Goal: Task Accomplishment & Management: Manage account settings

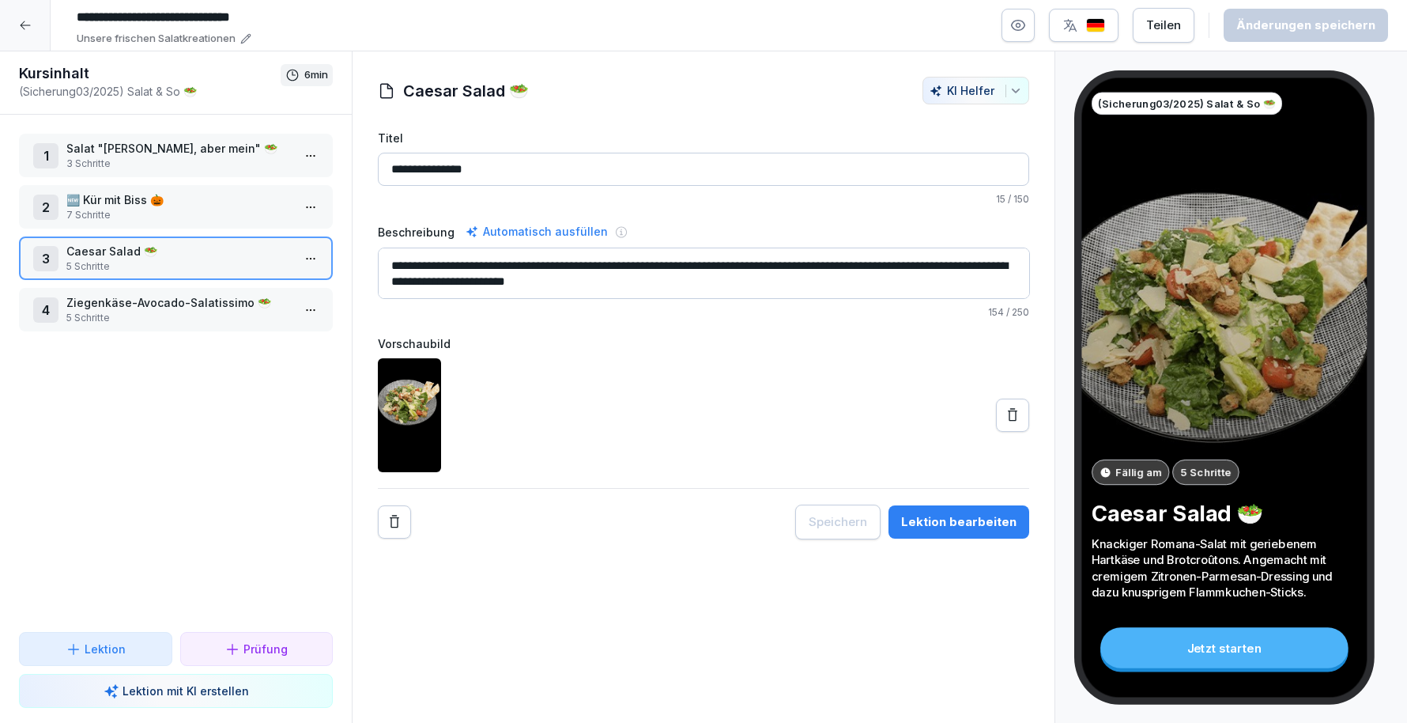
click at [21, 31] on icon at bounding box center [25, 25] width 13 height 13
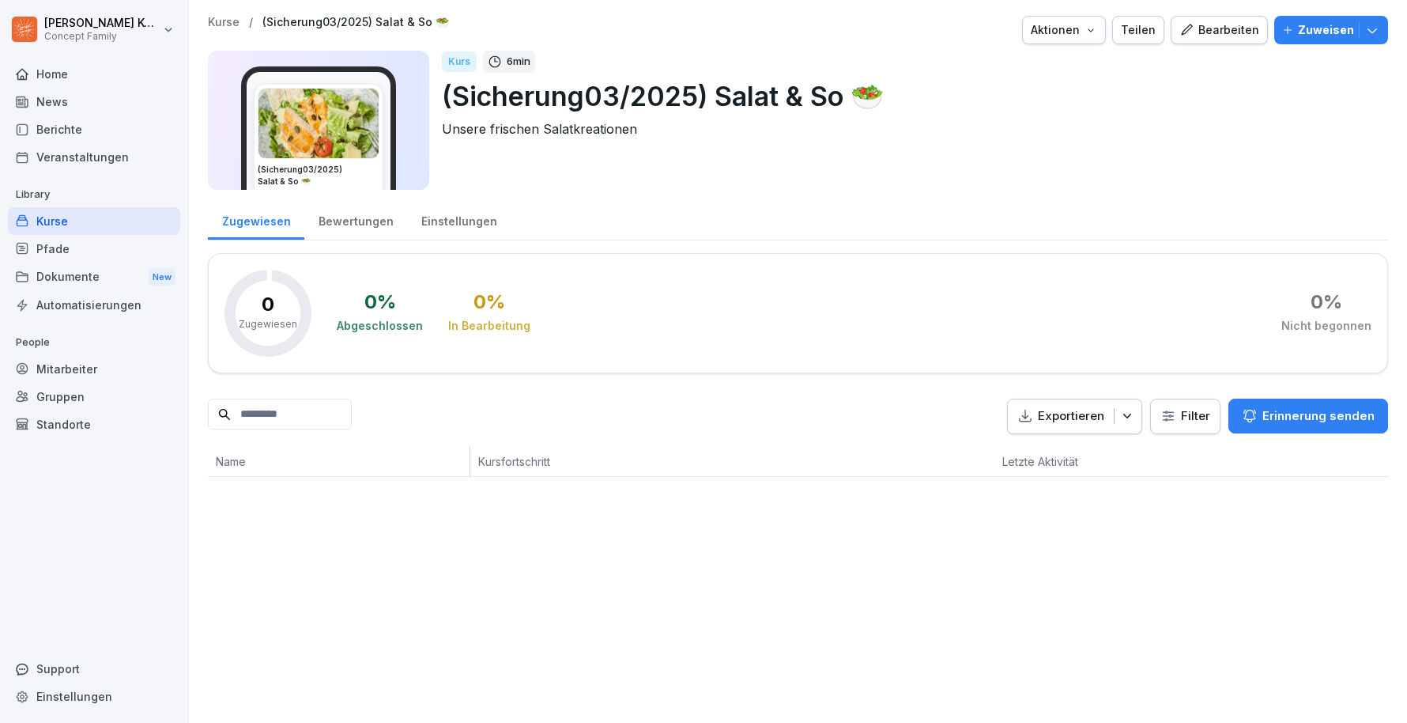
click at [70, 223] on div "Kurse" at bounding box center [94, 221] width 172 height 28
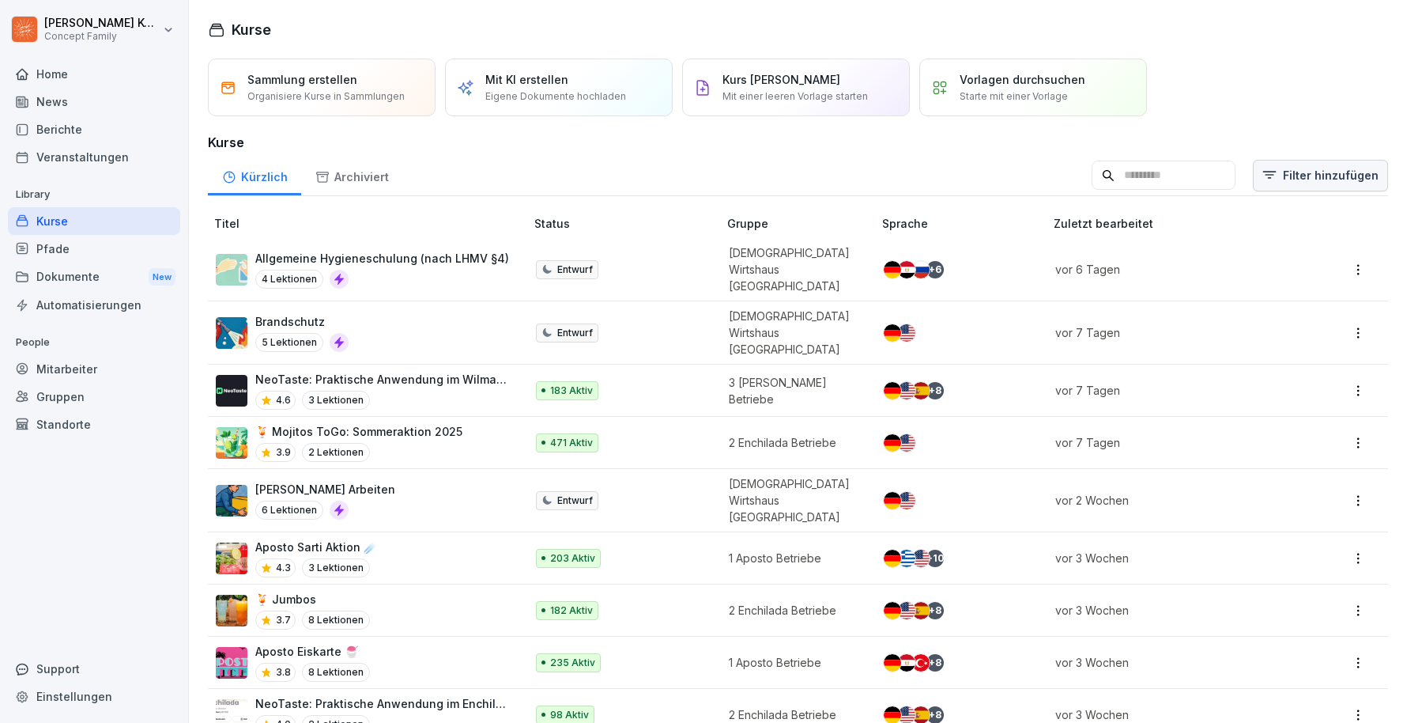
click at [1332, 173] on html "Jana Komarov Concept Family Home News Berichte Veranstaltungen Library Kurse Pf…" at bounding box center [703, 361] width 1407 height 723
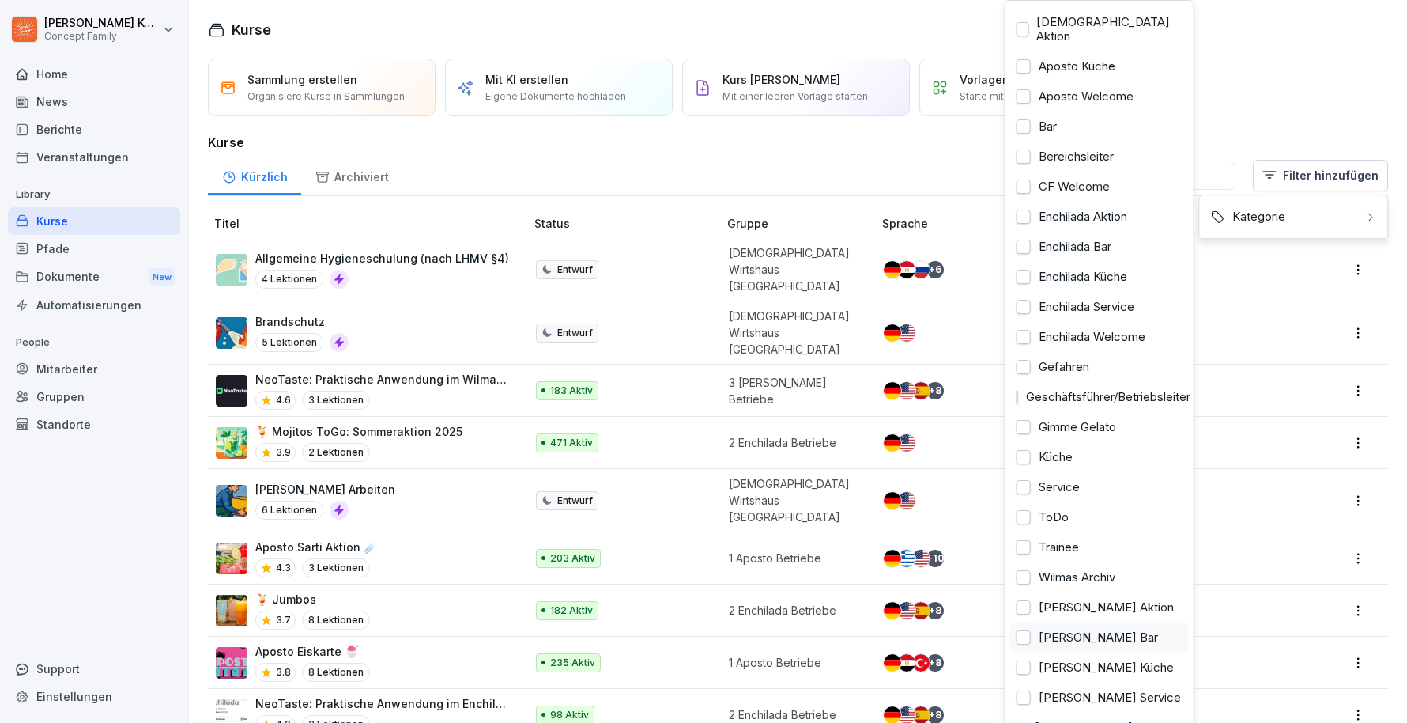
click at [1030, 627] on div "Wilma Wunder Bar" at bounding box center [1100, 637] width 179 height 30
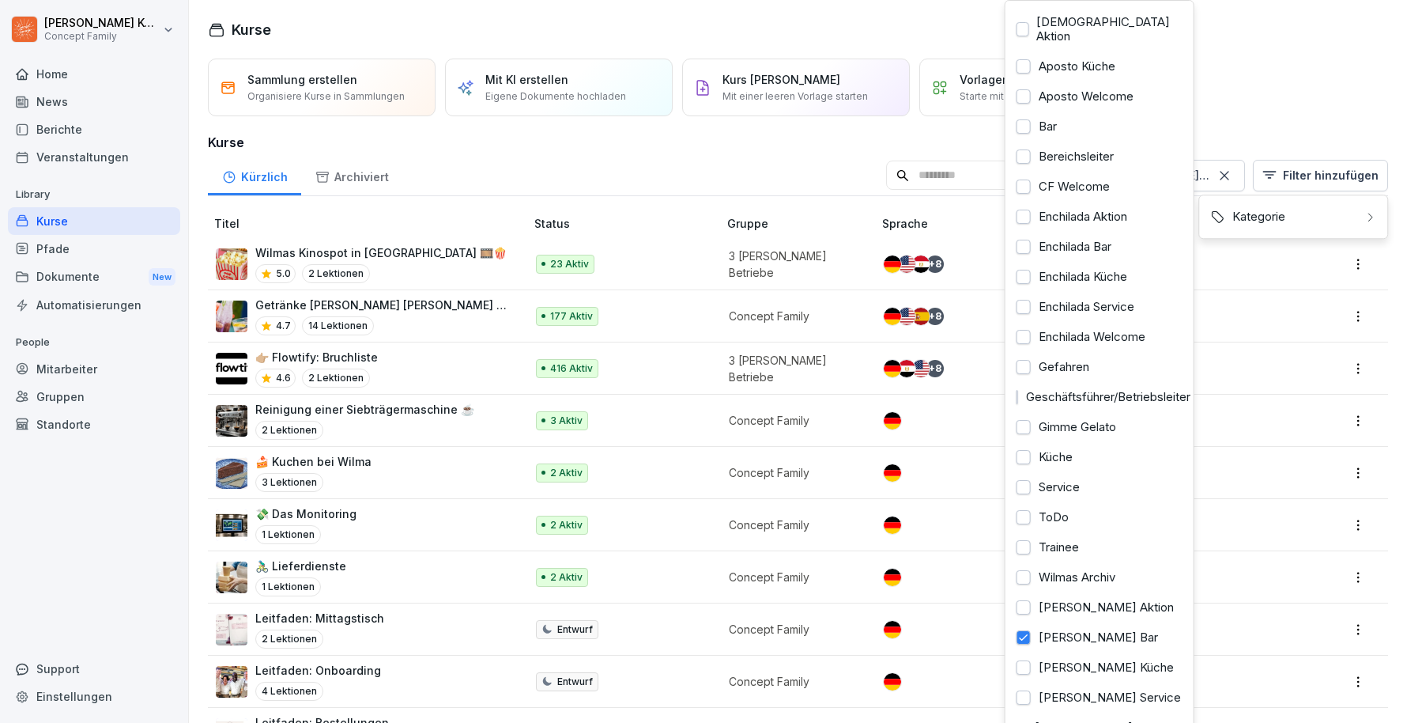
click at [552, 159] on html "Jana Komarov Concept Family Home News Berichte Veranstaltungen Library Kurse Pf…" at bounding box center [703, 361] width 1407 height 723
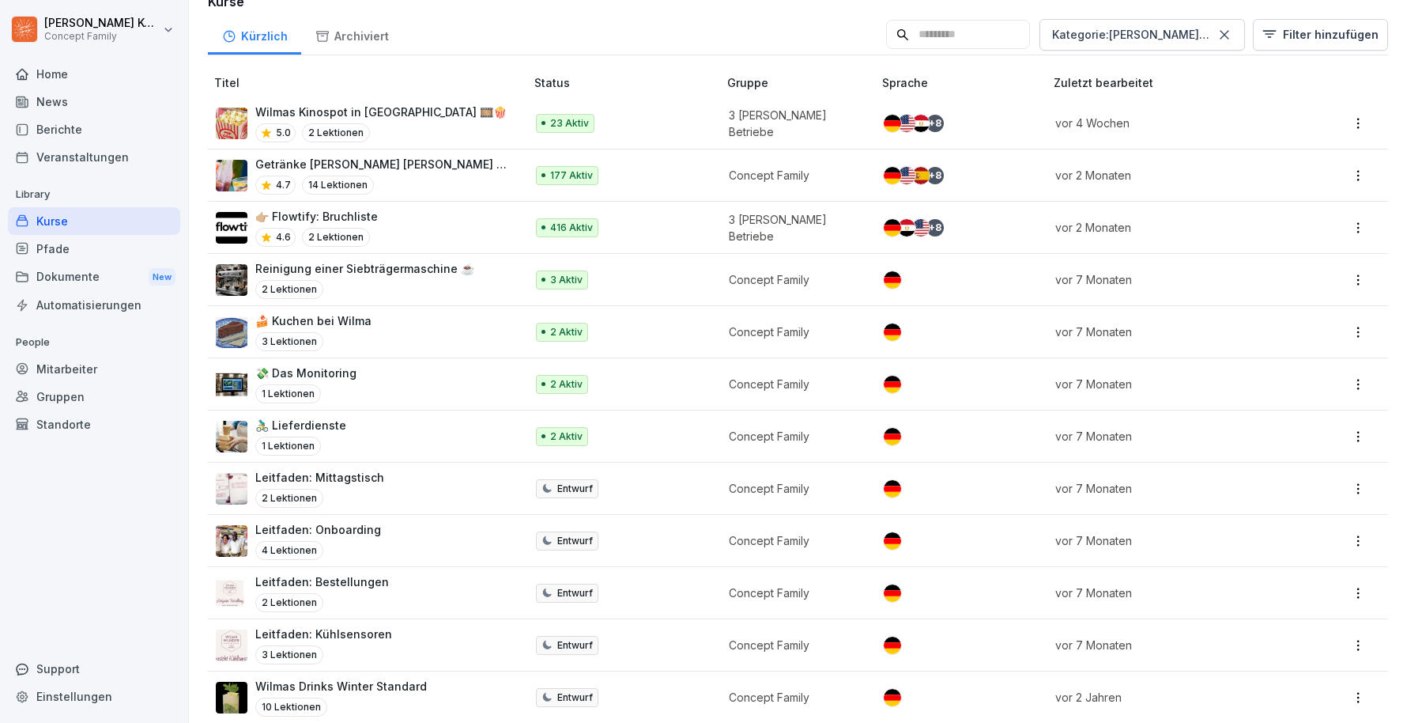
scroll to position [248, 0]
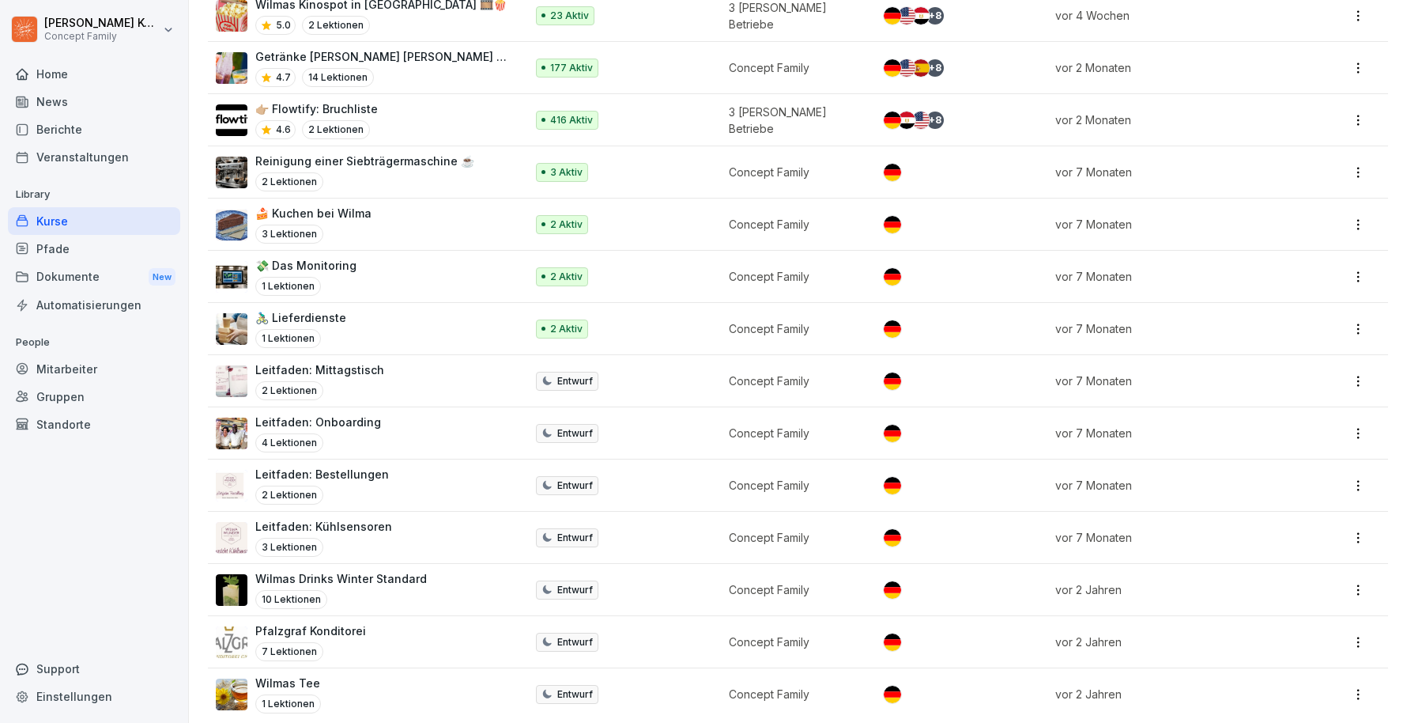
click at [410, 590] on div "10 Lektionen" at bounding box center [341, 599] width 172 height 19
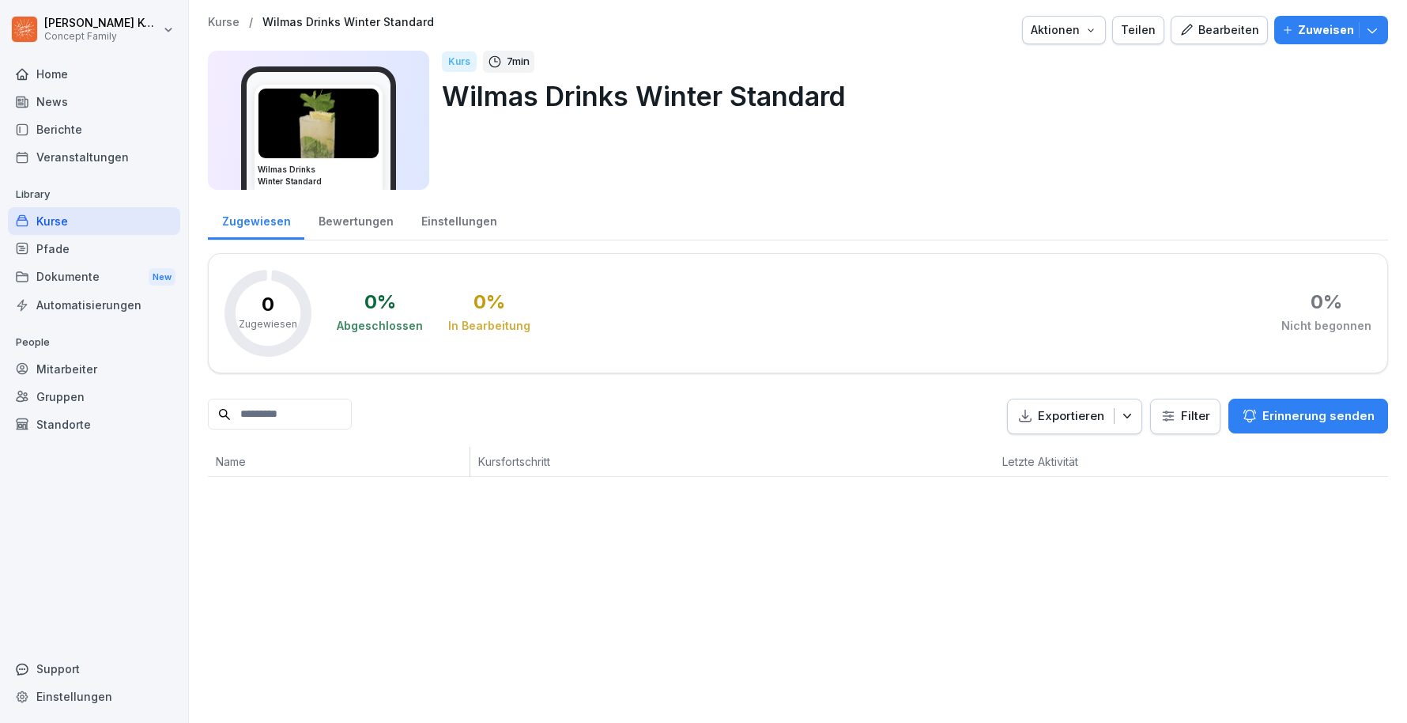
click at [1210, 24] on div "Bearbeiten" at bounding box center [1220, 29] width 80 height 17
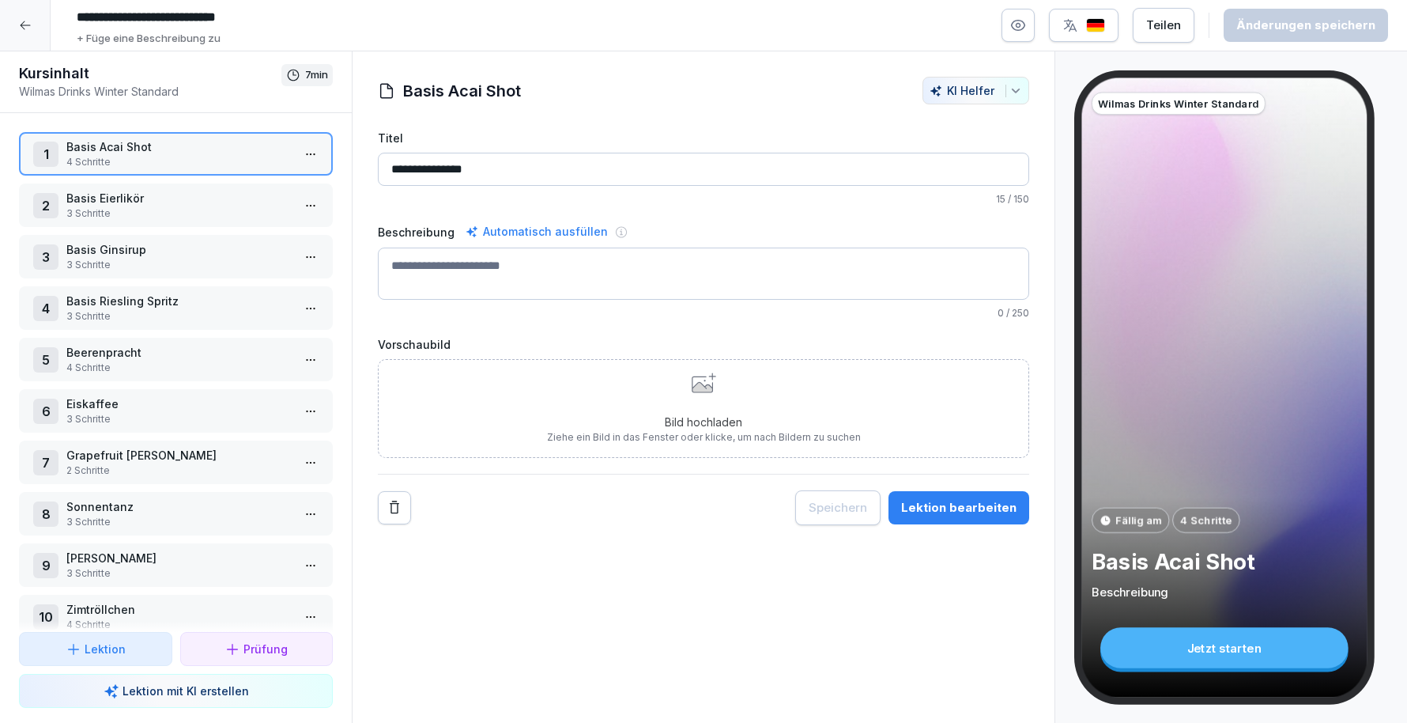
scroll to position [2, 0]
click at [147, 366] on p "4 Schritte" at bounding box center [178, 366] width 225 height 14
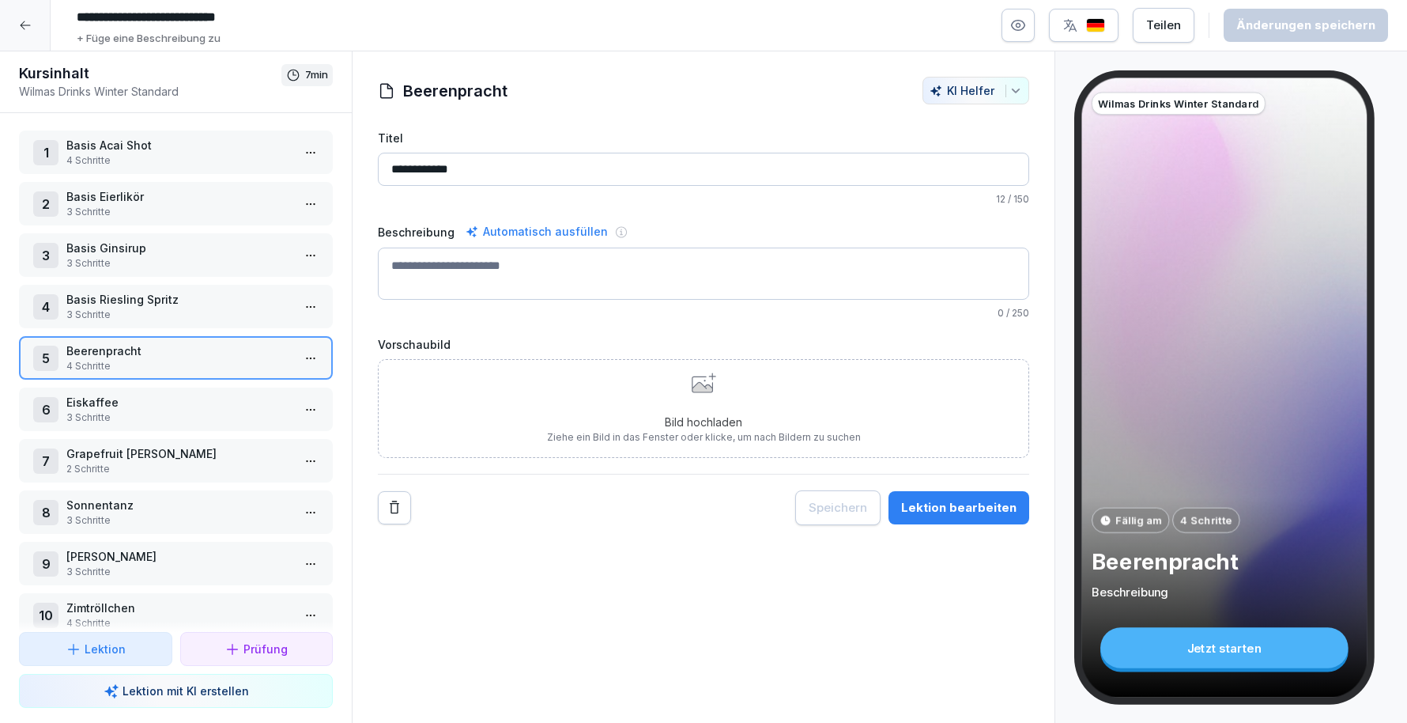
click at [943, 505] on div "Lektion bearbeiten" at bounding box center [958, 507] width 115 height 17
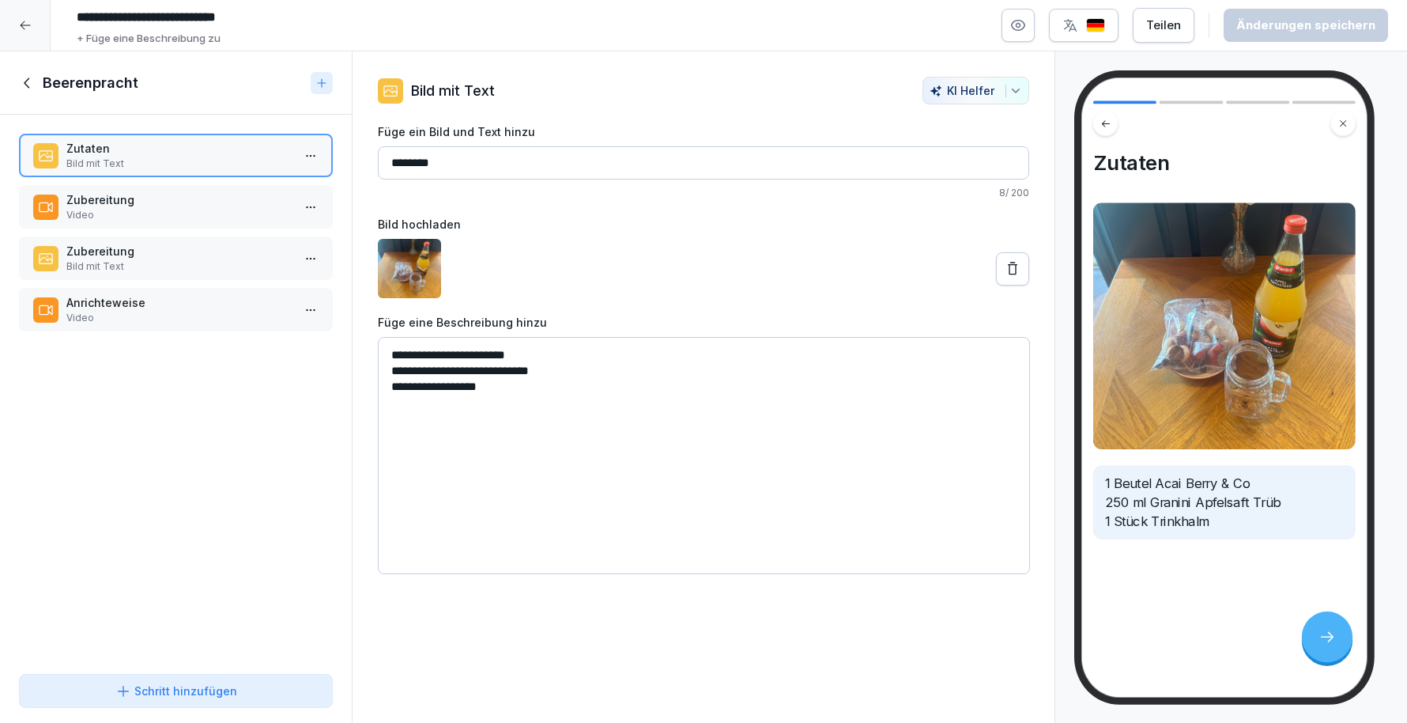
click at [139, 221] on div "Zubereitung Video" at bounding box center [176, 206] width 314 height 43
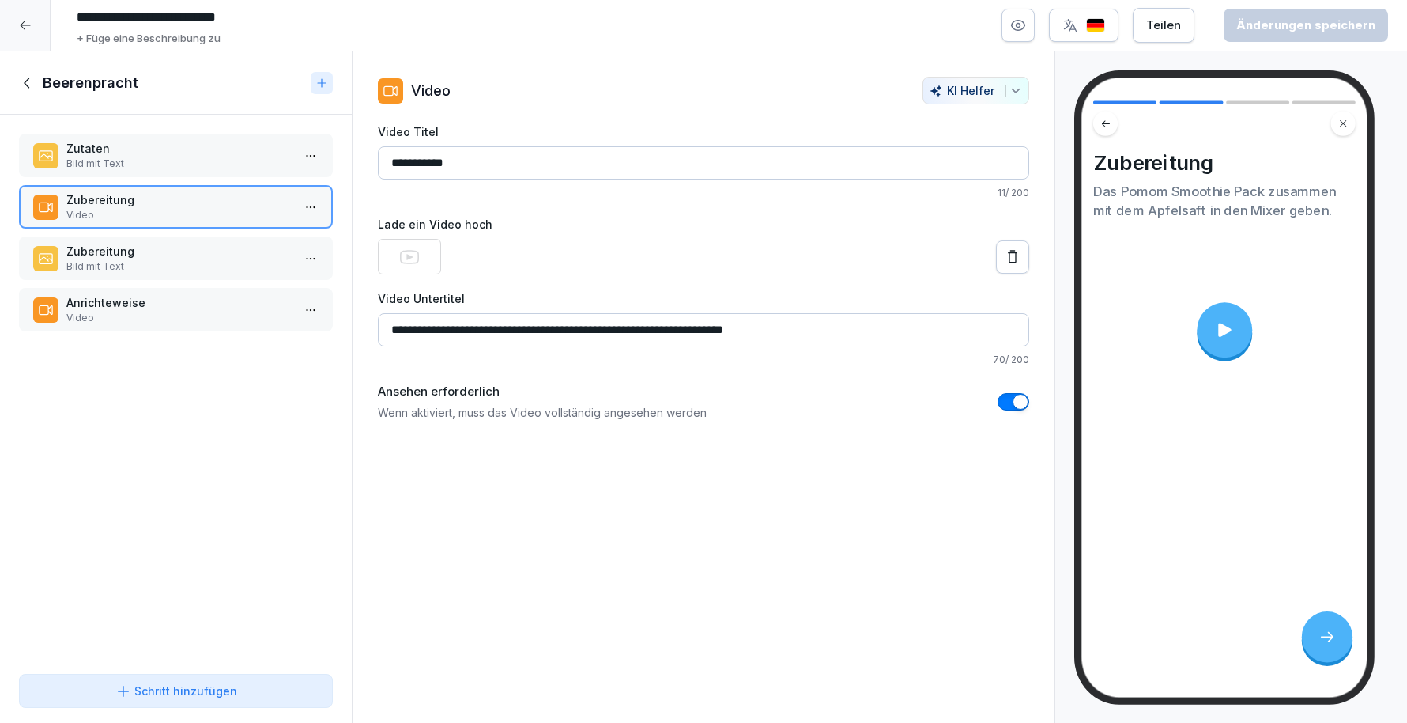
click at [142, 261] on p "Bild mit Text" at bounding box center [178, 266] width 225 height 14
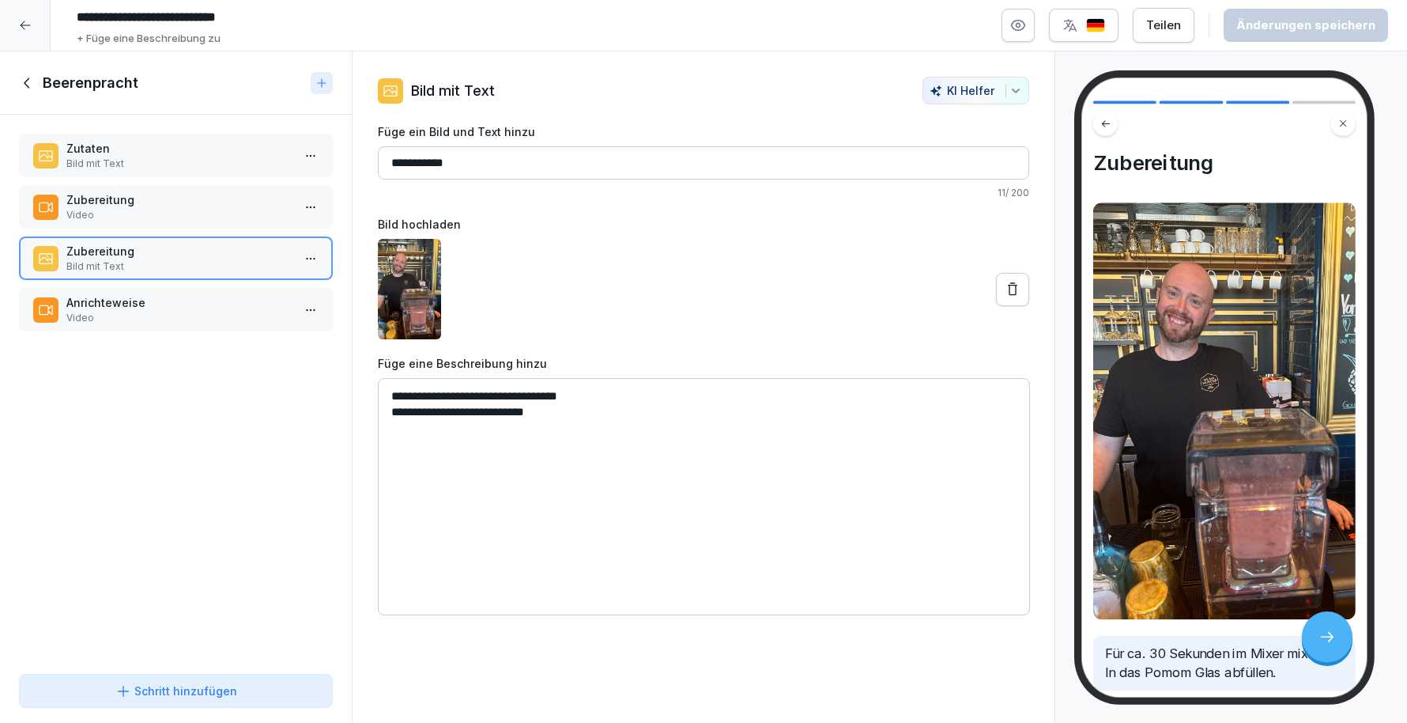
click at [142, 309] on p "Anrichteweise" at bounding box center [178, 302] width 225 height 17
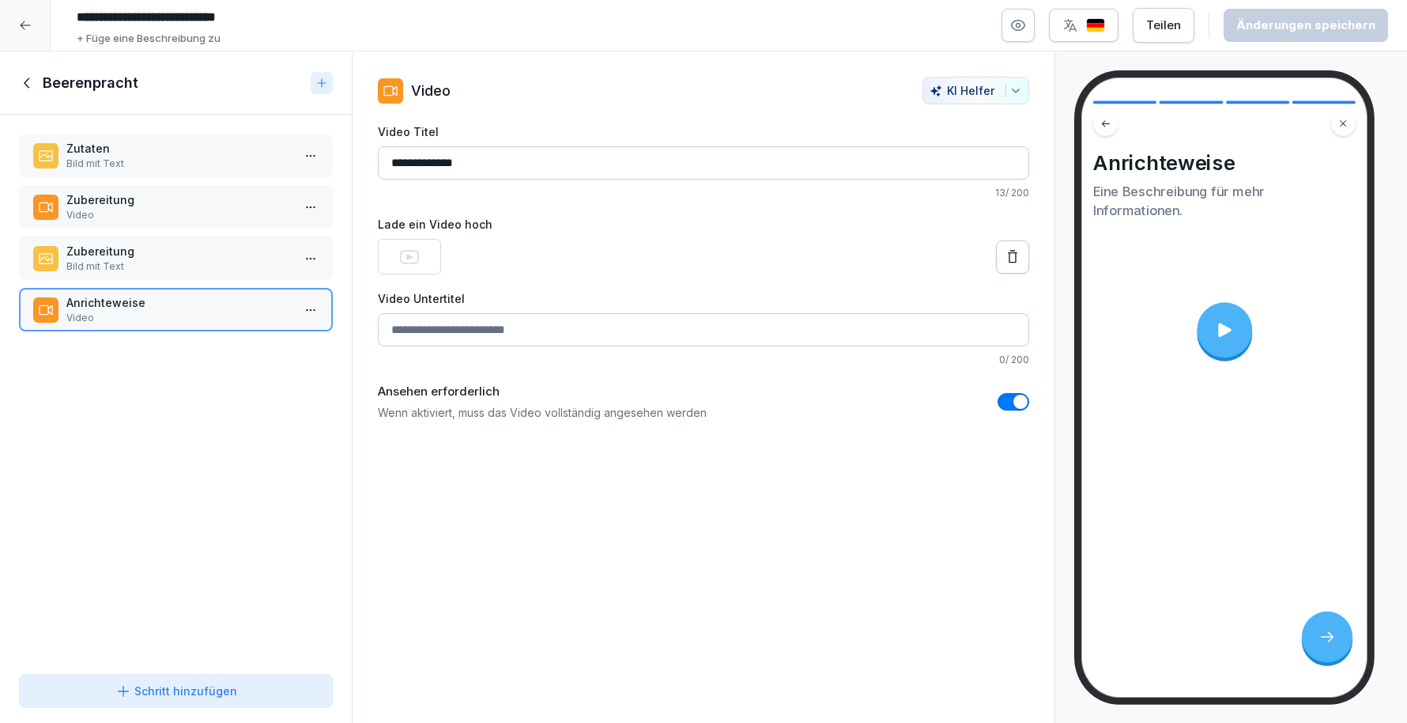
click at [101, 140] on p "Zutaten" at bounding box center [178, 148] width 225 height 17
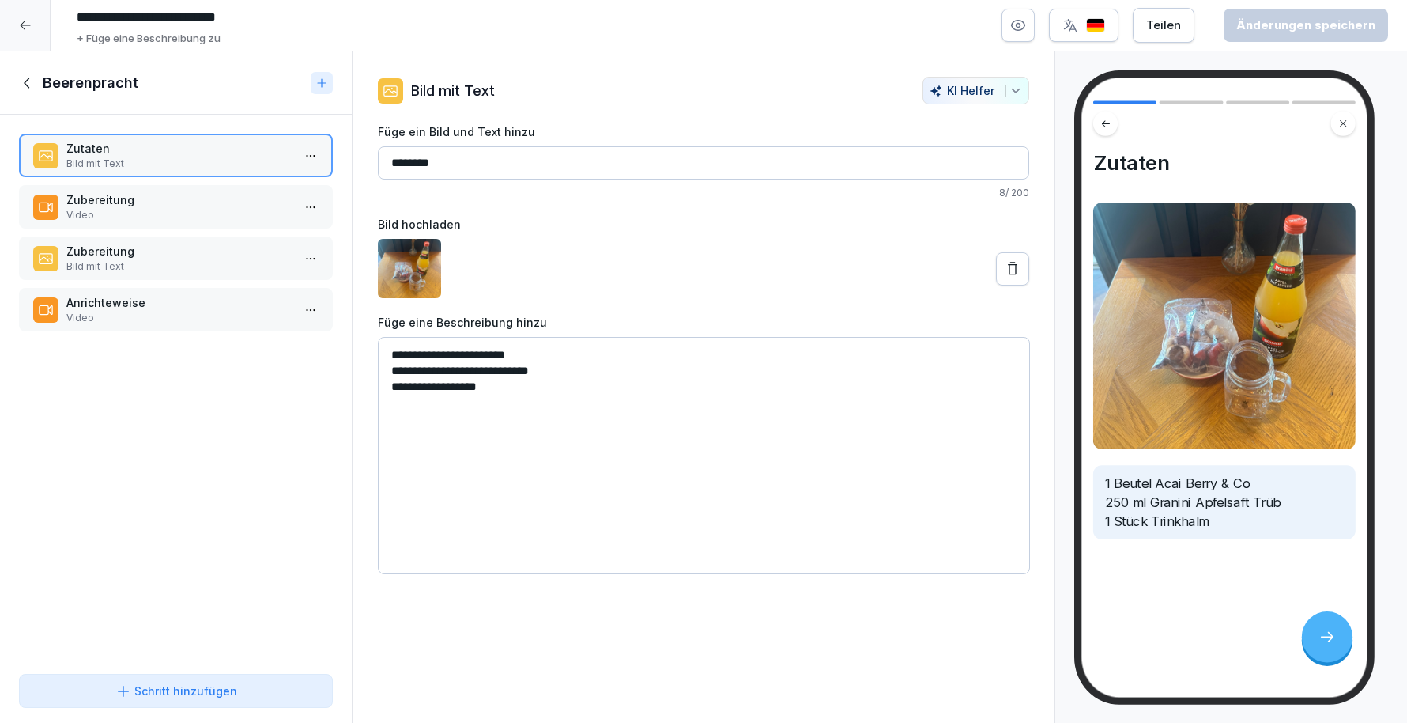
click at [138, 212] on p "Video" at bounding box center [178, 215] width 225 height 14
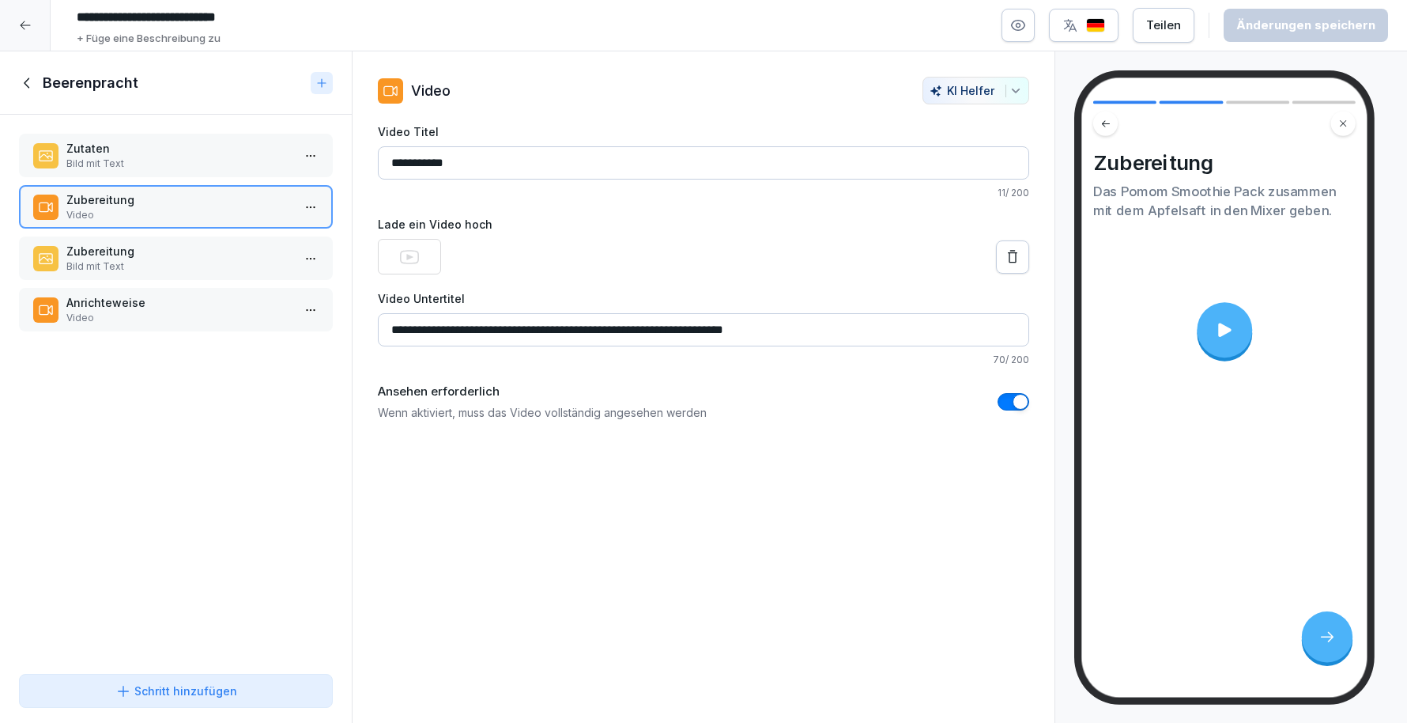
click at [24, 89] on icon at bounding box center [27, 82] width 17 height 17
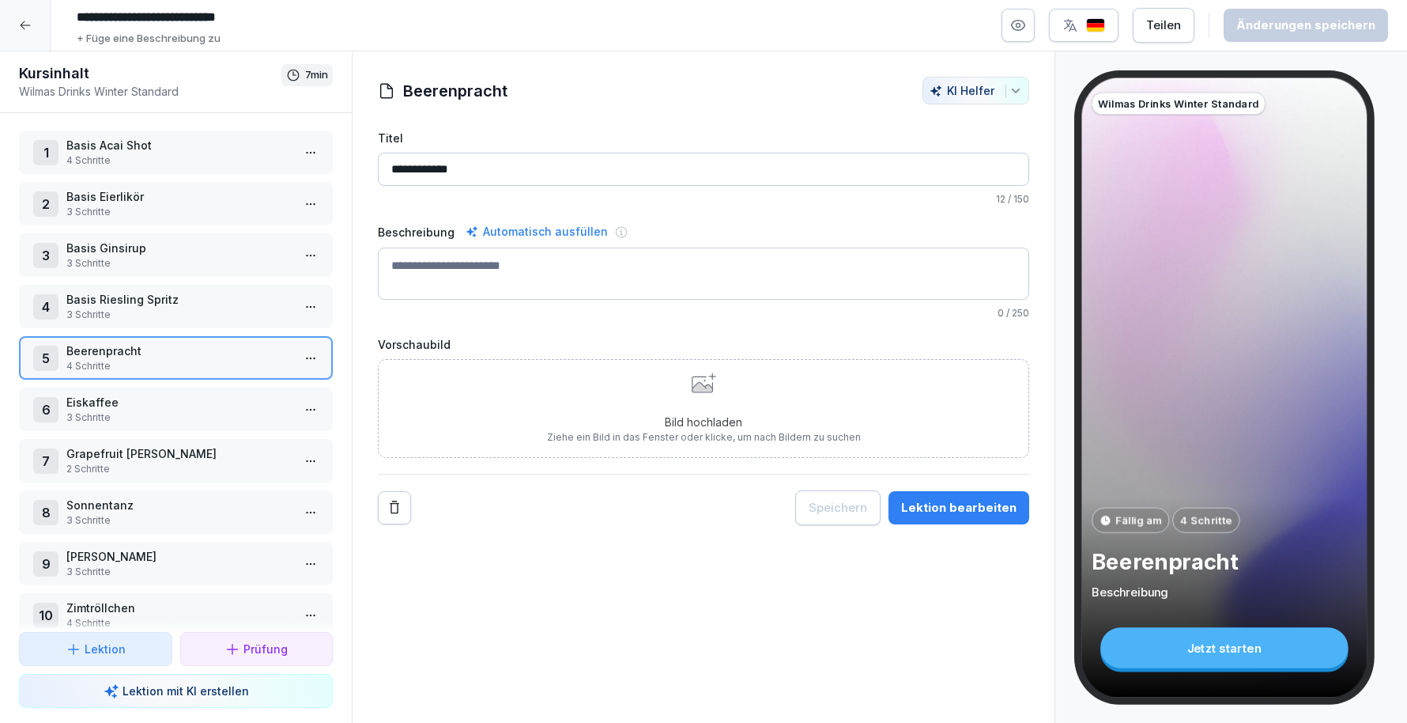
click at [27, 36] on div at bounding box center [25, 25] width 51 height 51
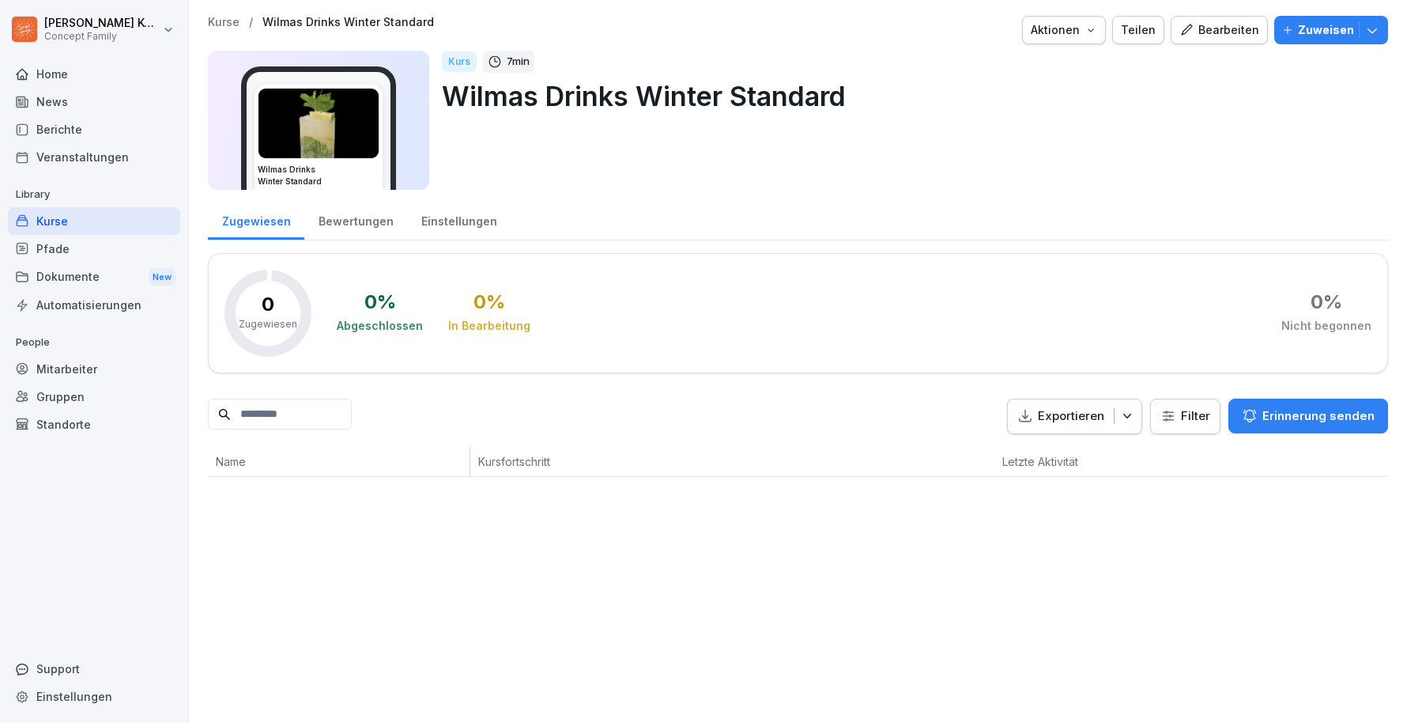
click at [67, 213] on div "Kurse" at bounding box center [94, 221] width 172 height 28
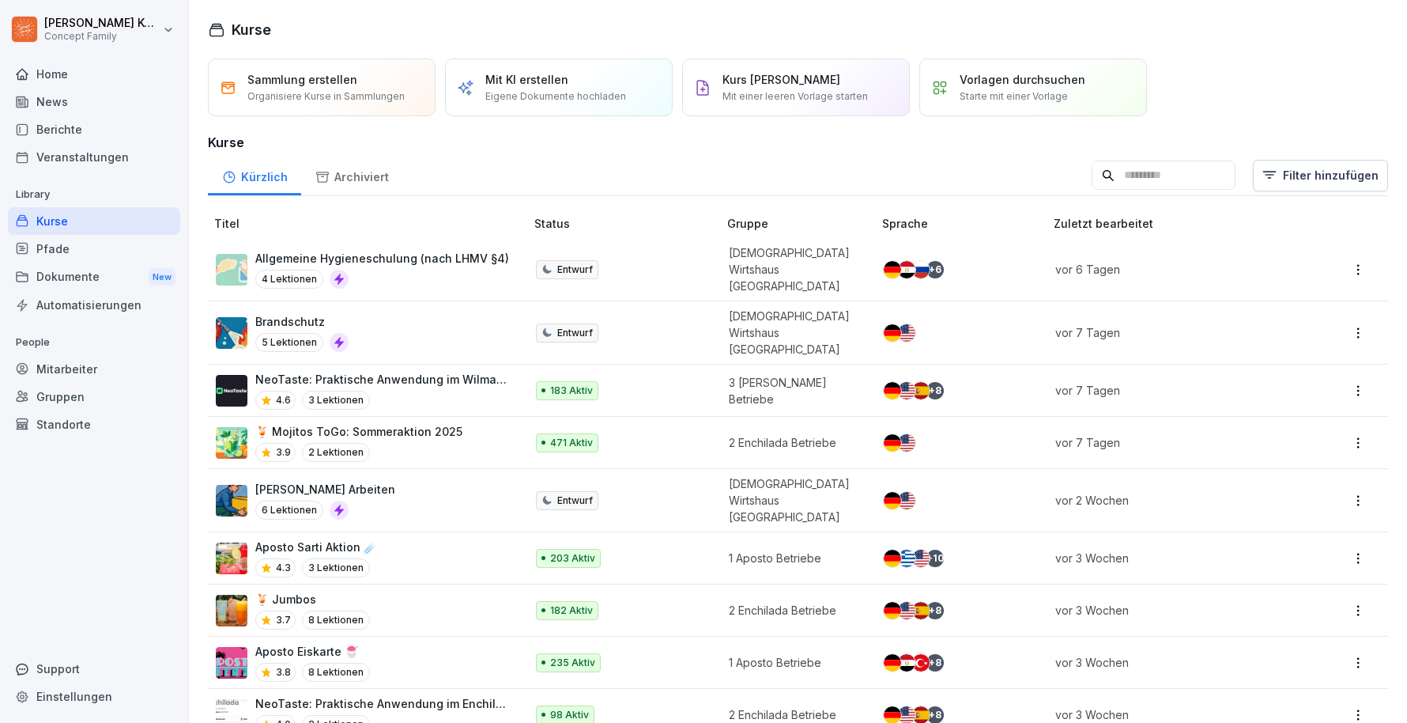
scroll to position [18, 0]
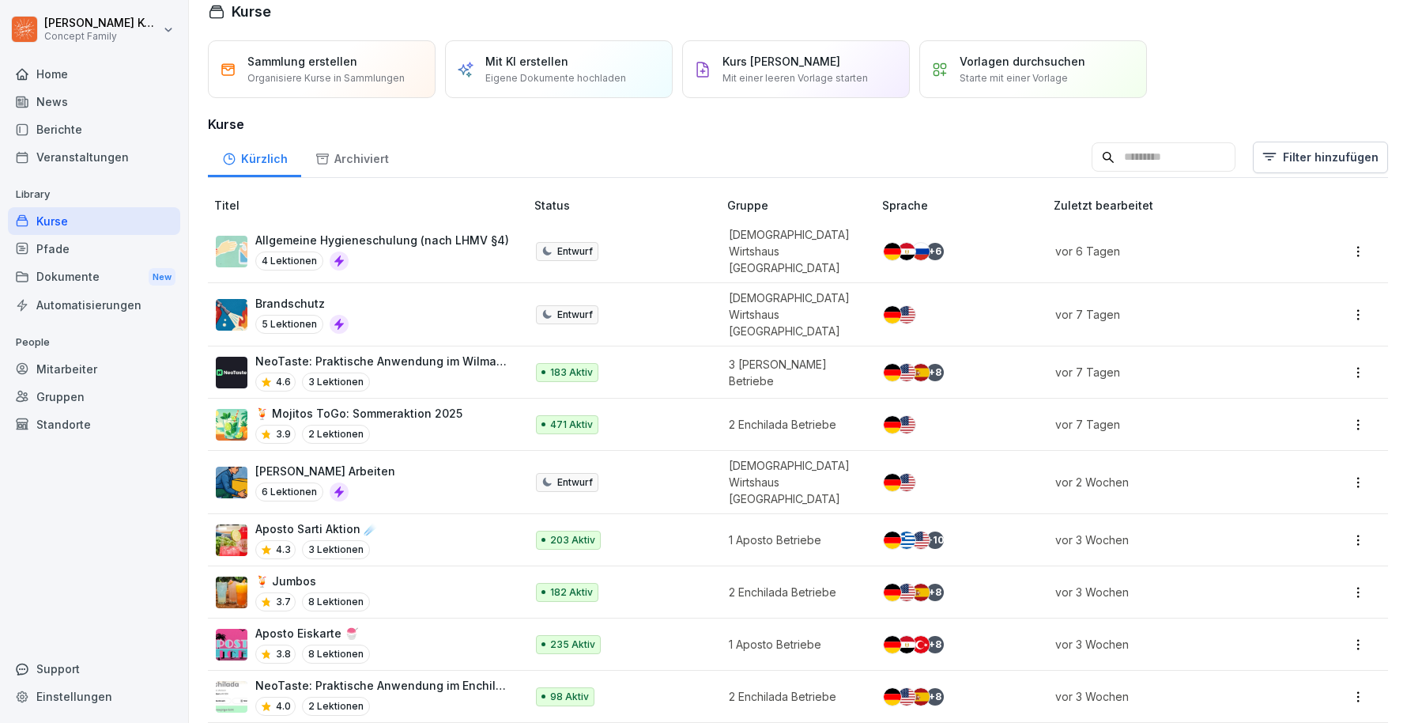
click at [1176, 161] on input at bounding box center [1164, 157] width 144 height 30
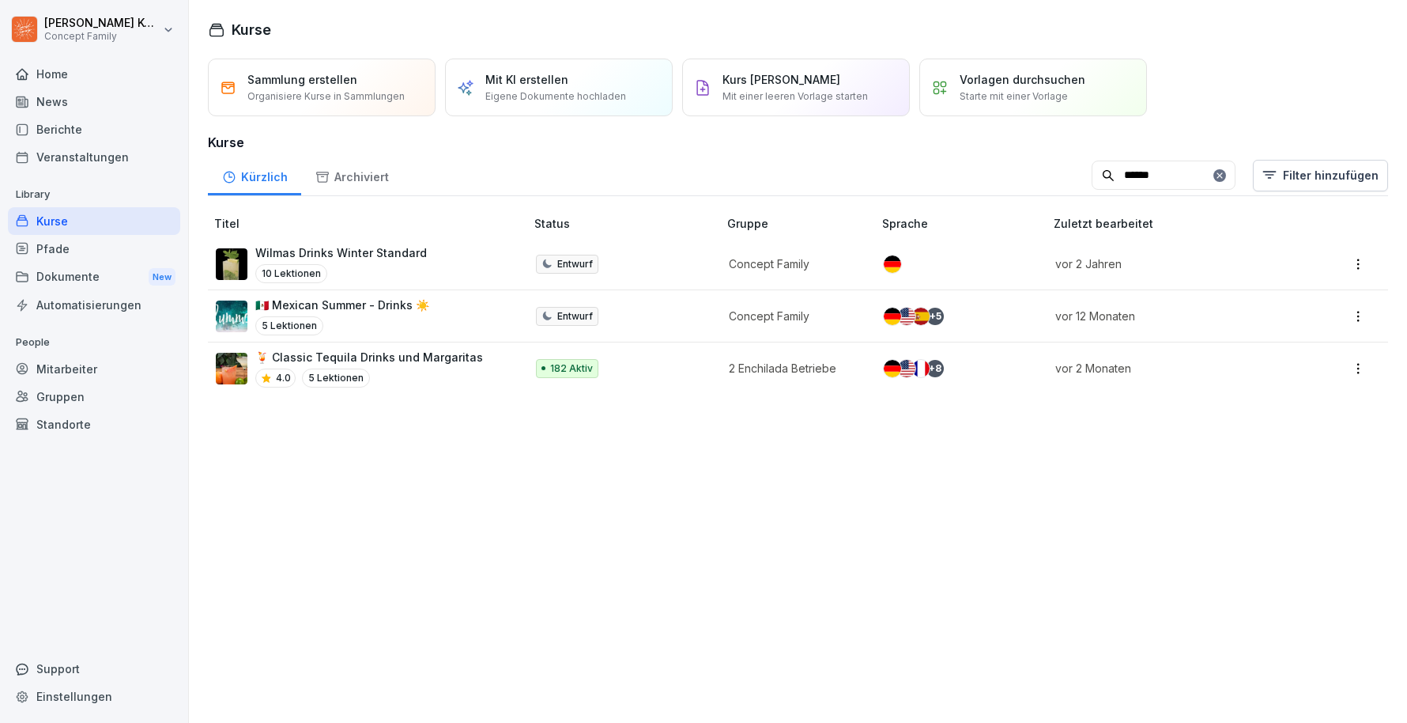
click at [1160, 168] on input "******" at bounding box center [1164, 176] width 144 height 30
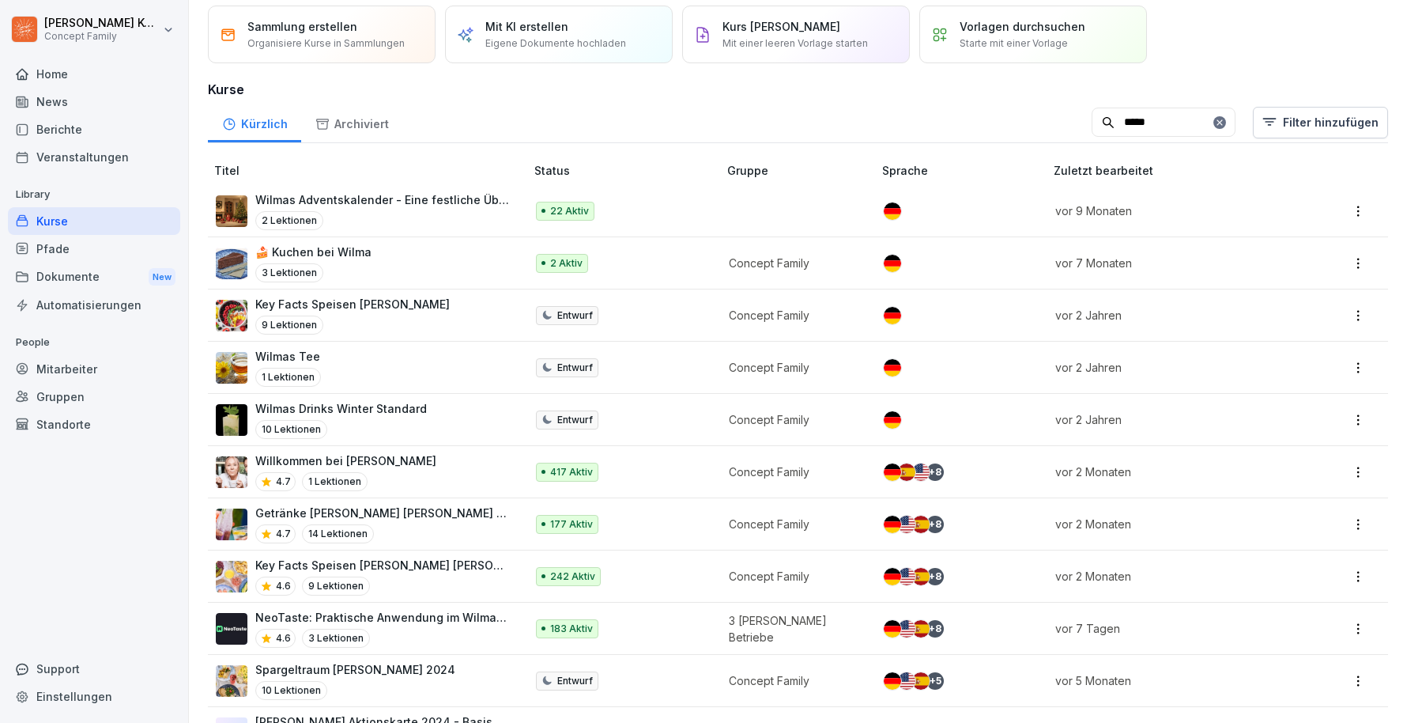
scroll to position [54, 0]
click at [1162, 115] on input "*****" at bounding box center [1164, 122] width 144 height 30
type input "******"
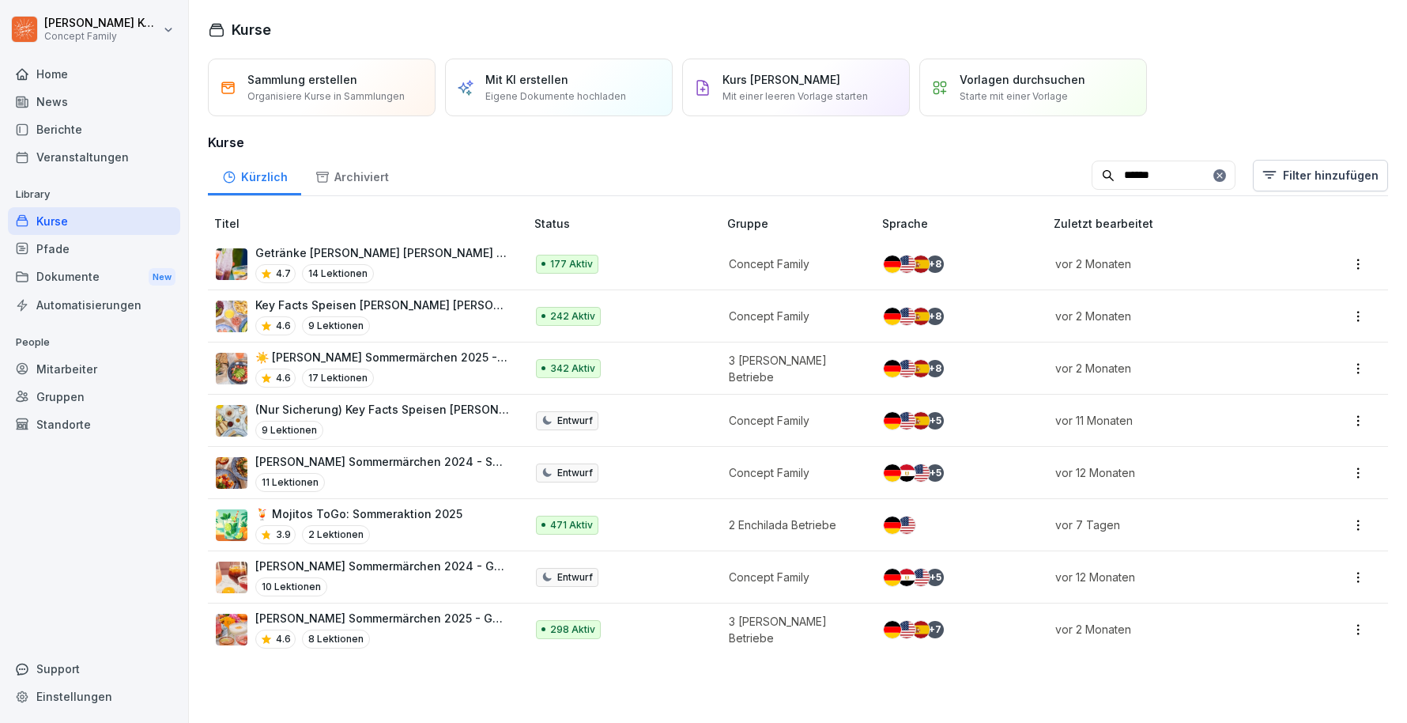
click at [402, 269] on div "4.7 14 Lektionen" at bounding box center [382, 273] width 254 height 19
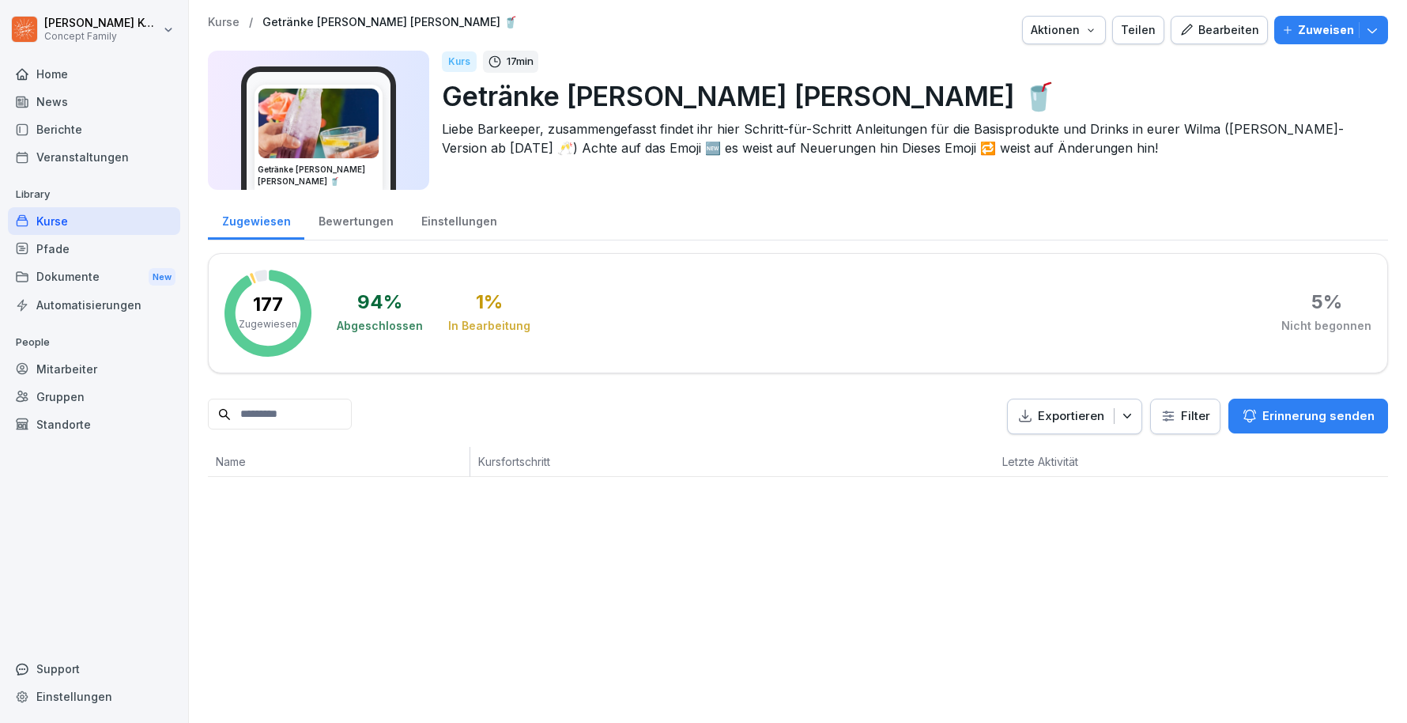
click at [1221, 38] on button "Bearbeiten" at bounding box center [1219, 30] width 97 height 28
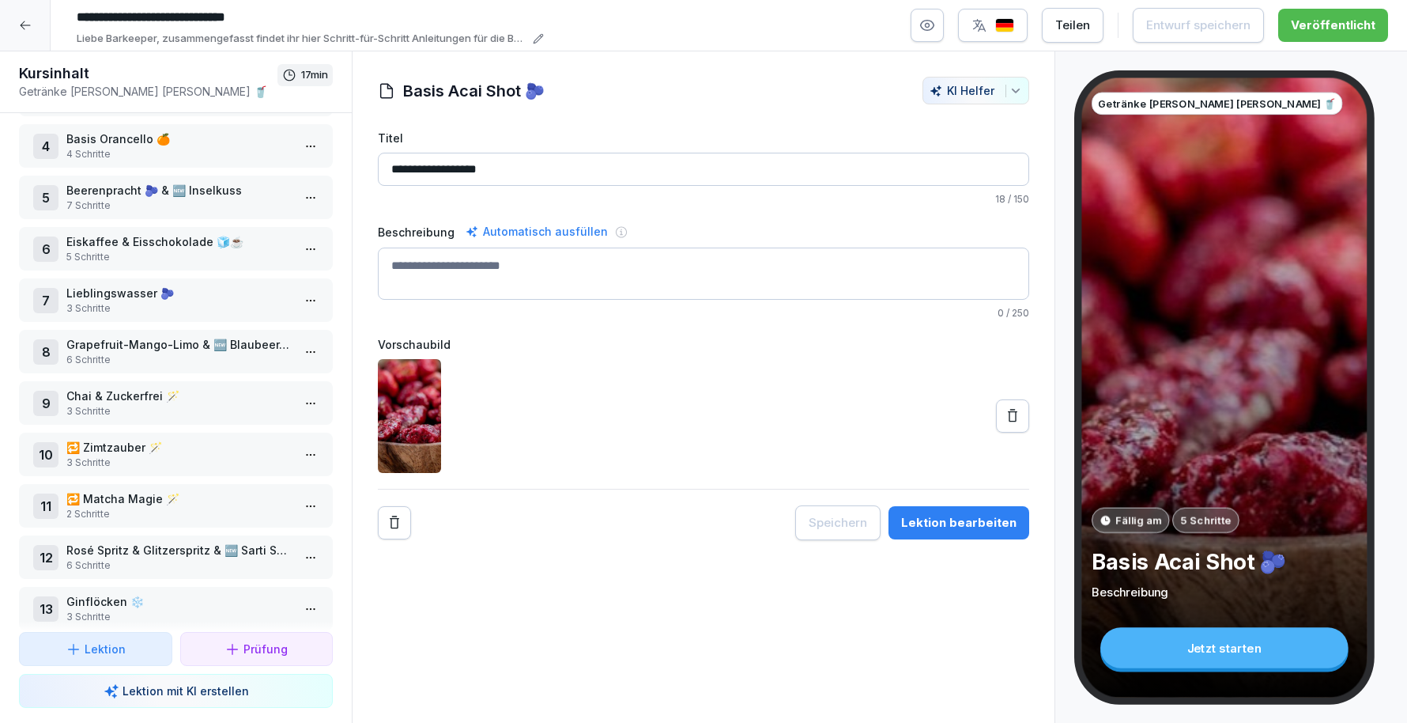
scroll to position [218, 0]
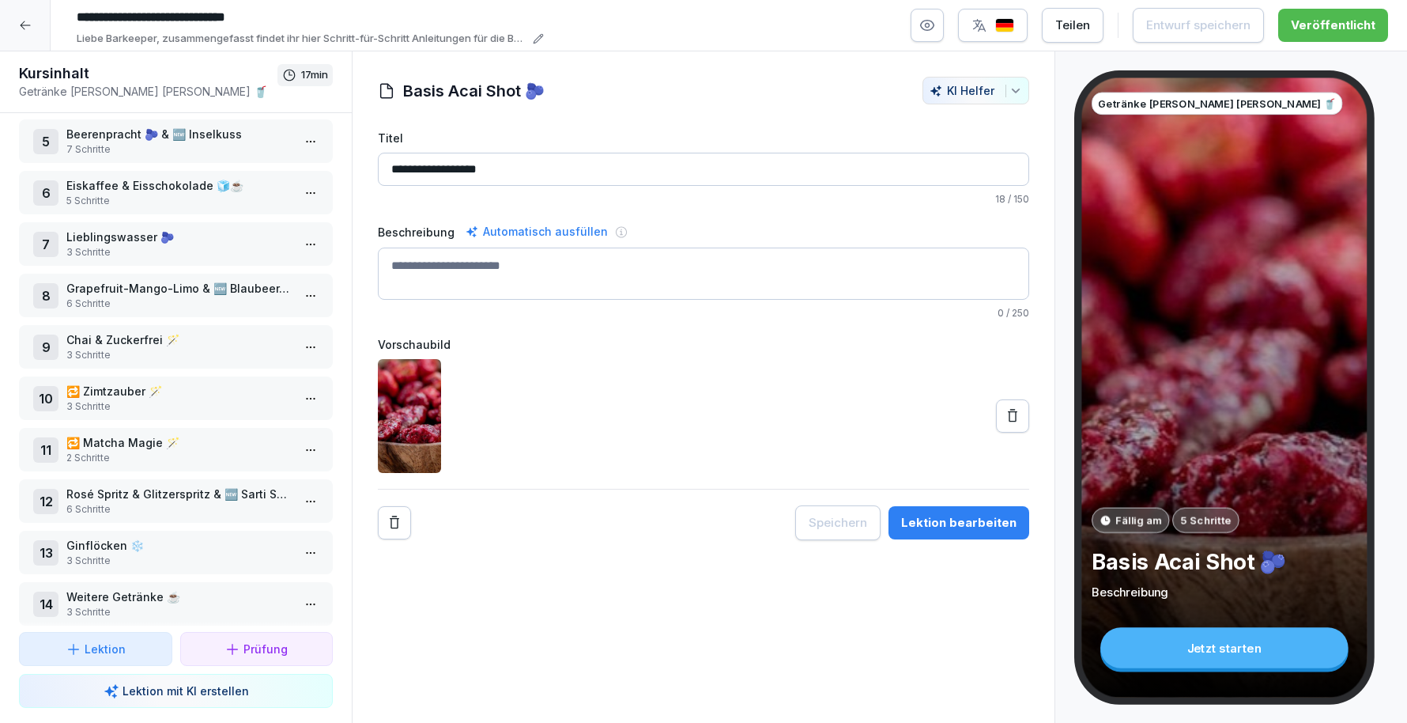
click at [202, 444] on p "🔁 Matcha Magie 🪄" at bounding box center [178, 442] width 225 height 17
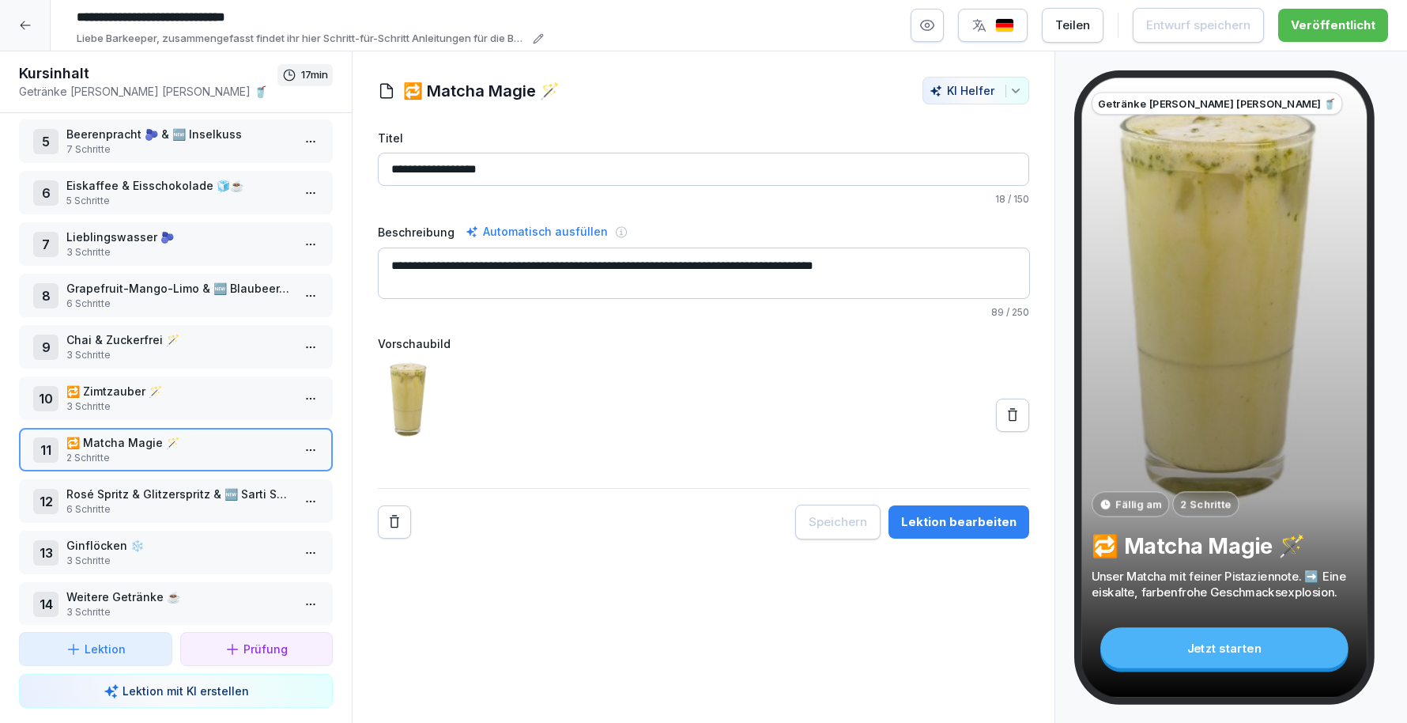
click at [959, 519] on div "Lektion bearbeiten" at bounding box center [958, 521] width 115 height 17
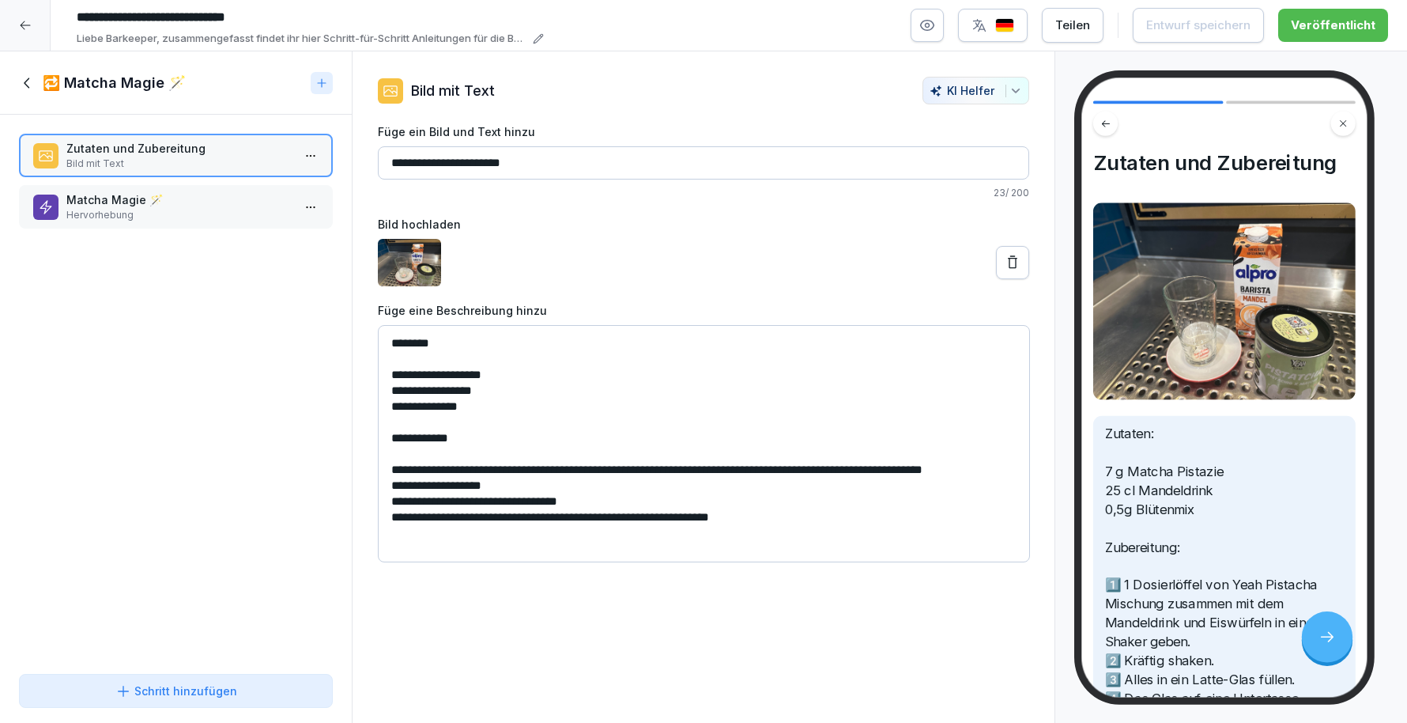
scroll to position [142, 0]
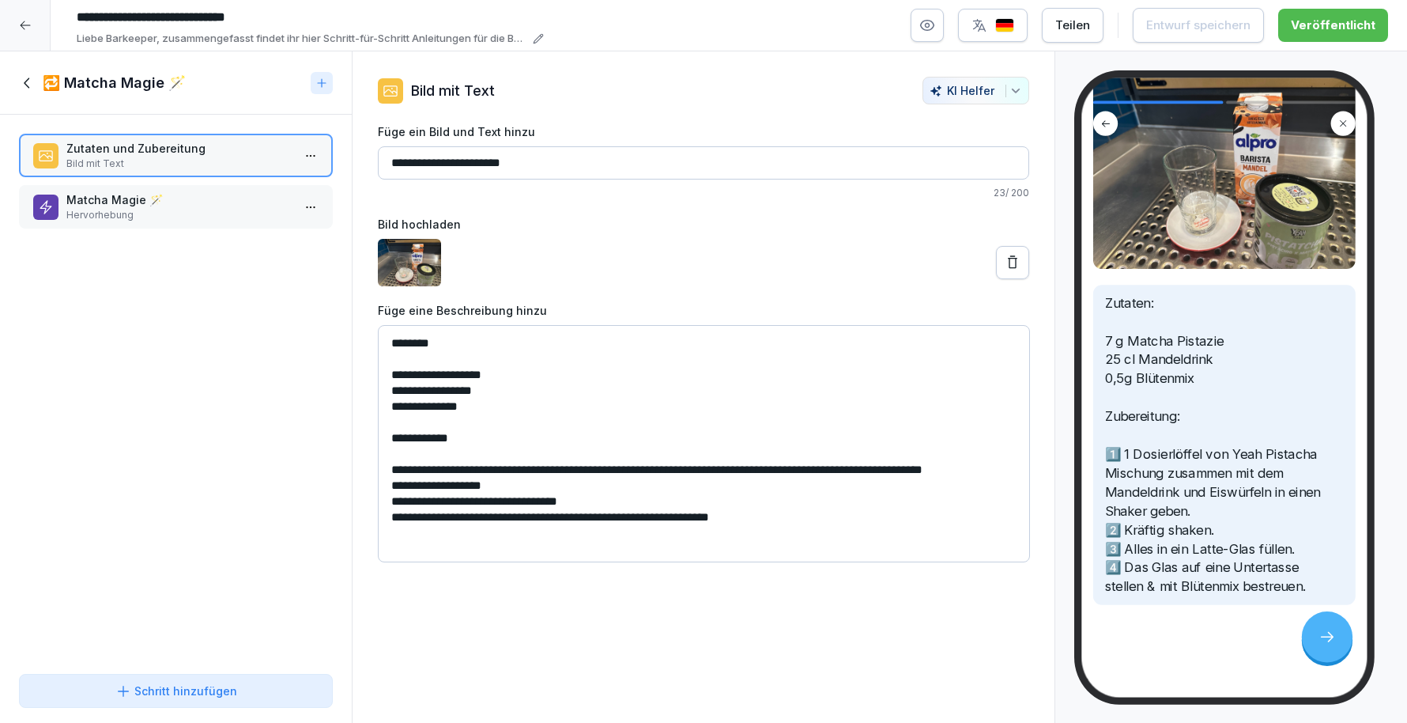
click at [36, 77] on icon at bounding box center [27, 82] width 17 height 17
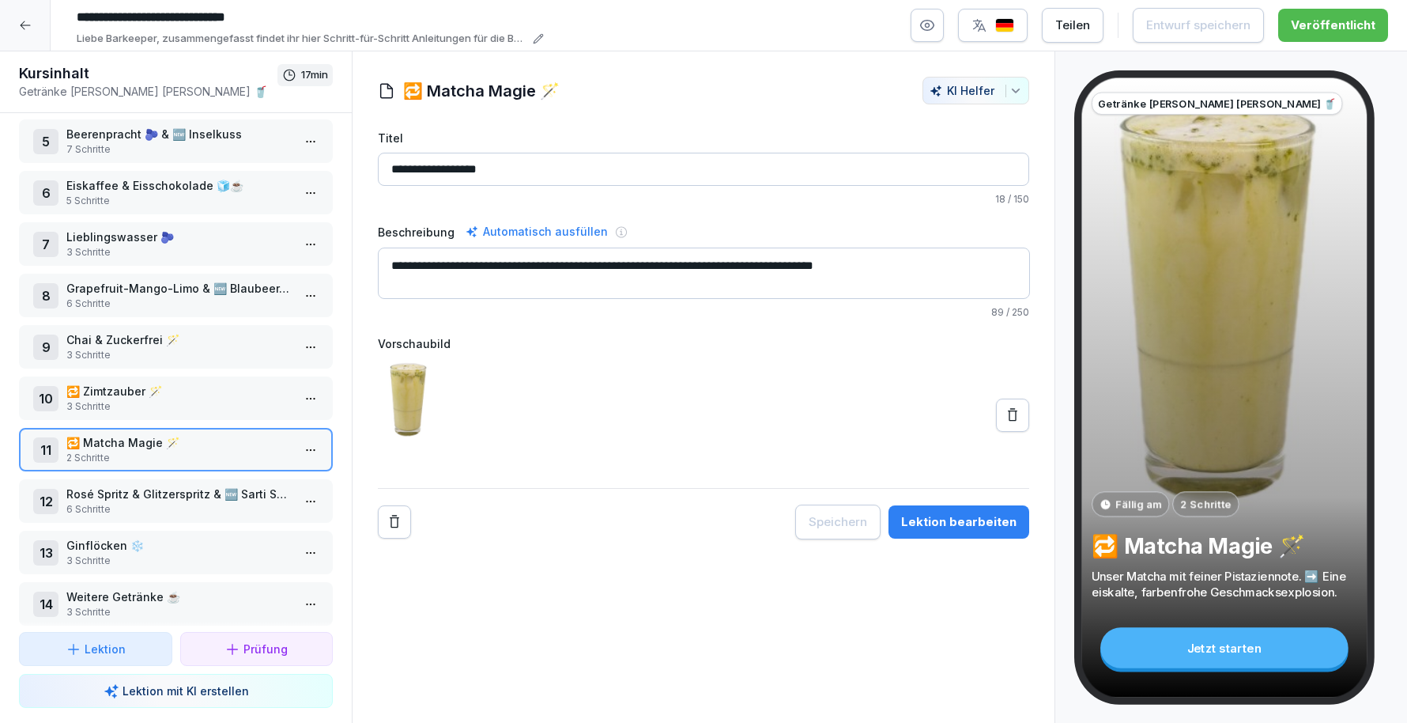
scroll to position [226, 0]
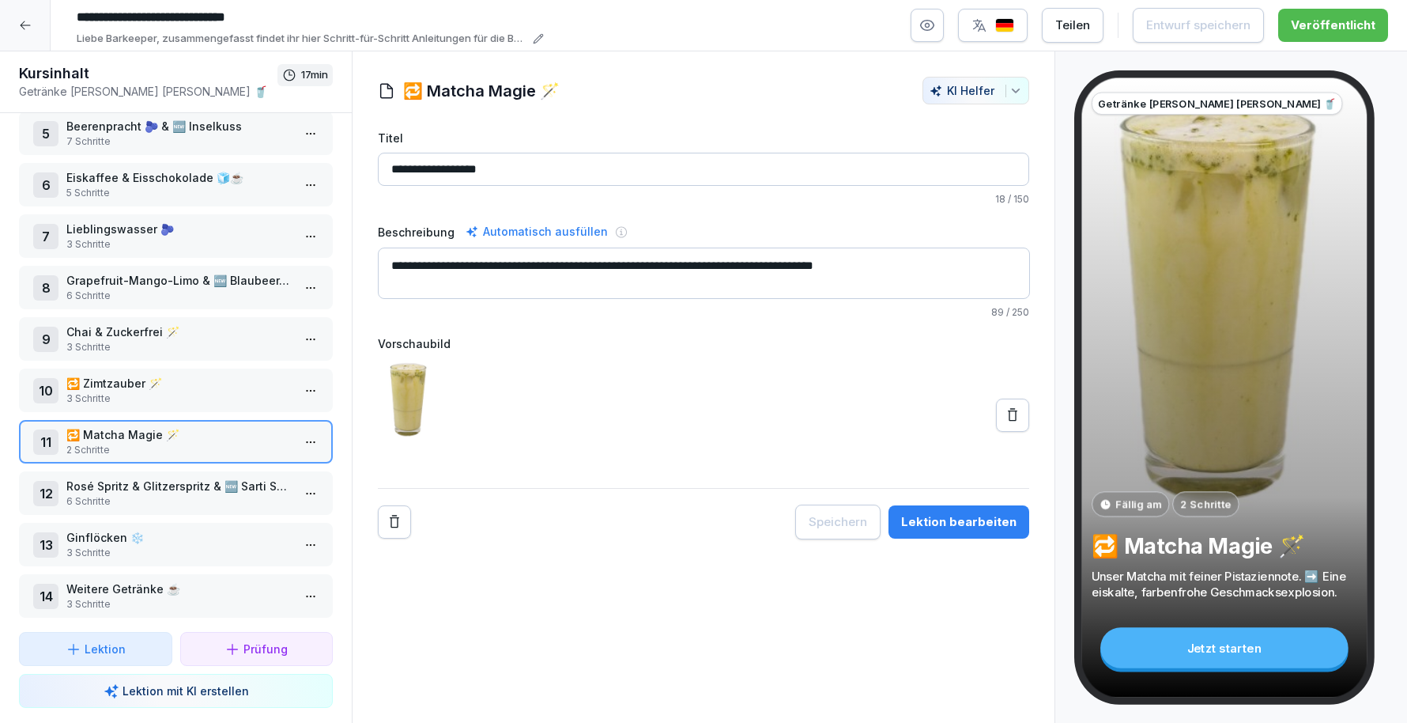
click at [177, 376] on p "🔁 Zimtzauber 🪄" at bounding box center [178, 383] width 225 height 17
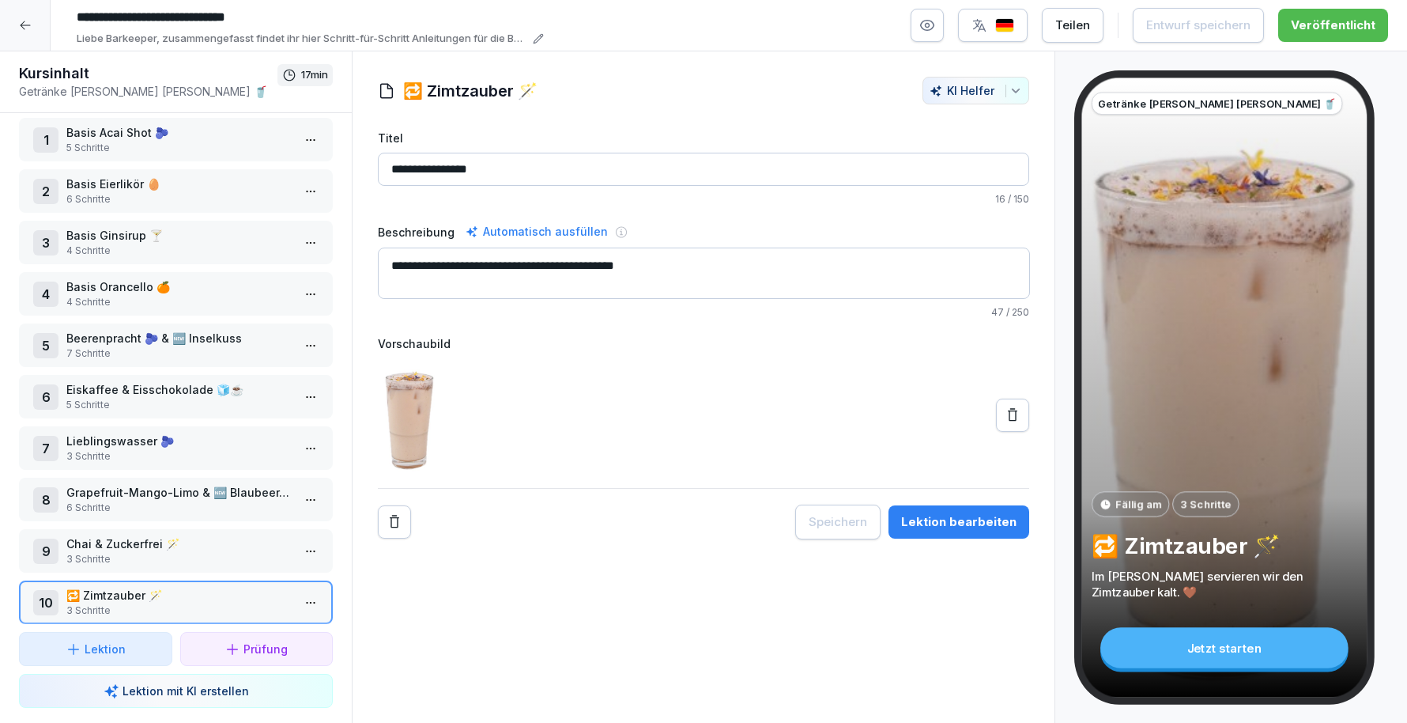
scroll to position [52, 0]
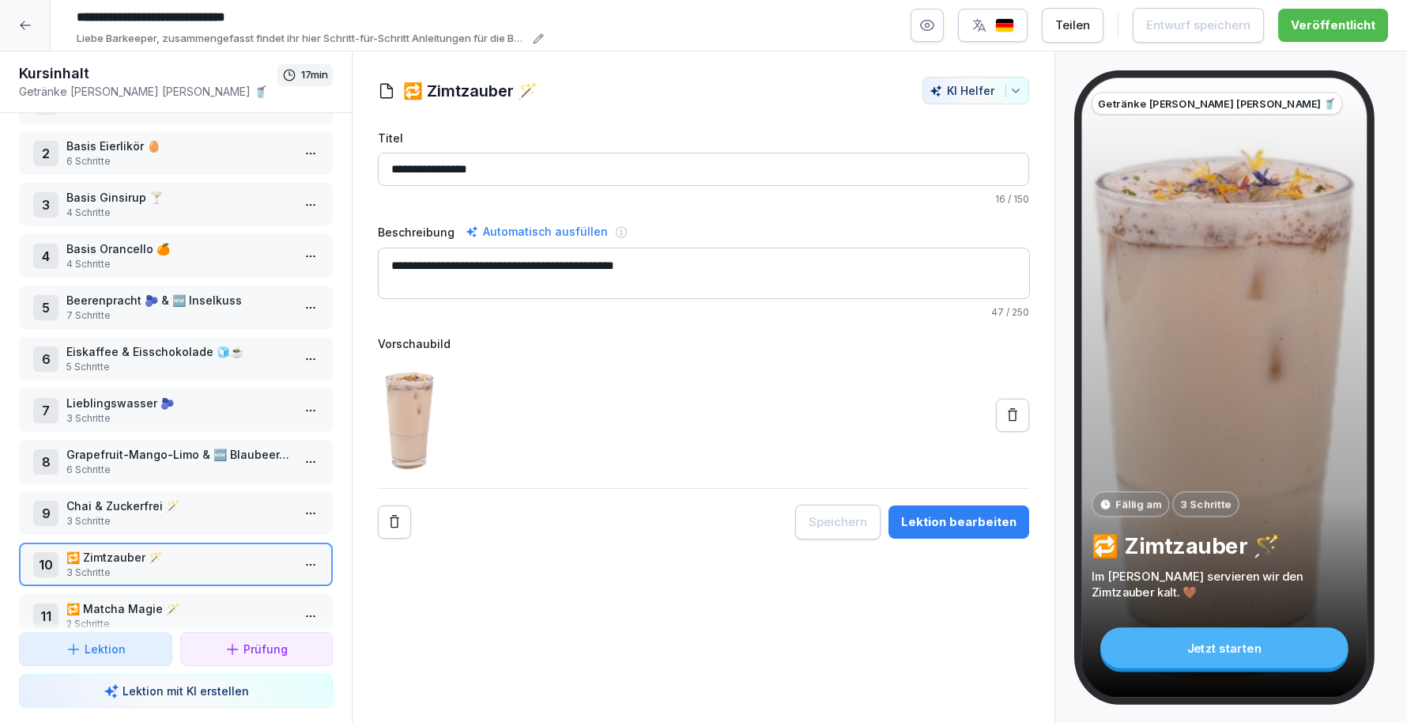
click at [174, 497] on p "Chai & Zuckerfrei 🪄" at bounding box center [178, 505] width 225 height 17
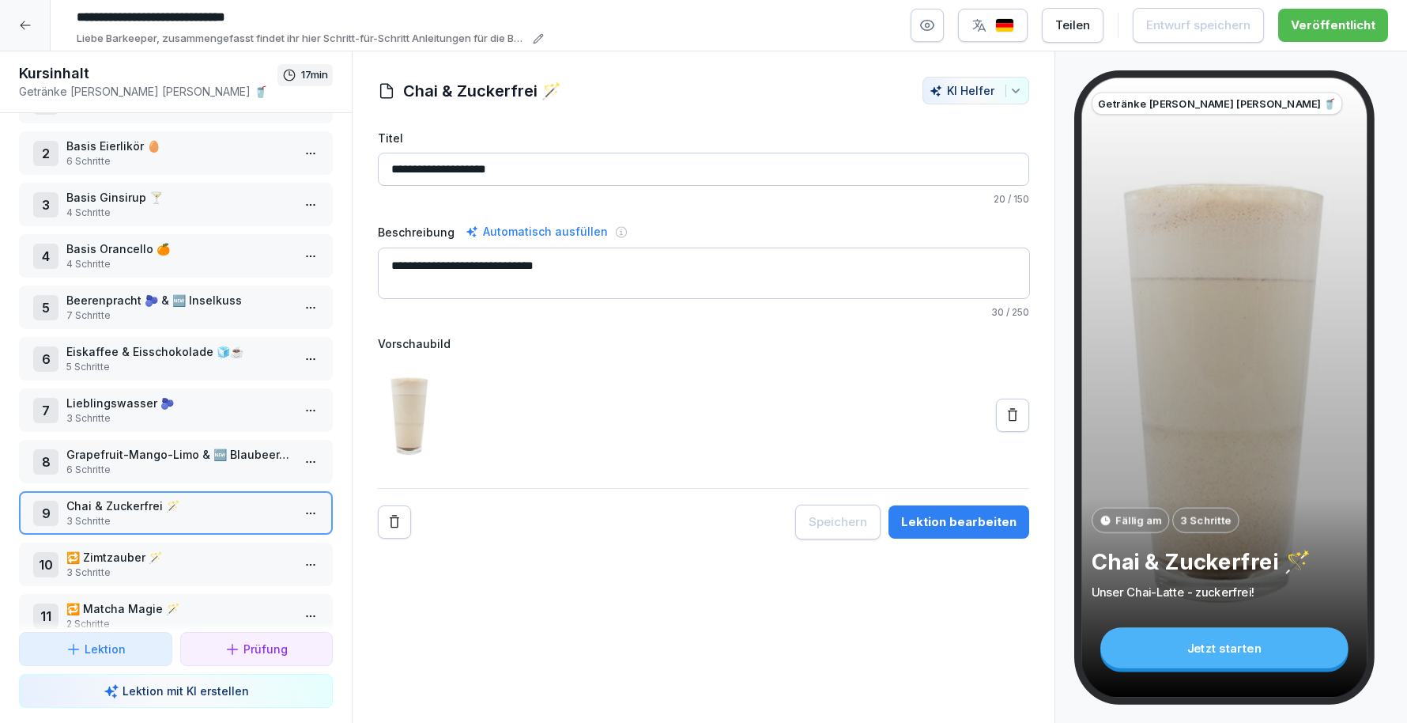
click at [1009, 514] on div "Lektion bearbeiten" at bounding box center [958, 521] width 115 height 17
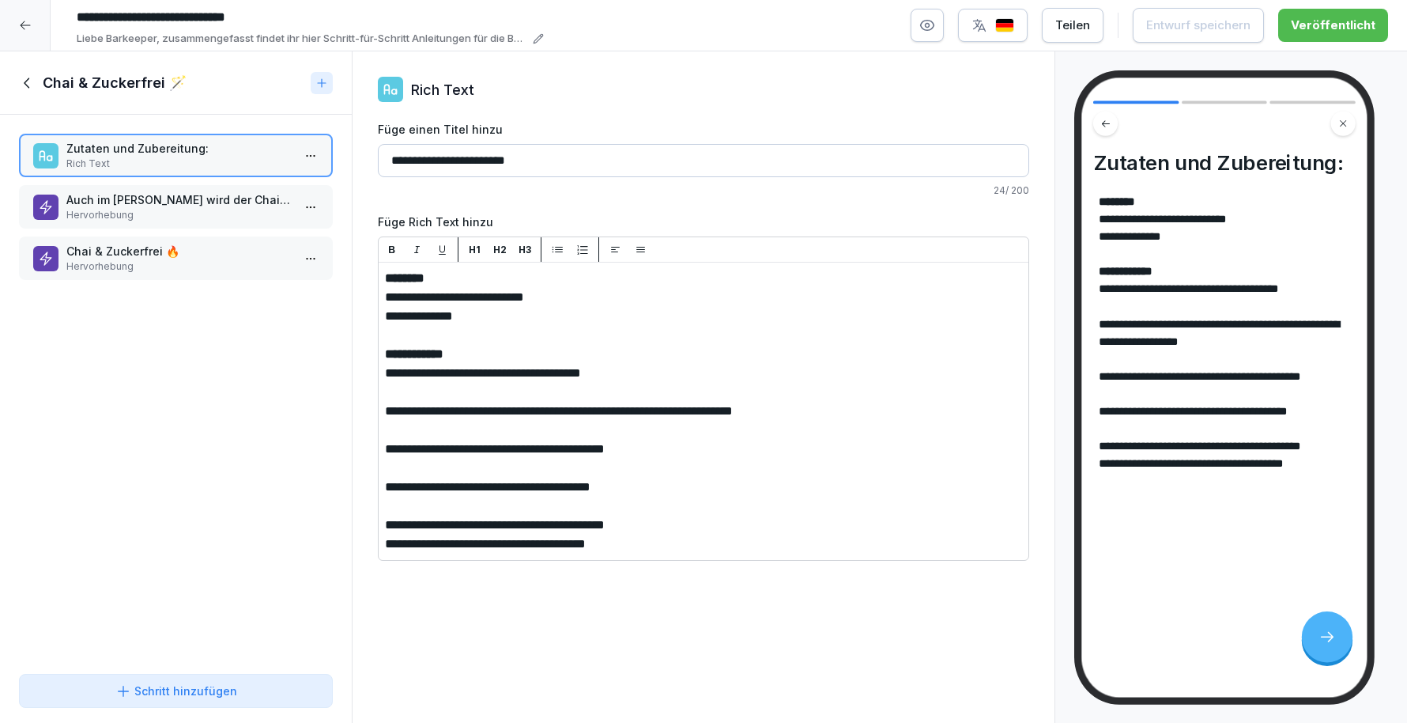
click at [161, 221] on p "Hervorhebung" at bounding box center [178, 215] width 225 height 14
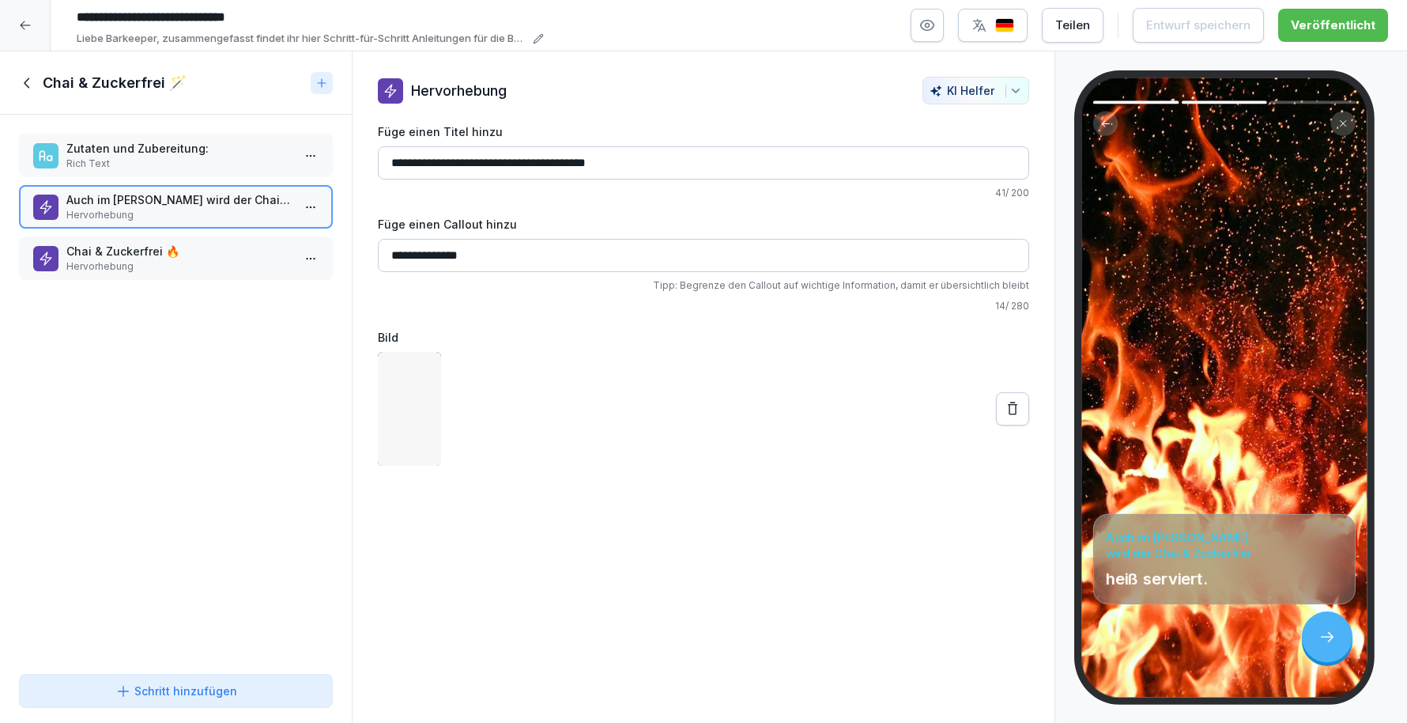
click at [183, 259] on p "Hervorhebung" at bounding box center [178, 266] width 225 height 14
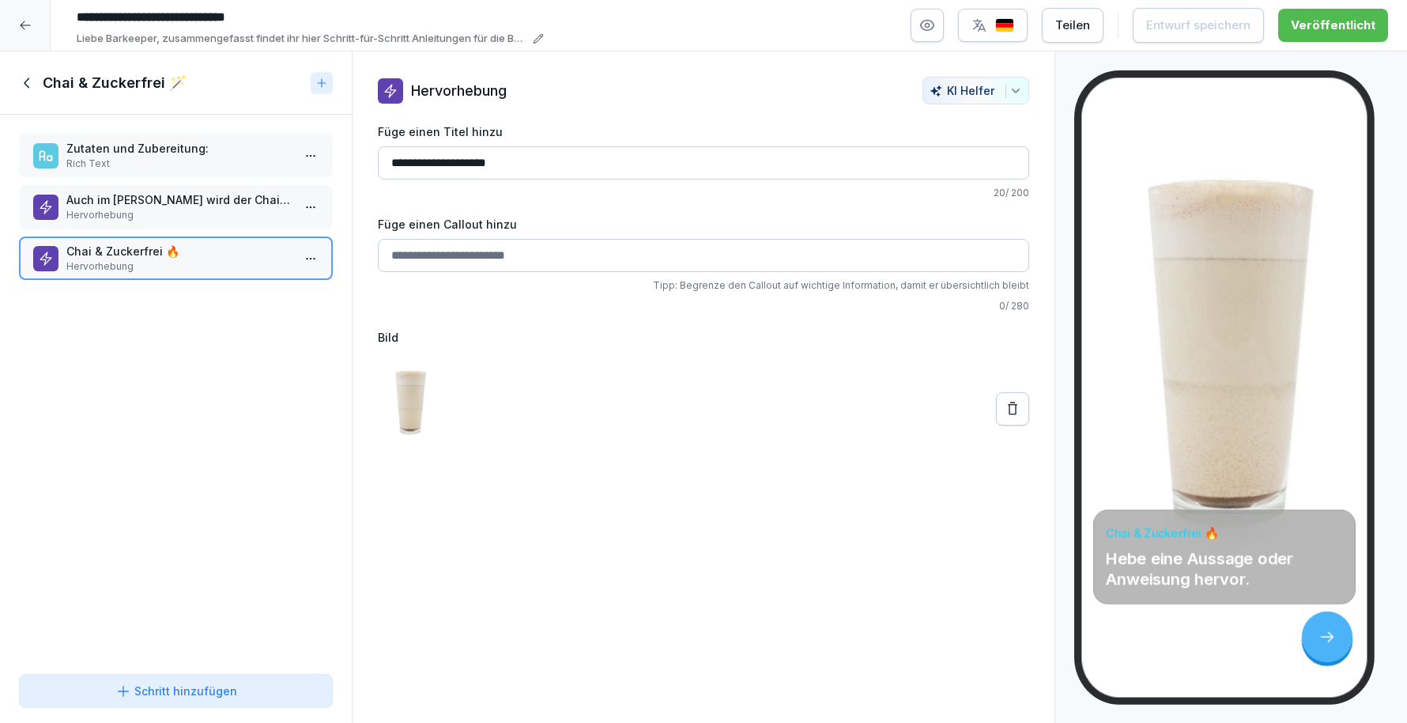
click at [29, 84] on icon at bounding box center [27, 82] width 17 height 17
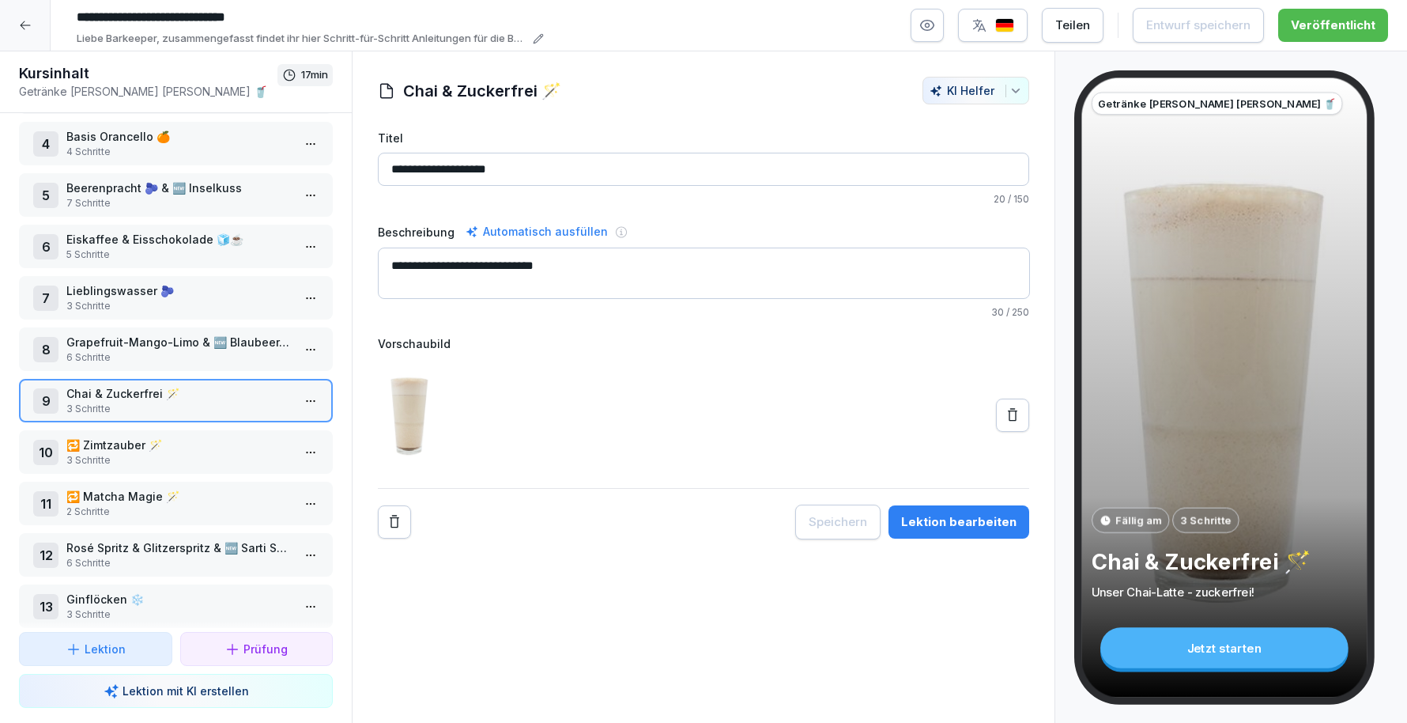
scroll to position [218, 0]
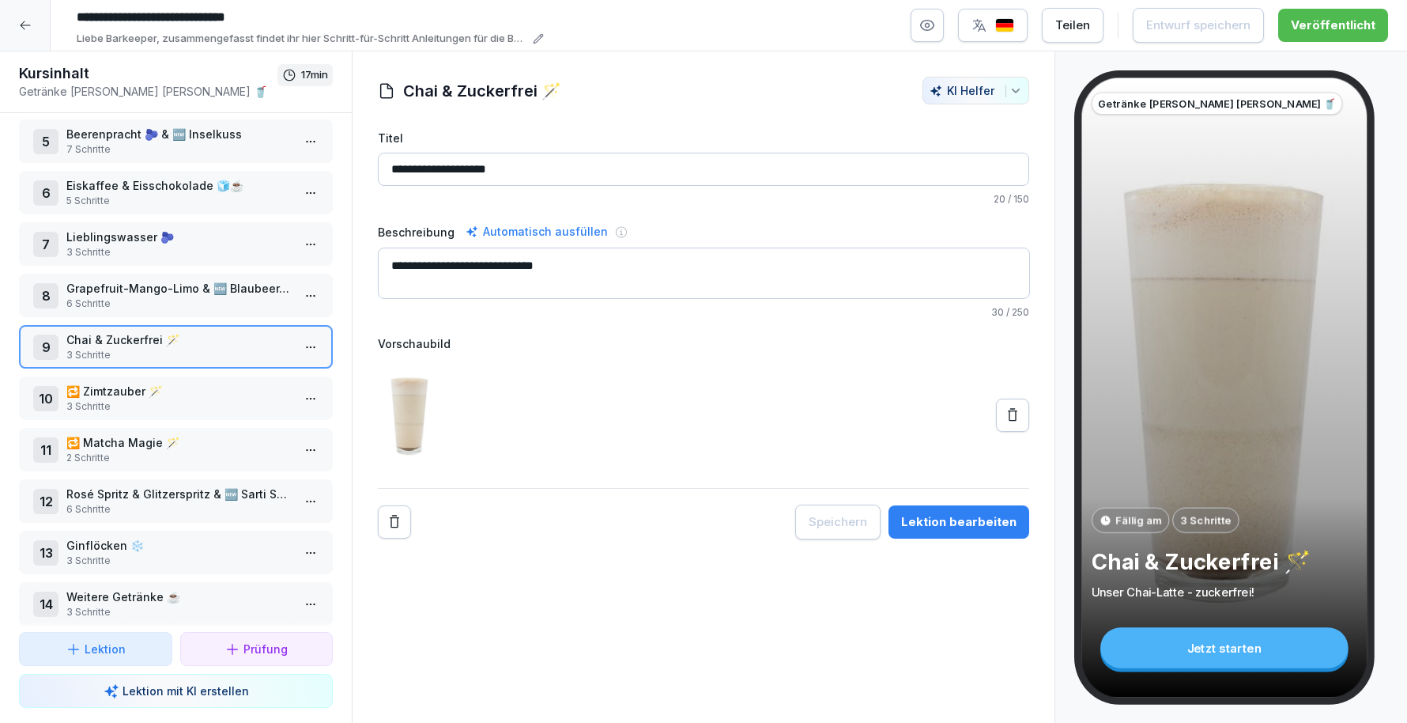
click at [164, 403] on p "3 Schritte" at bounding box center [178, 406] width 225 height 14
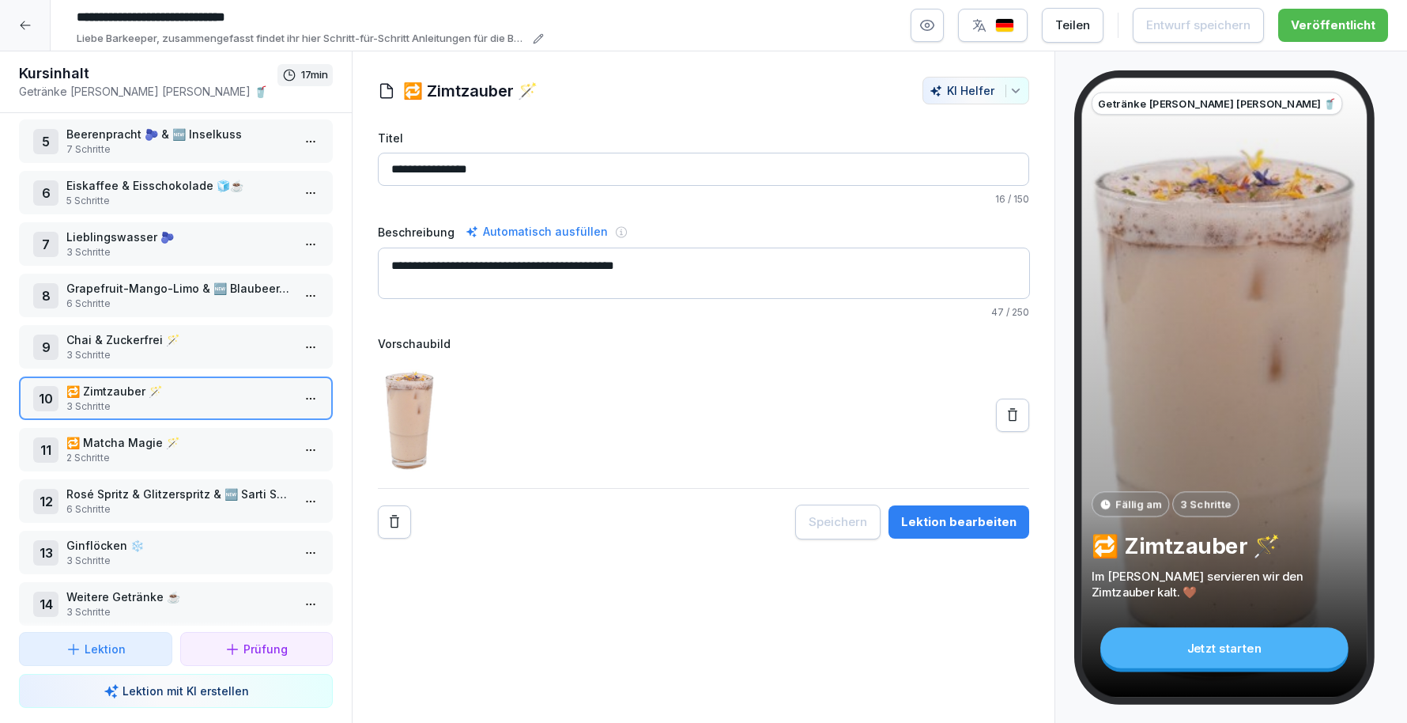
click at [976, 522] on div "Lektion bearbeiten" at bounding box center [958, 521] width 115 height 17
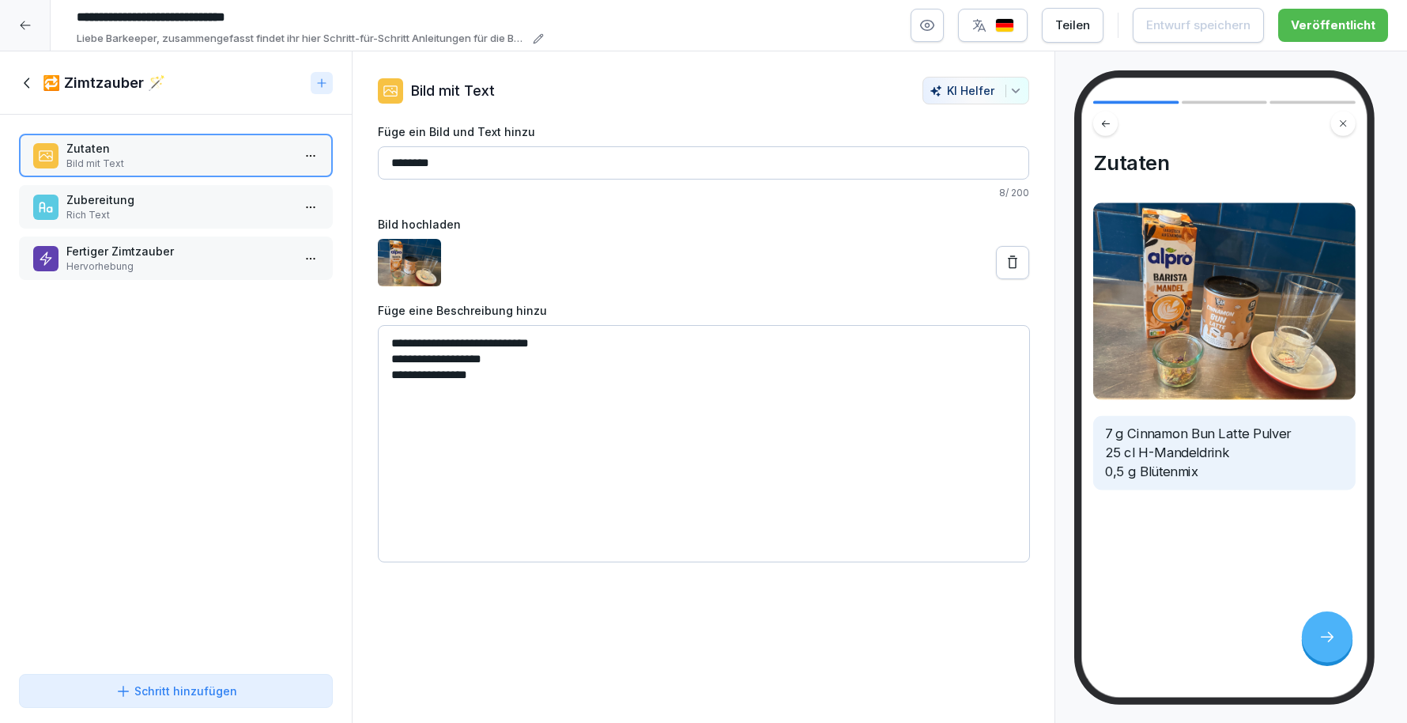
click at [222, 195] on p "Zubereitung" at bounding box center [178, 199] width 225 height 17
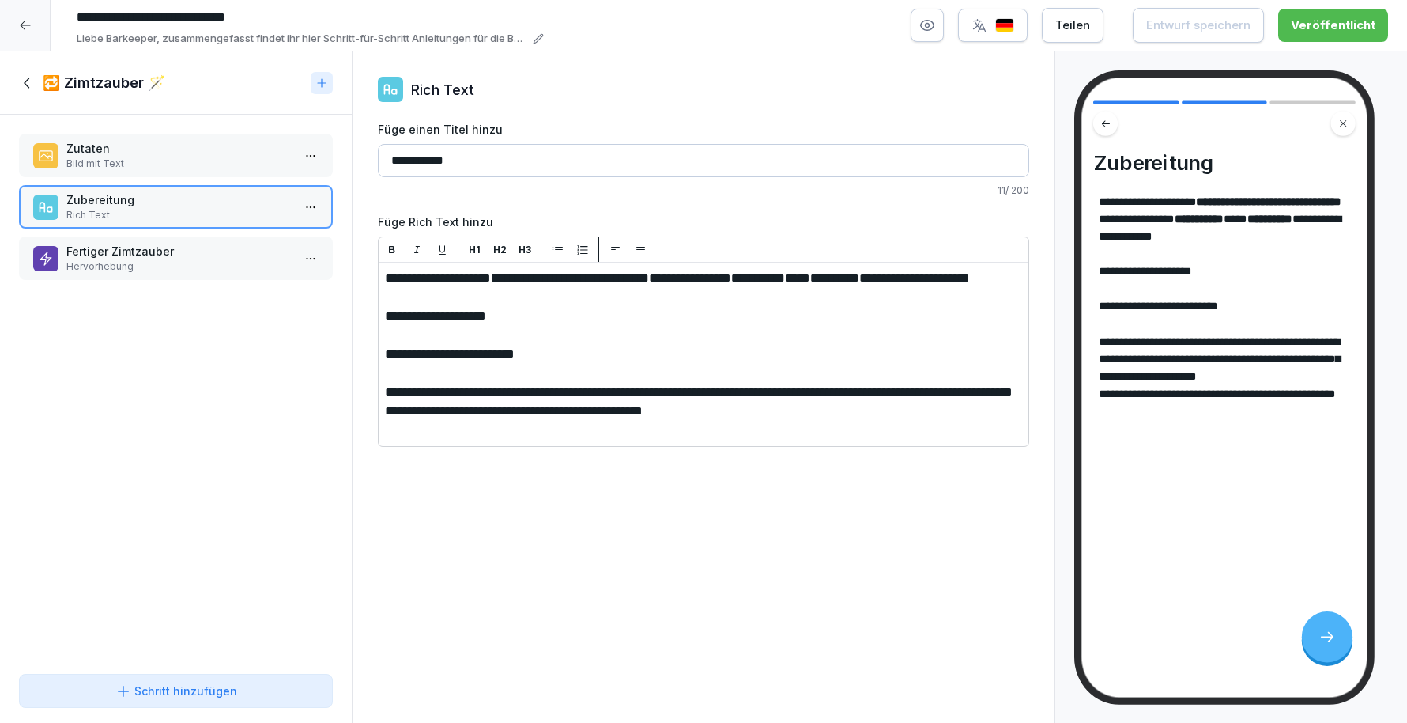
click at [31, 71] on div "🔁 Zimtzauber 🪄" at bounding box center [176, 82] width 352 height 63
click at [28, 80] on icon at bounding box center [27, 82] width 17 height 17
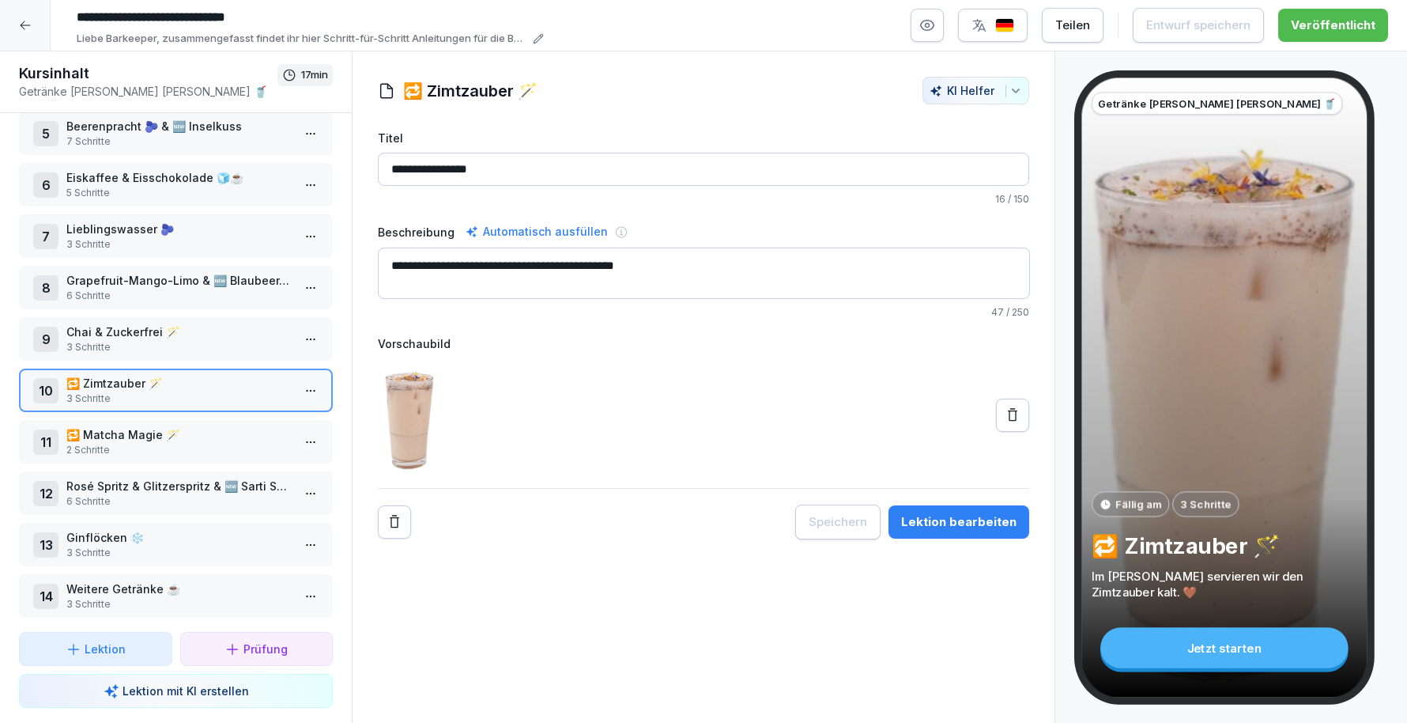
scroll to position [225, 0]
click at [174, 438] on p "🔁 Matcha Magie 🪄" at bounding box center [178, 436] width 225 height 17
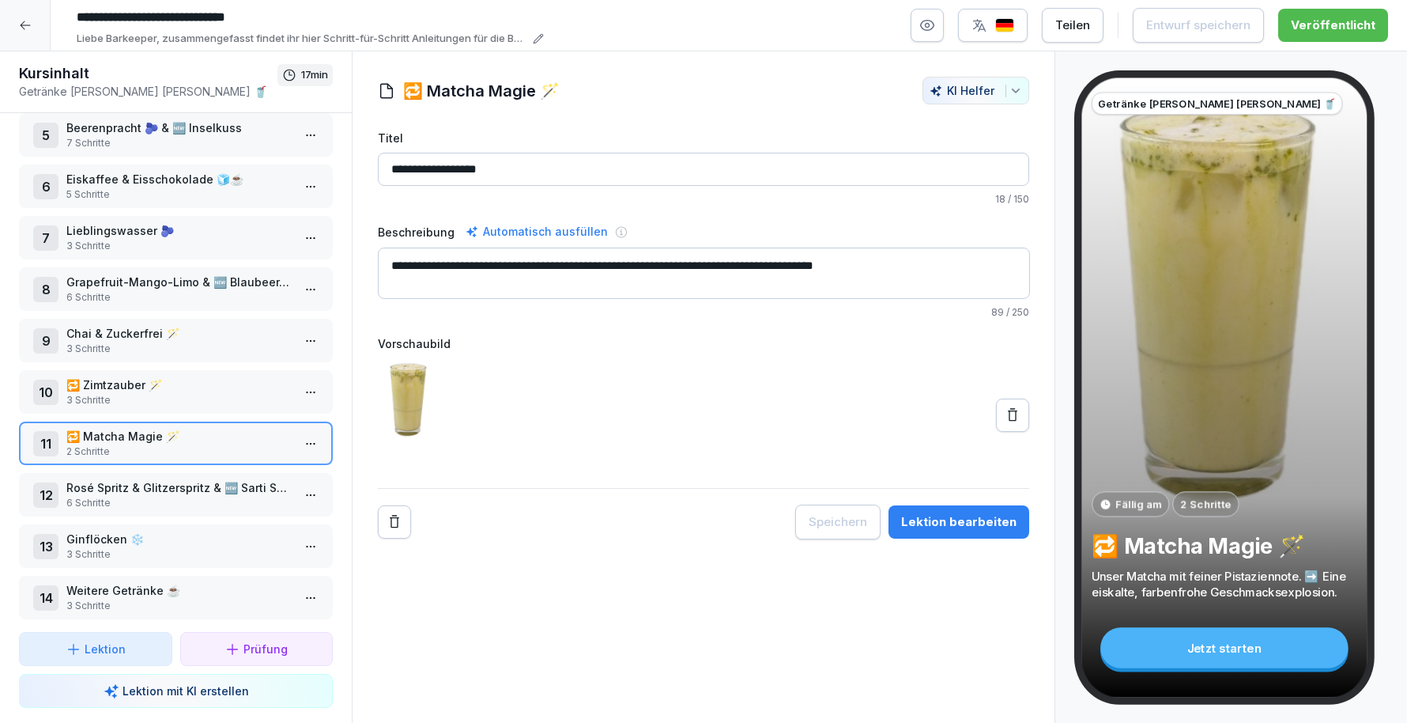
click at [926, 517] on div "Lektion bearbeiten" at bounding box center [958, 521] width 115 height 17
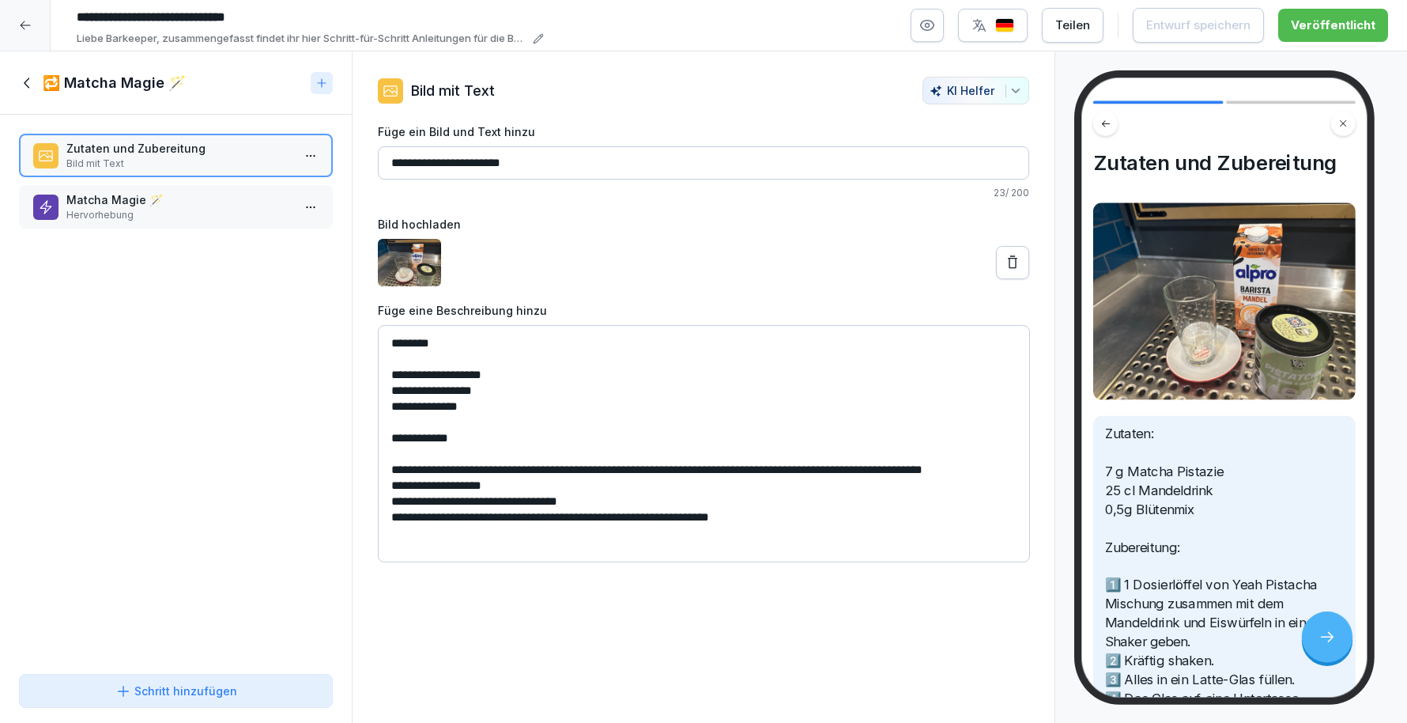
click at [80, 215] on p "Hervorhebung" at bounding box center [178, 215] width 225 height 14
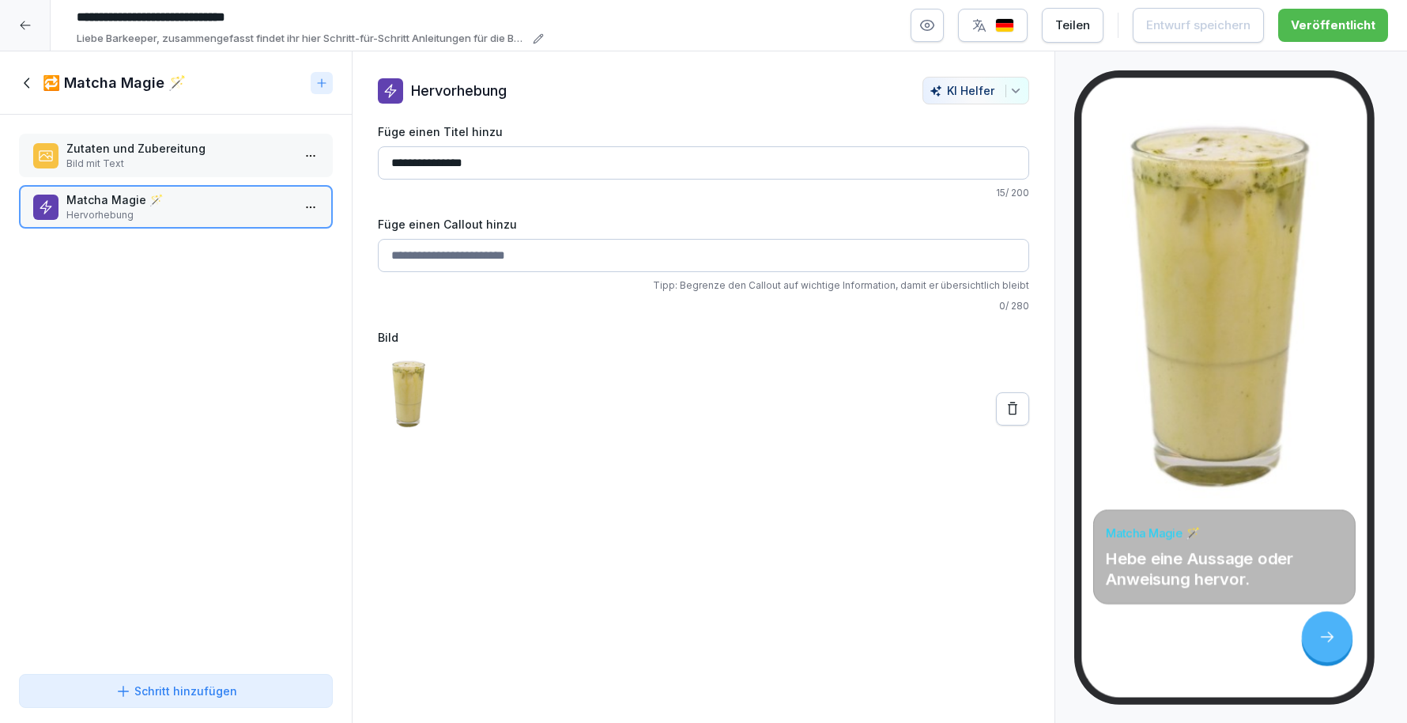
click at [23, 80] on icon at bounding box center [27, 82] width 17 height 17
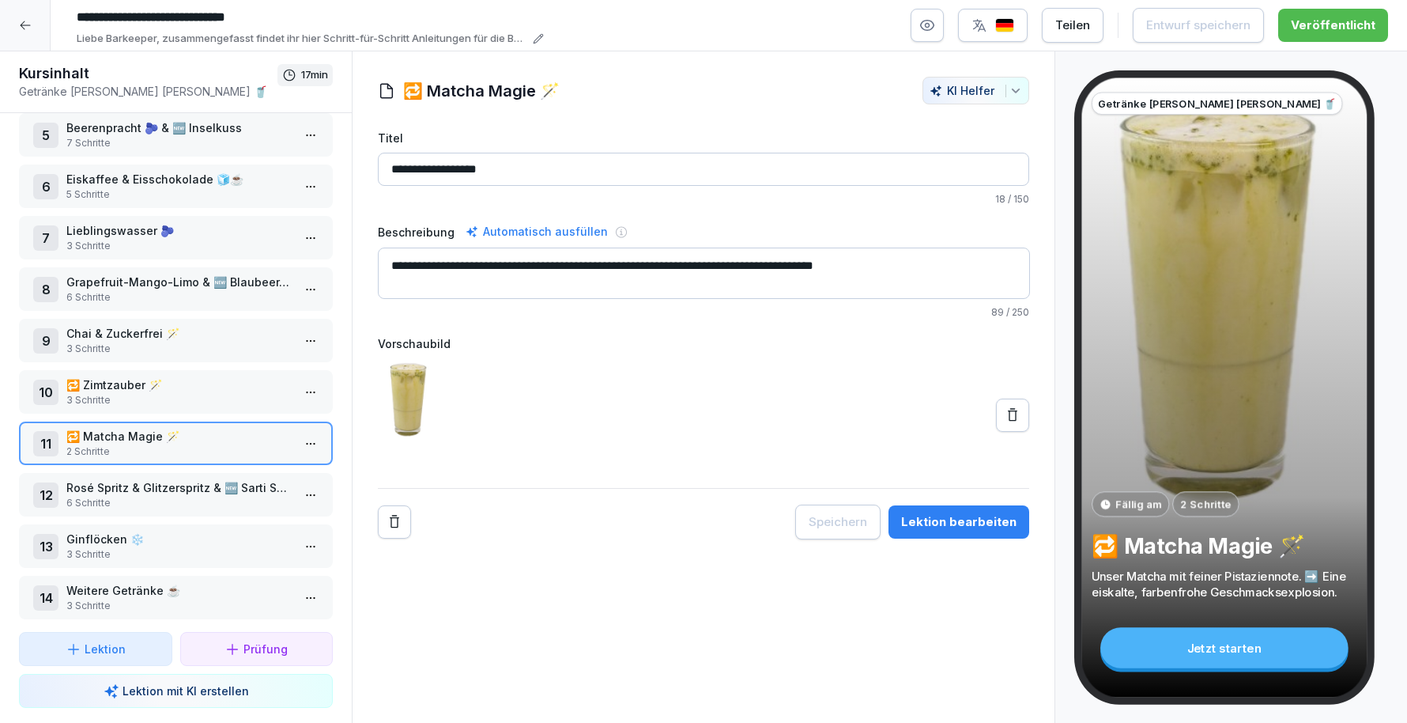
scroll to position [226, 0]
click at [35, 21] on div at bounding box center [25, 25] width 51 height 51
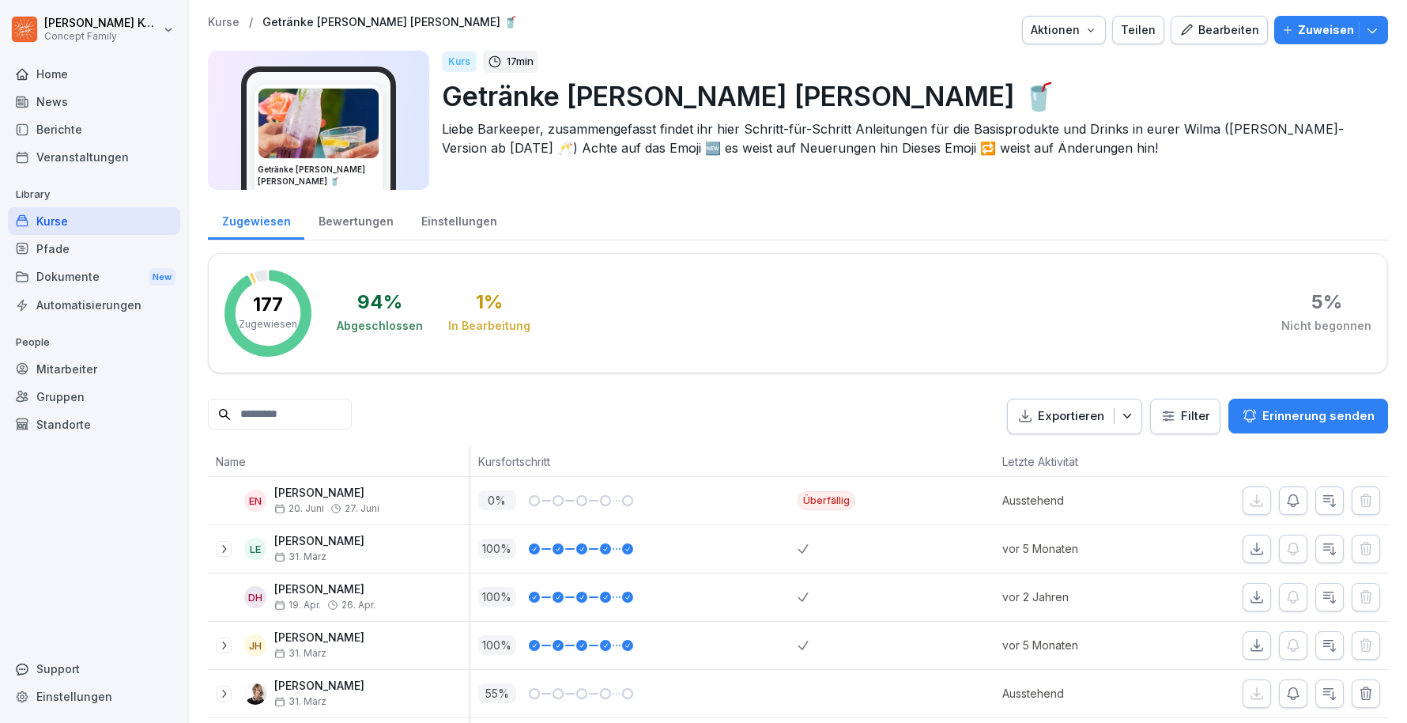
click at [91, 217] on div "Kurse" at bounding box center [94, 221] width 172 height 28
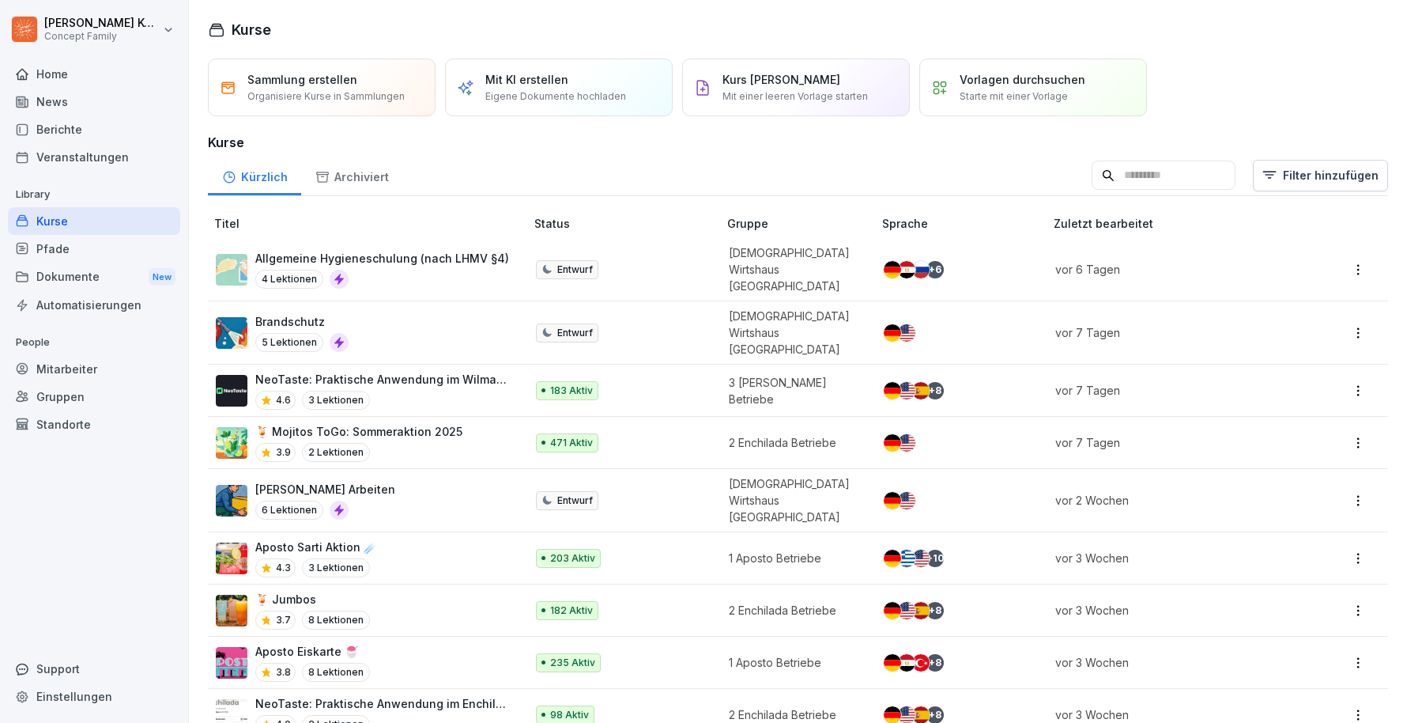
click at [1131, 178] on input at bounding box center [1164, 176] width 144 height 30
type input "******"
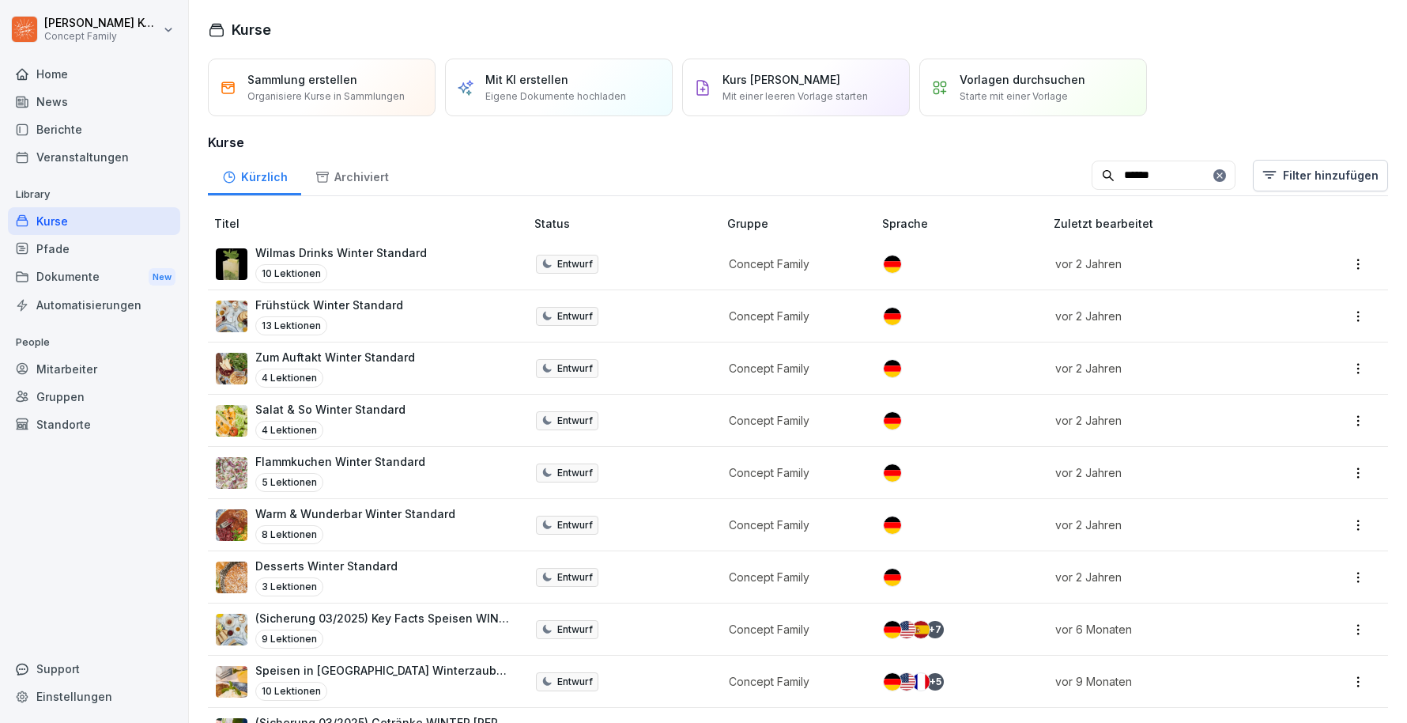
click at [377, 255] on p "Wilmas Drinks Winter Standard" at bounding box center [341, 252] width 172 height 17
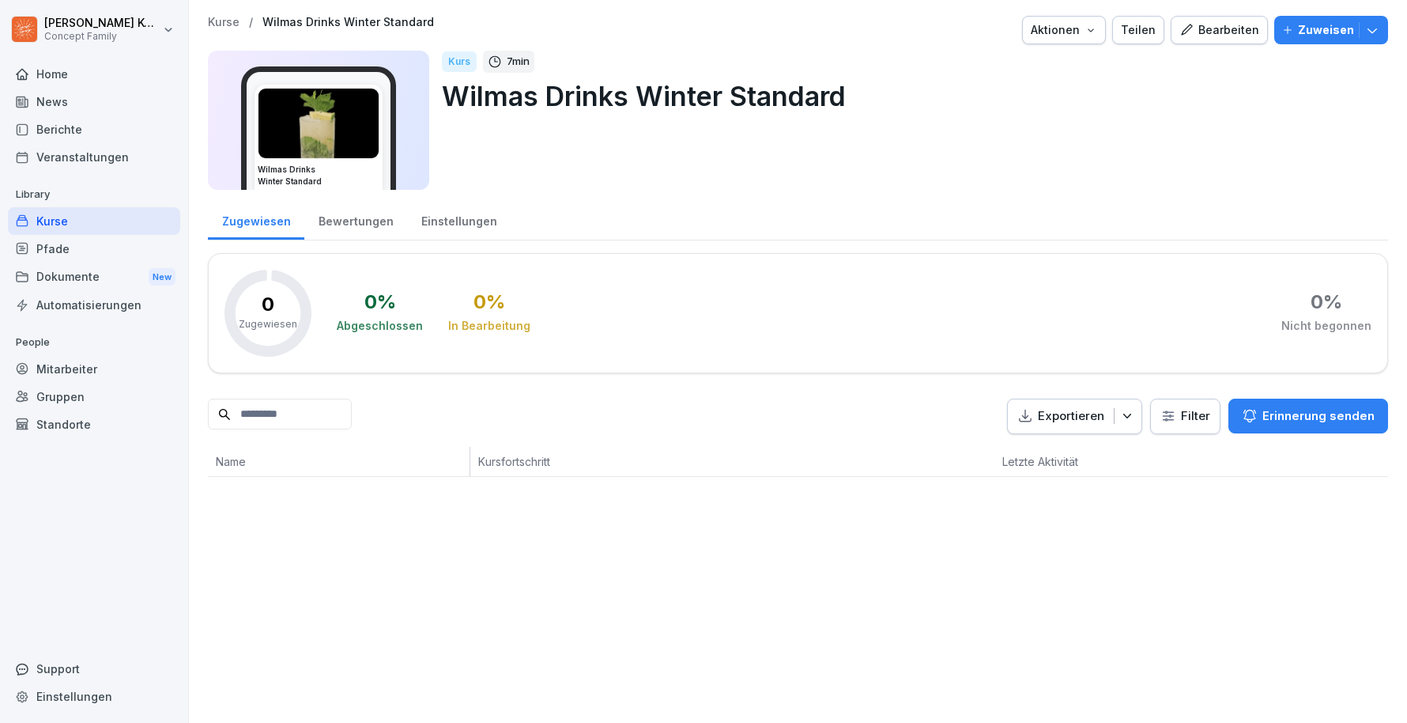
click at [1244, 28] on div "Bearbeiten" at bounding box center [1220, 29] width 80 height 17
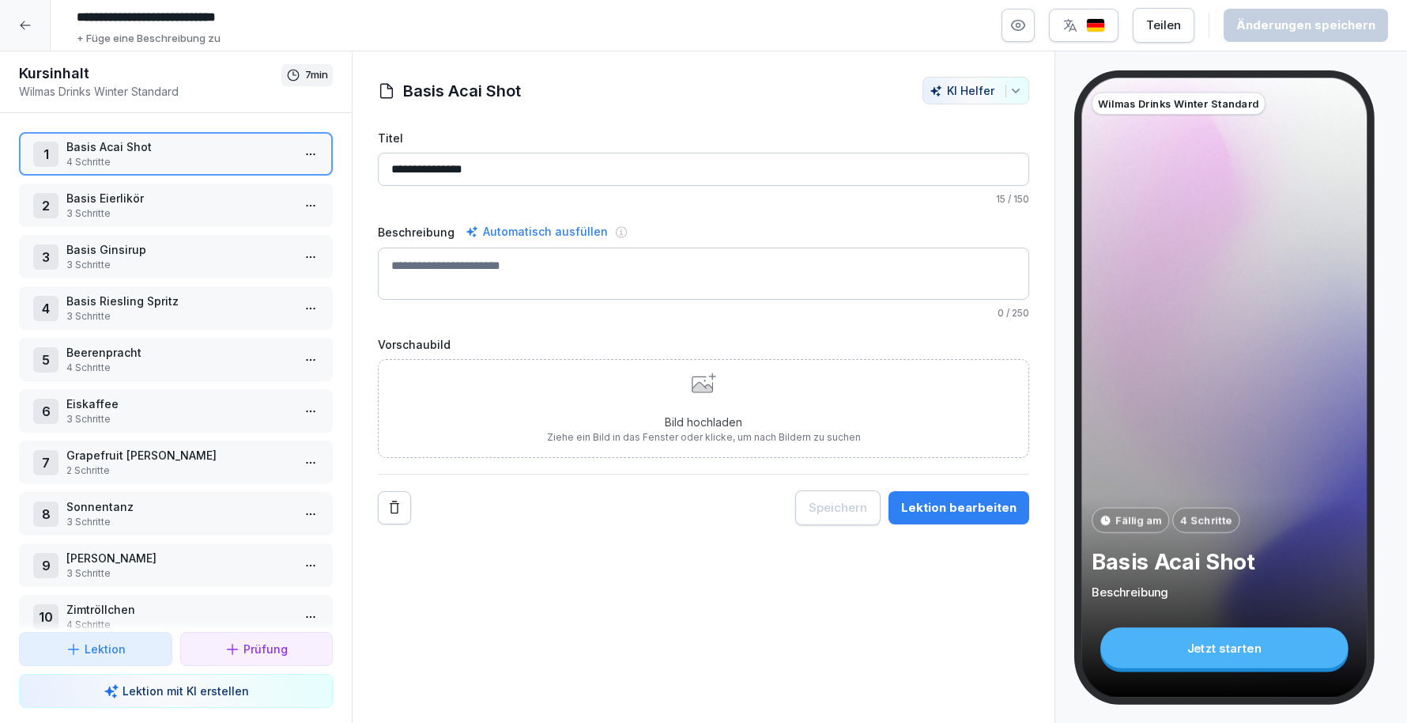
scroll to position [22, 0]
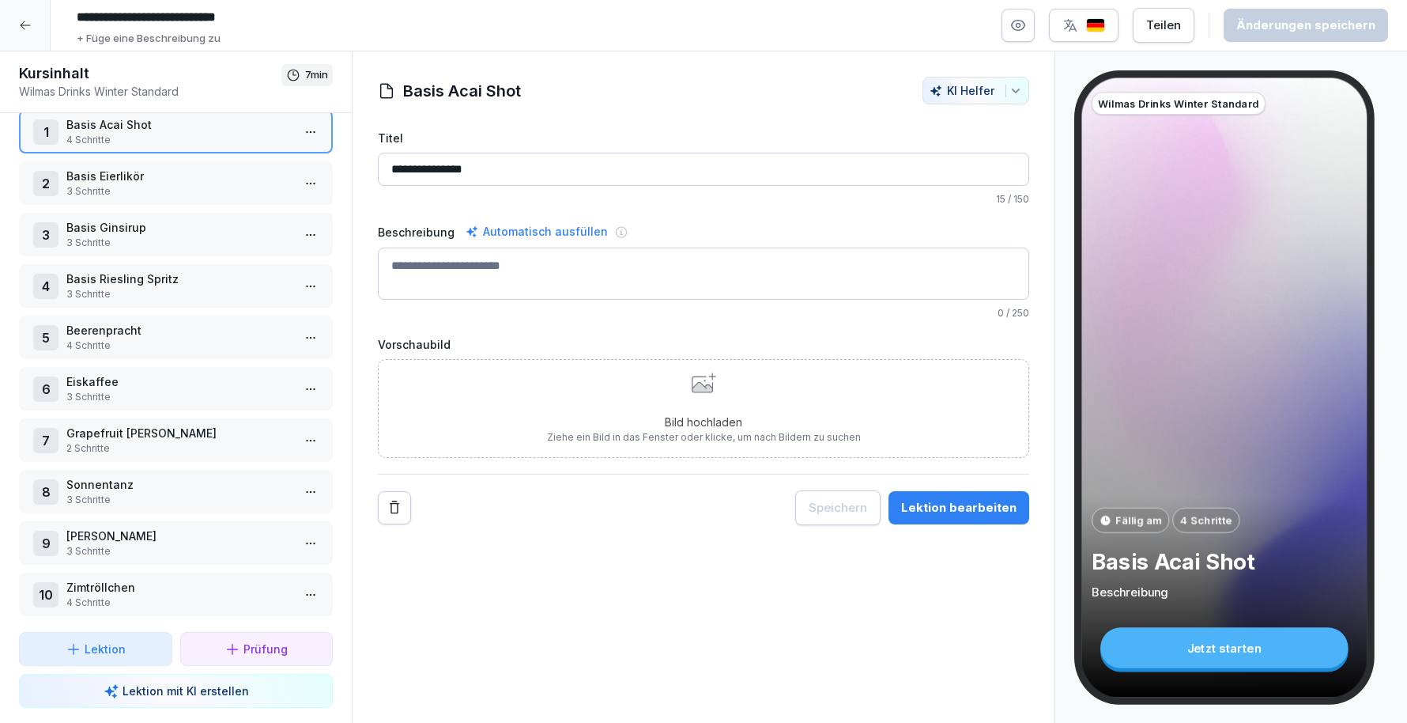
click at [145, 502] on p "3 Schritte" at bounding box center [178, 500] width 225 height 14
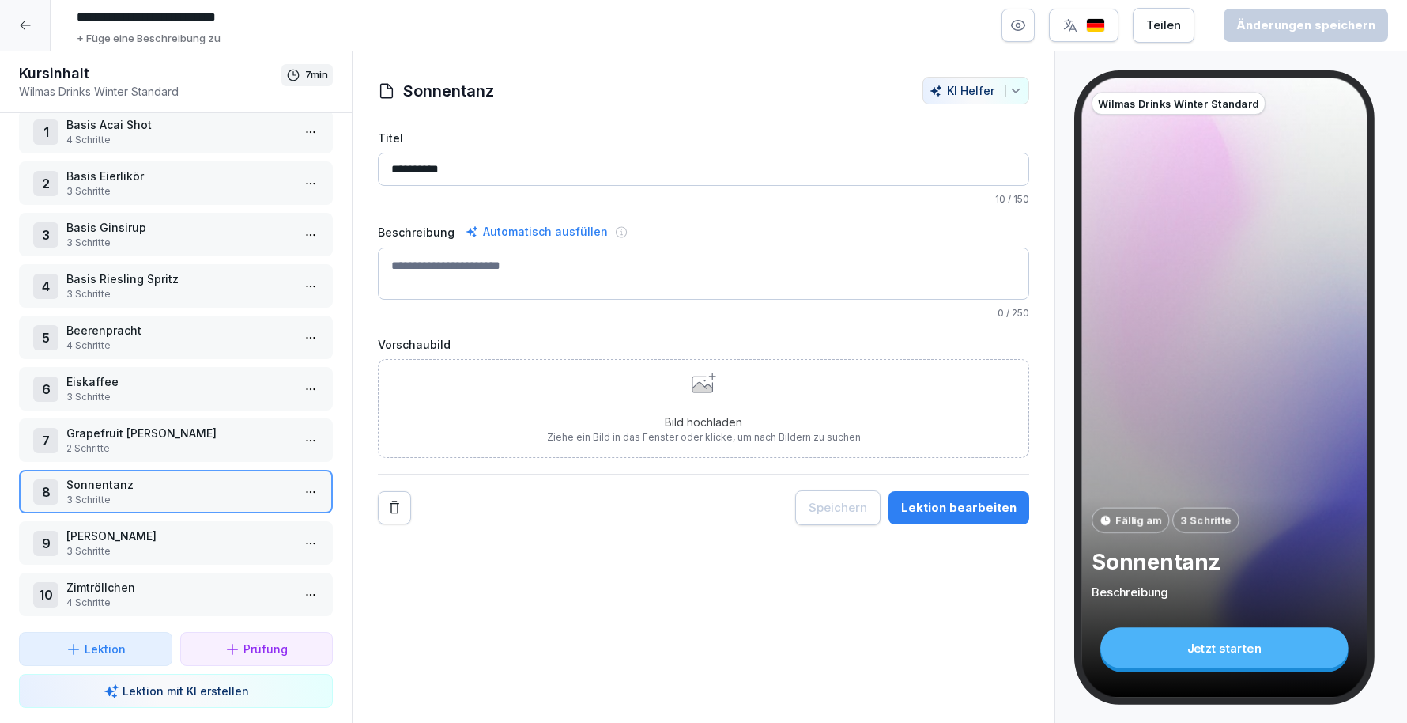
click at [988, 499] on div "Lektion bearbeiten" at bounding box center [958, 507] width 115 height 17
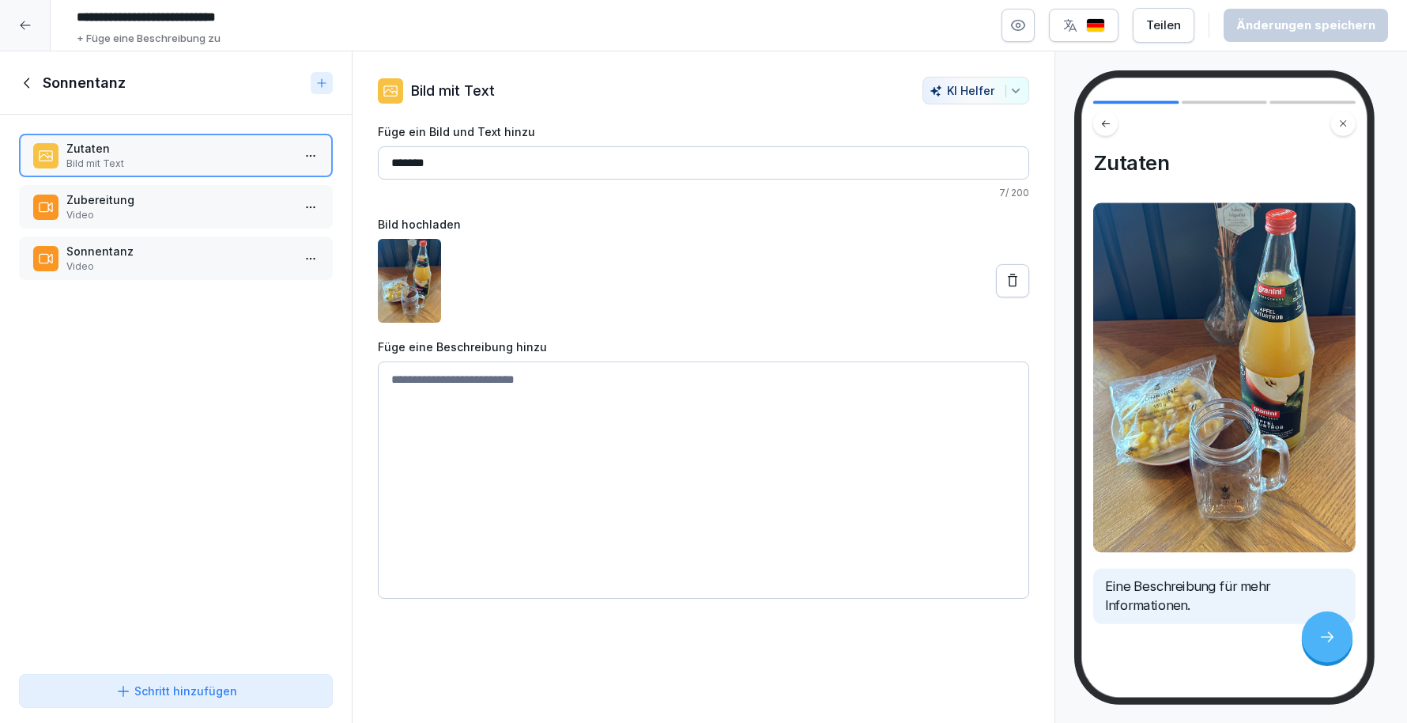
click at [125, 225] on div "Zubereitung Video" at bounding box center [176, 206] width 314 height 43
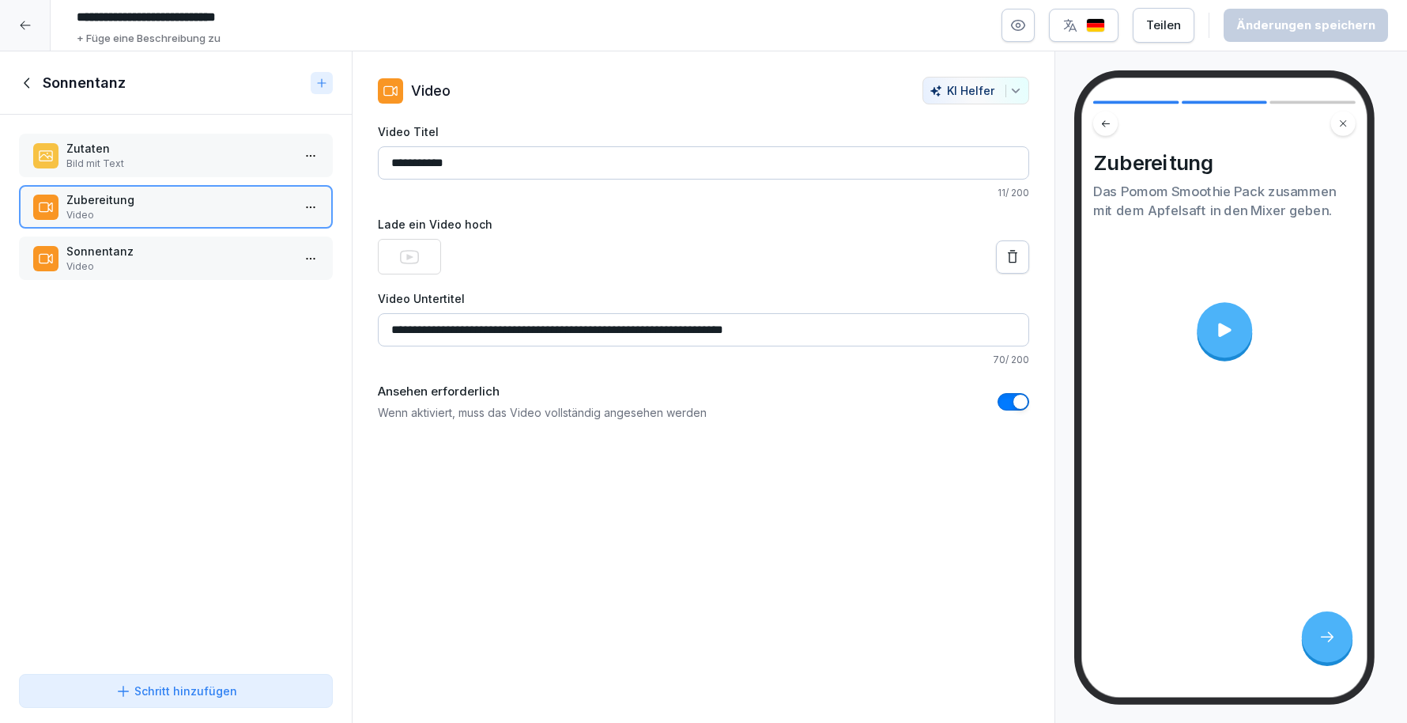
click at [145, 272] on p "Video" at bounding box center [178, 266] width 225 height 14
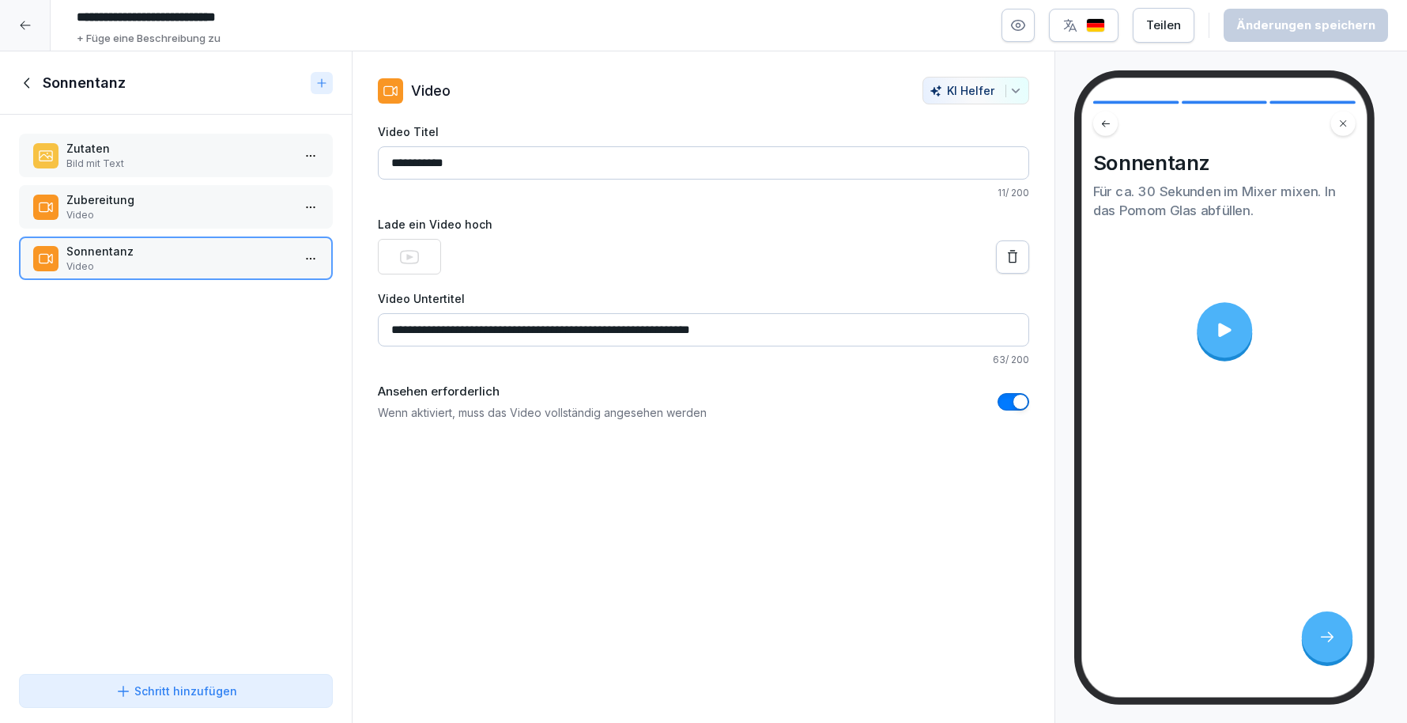
click at [1230, 329] on icon at bounding box center [1225, 329] width 21 height 21
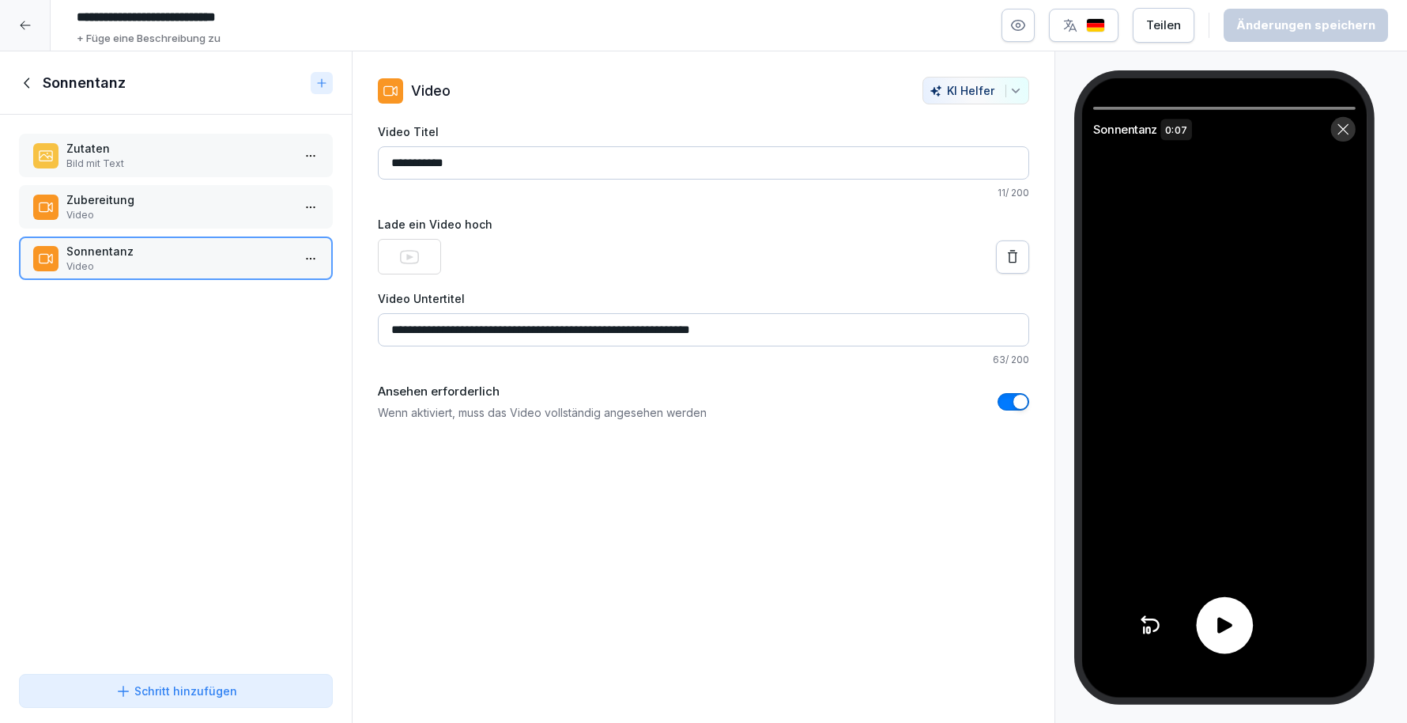
click at [1236, 642] on div at bounding box center [1224, 625] width 57 height 57
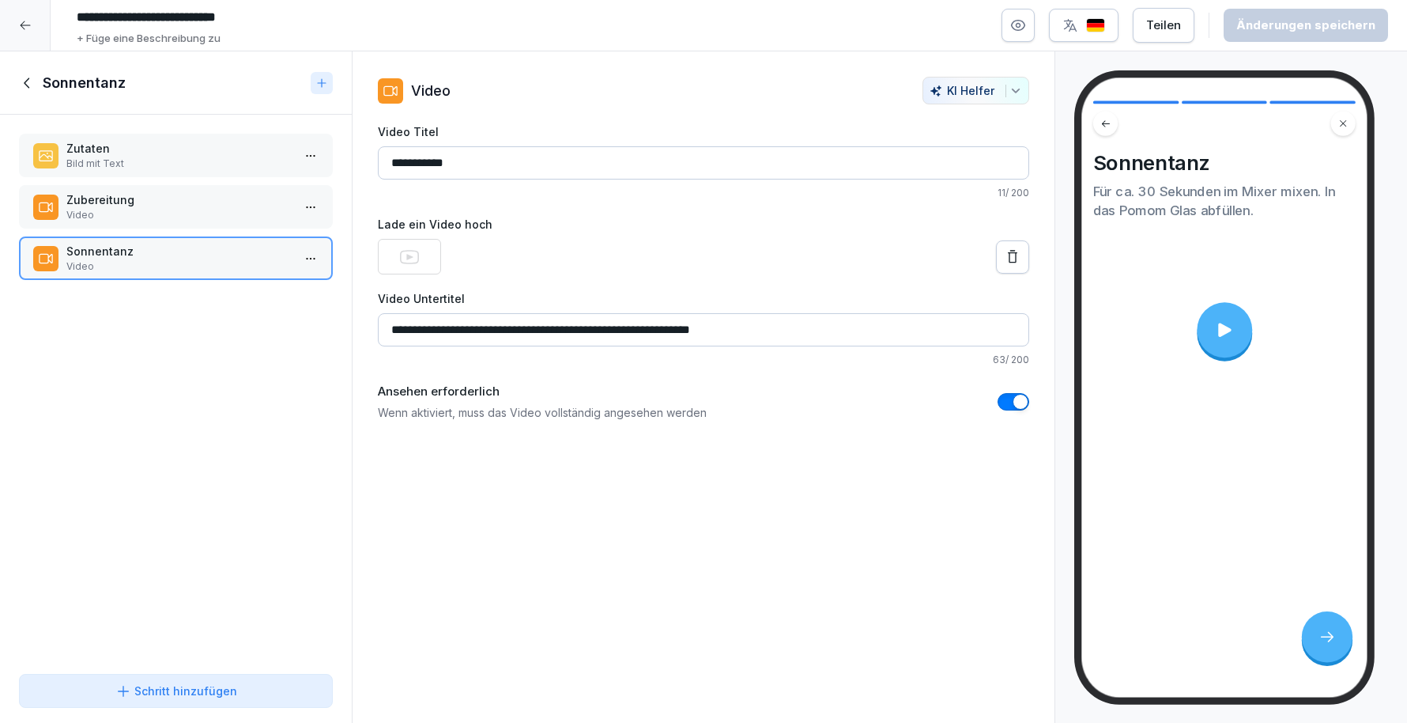
click at [127, 218] on p "Video" at bounding box center [178, 215] width 225 height 14
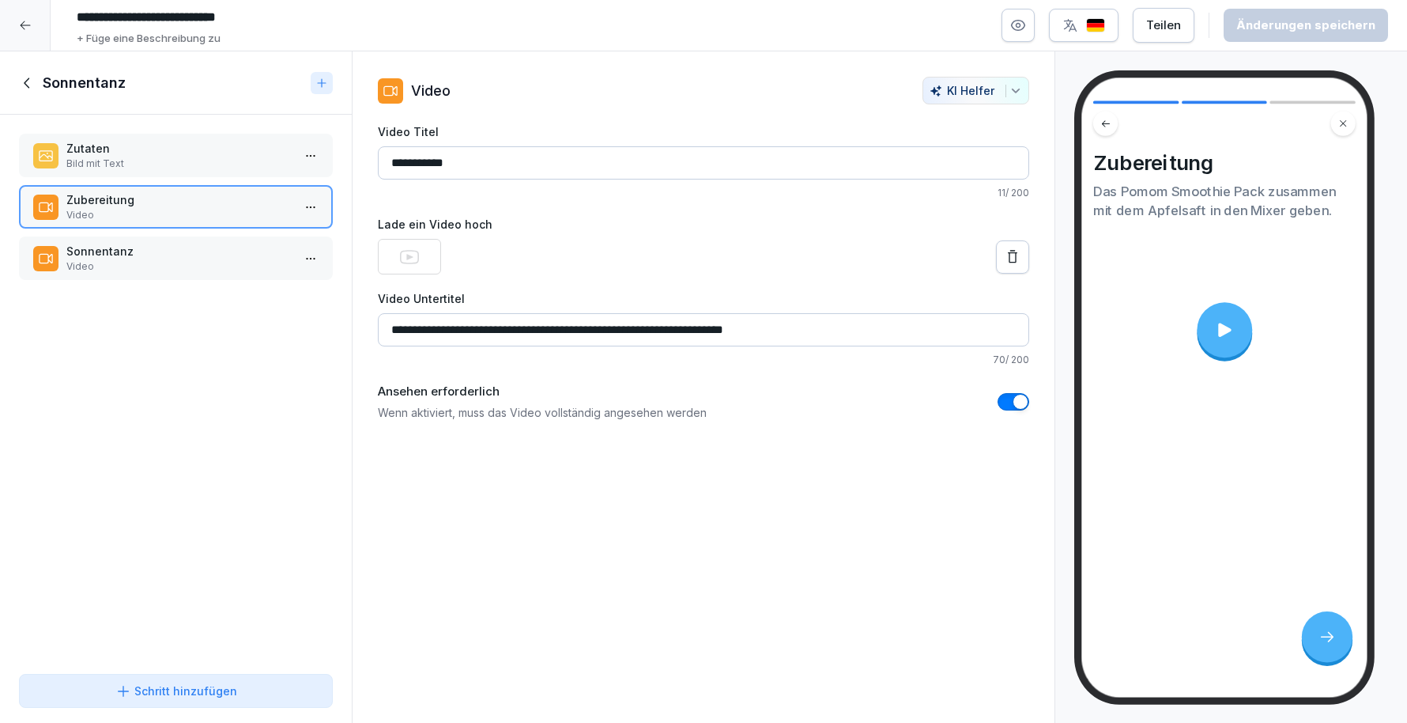
click at [25, 75] on icon at bounding box center [27, 82] width 17 height 17
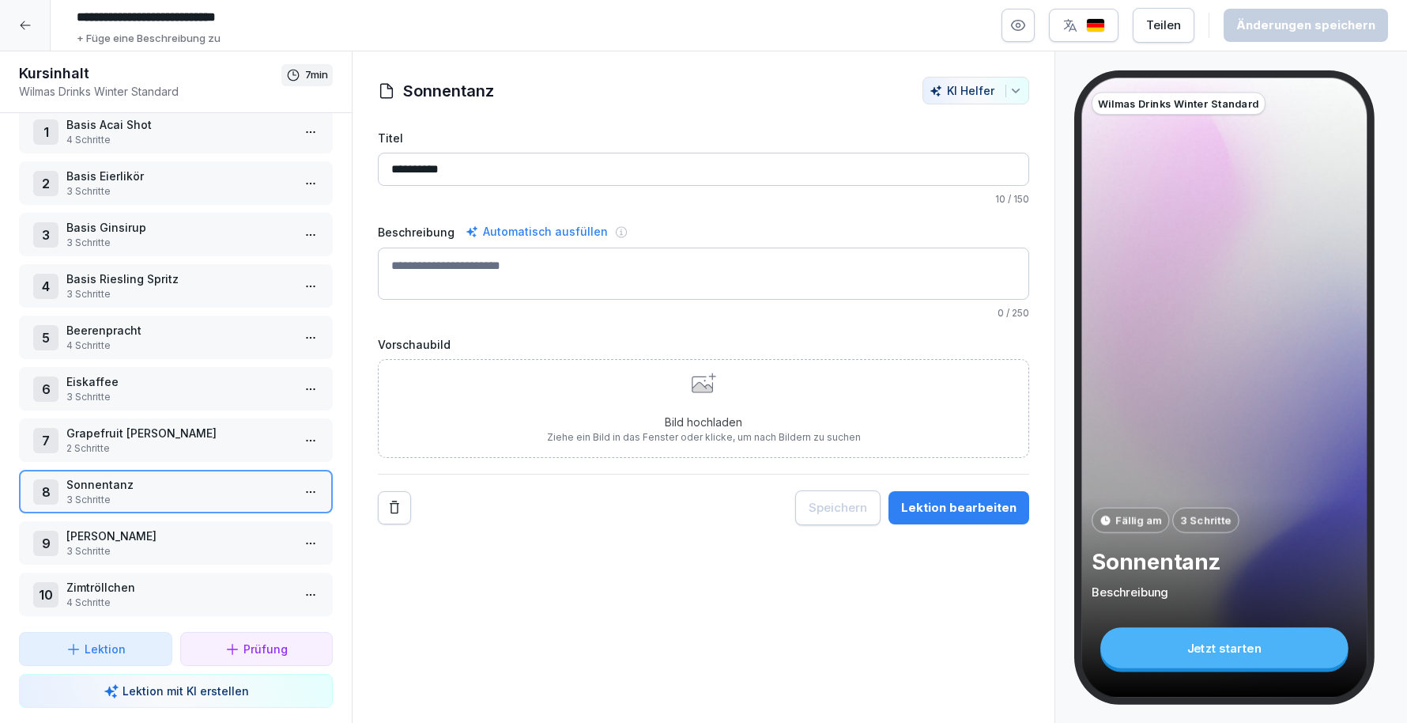
click at [26, 19] on icon at bounding box center [25, 25] width 13 height 13
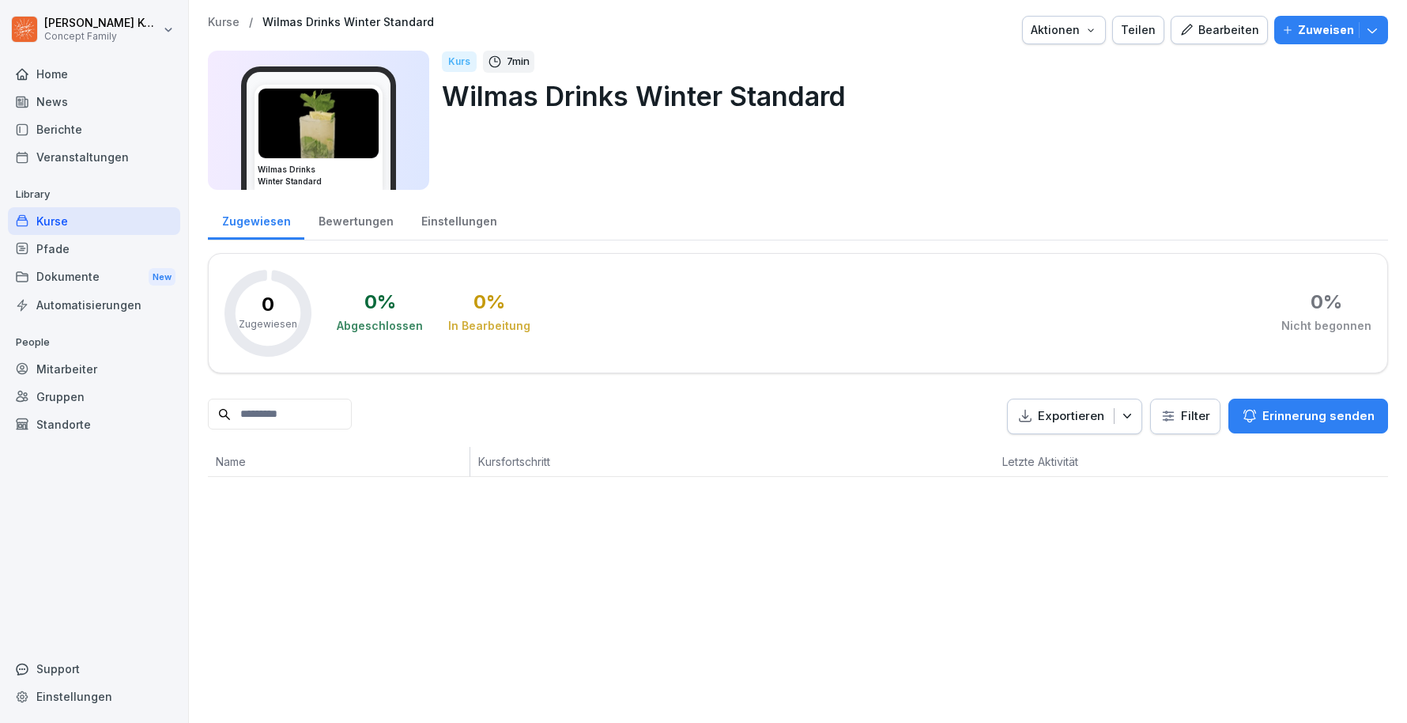
click at [74, 225] on div "Kurse" at bounding box center [94, 221] width 172 height 28
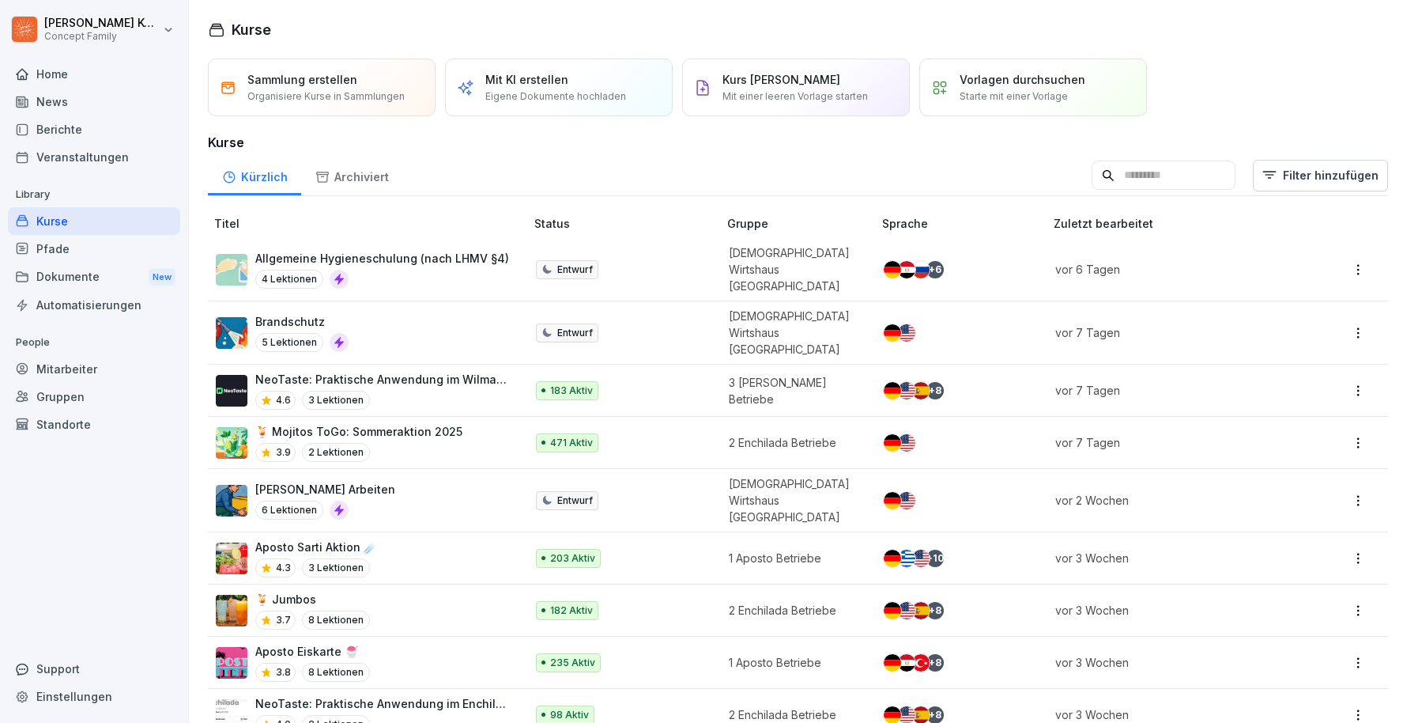
click at [1157, 169] on input at bounding box center [1164, 176] width 144 height 30
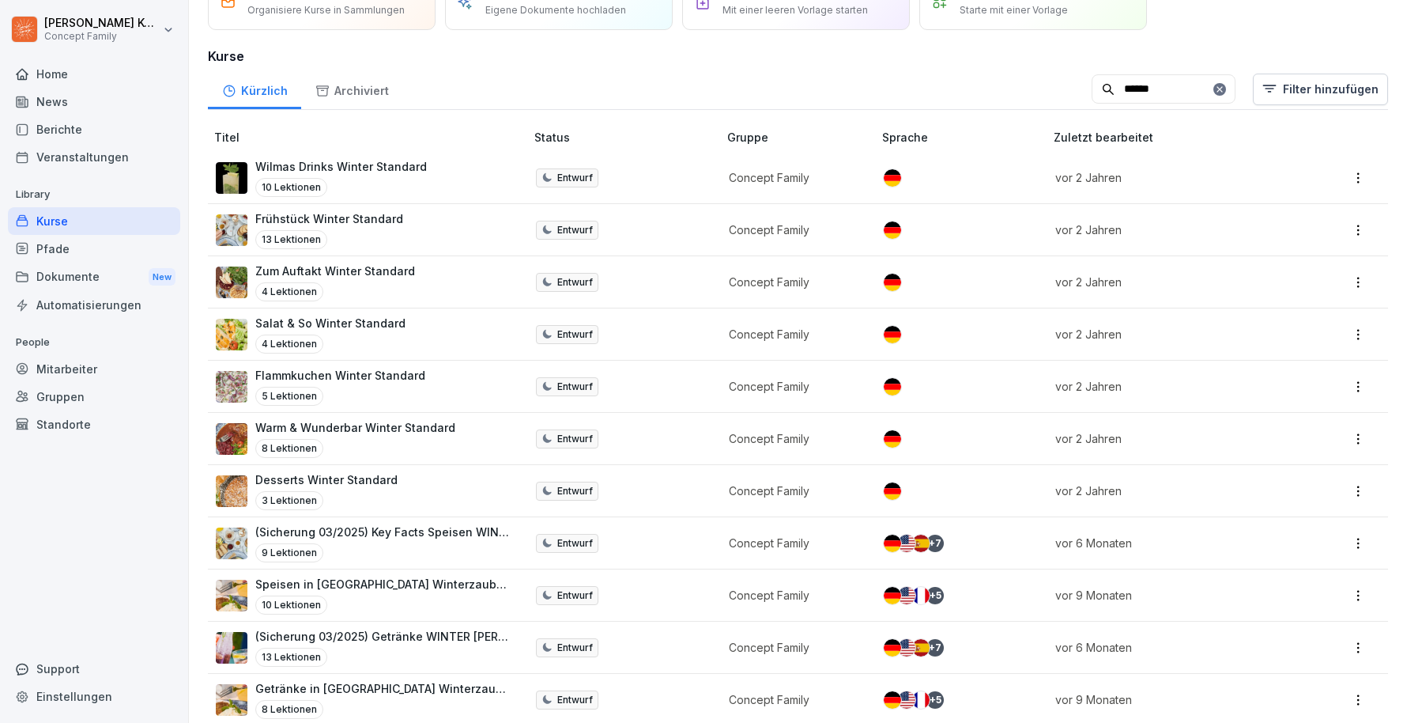
scroll to position [94, 0]
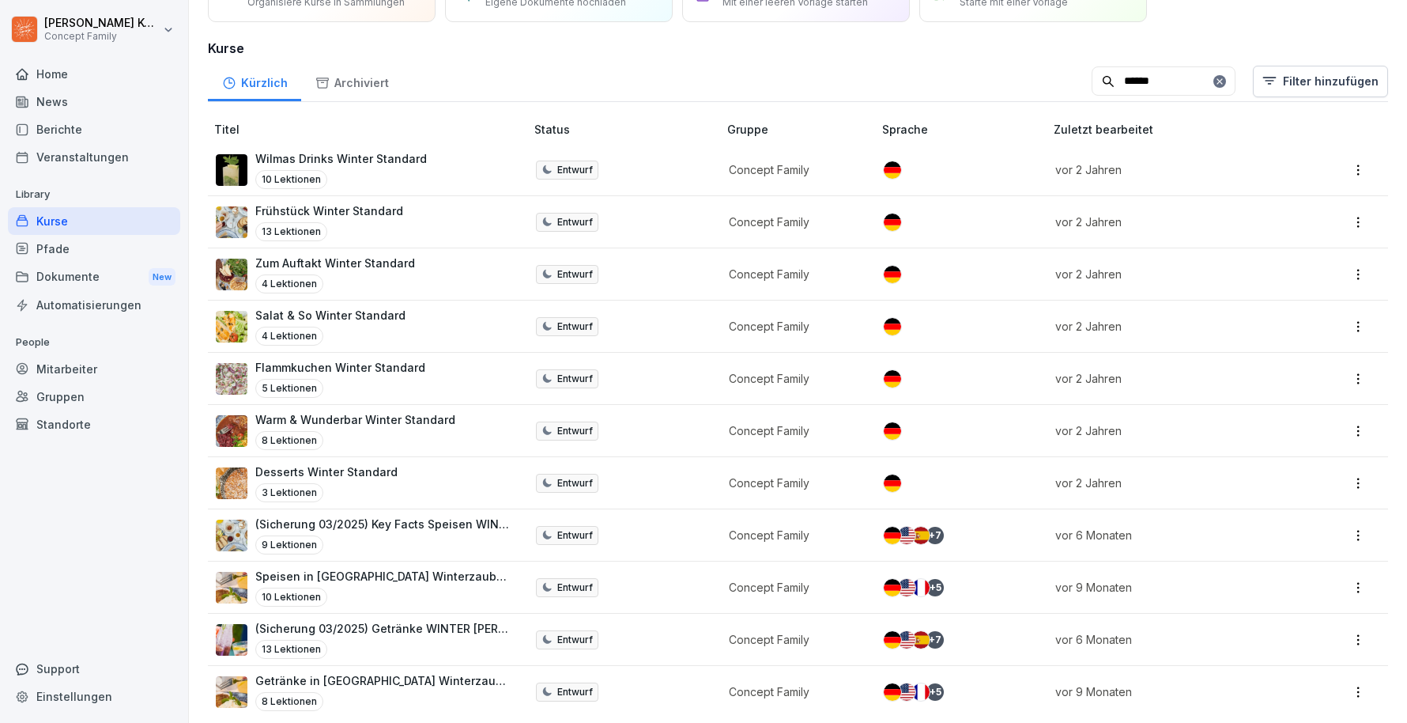
click at [1179, 77] on input "******" at bounding box center [1164, 81] width 144 height 30
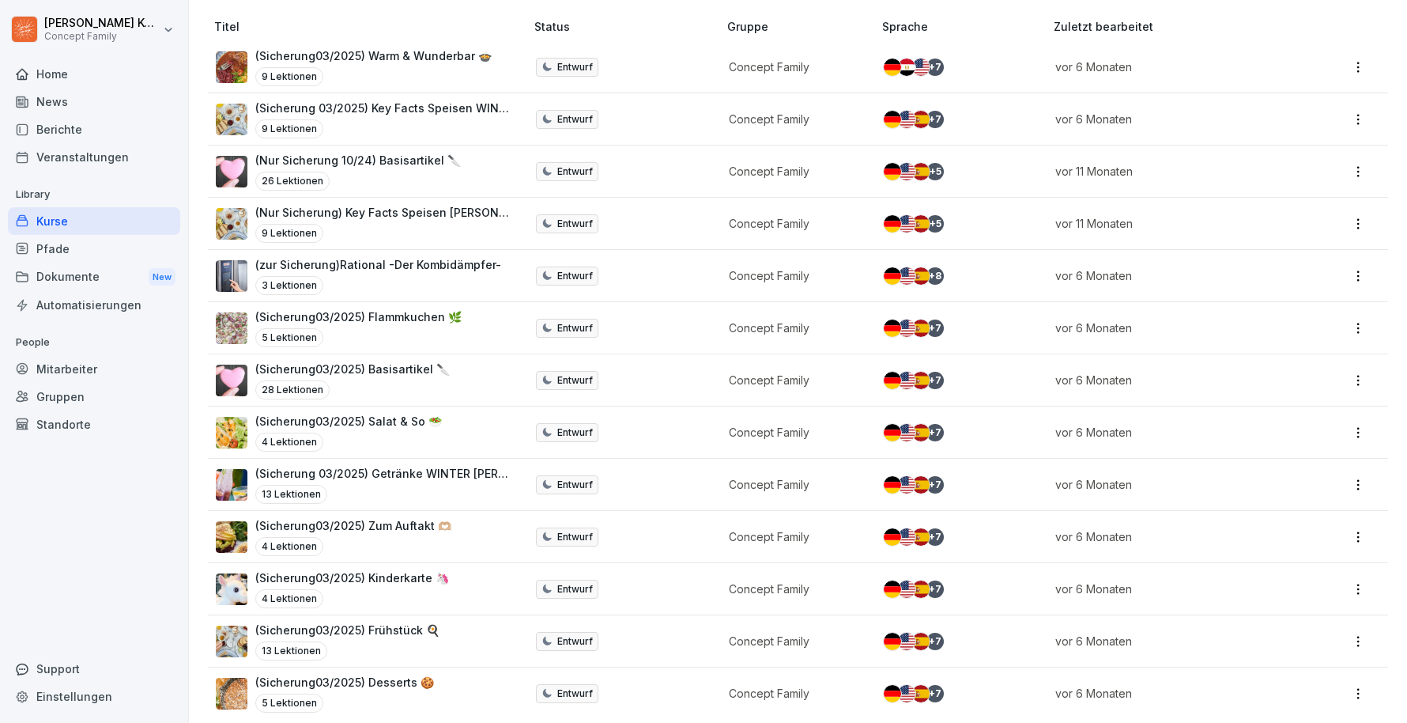
scroll to position [0, 0]
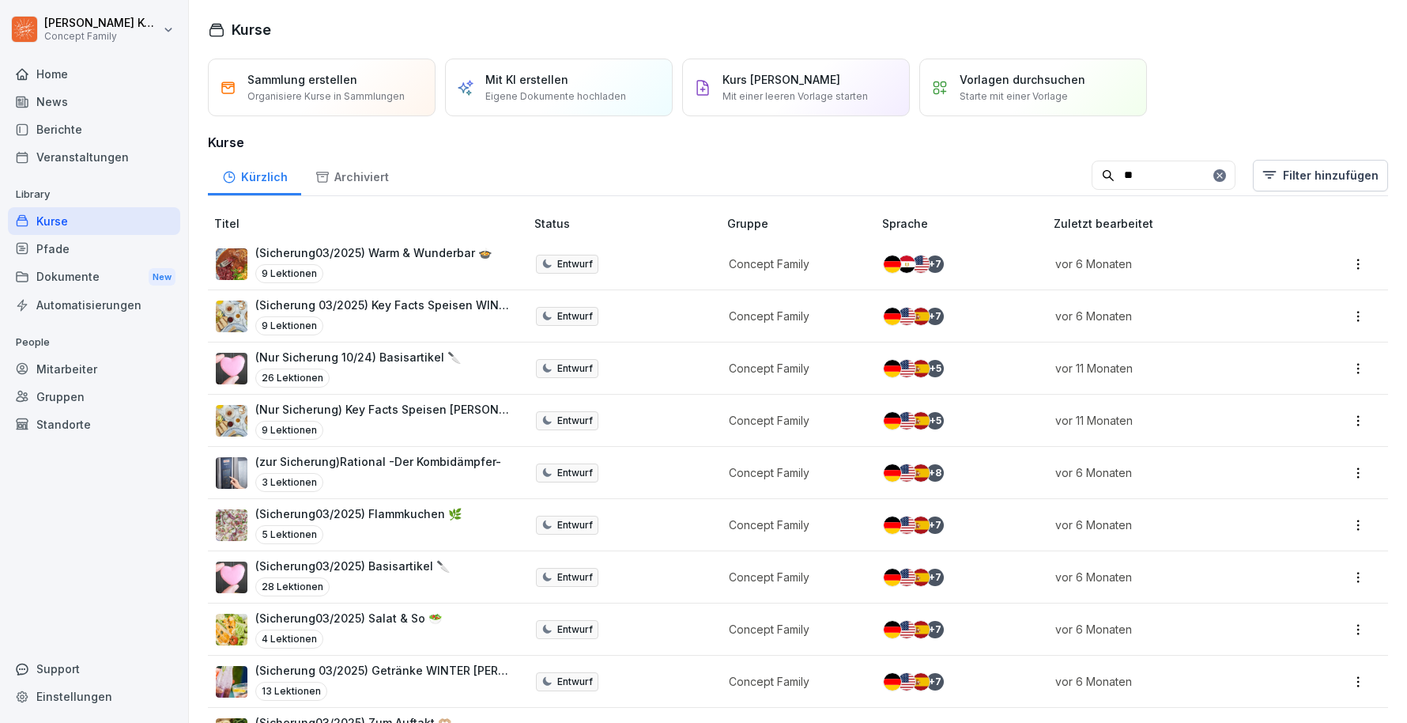
type input "*"
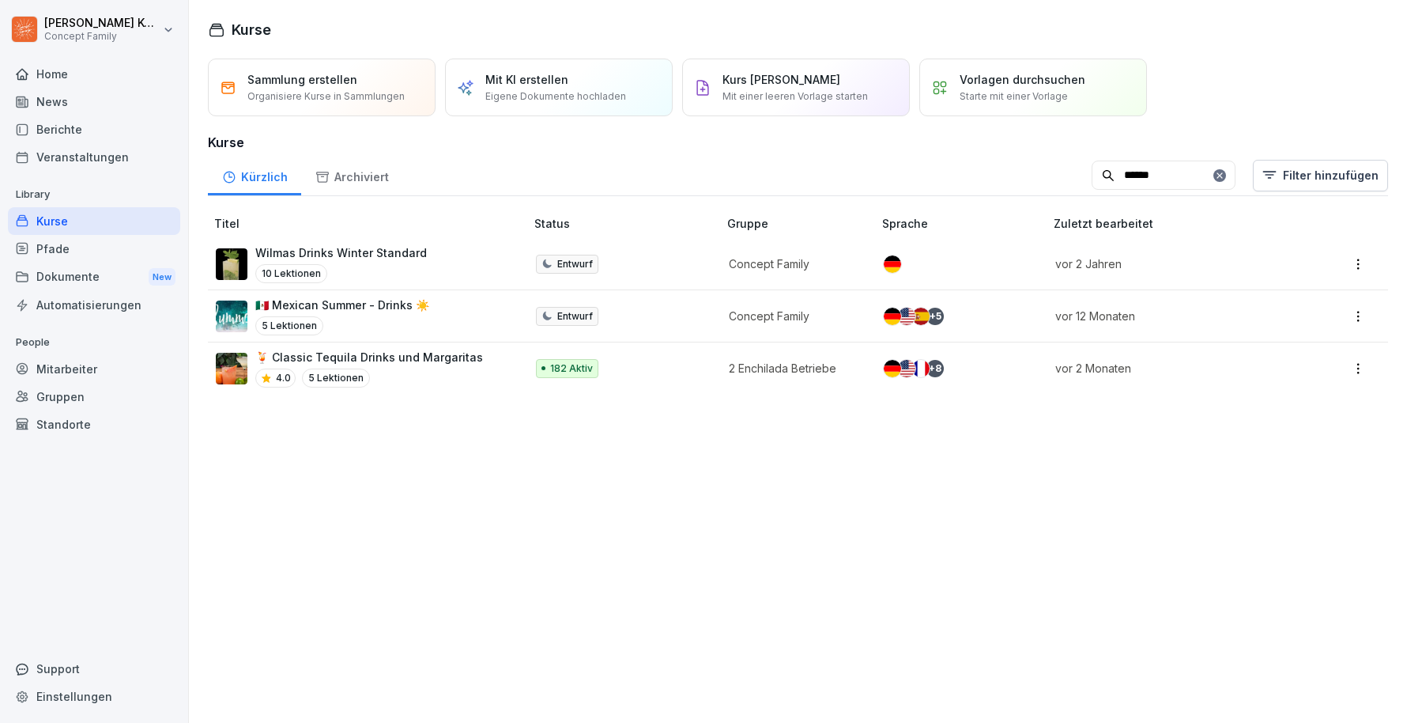
click at [359, 191] on div "Archiviert" at bounding box center [351, 175] width 101 height 40
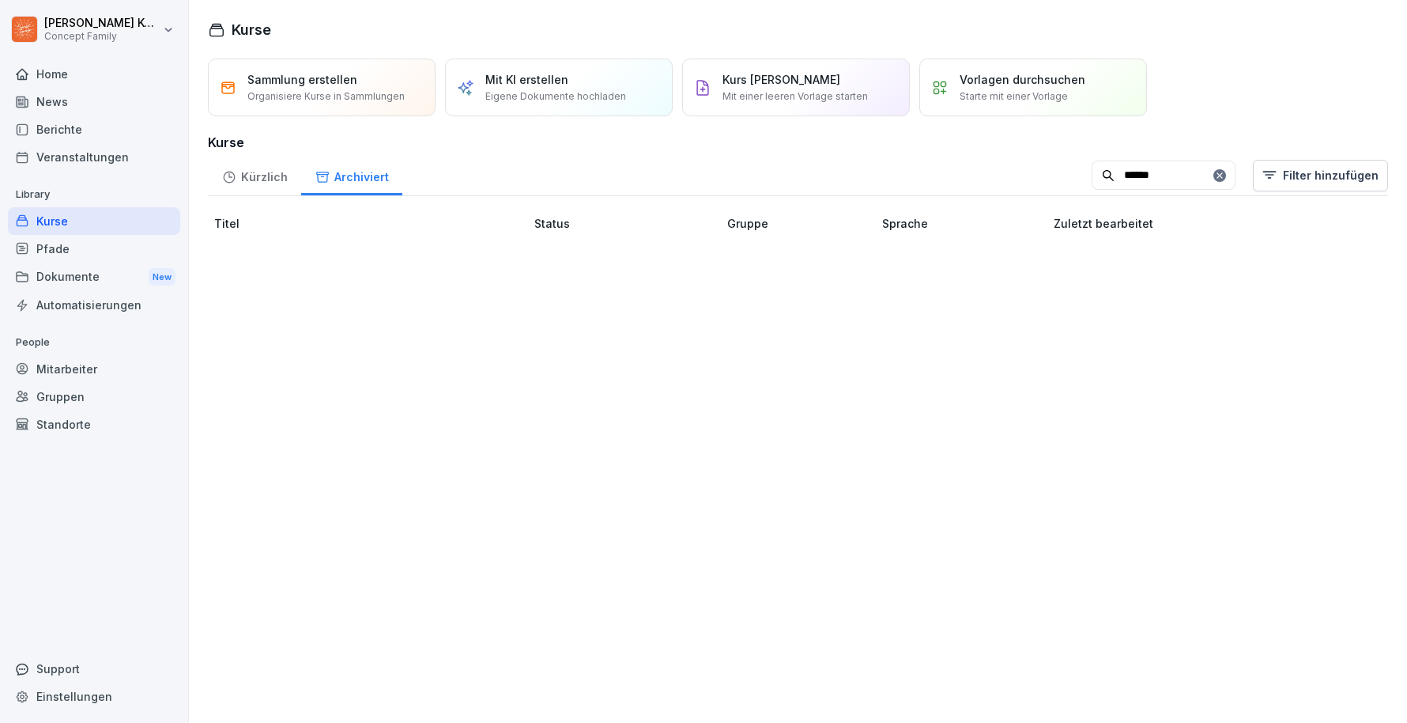
click at [1159, 168] on input "******" at bounding box center [1164, 176] width 144 height 30
type input "******"
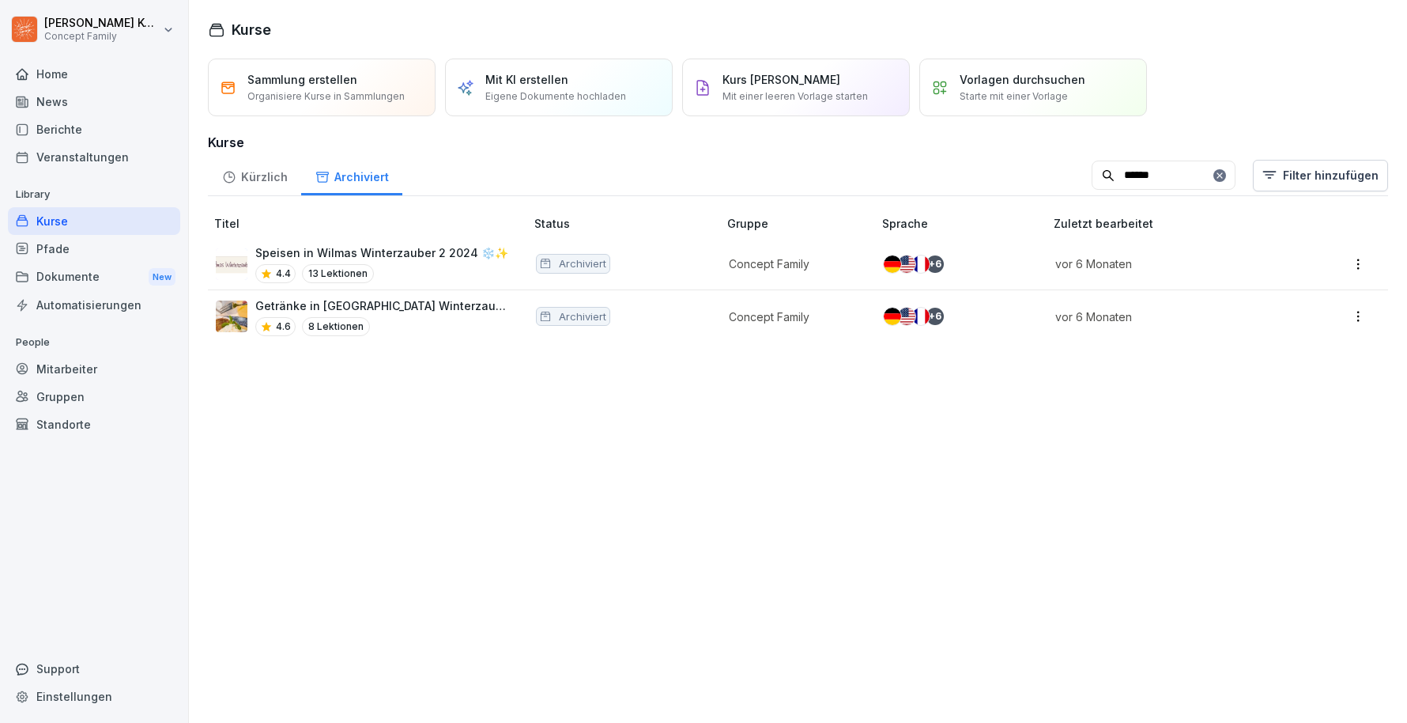
click at [468, 317] on div "4.6 8 Lektionen" at bounding box center [382, 326] width 254 height 19
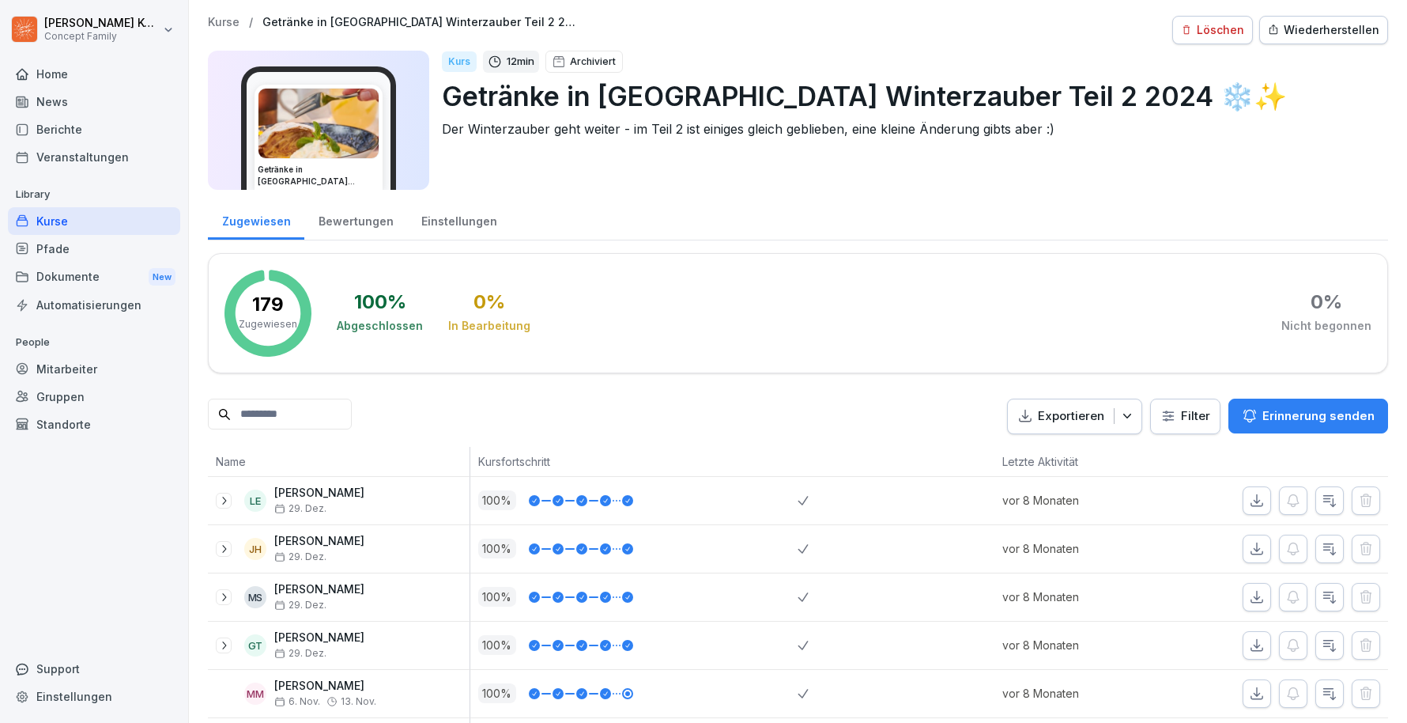
click at [44, 224] on div "Kurse" at bounding box center [94, 221] width 172 height 28
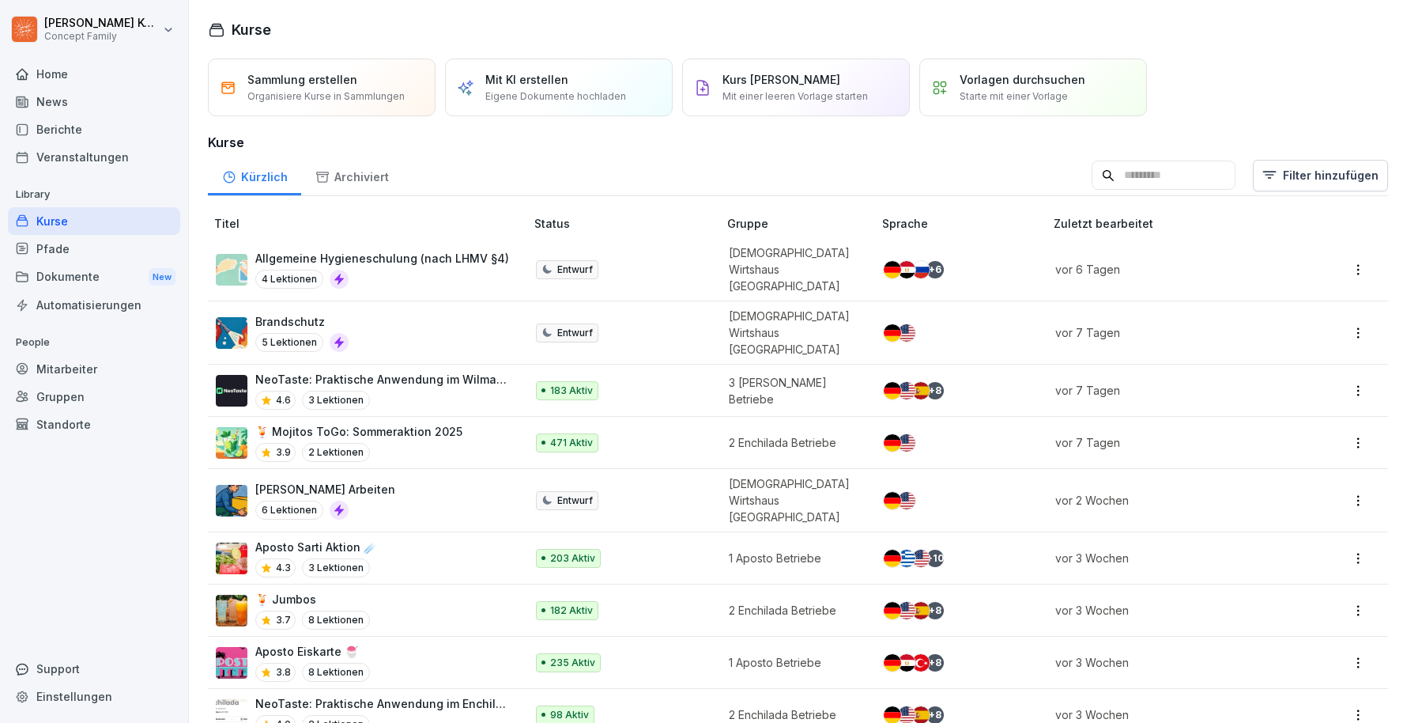
scroll to position [81, 0]
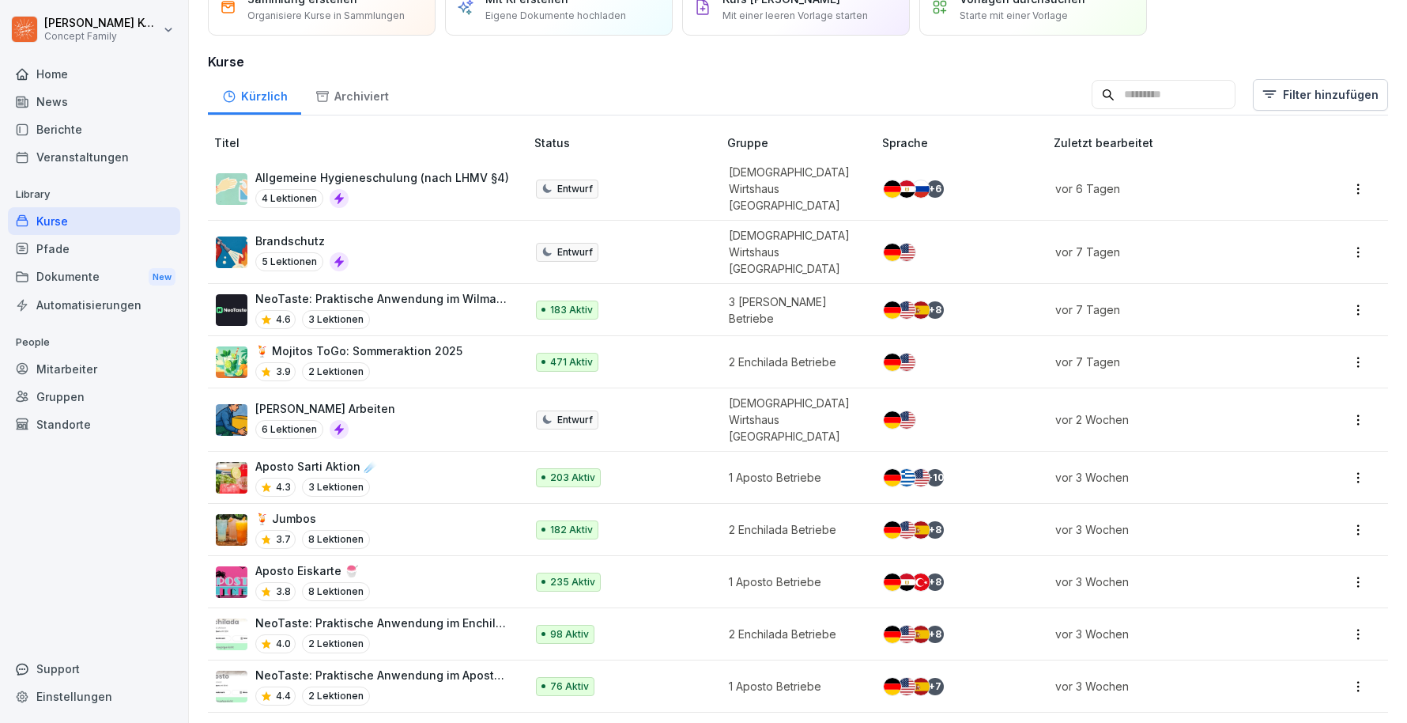
click at [430, 458] on div "Aposto Sarti Aktion ☄️ 4.3 3 Lektionen" at bounding box center [362, 477] width 293 height 39
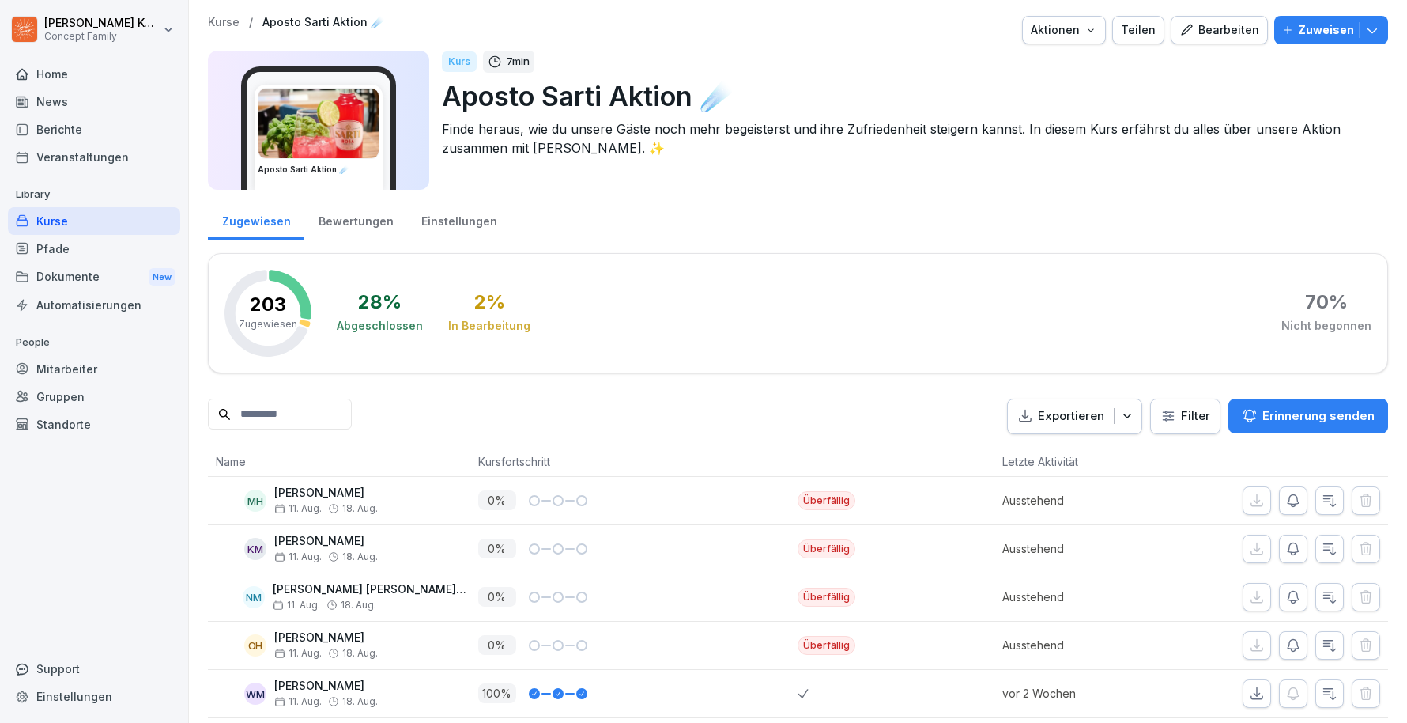
click at [353, 220] on div "Bewertungen" at bounding box center [355, 219] width 103 height 40
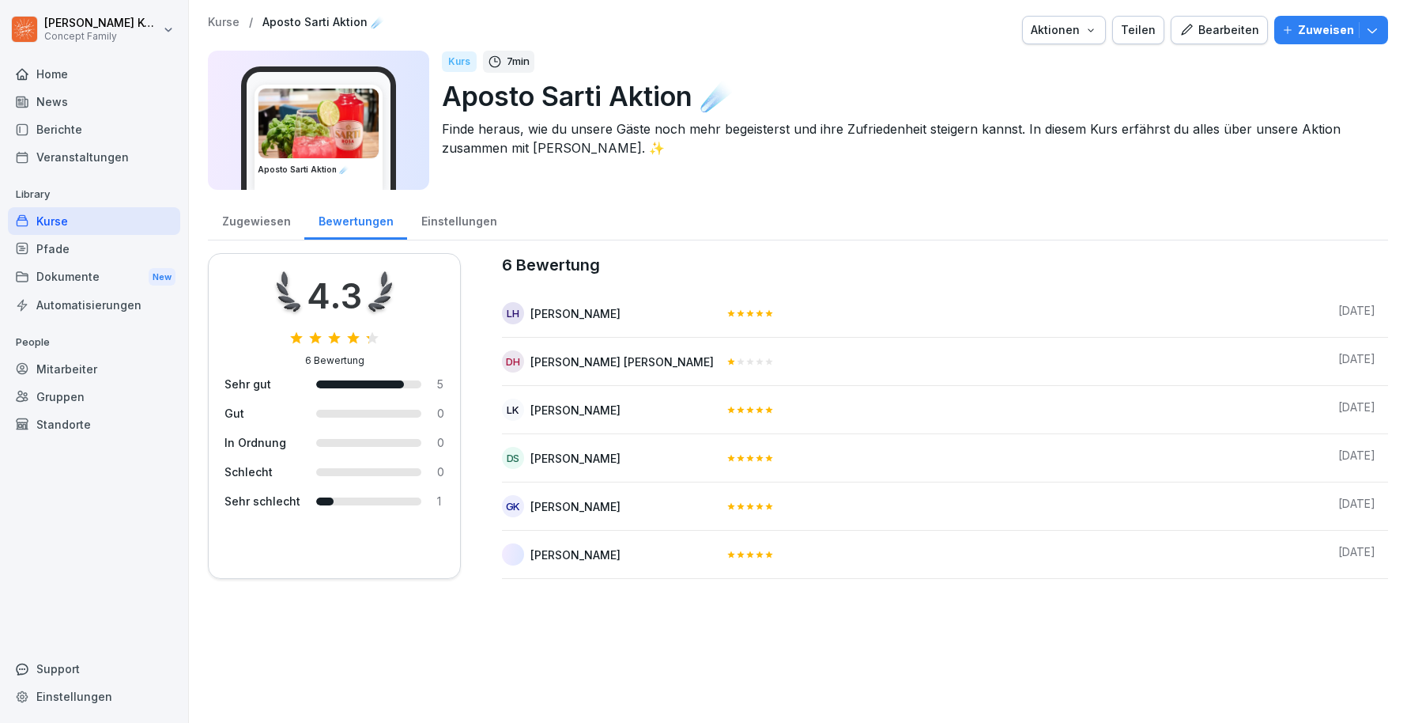
click at [97, 370] on div "Mitarbeiter" at bounding box center [94, 369] width 172 height 28
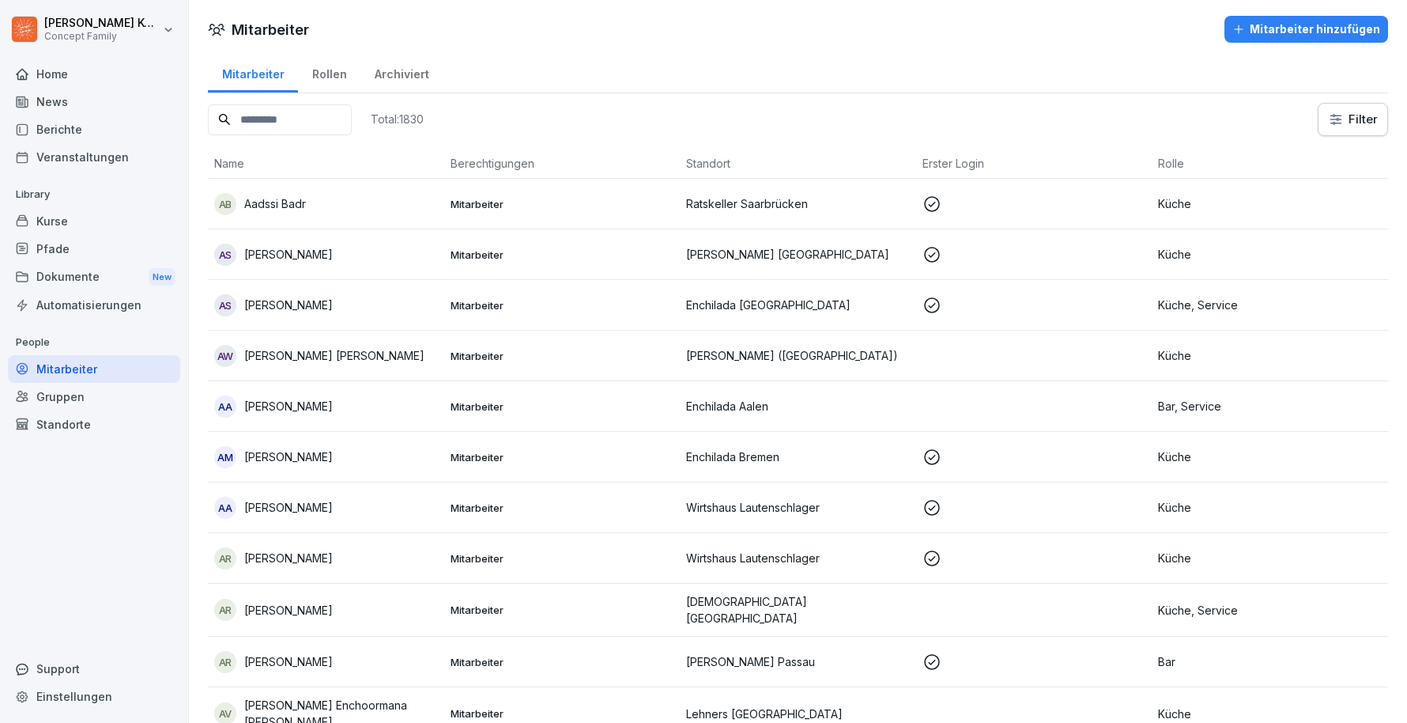
click at [81, 396] on div "Gruppen" at bounding box center [94, 397] width 172 height 28
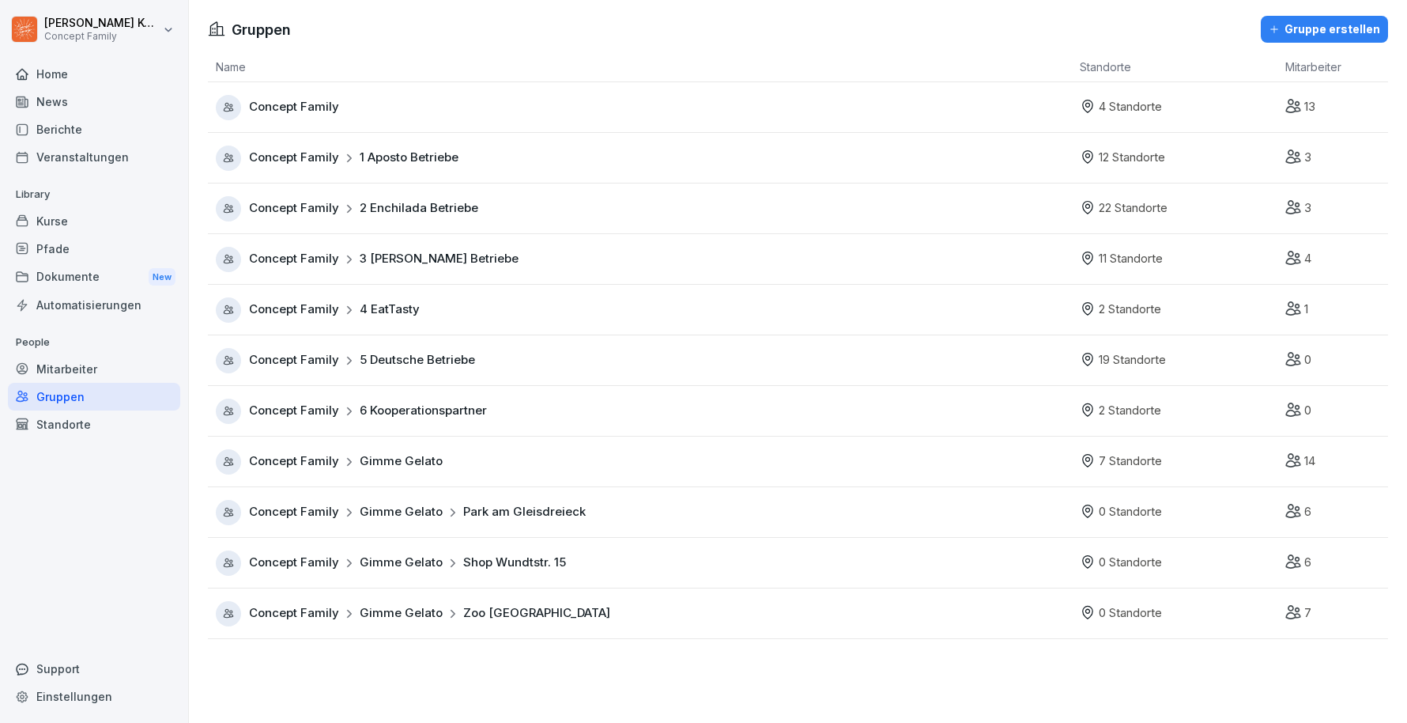
click at [91, 416] on div "Standorte" at bounding box center [94, 424] width 172 height 28
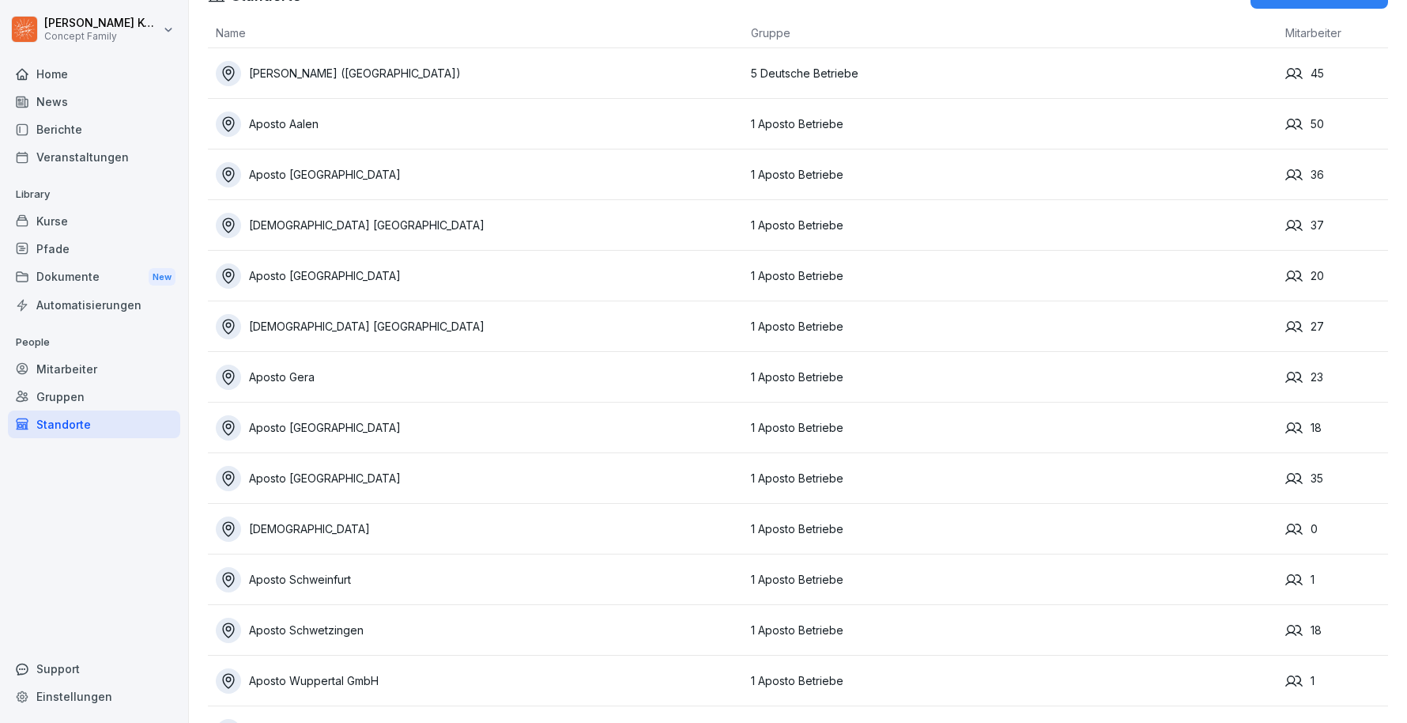
scroll to position [41, 0]
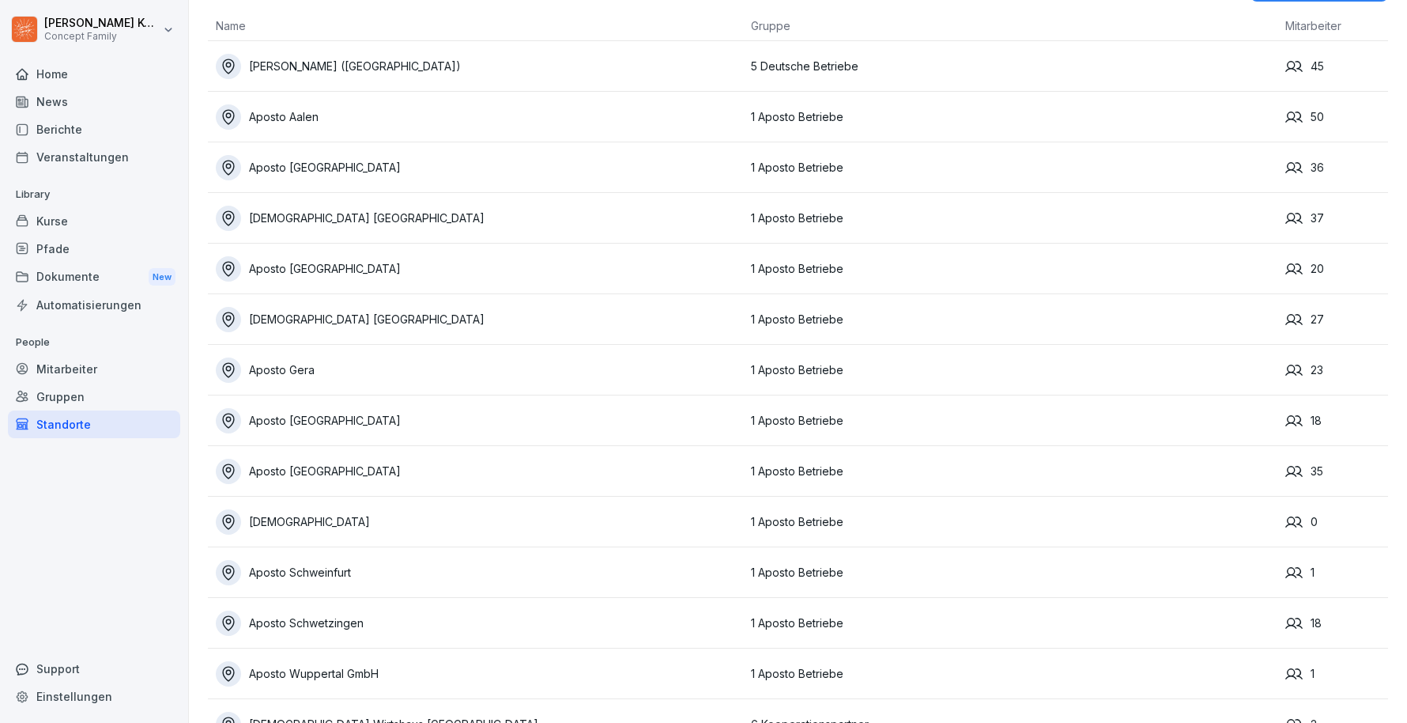
click at [394, 322] on div "Aposto Dresden" at bounding box center [479, 319] width 527 height 25
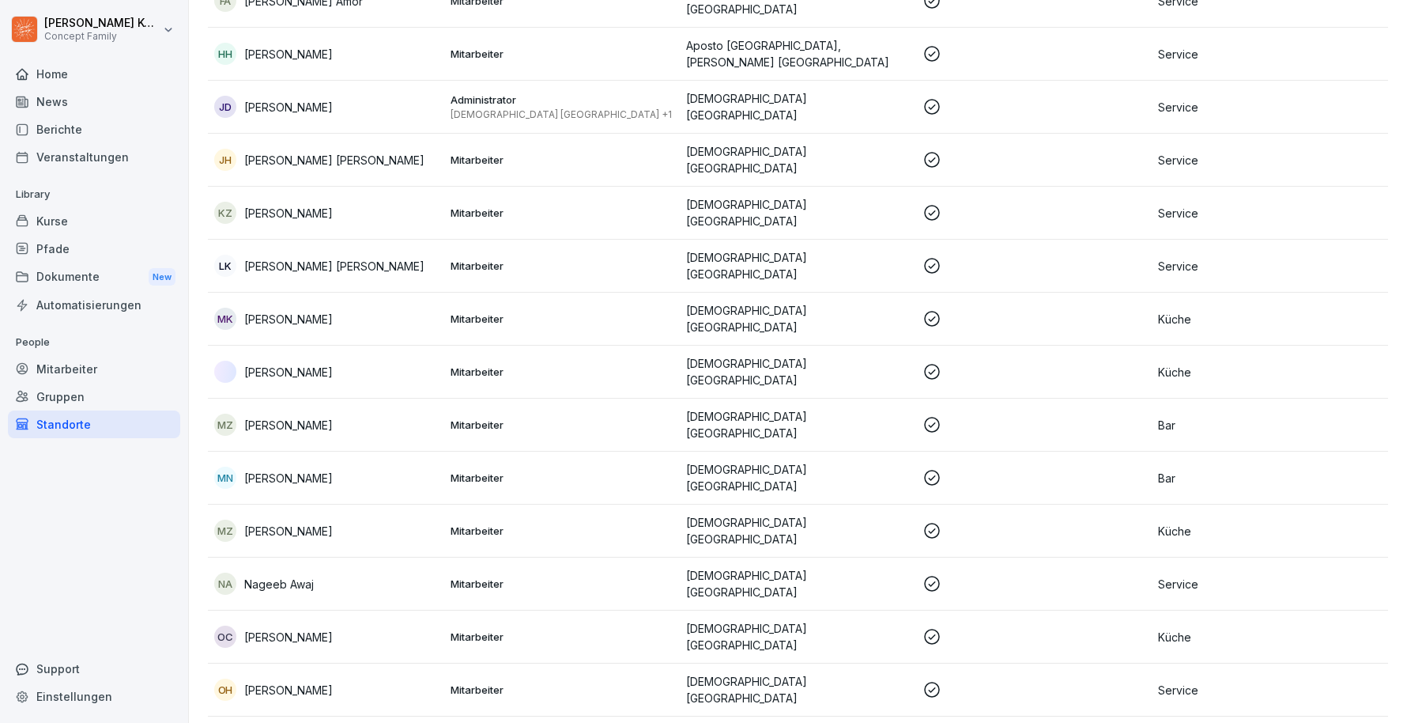
scroll to position [386, 0]
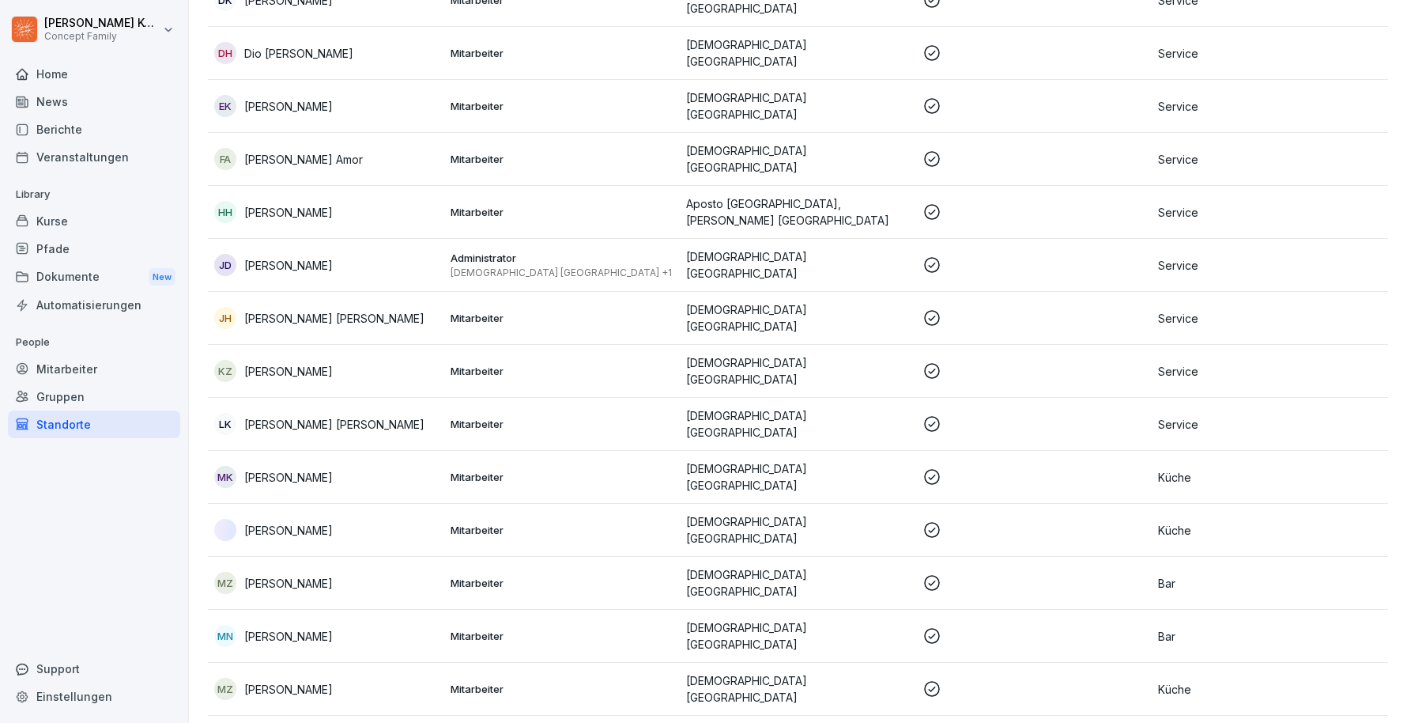
click at [342, 254] on div "JD Jens Dzurny" at bounding box center [326, 265] width 224 height 22
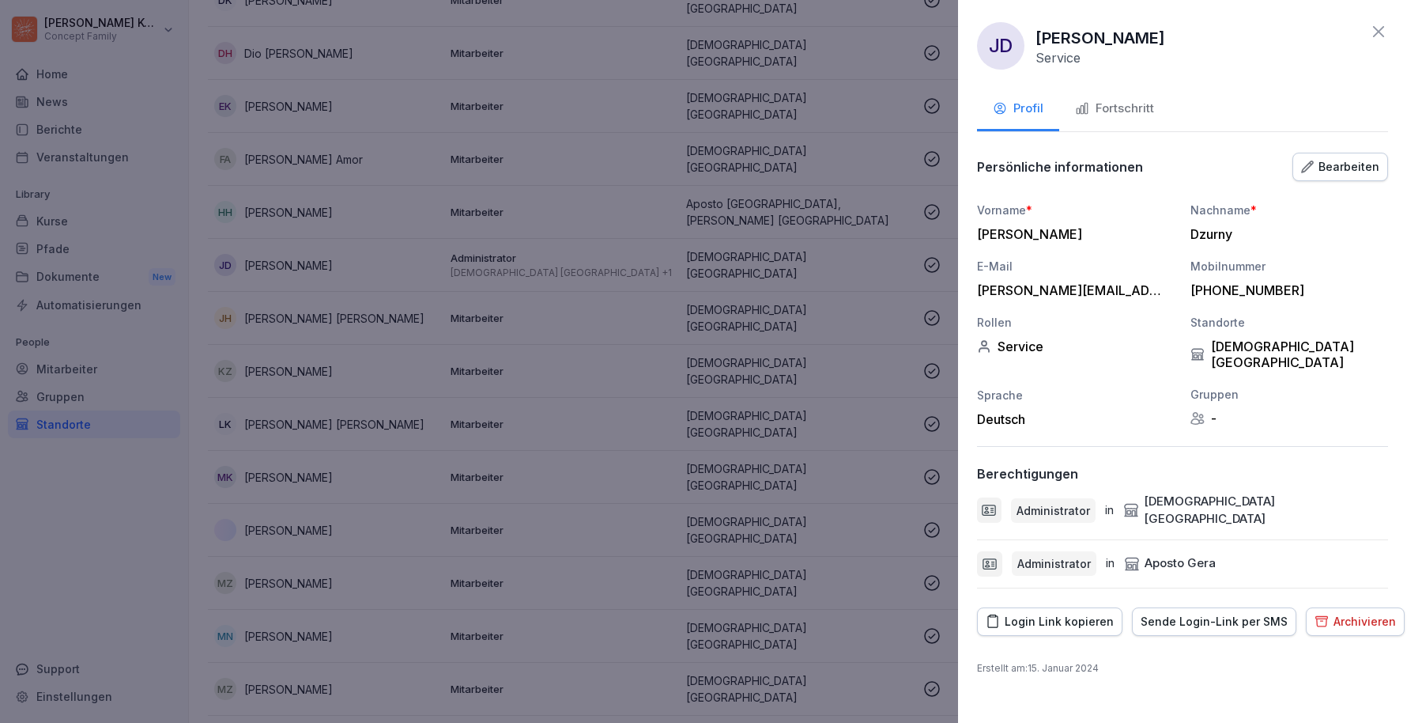
click at [1120, 117] on div "Fortschritt" at bounding box center [1114, 109] width 79 height 18
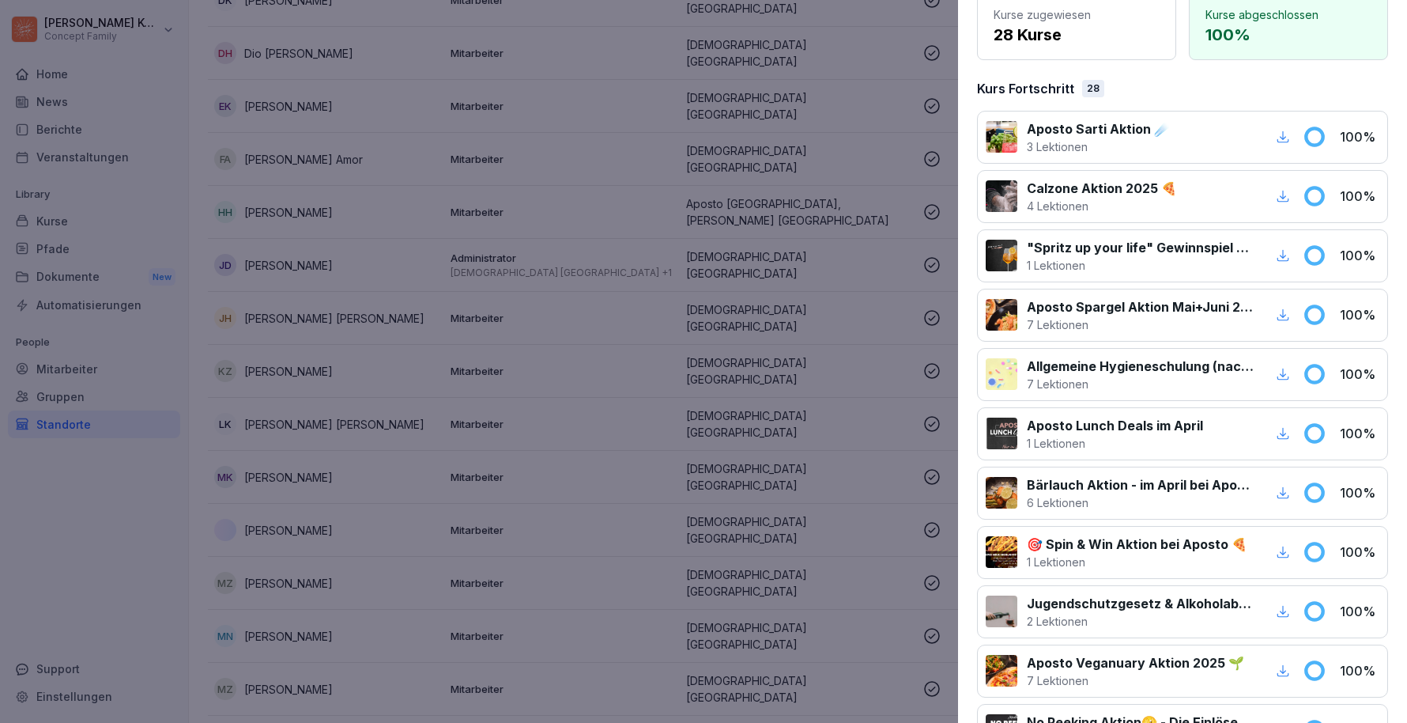
scroll to position [0, 0]
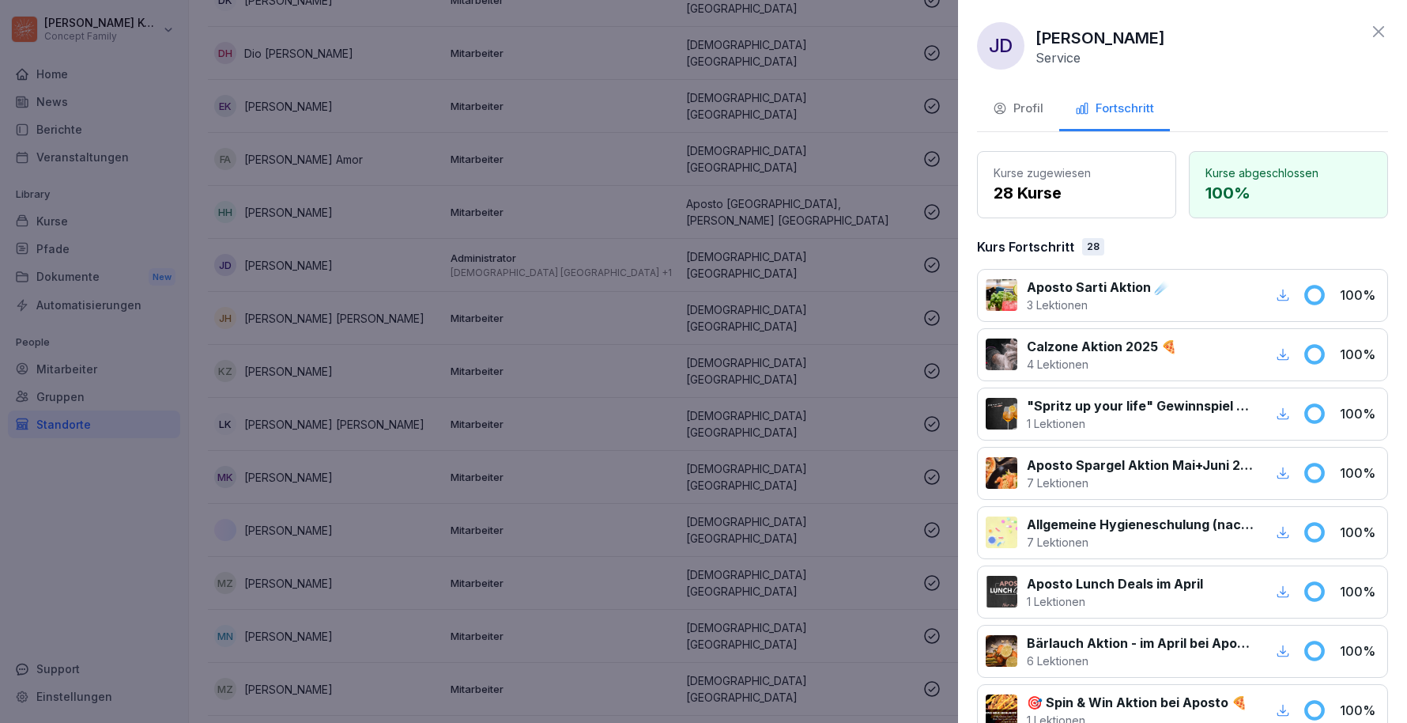
click at [1375, 40] on icon at bounding box center [1379, 31] width 19 height 19
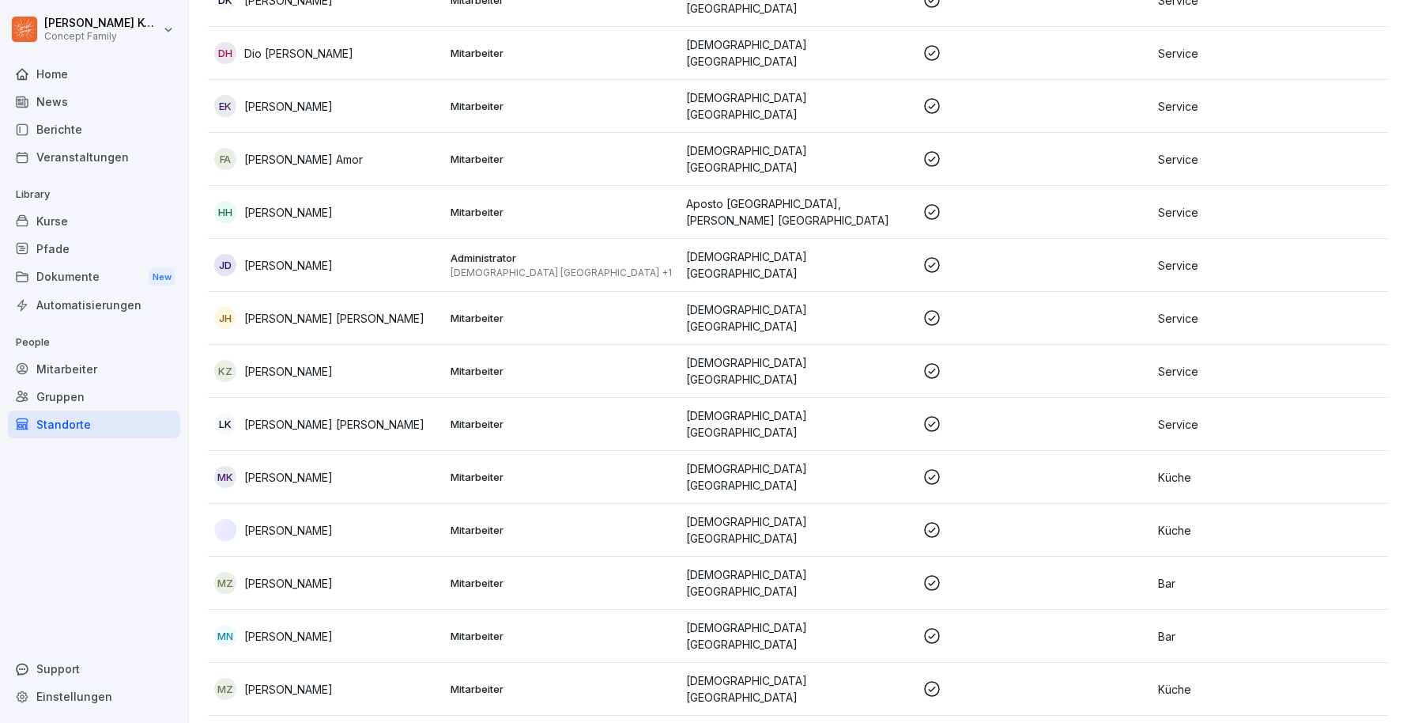
click at [71, 426] on div "Standorte" at bounding box center [94, 424] width 172 height 28
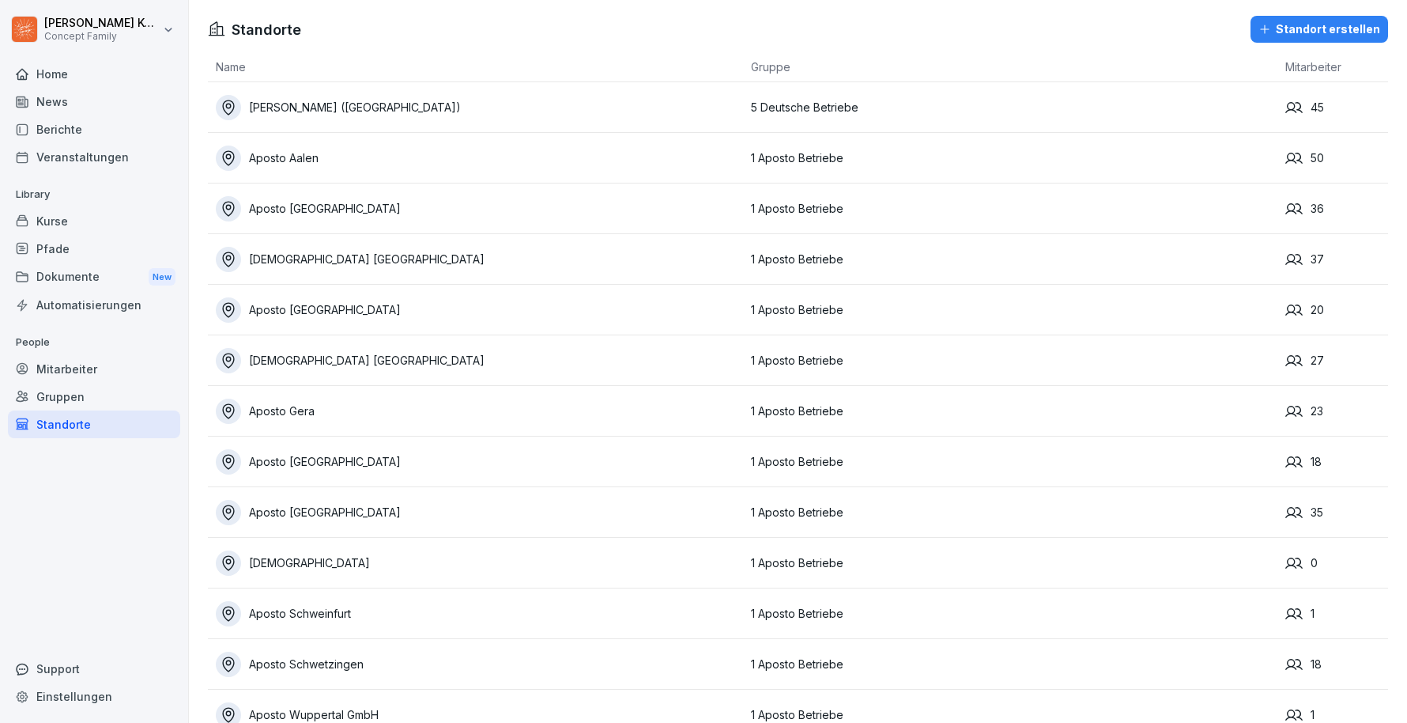
scroll to position [119, 0]
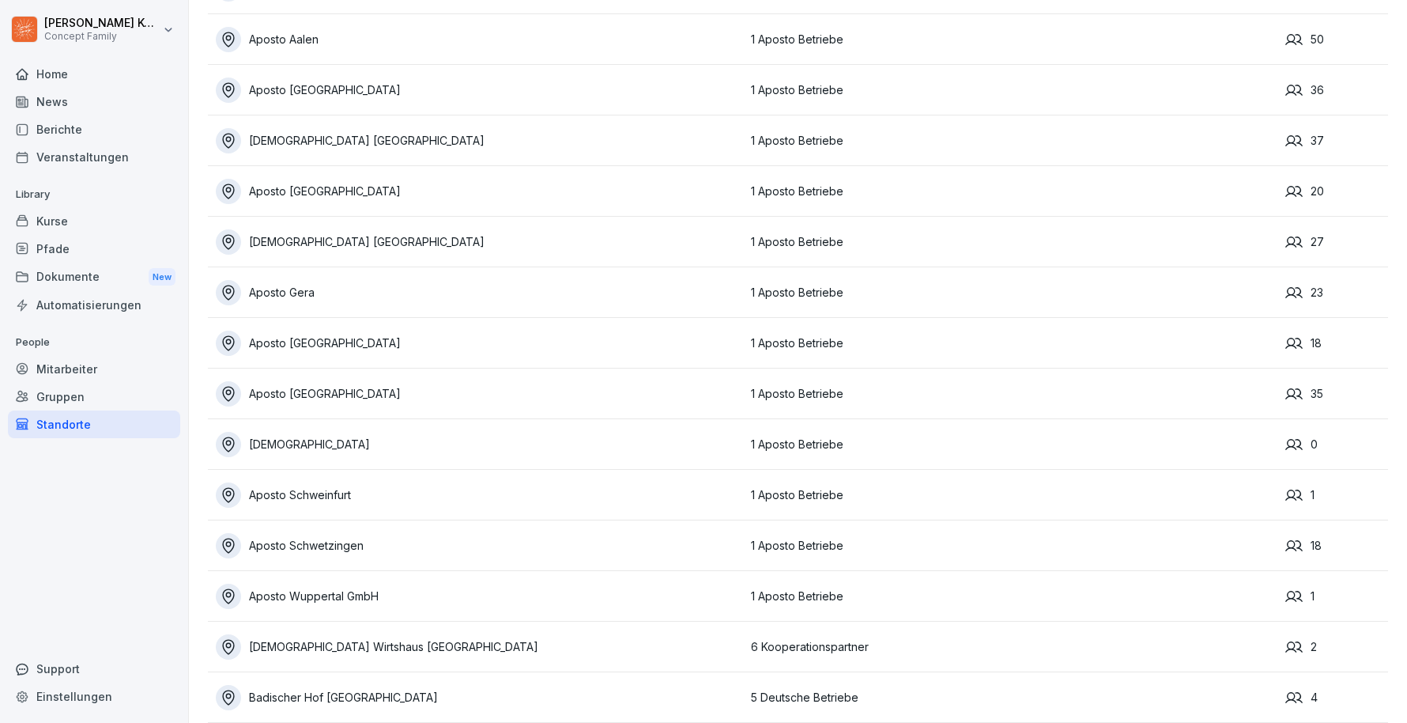
click at [76, 225] on div "Kurse" at bounding box center [94, 221] width 172 height 28
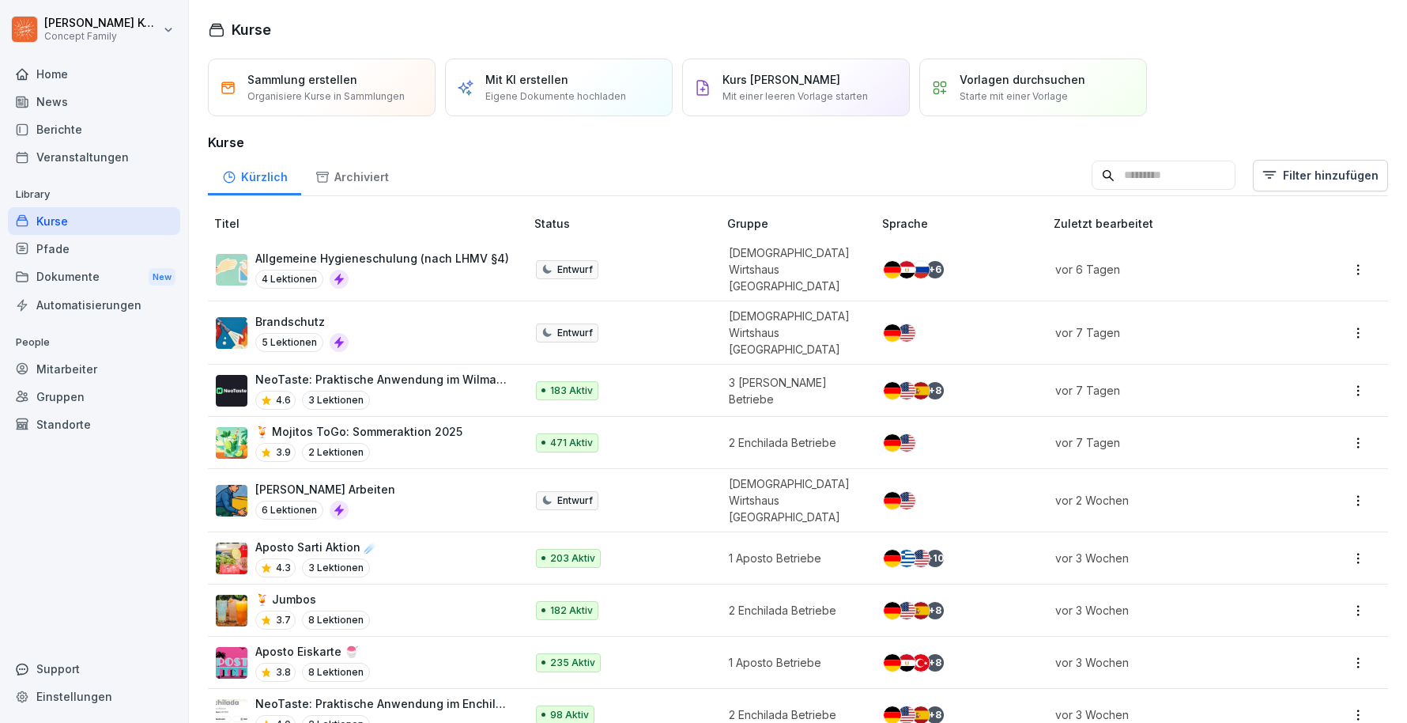
click at [1215, 170] on input at bounding box center [1164, 176] width 144 height 30
type input "******"
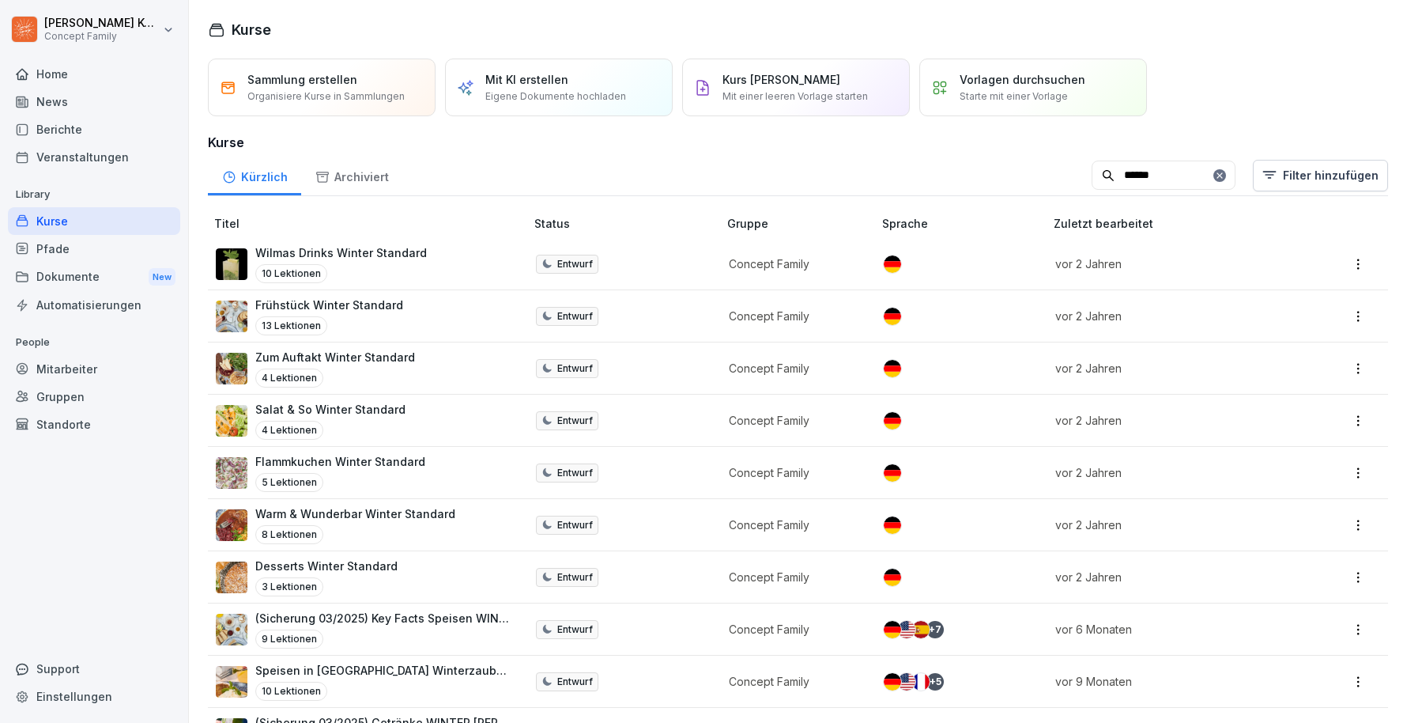
click at [417, 256] on p "Wilmas Drinks Winter Standard" at bounding box center [341, 252] width 172 height 17
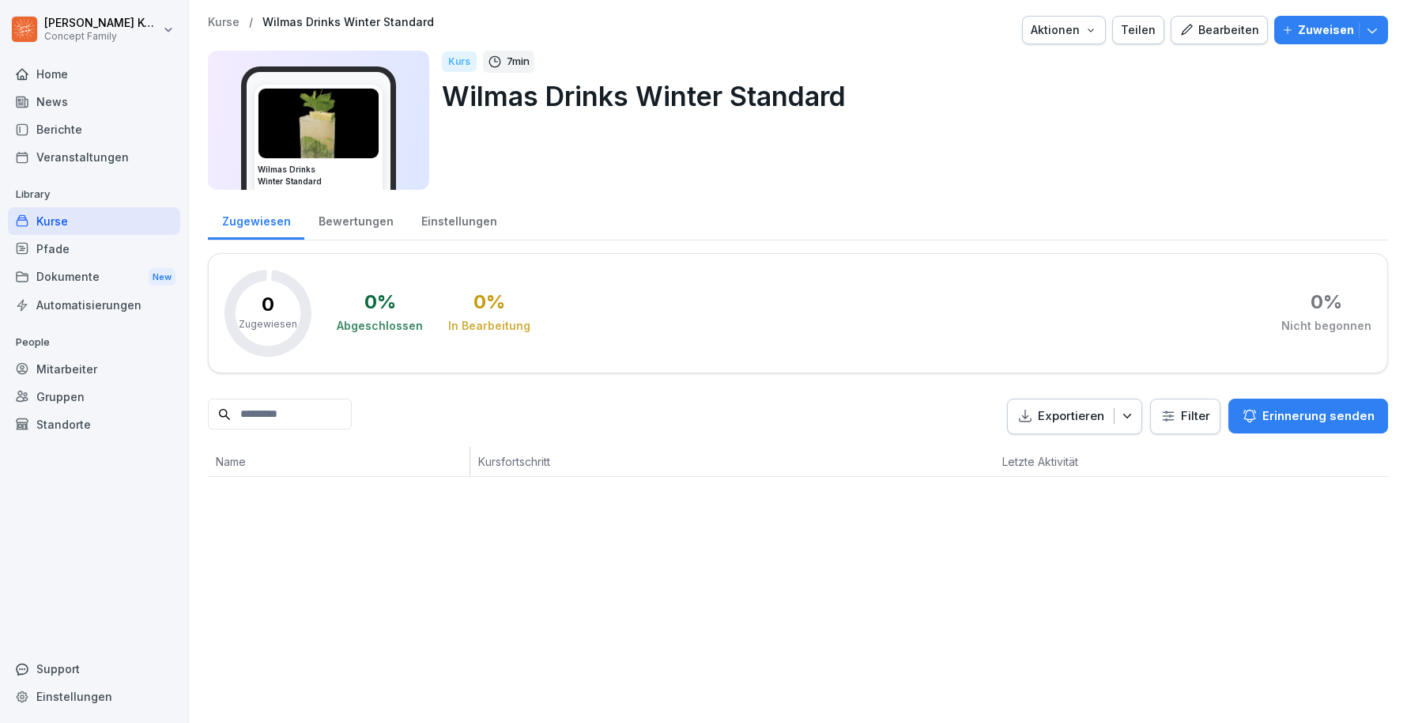
click at [1229, 28] on div "Bearbeiten" at bounding box center [1220, 29] width 80 height 17
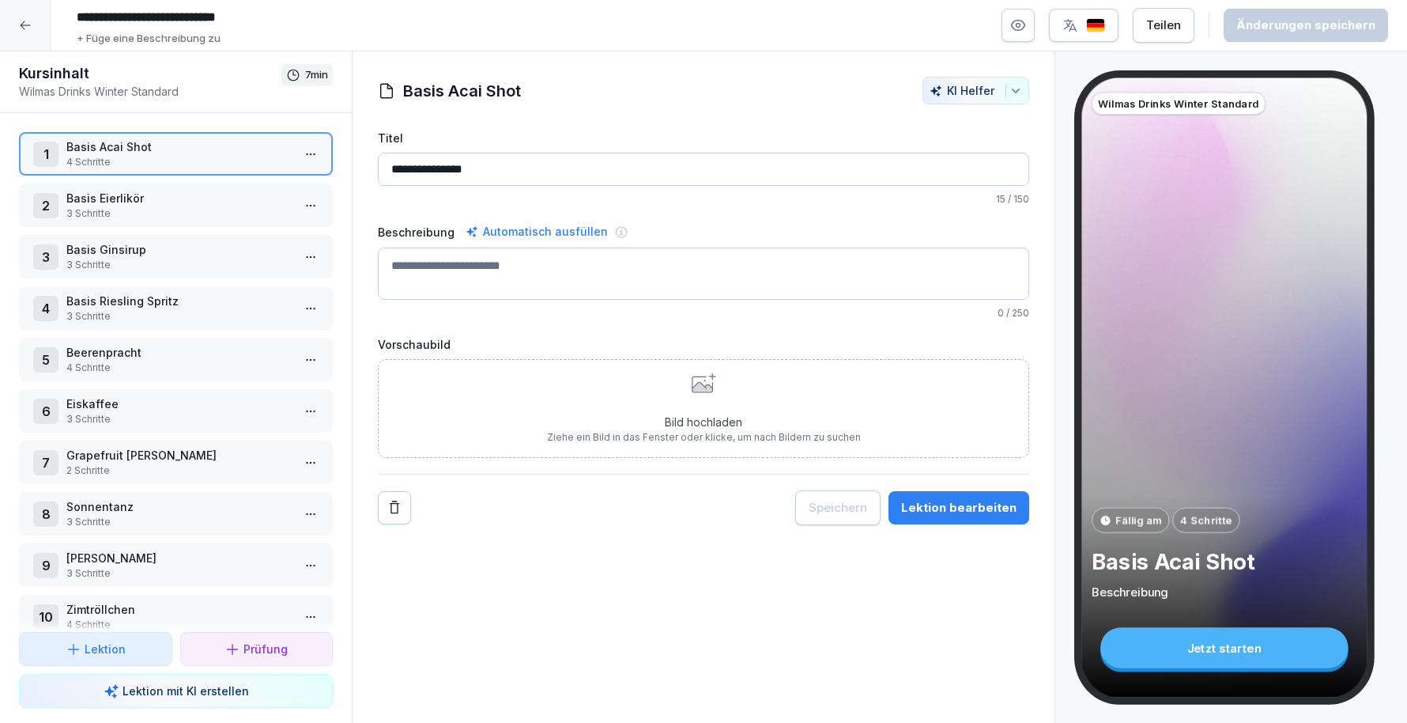
click at [146, 351] on p "Beerenpracht" at bounding box center [178, 352] width 225 height 17
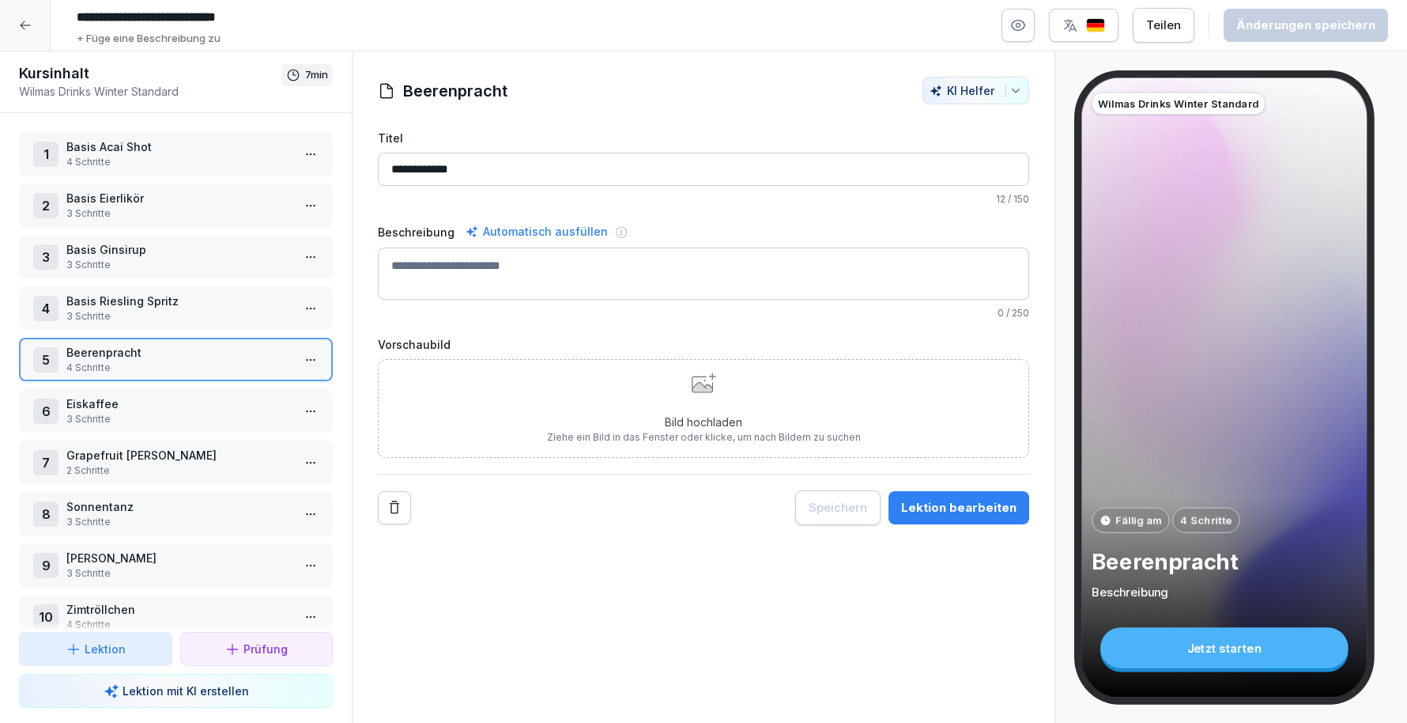
click at [989, 508] on div "Lektion bearbeiten" at bounding box center [958, 507] width 115 height 17
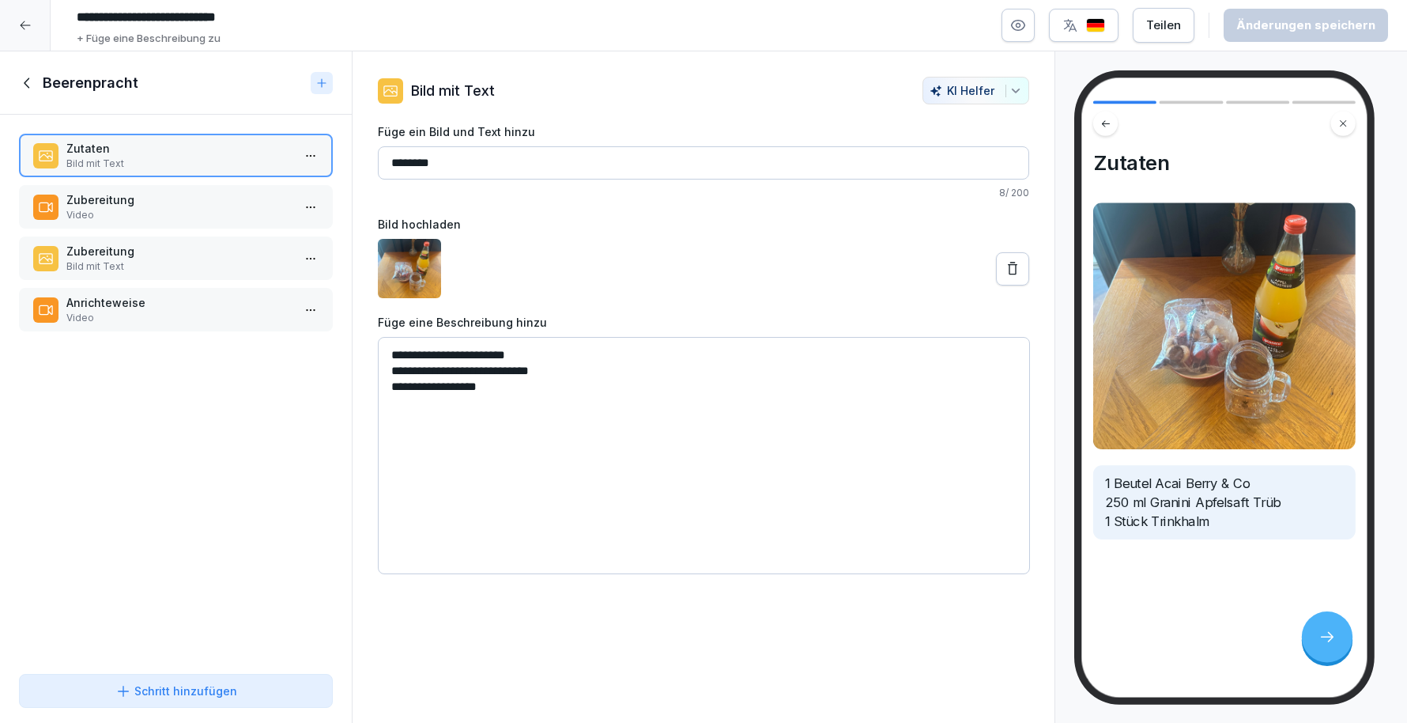
click at [96, 213] on p "Video" at bounding box center [178, 215] width 225 height 14
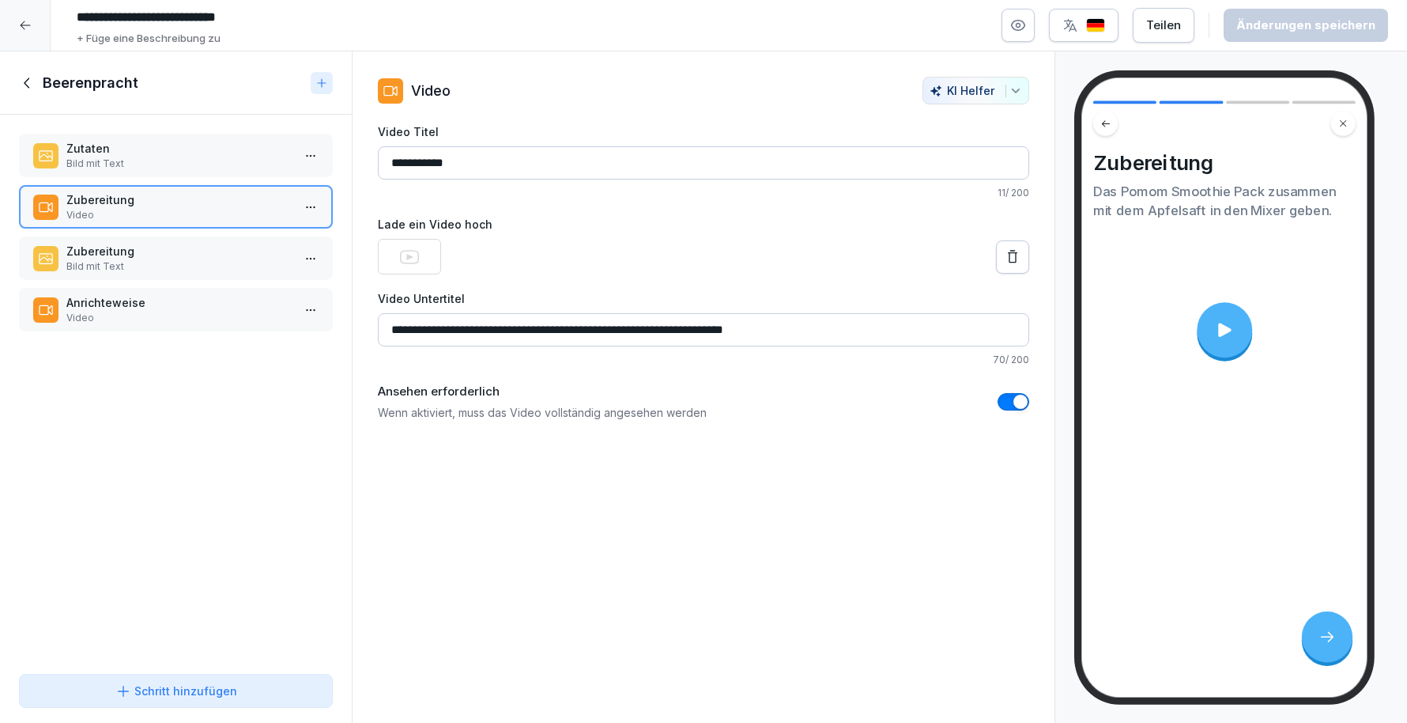
click at [130, 244] on p "Zubereitung" at bounding box center [178, 251] width 225 height 17
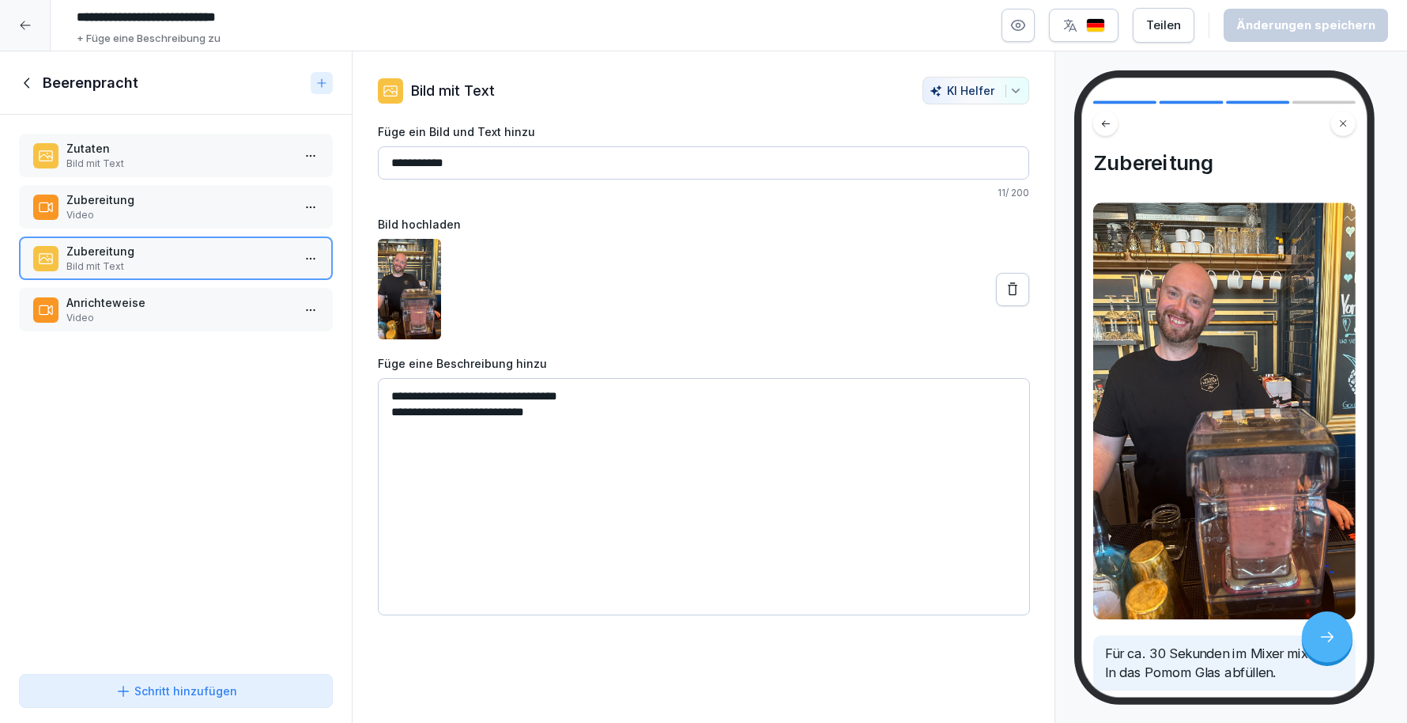
click at [131, 294] on p "Anrichteweise" at bounding box center [178, 302] width 225 height 17
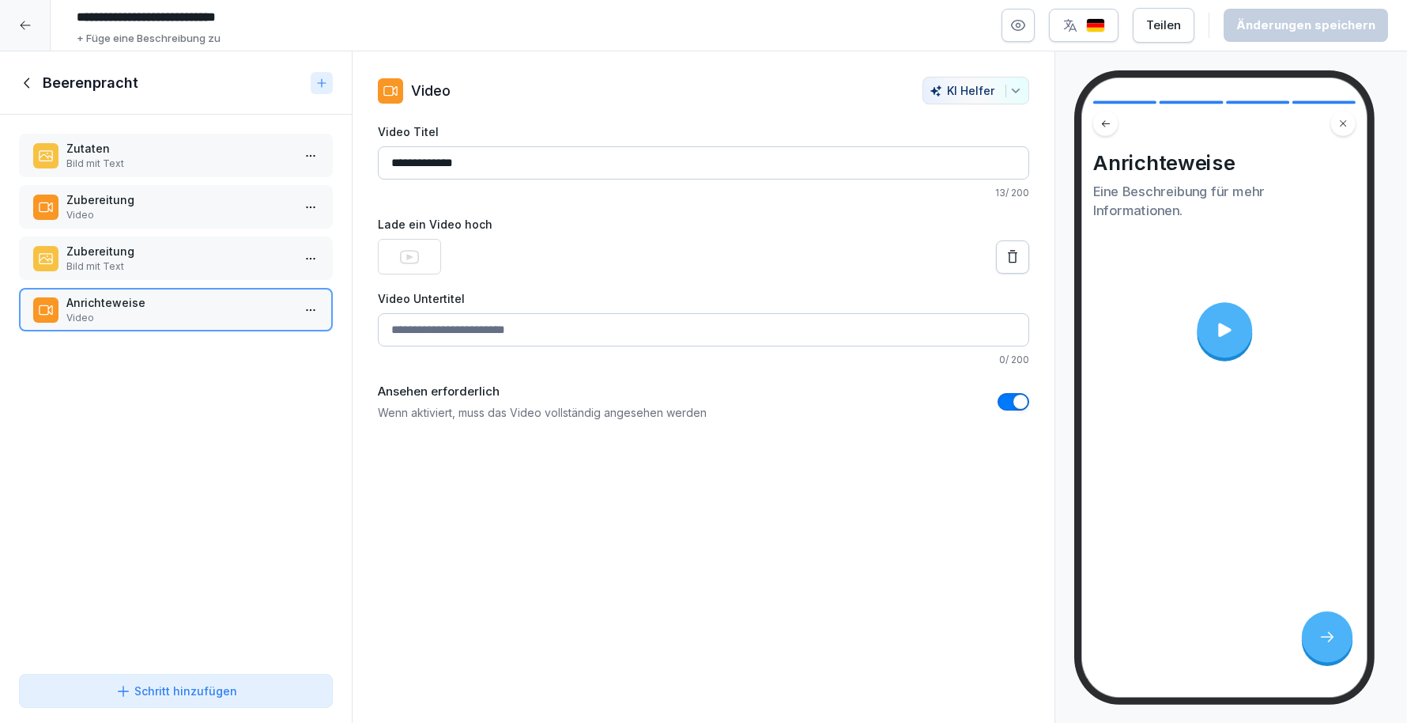
click at [117, 173] on div "Zutaten Bild mit Text" at bounding box center [176, 155] width 314 height 43
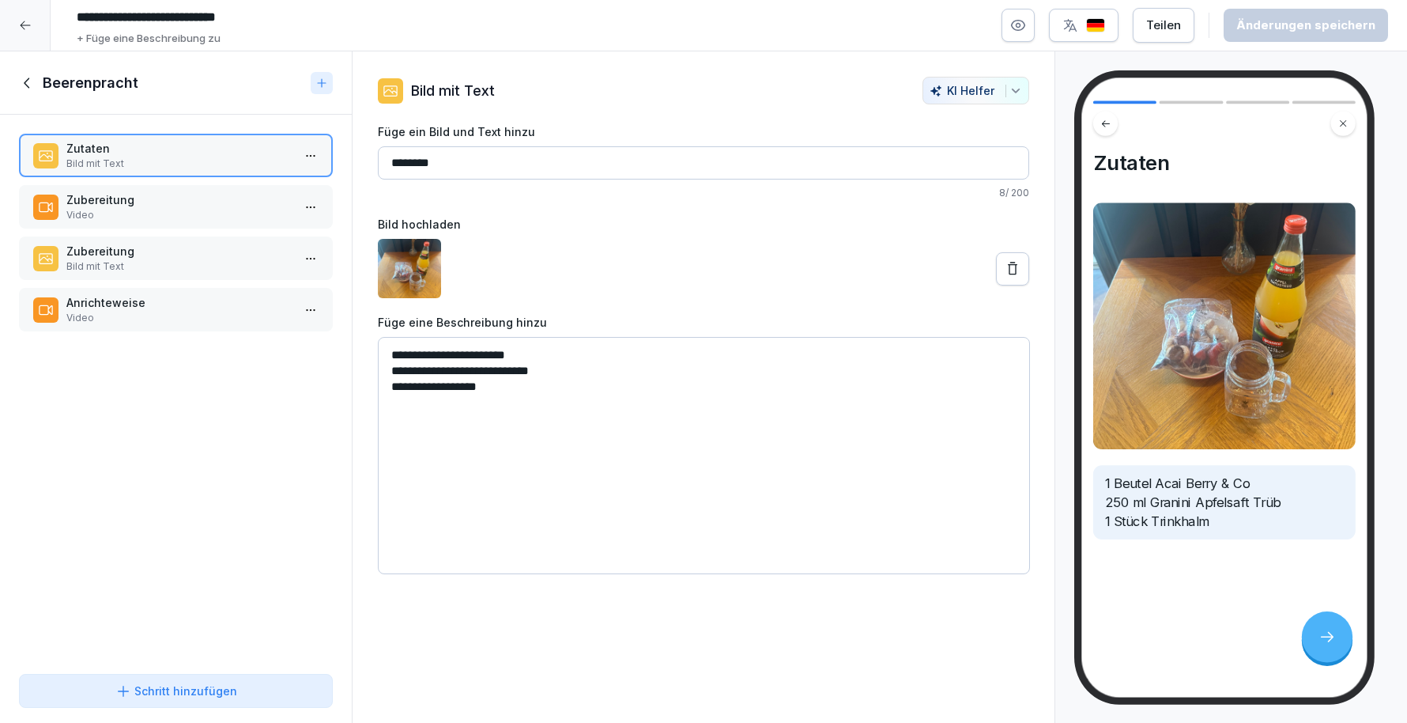
click at [125, 206] on p "Zubereitung" at bounding box center [178, 199] width 225 height 17
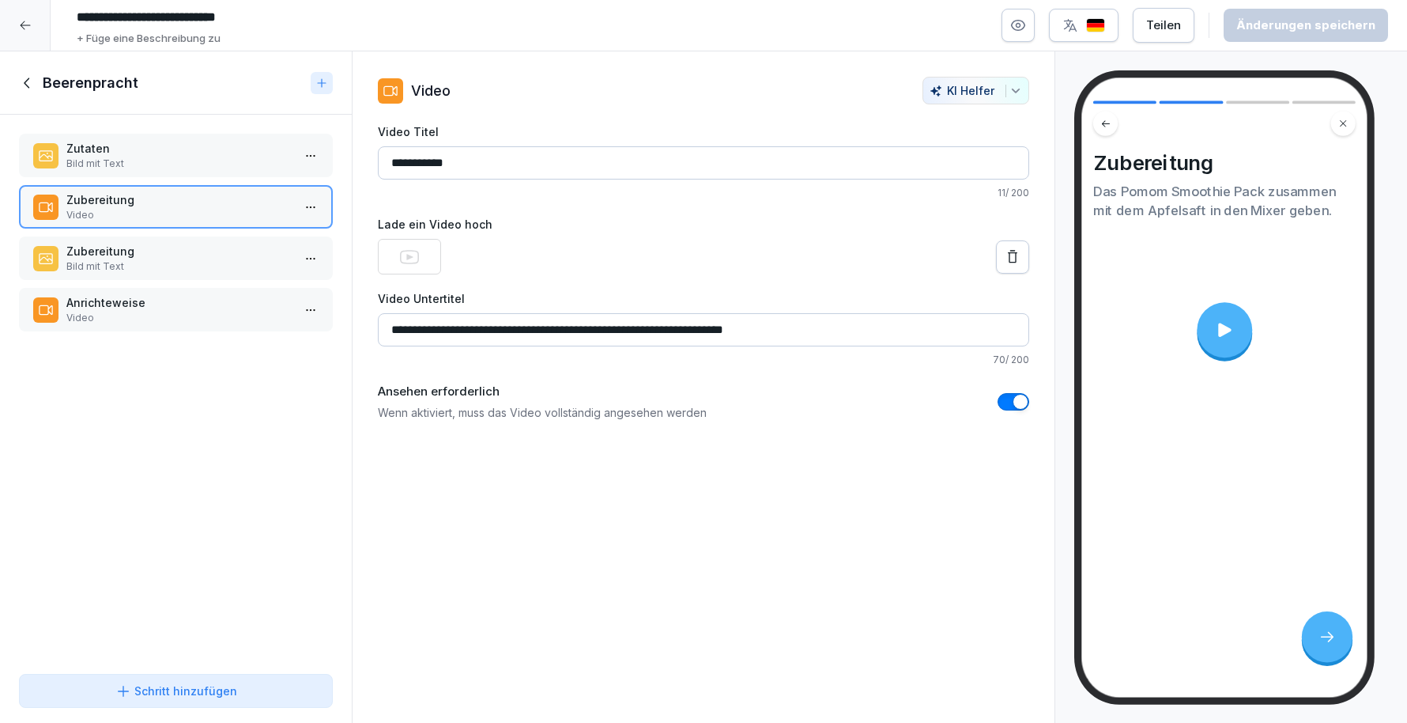
click at [139, 240] on div "Zubereitung Bild mit Text" at bounding box center [176, 257] width 314 height 43
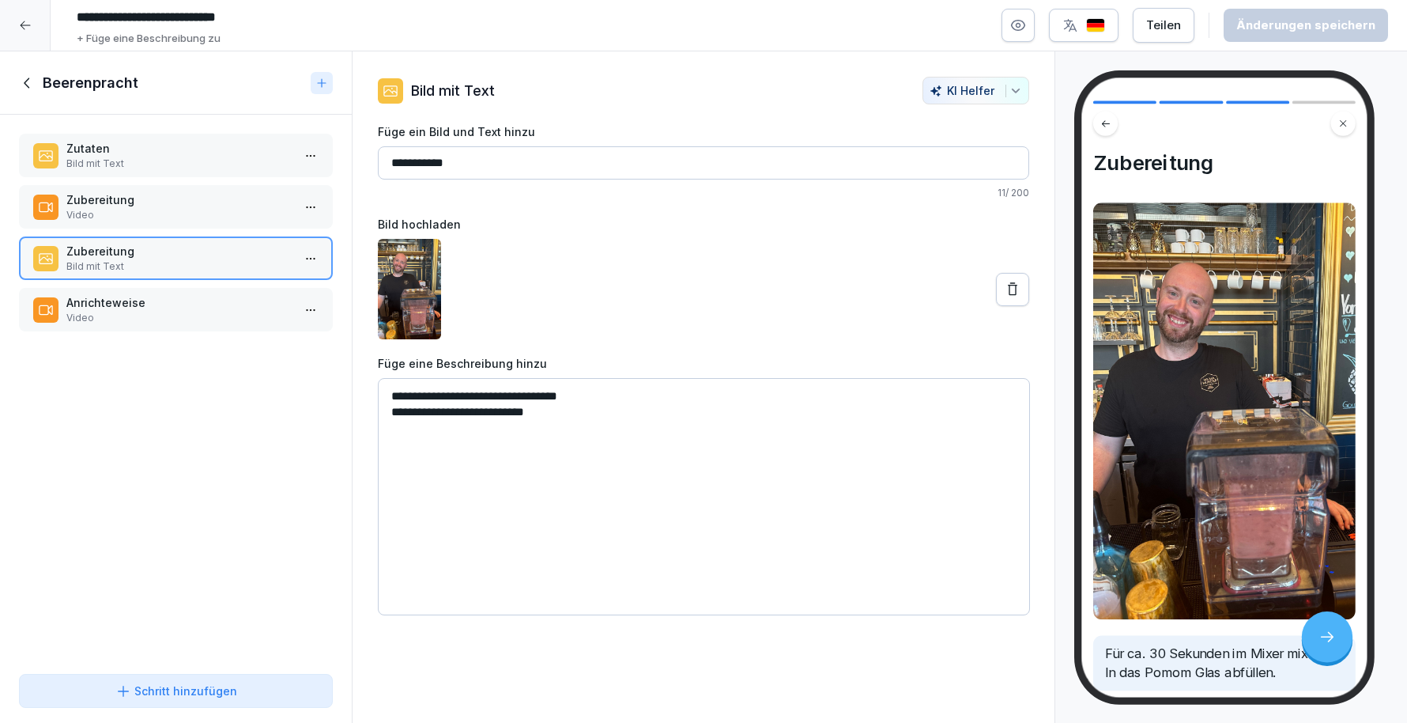
click at [138, 321] on p "Video" at bounding box center [178, 318] width 225 height 14
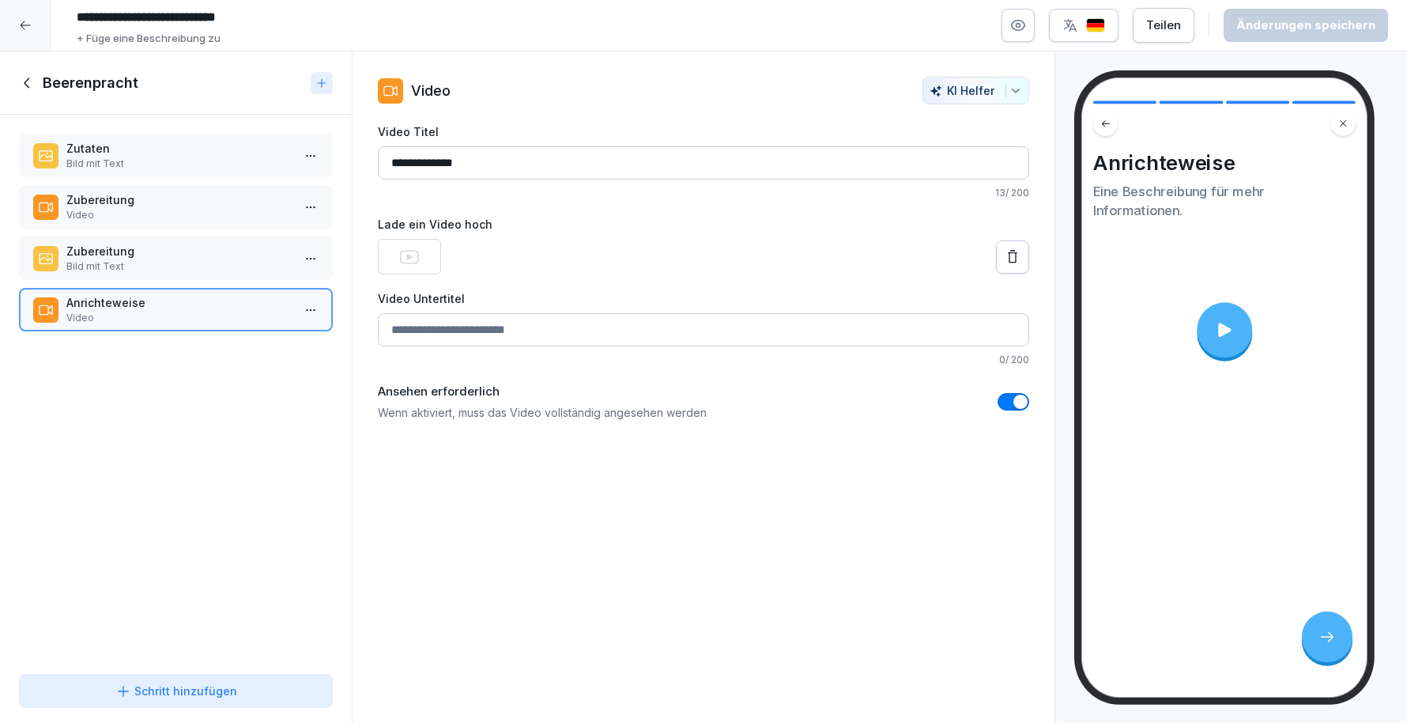
click at [142, 153] on p "Zutaten" at bounding box center [178, 148] width 225 height 17
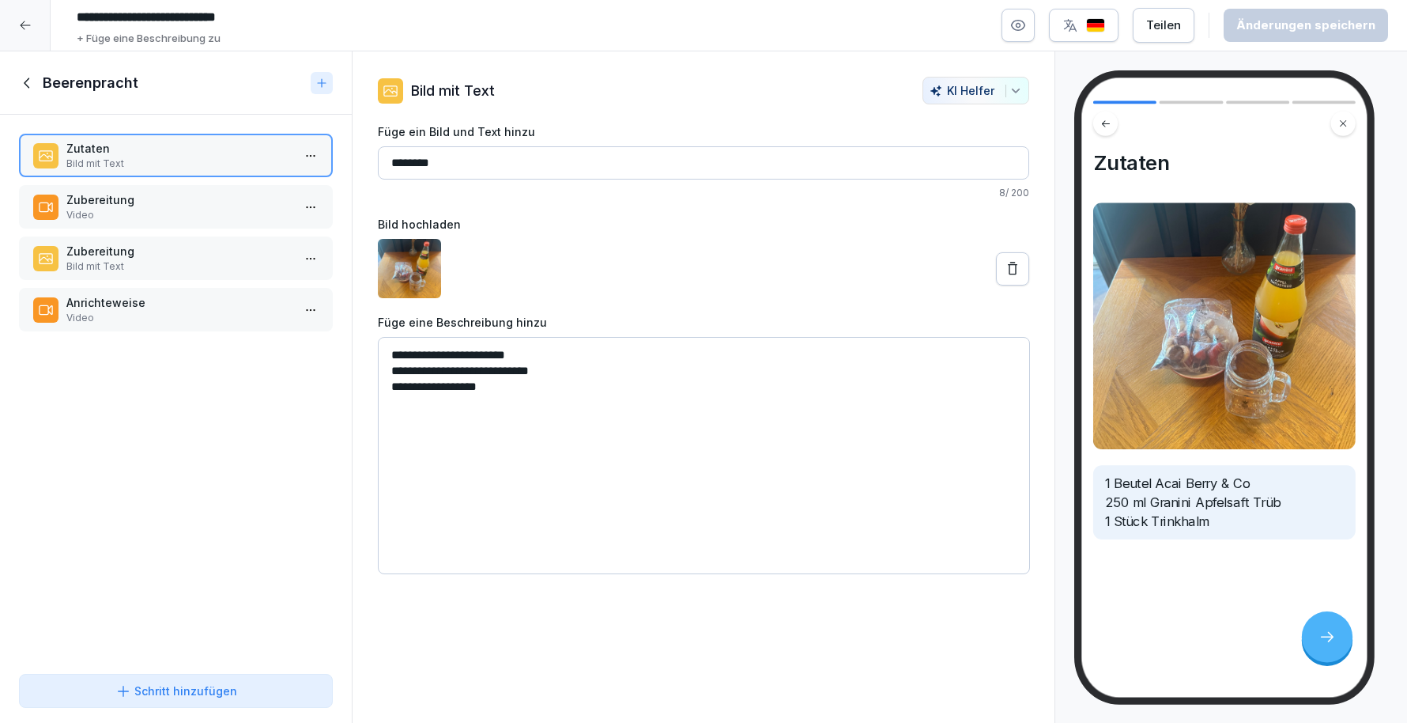
click at [102, 250] on p "Zubereitung" at bounding box center [178, 251] width 225 height 17
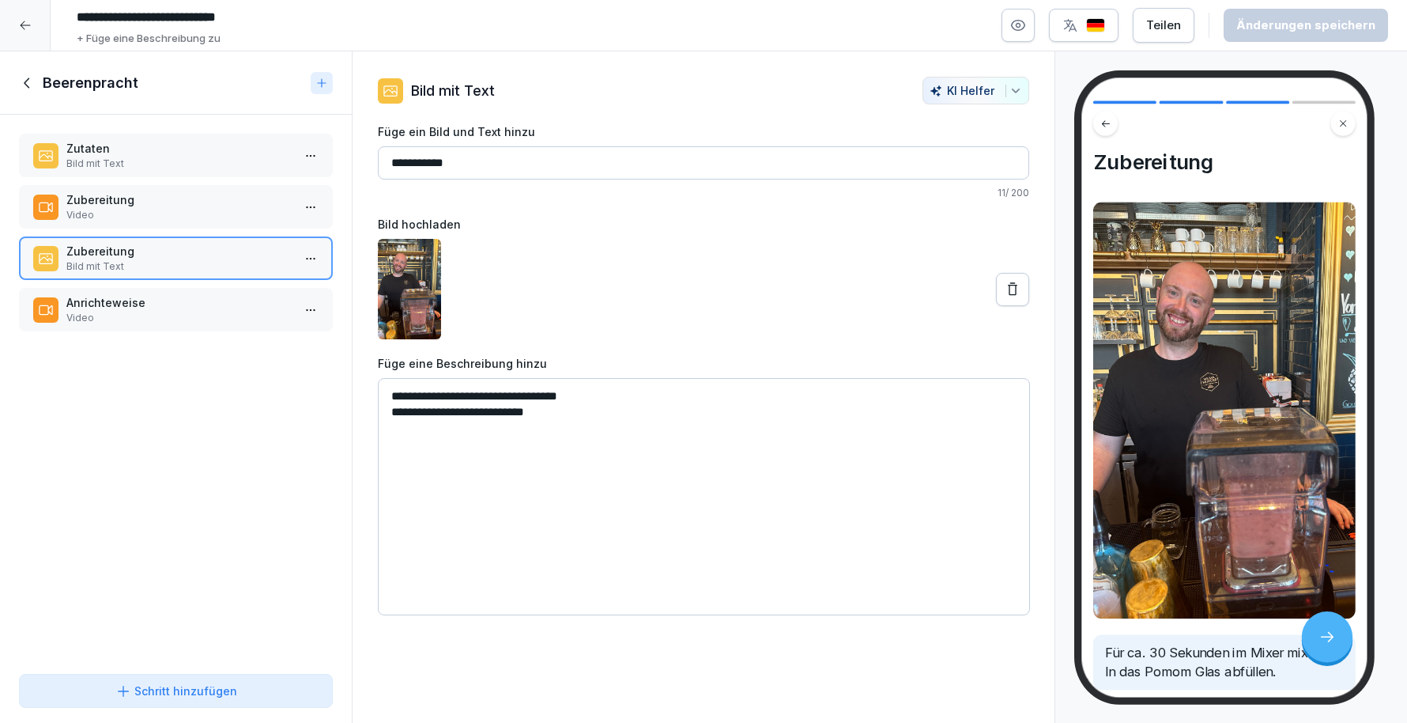
scroll to position [1, 0]
click at [25, 80] on icon at bounding box center [27, 82] width 17 height 17
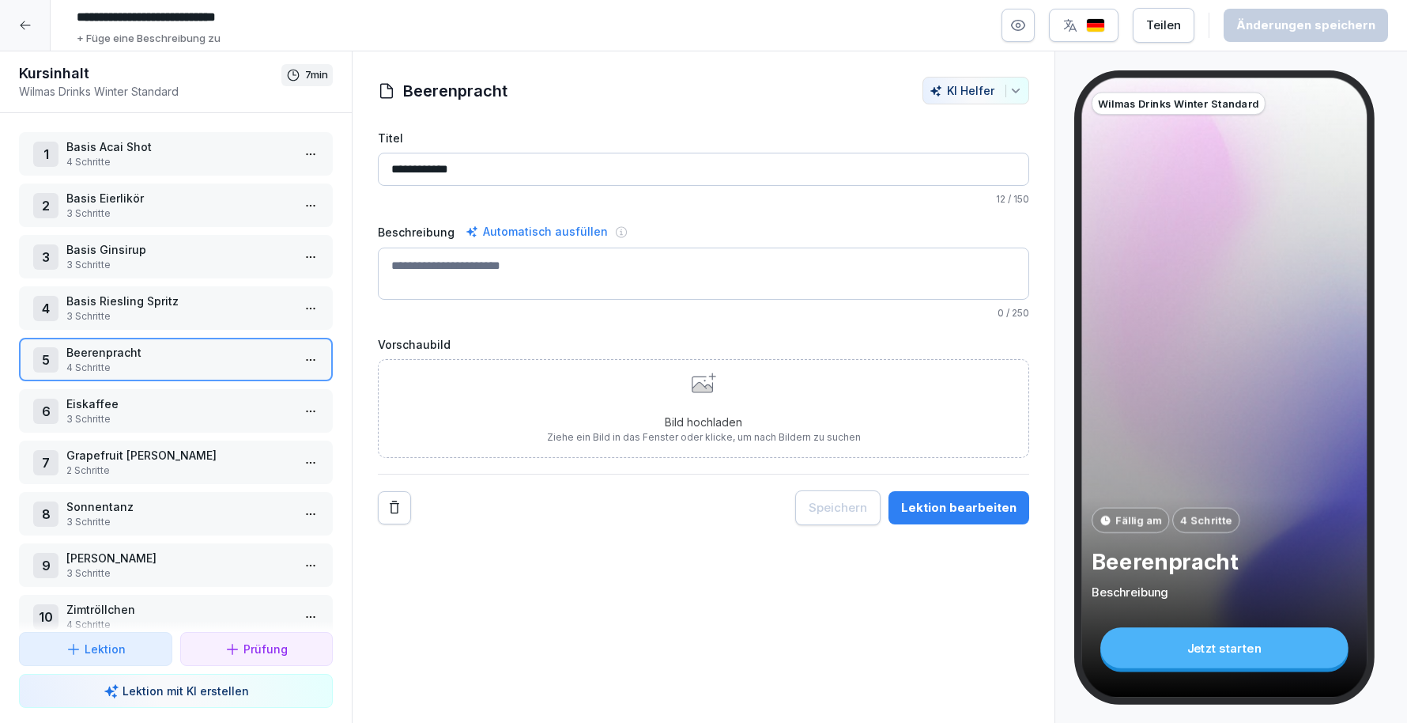
click at [22, 32] on div at bounding box center [25, 25] width 51 height 51
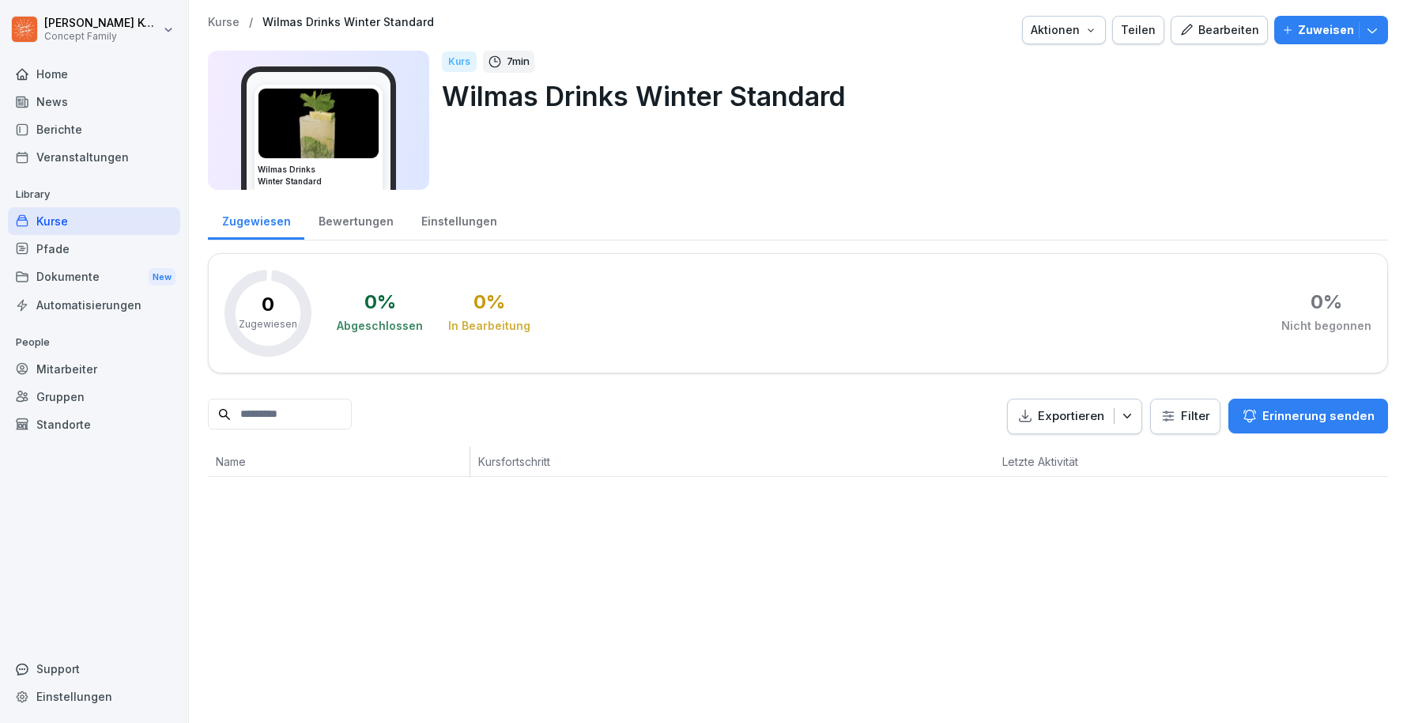
click at [63, 225] on div "Kurse" at bounding box center [94, 221] width 172 height 28
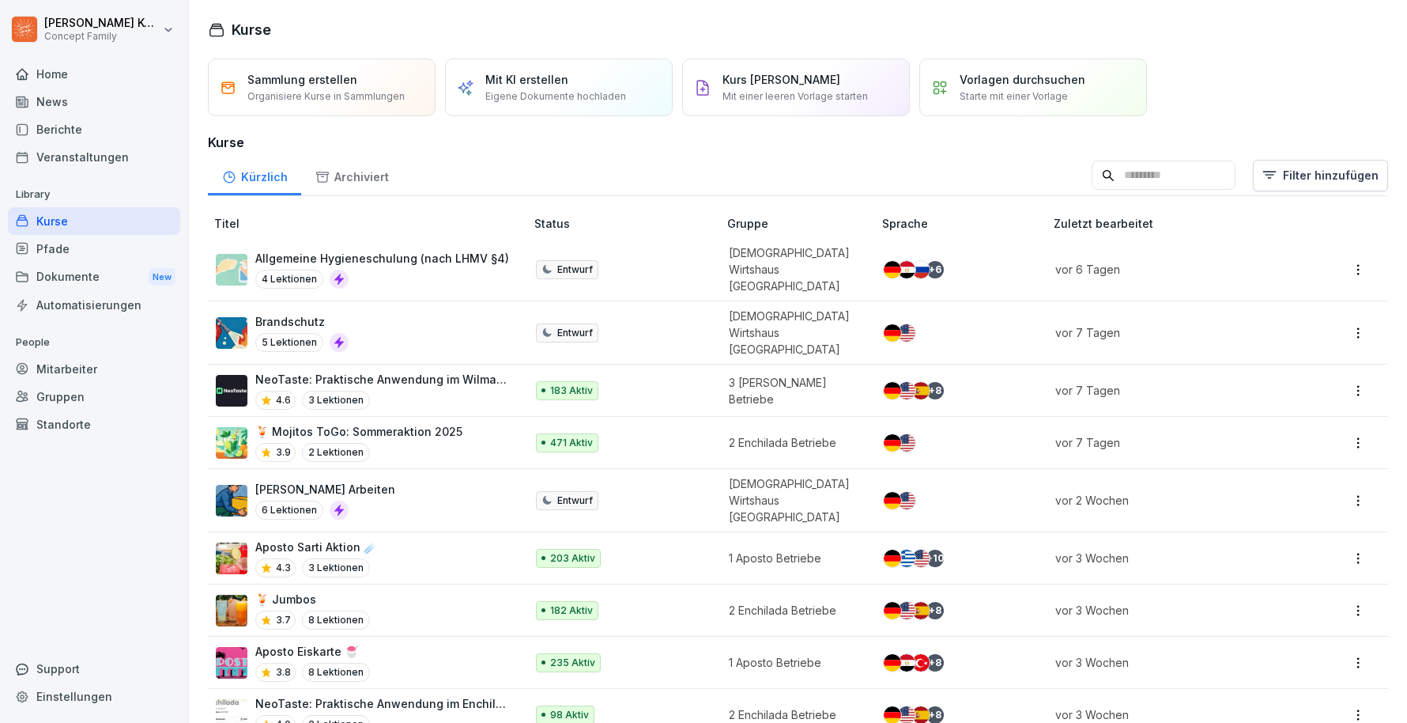
click at [1150, 168] on input at bounding box center [1164, 176] width 144 height 30
type input "*********"
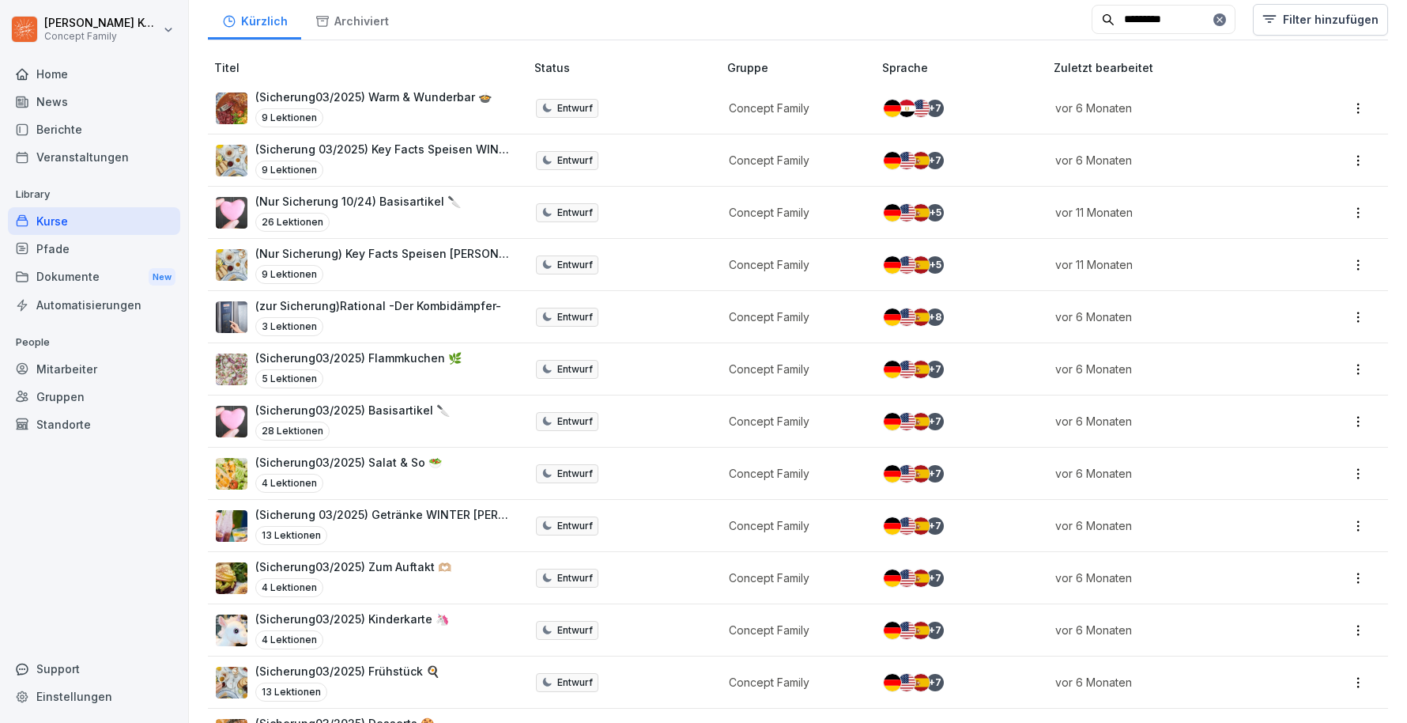
scroll to position [197, 0]
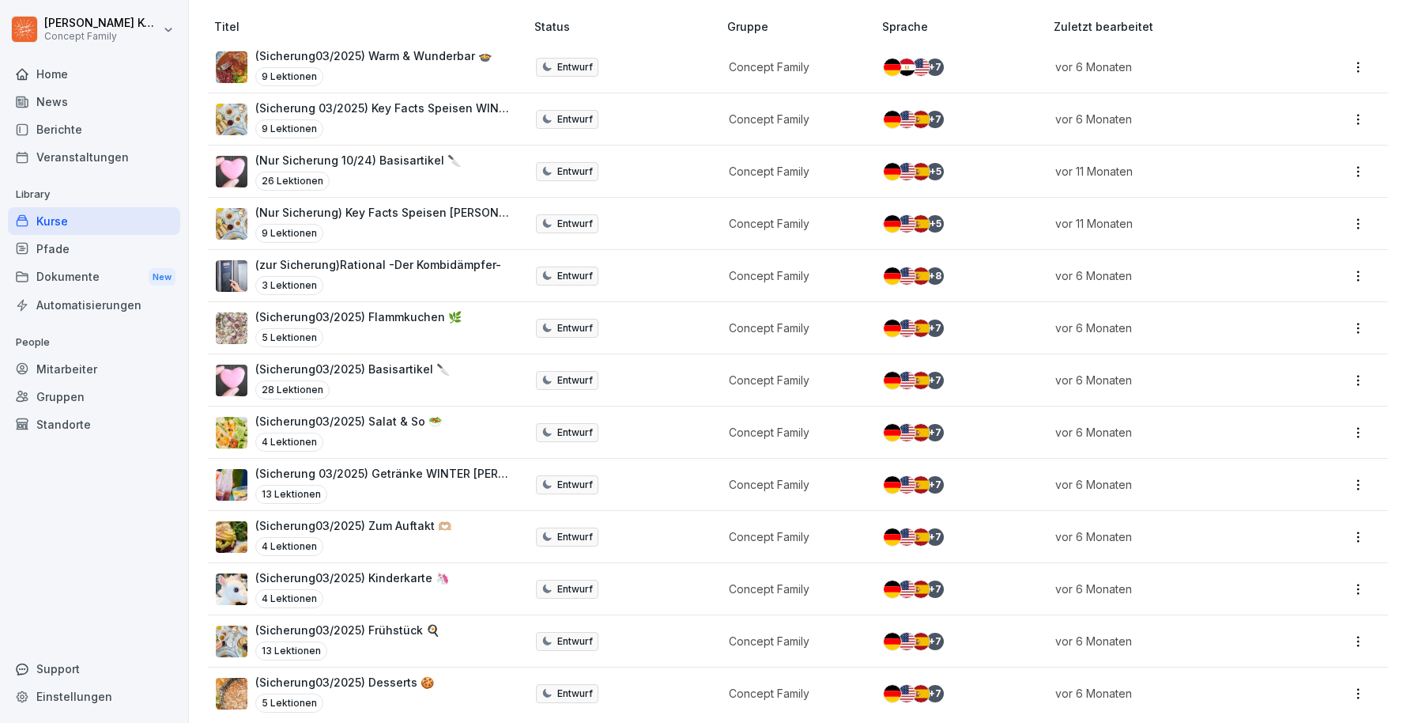
click at [358, 674] on p "(Sicherung03/2025) Desserts 🍪" at bounding box center [344, 682] width 179 height 17
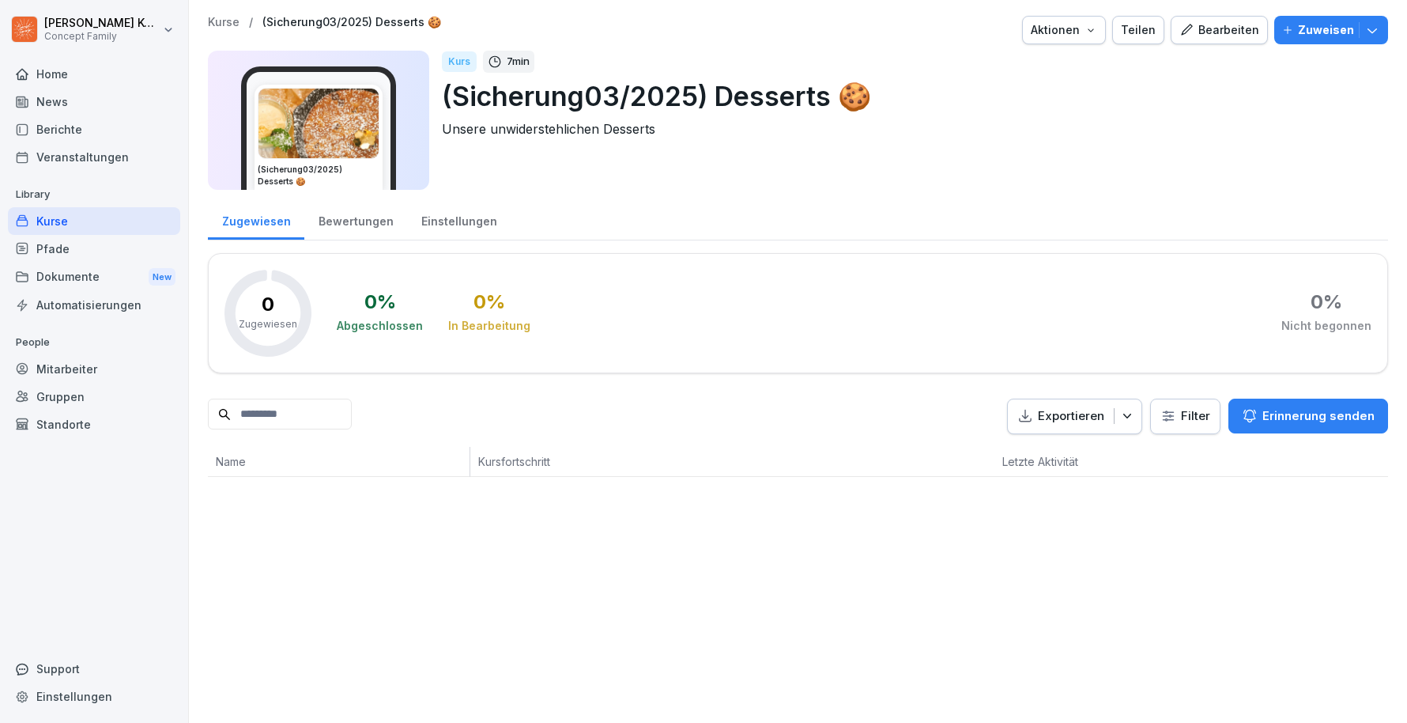
click at [1216, 27] on div "Bearbeiten" at bounding box center [1220, 29] width 80 height 17
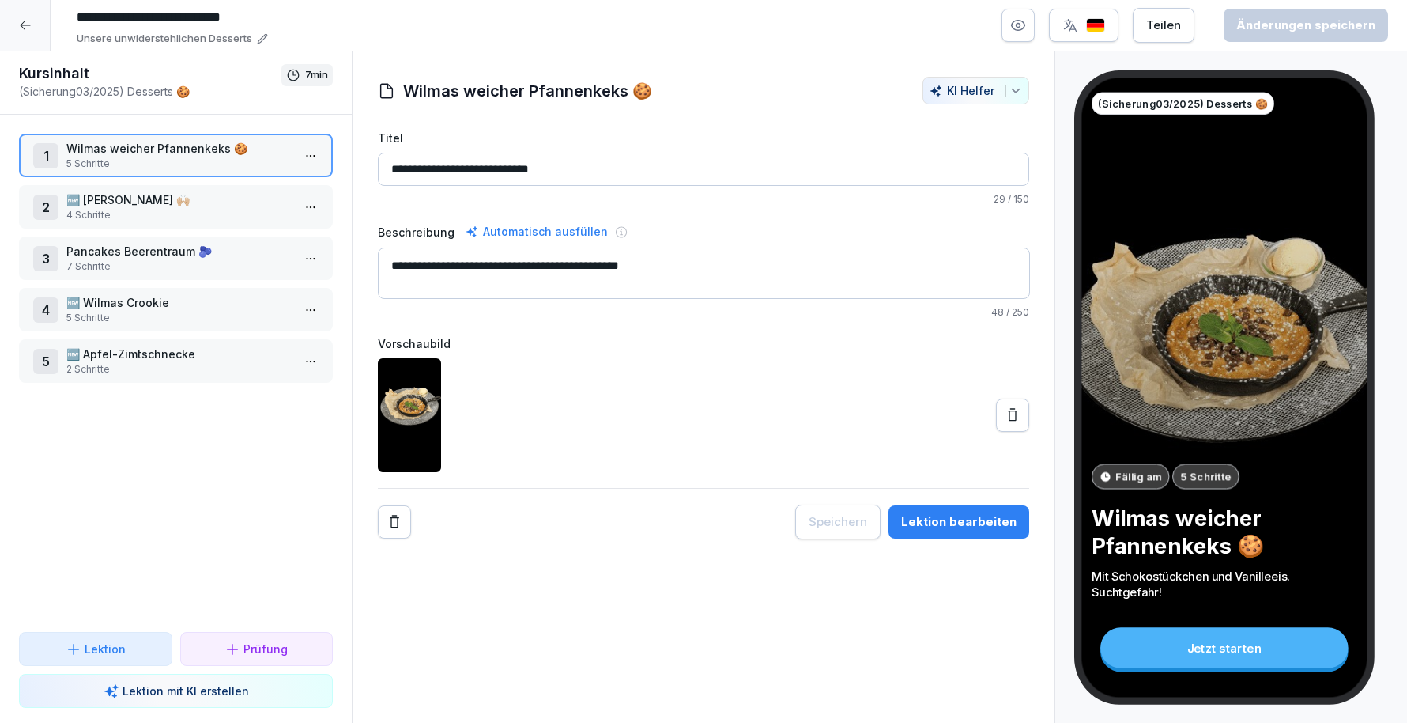
click at [158, 219] on p "4 Schritte" at bounding box center [178, 215] width 225 height 14
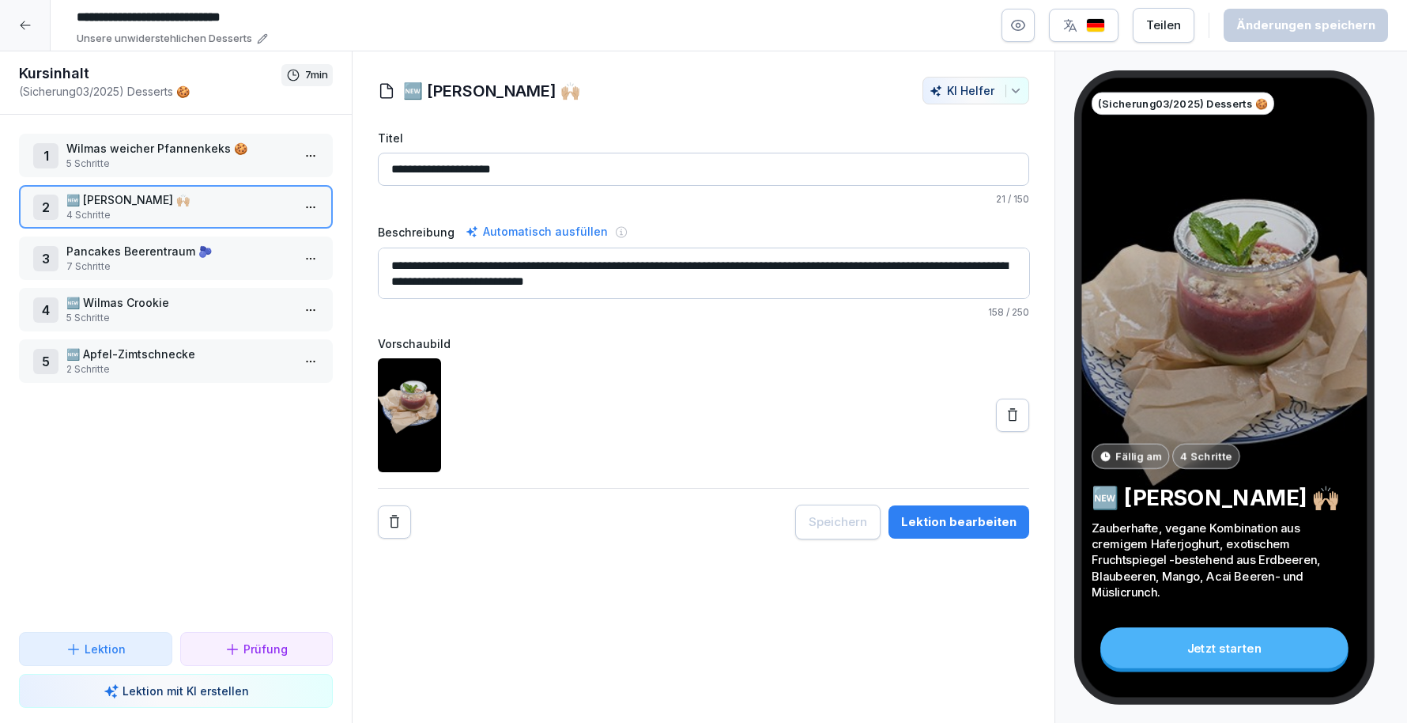
click at [961, 515] on div "Lektion bearbeiten" at bounding box center [958, 521] width 115 height 17
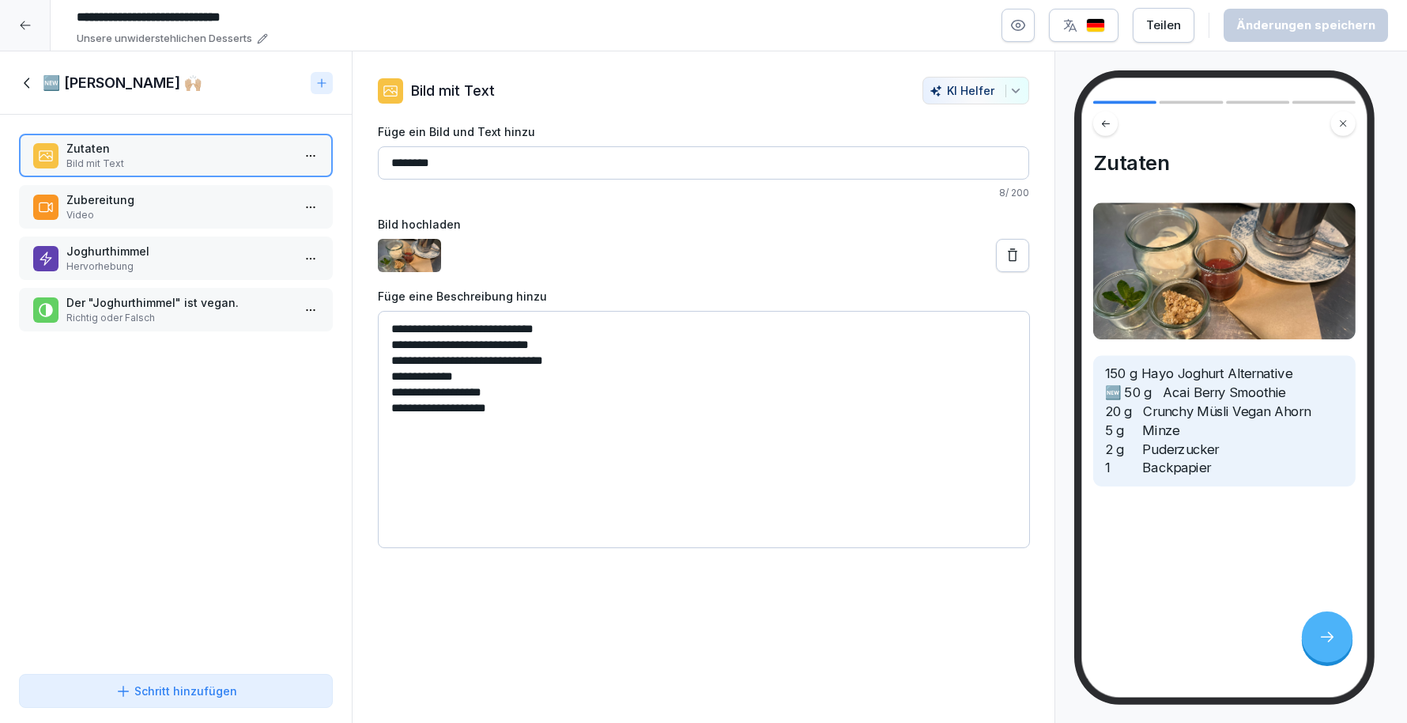
click at [25, 86] on icon at bounding box center [27, 82] width 17 height 17
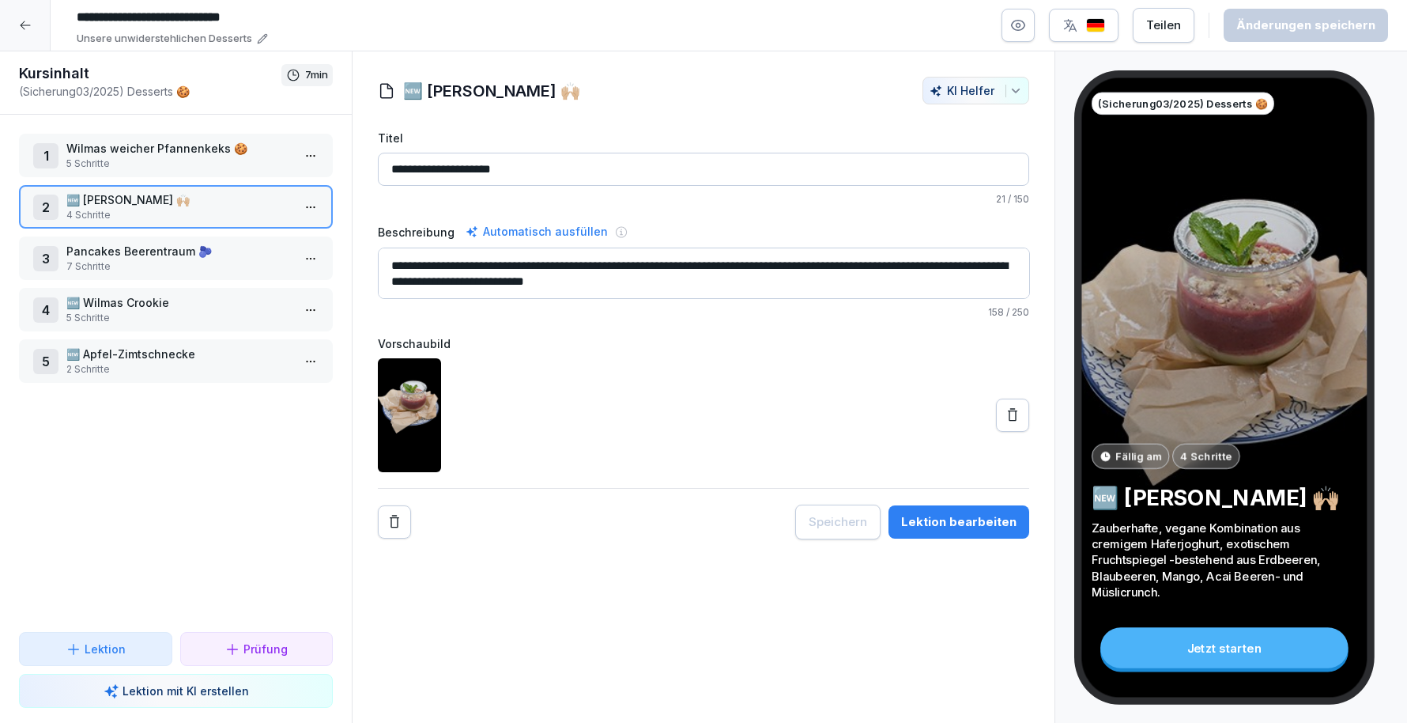
click at [36, 35] on div at bounding box center [25, 25] width 51 height 51
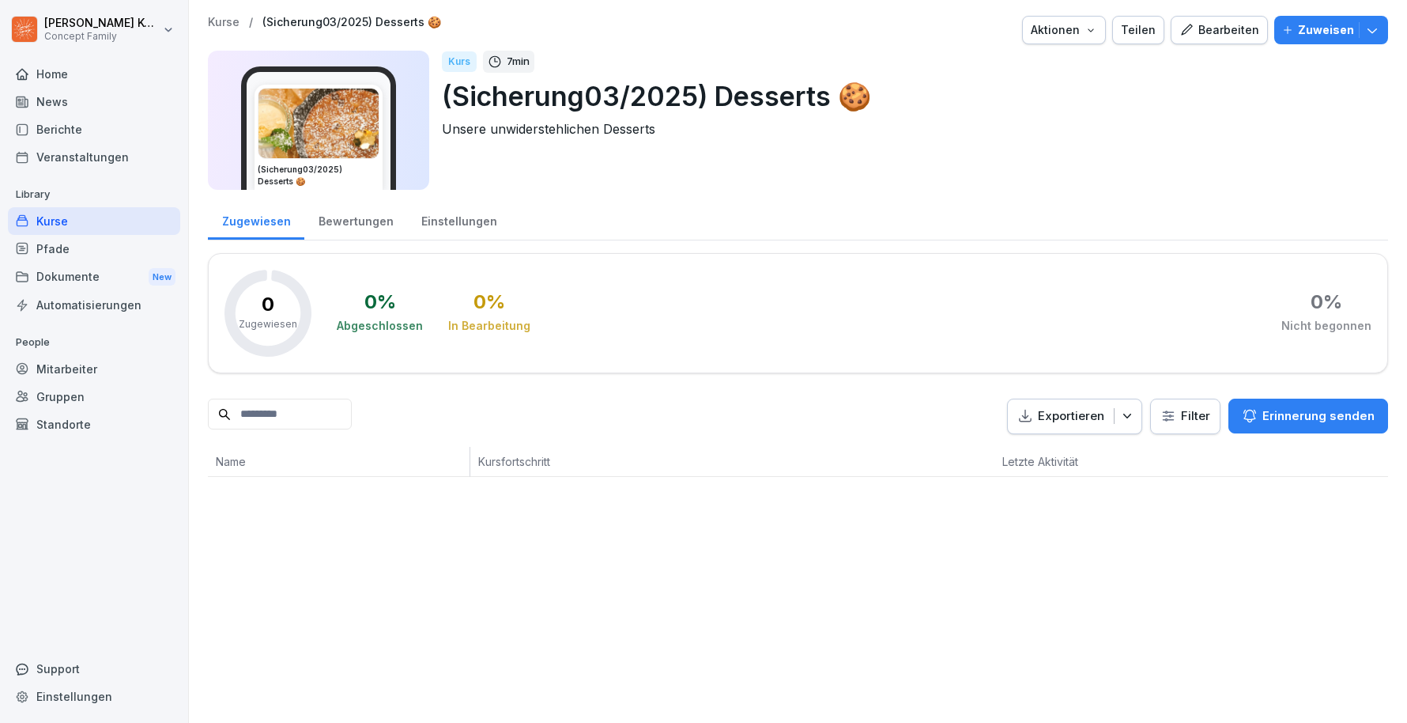
click at [54, 221] on div "Kurse" at bounding box center [94, 221] width 172 height 28
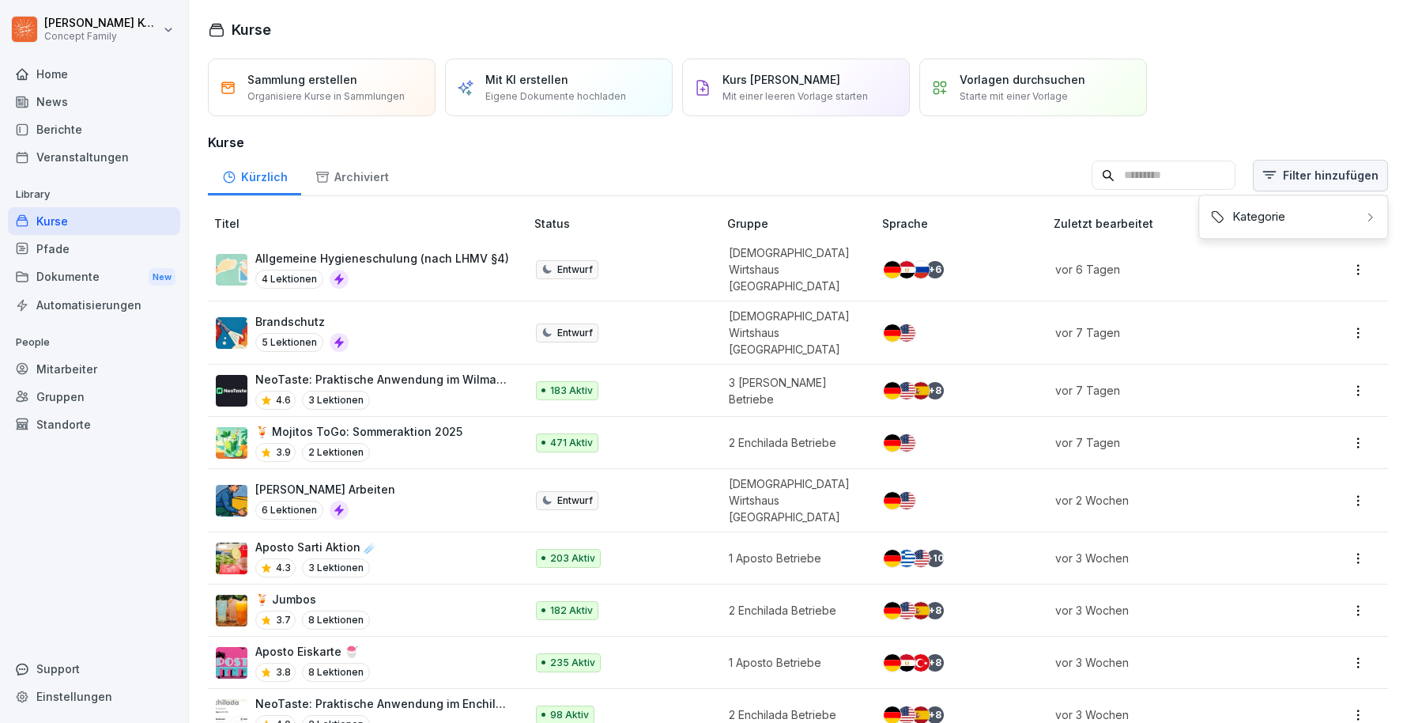
click at [1323, 168] on html "Jana Komarov Concept Family Home News Berichte Veranstaltungen Library Kurse Pf…" at bounding box center [703, 361] width 1407 height 723
click at [1288, 198] on div "Kategorie" at bounding box center [1294, 217] width 190 height 44
click at [1266, 210] on div "Kategorie" at bounding box center [1293, 217] width 179 height 30
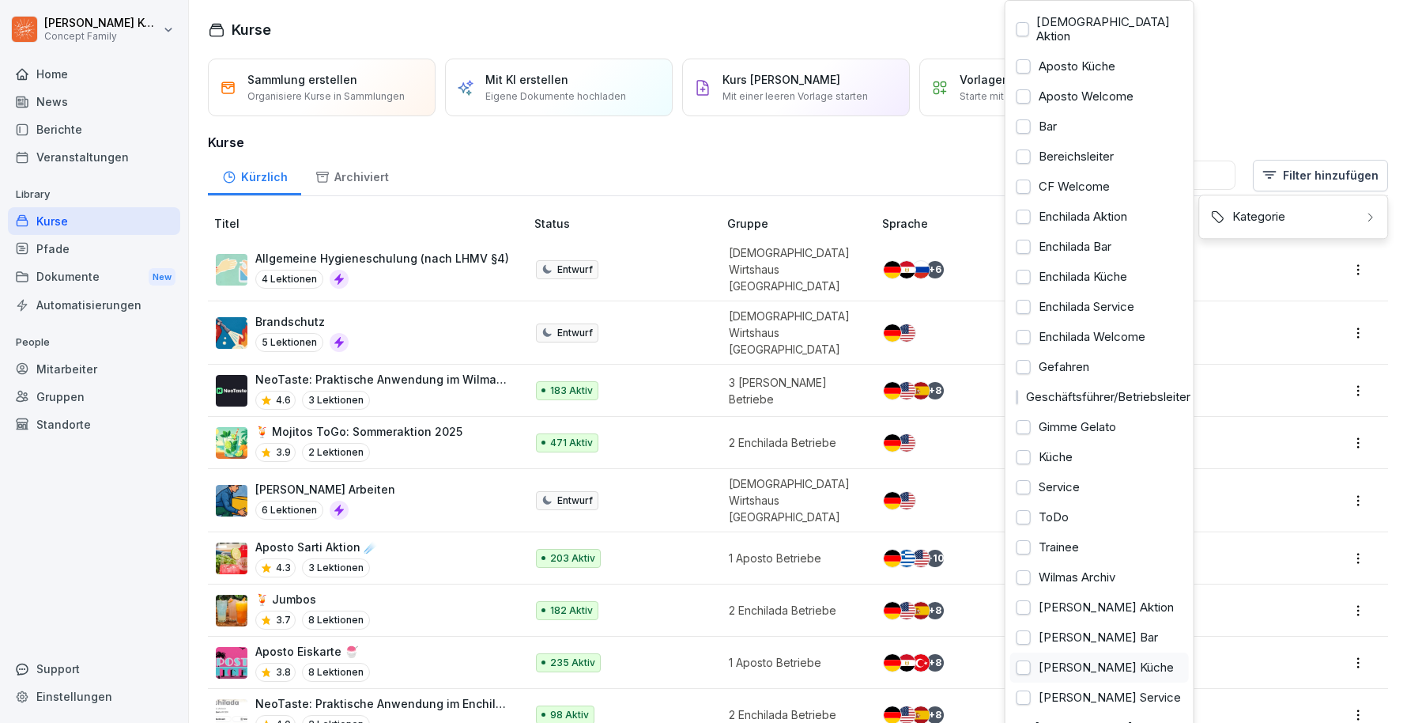
click at [1025, 660] on div at bounding box center [1024, 667] width 14 height 14
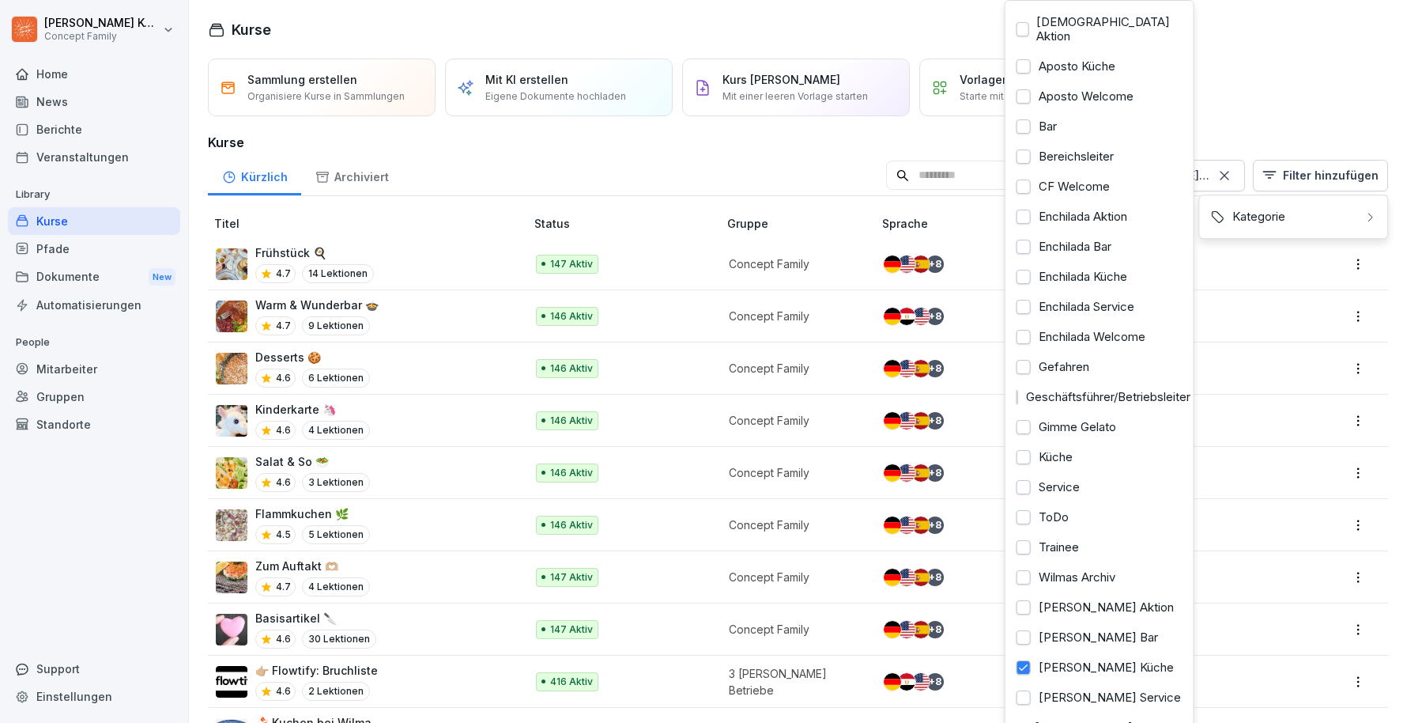
click at [705, 159] on html "[PERSON_NAME] Concept Family Home News Berichte Veranstaltungen Library Kurse P…" at bounding box center [703, 361] width 1407 height 723
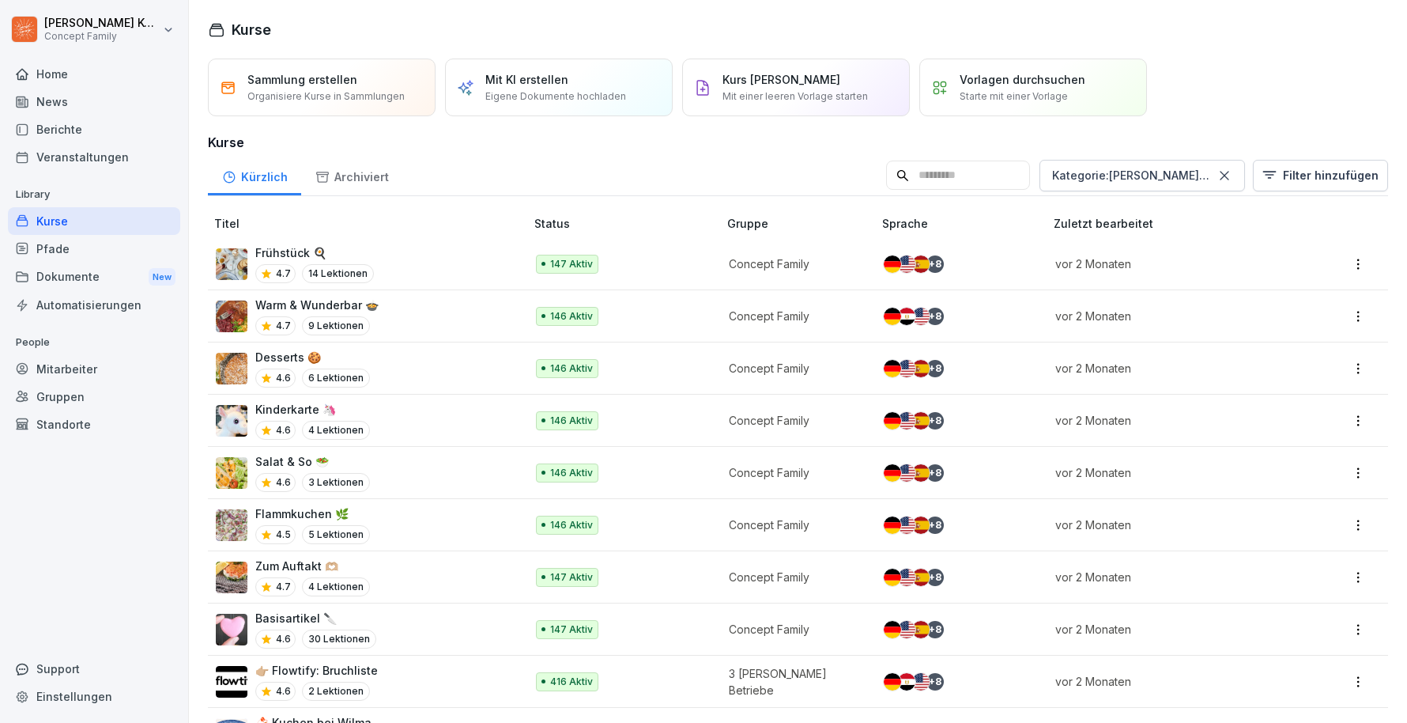
scroll to position [52, 0]
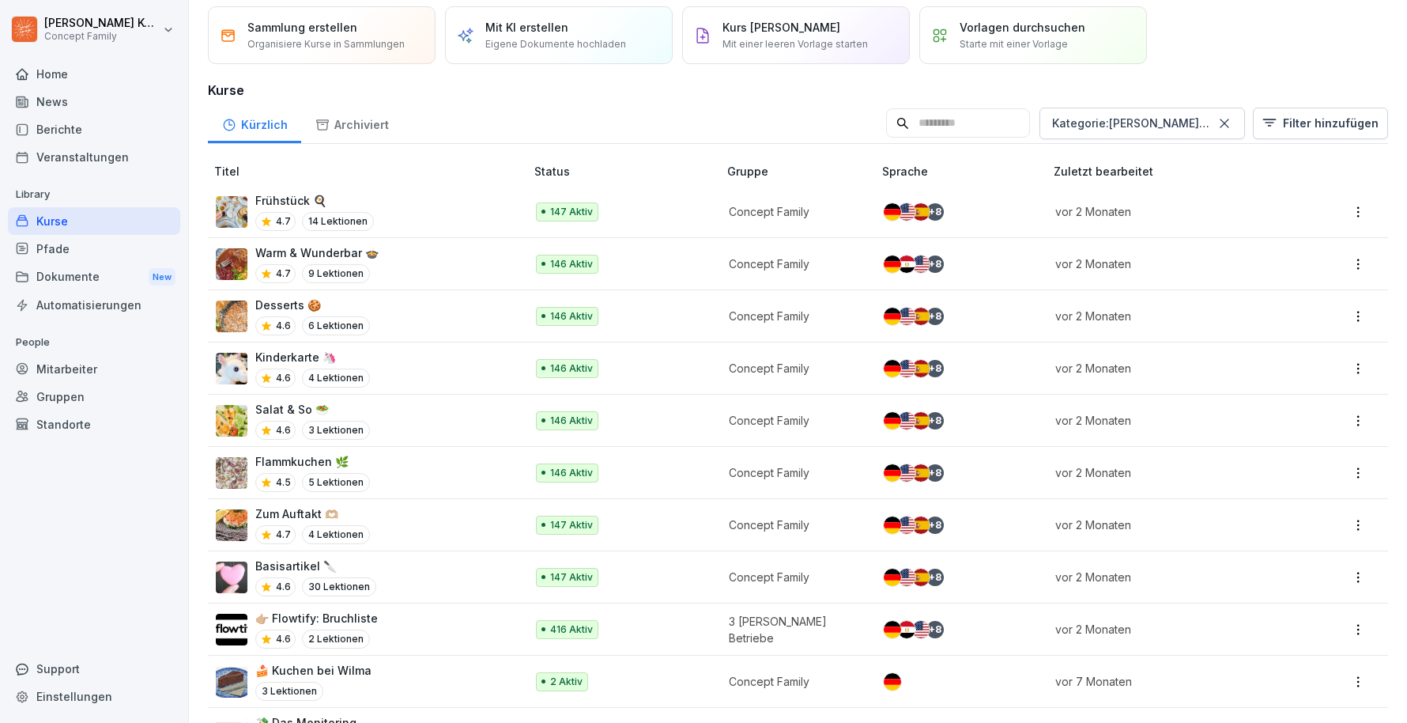
click at [428, 403] on div "Salat & So 🥗 4.6 3 Lektionen" at bounding box center [362, 420] width 293 height 39
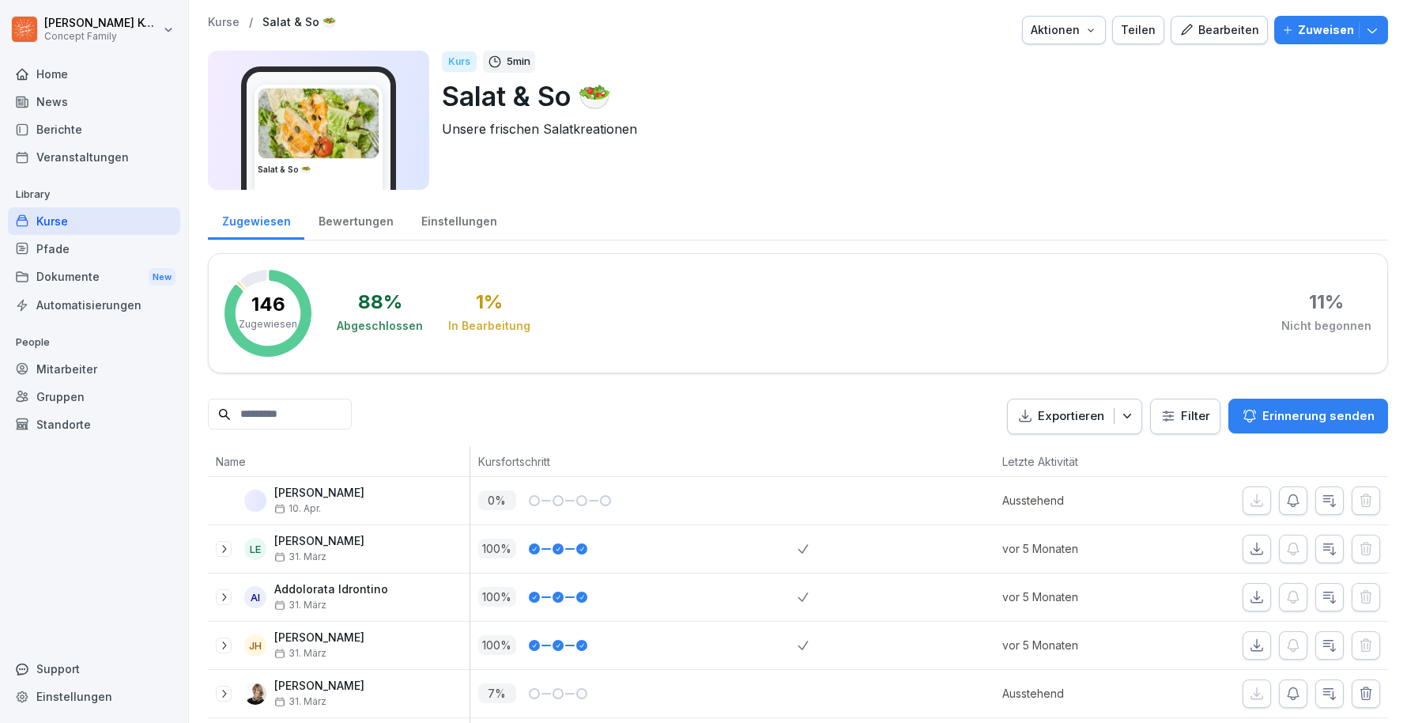
click at [1207, 38] on div "Bearbeiten" at bounding box center [1220, 29] width 80 height 17
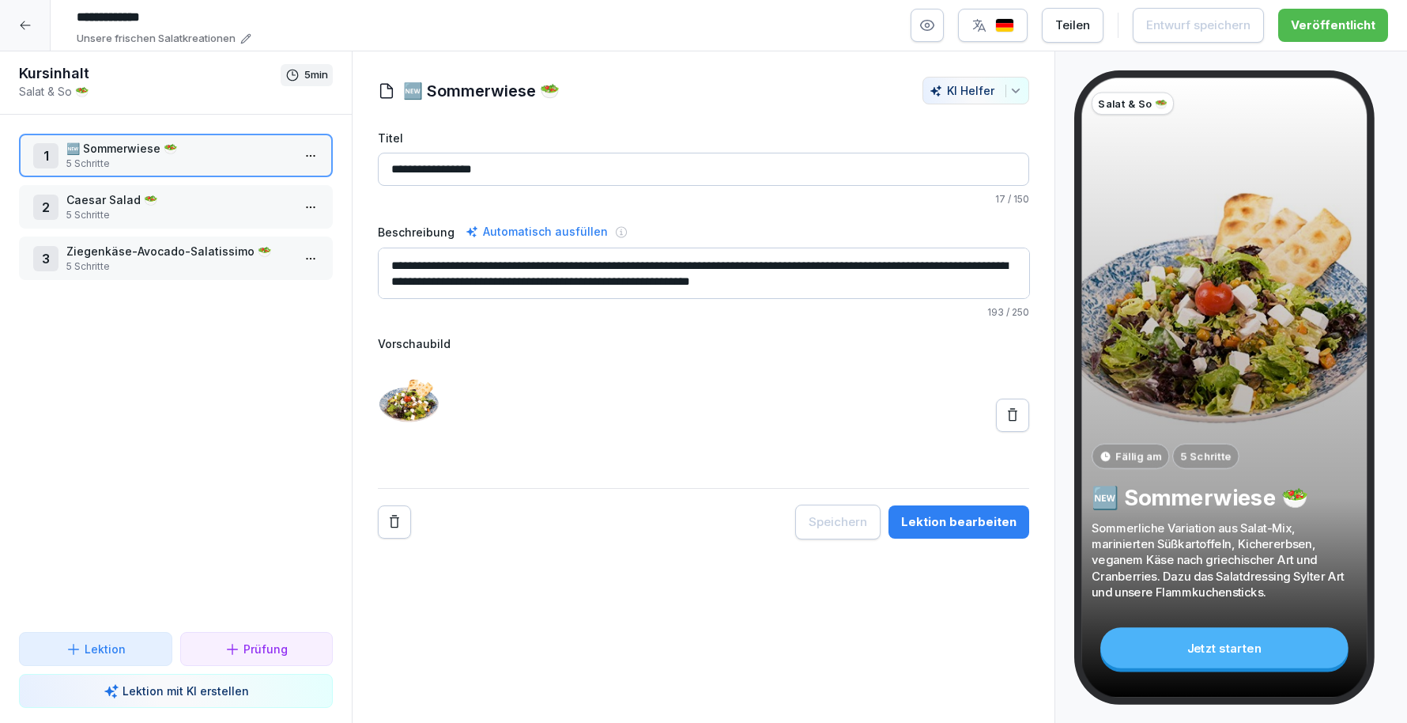
click at [200, 211] on p "5 Schritte" at bounding box center [178, 215] width 225 height 14
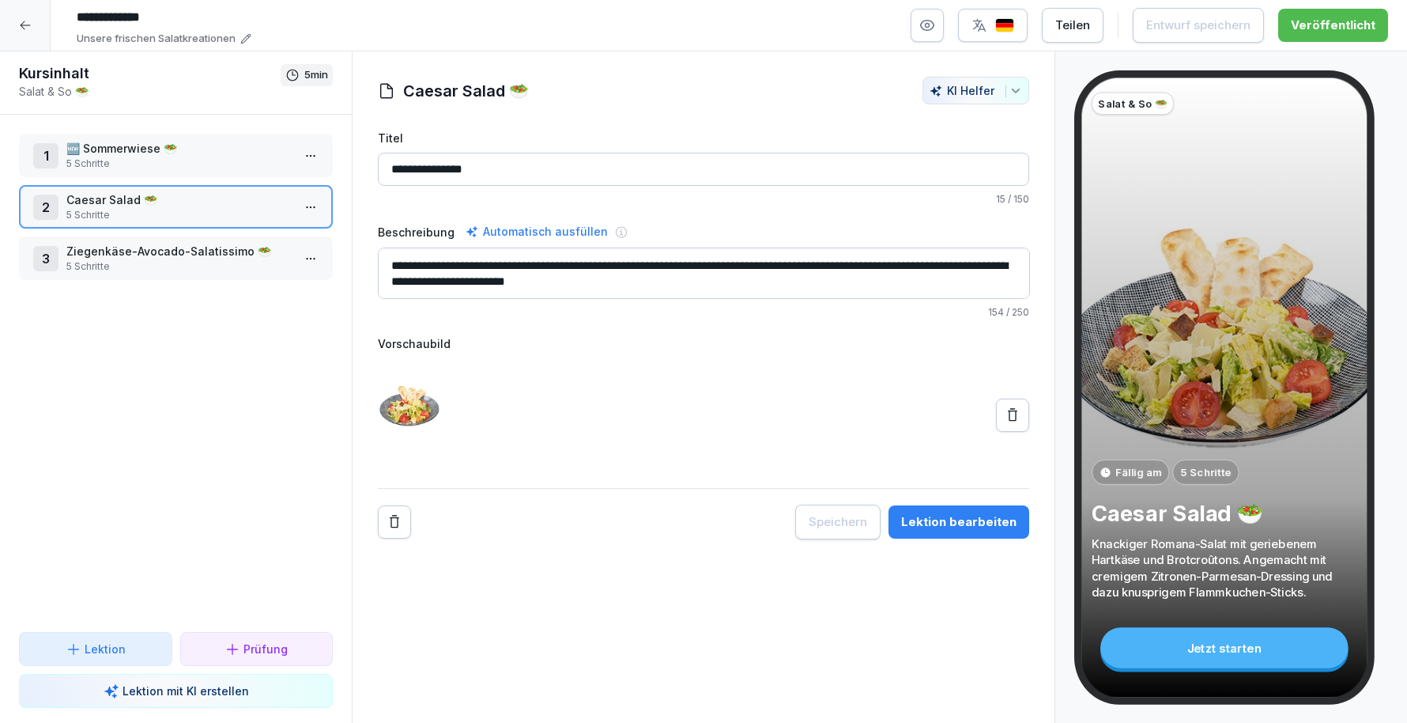
click at [994, 513] on div "Lektion bearbeiten" at bounding box center [958, 521] width 115 height 17
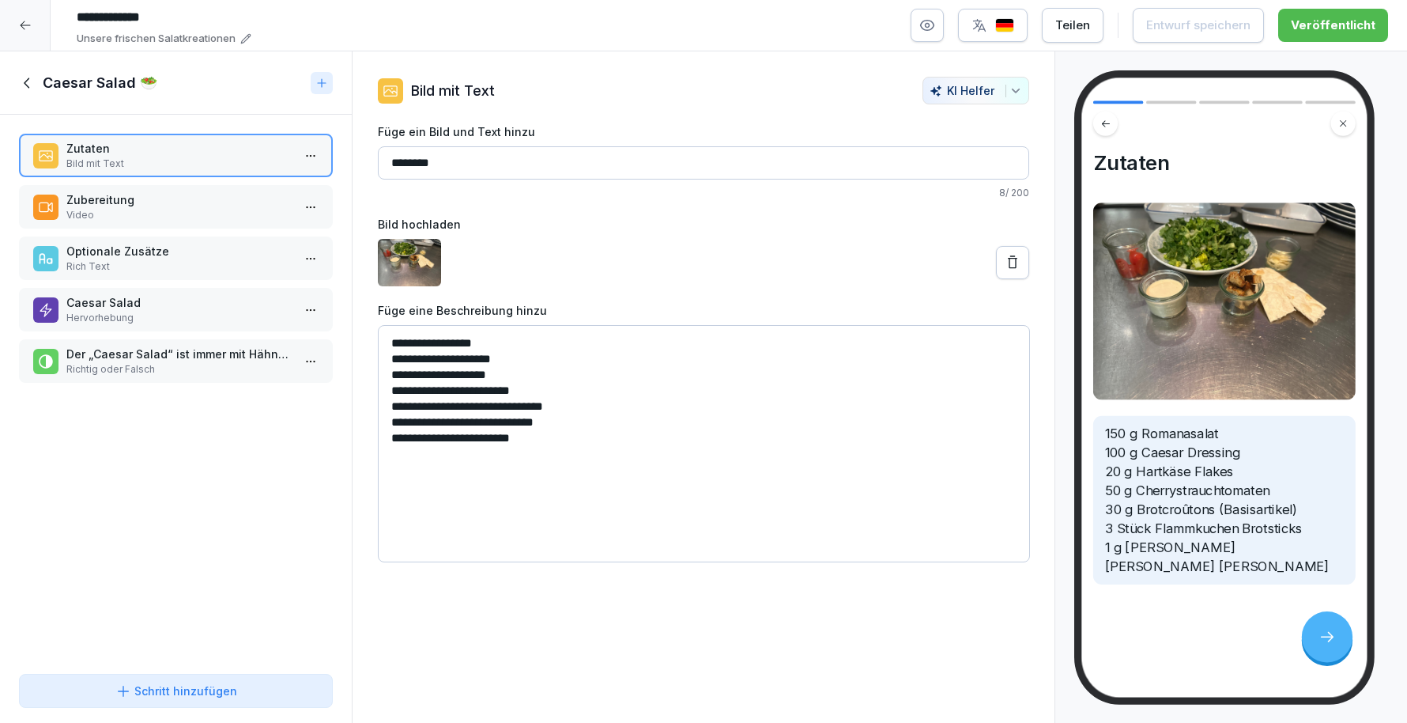
click at [138, 213] on p "Video" at bounding box center [178, 215] width 225 height 14
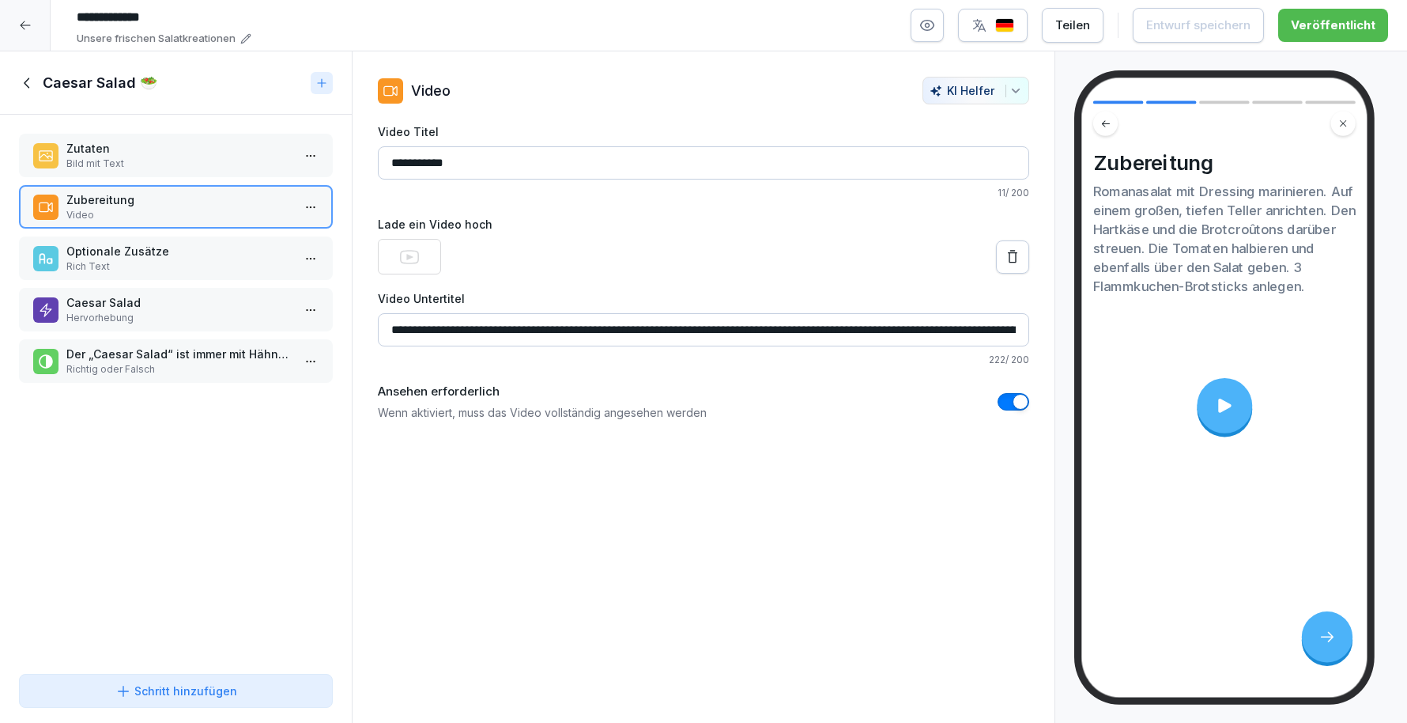
click at [1238, 412] on div at bounding box center [1224, 405] width 55 height 55
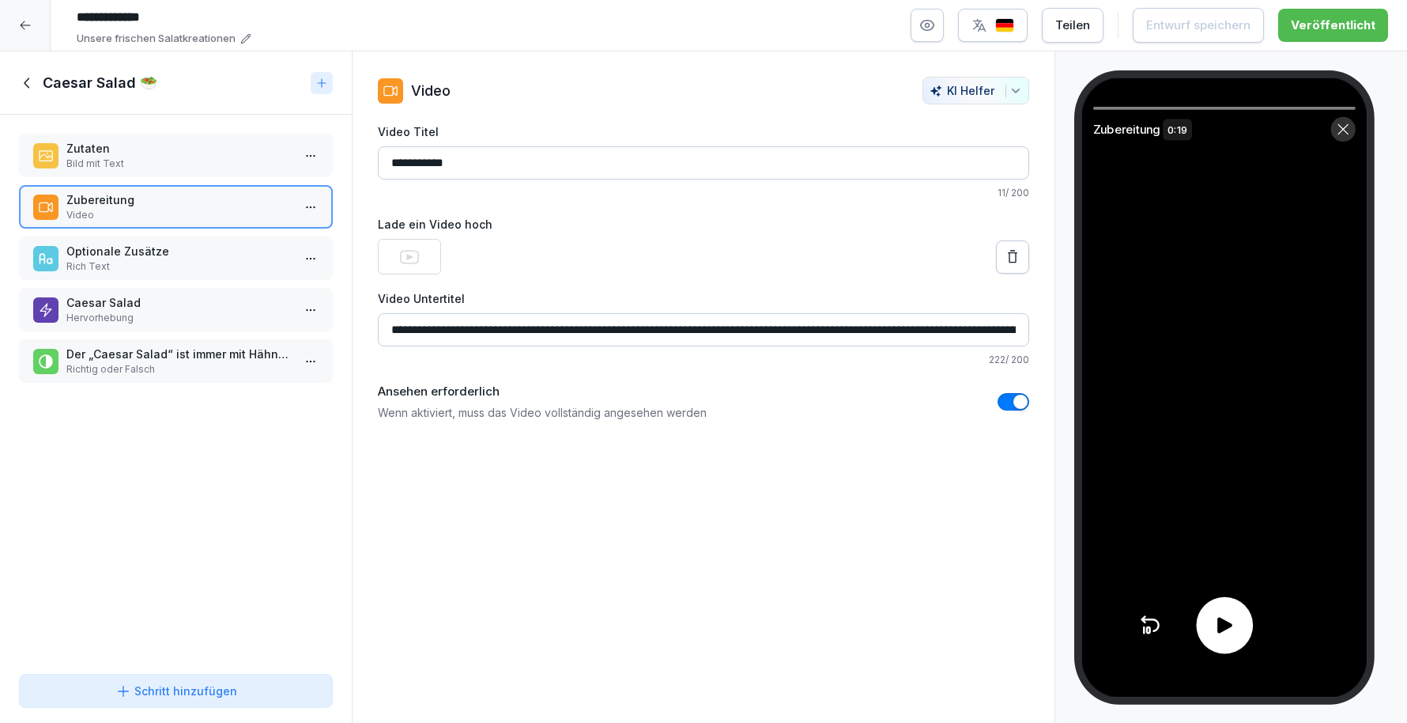
click at [1222, 618] on icon at bounding box center [1224, 625] width 23 height 23
click at [35, 76] on icon at bounding box center [27, 82] width 17 height 17
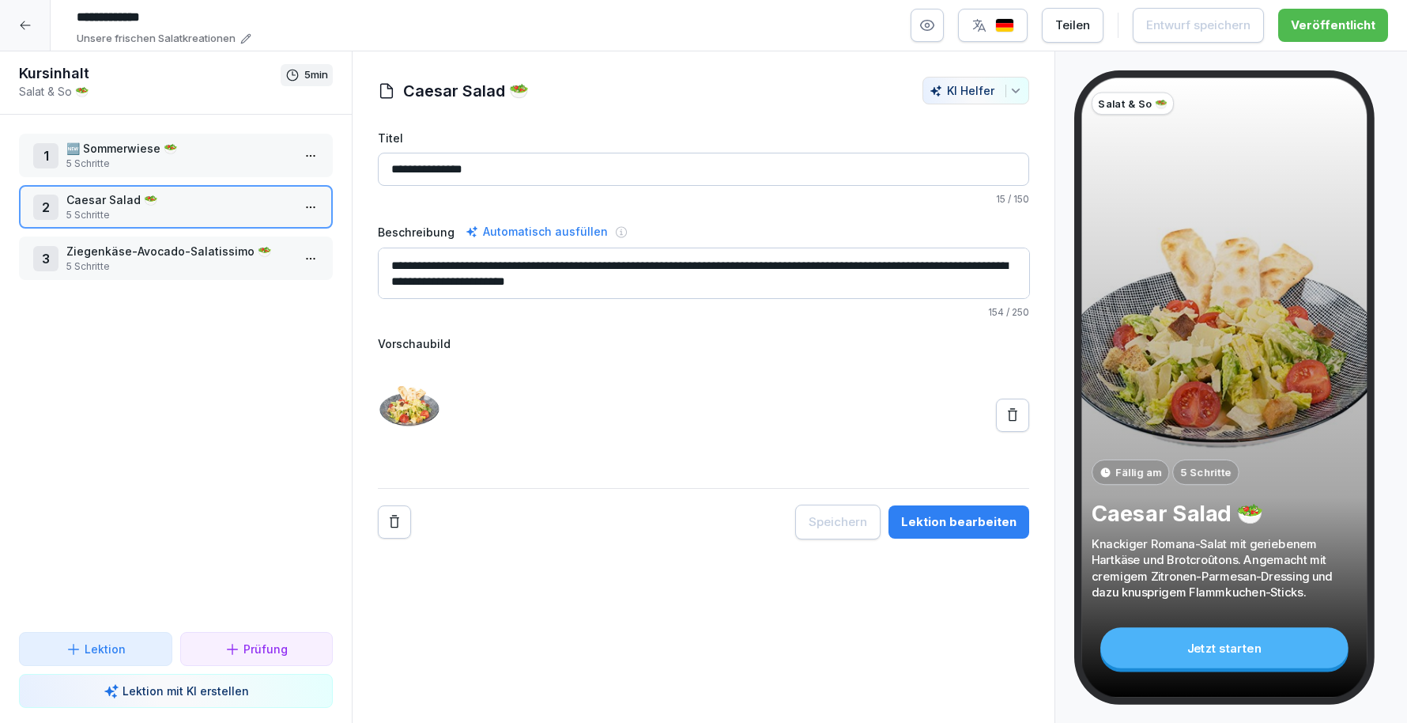
click at [158, 272] on p "5 Schritte" at bounding box center [178, 266] width 225 height 14
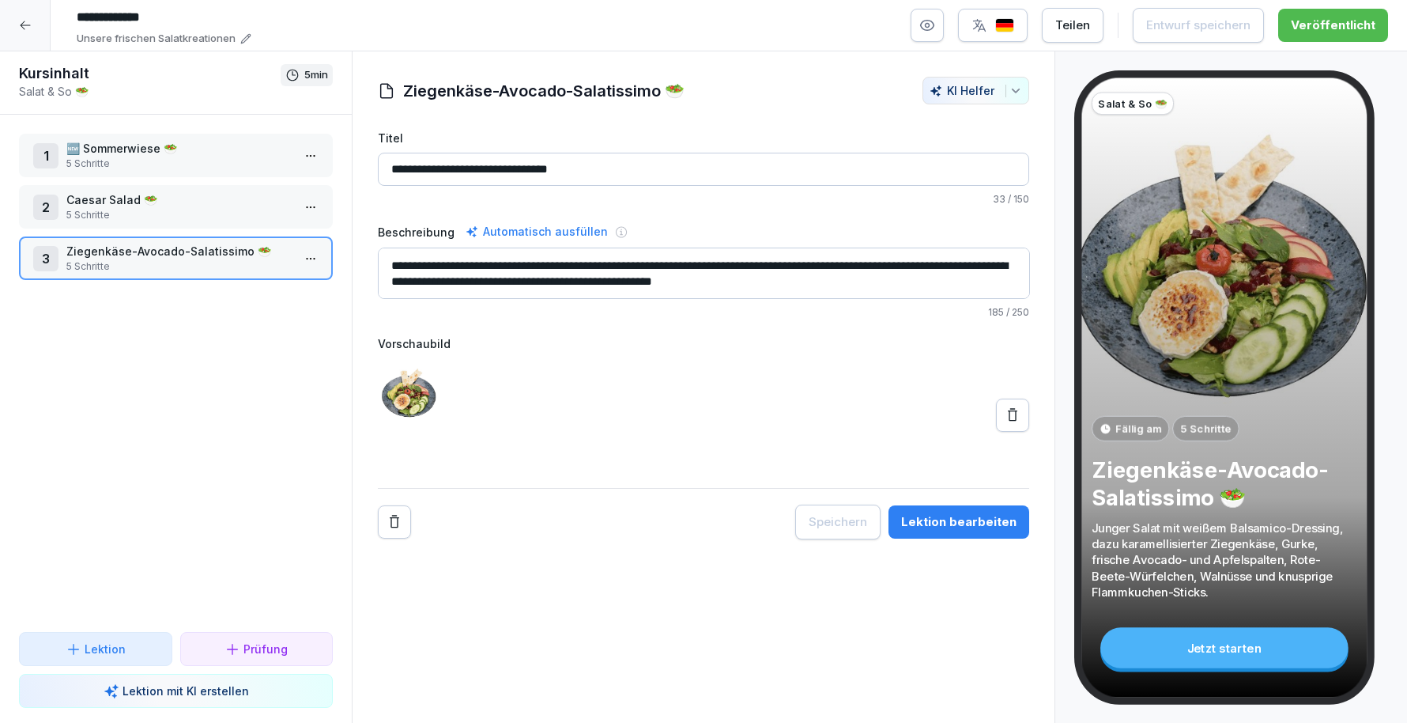
click at [954, 519] on div "Lektion bearbeiten" at bounding box center [958, 521] width 115 height 17
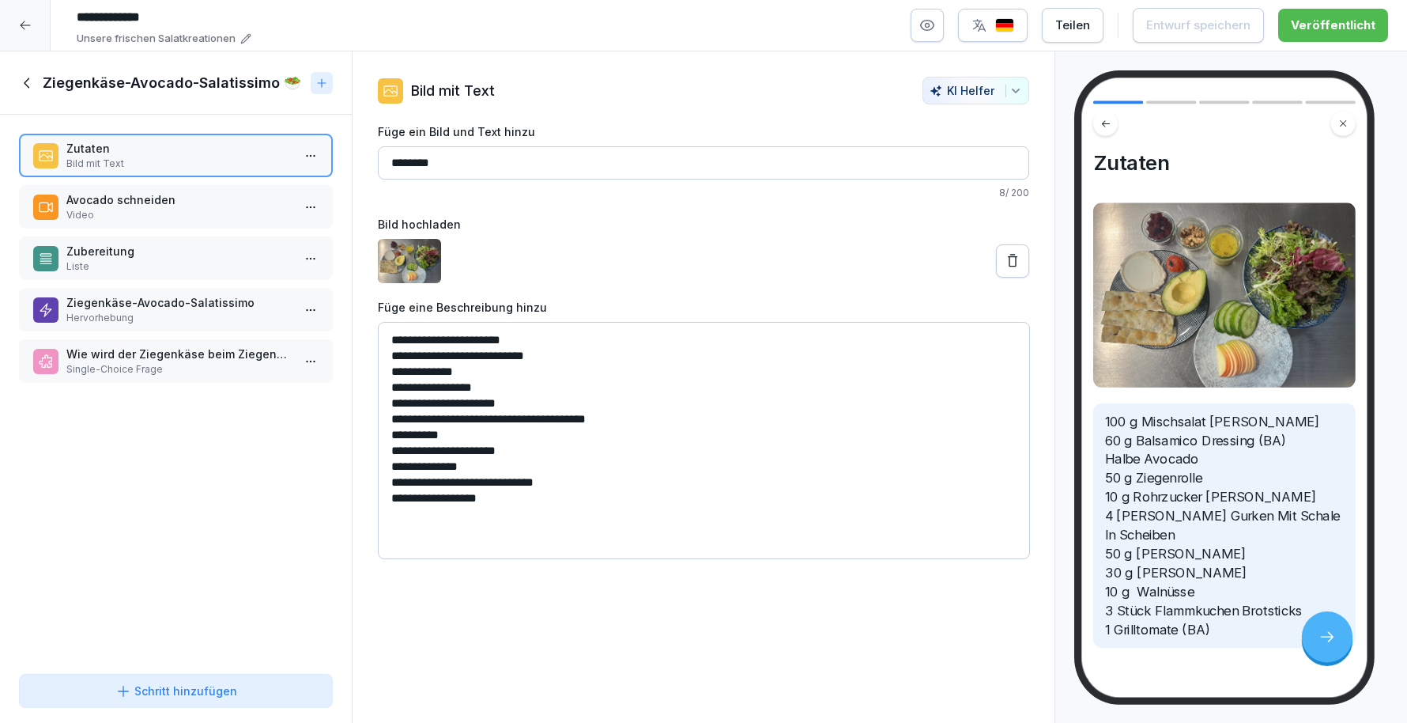
click at [26, 77] on icon at bounding box center [27, 82] width 17 height 17
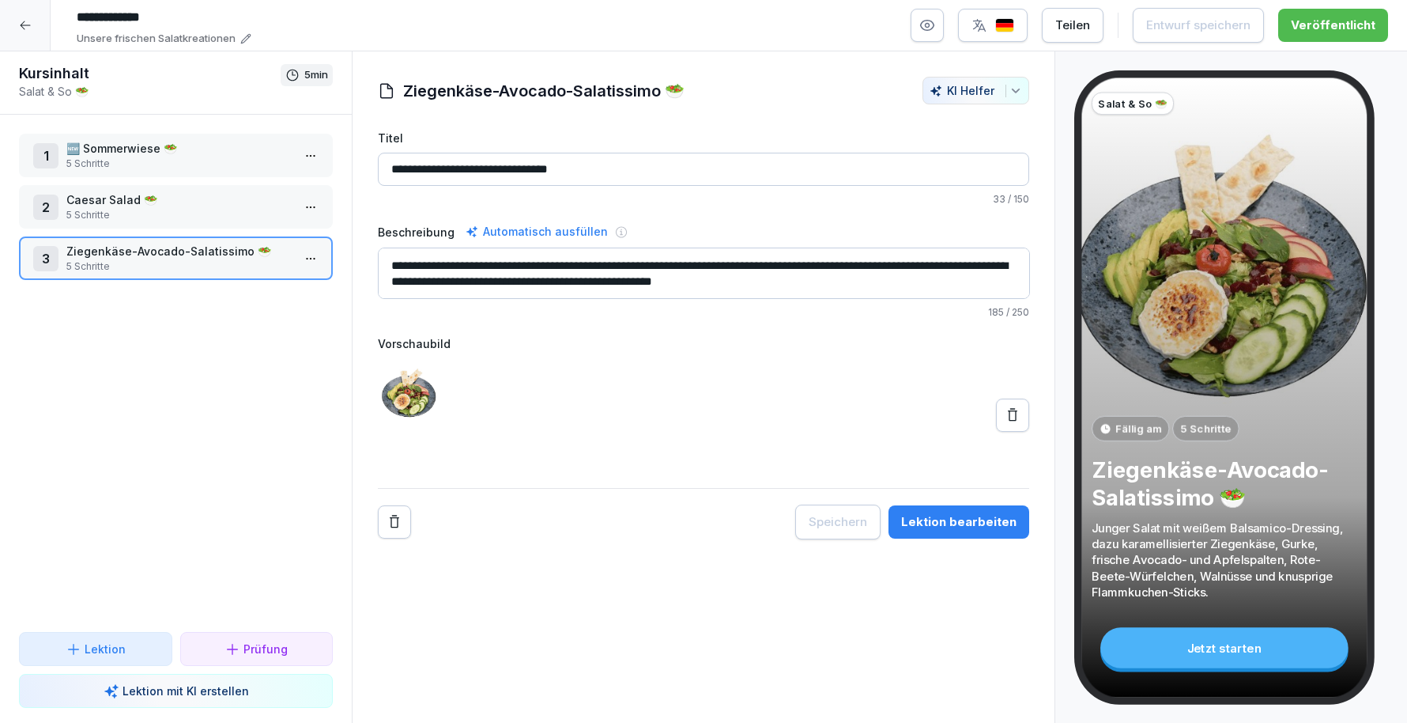
click at [951, 516] on div "Lektion bearbeiten" at bounding box center [958, 521] width 115 height 17
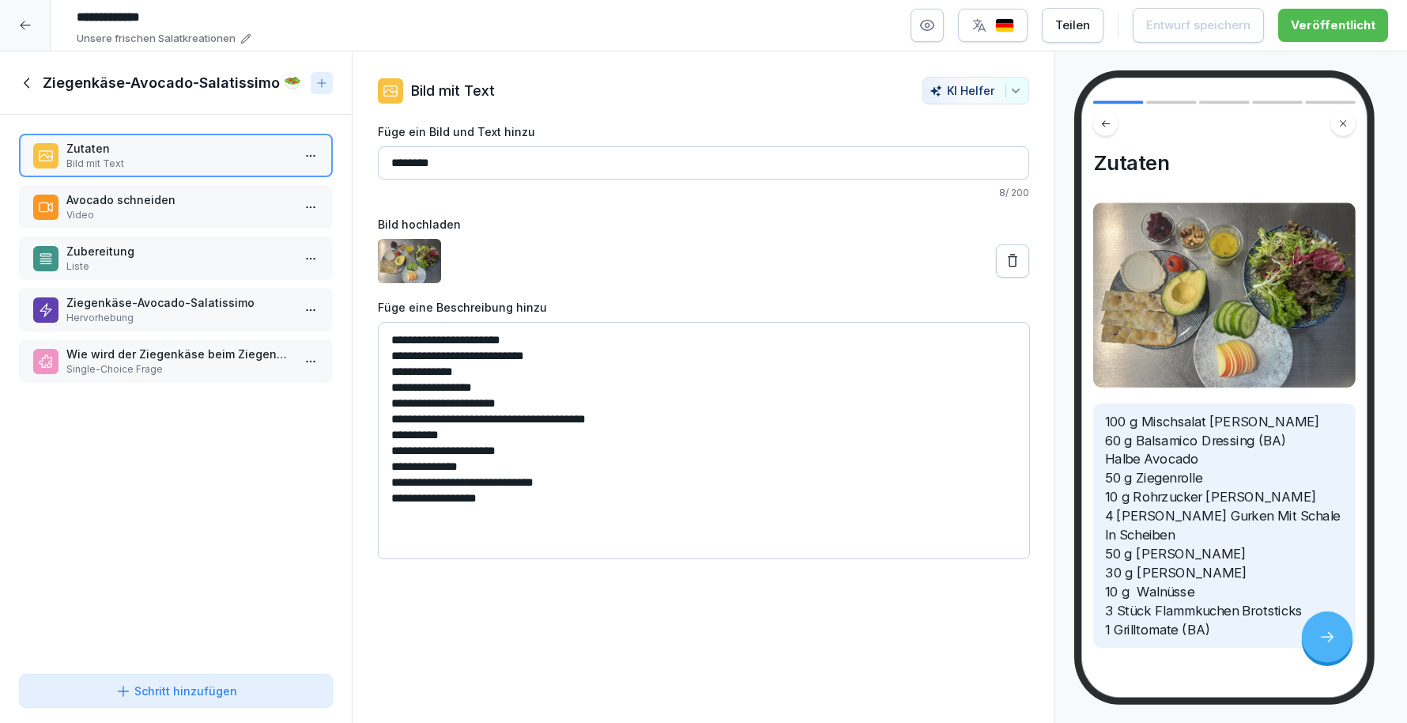
click at [134, 199] on p "Avocado schneiden" at bounding box center [178, 199] width 225 height 17
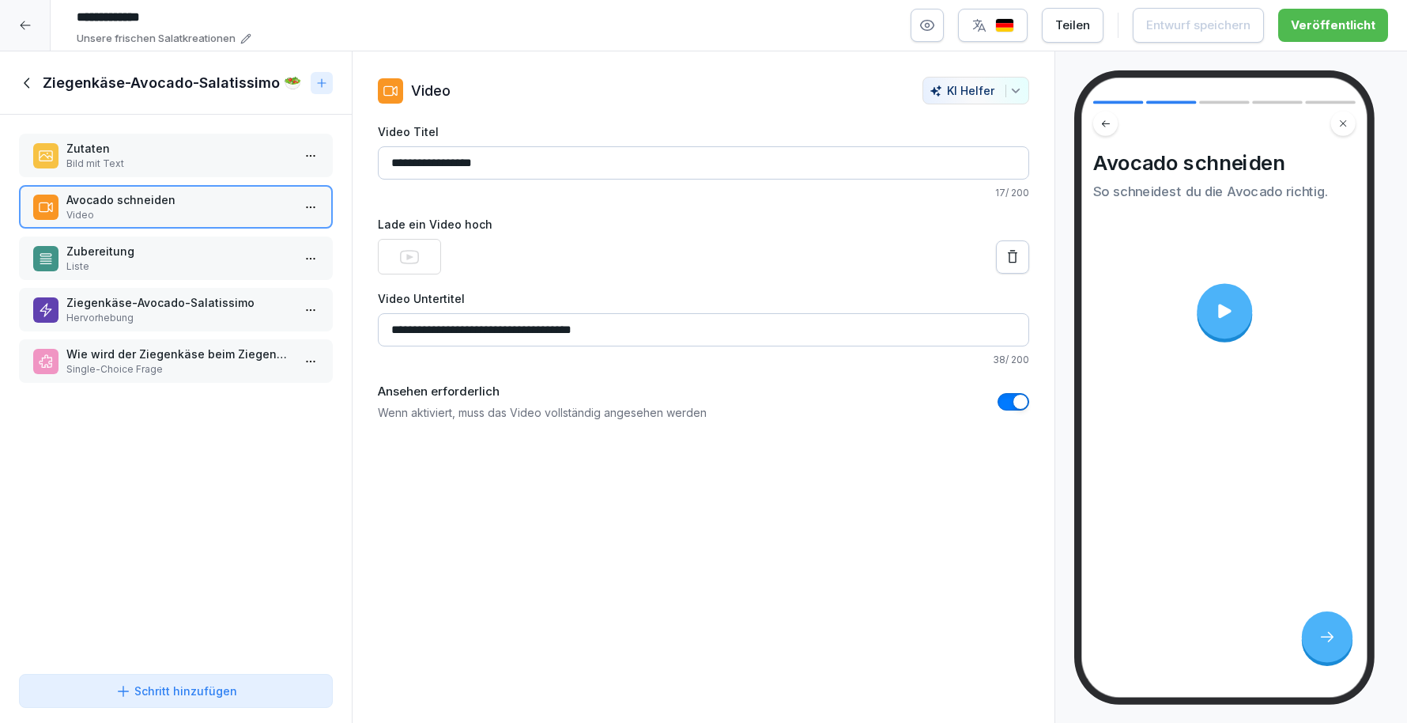
click at [102, 160] on p "Bild mit Text" at bounding box center [178, 164] width 225 height 14
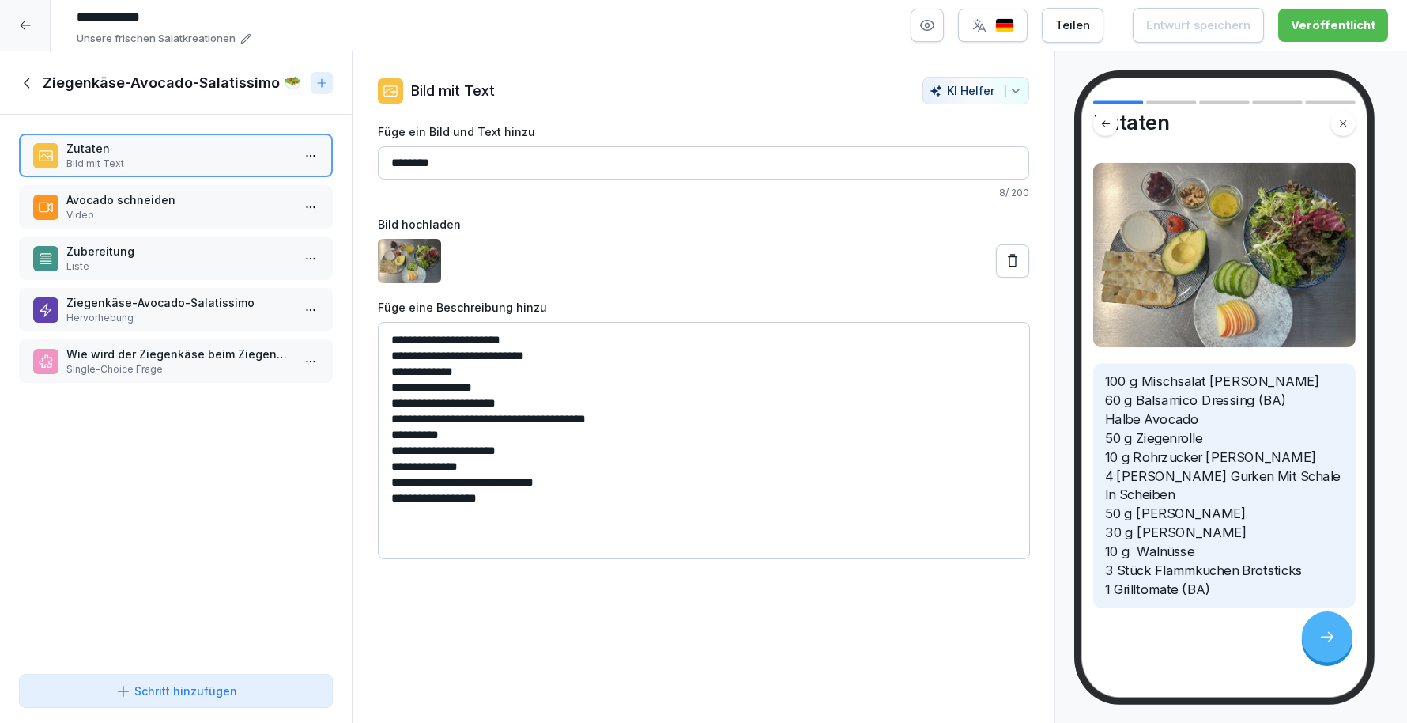
scroll to position [47, 0]
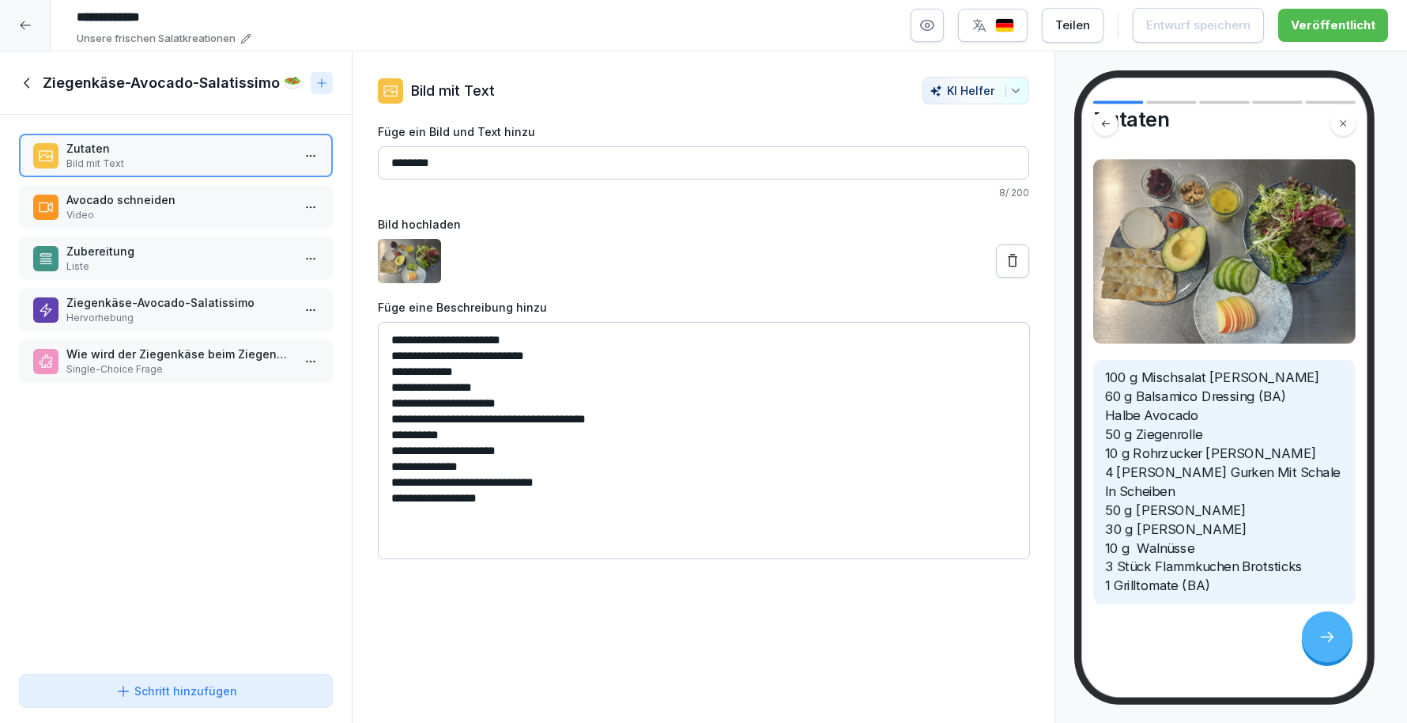
click at [28, 89] on icon at bounding box center [27, 82] width 17 height 17
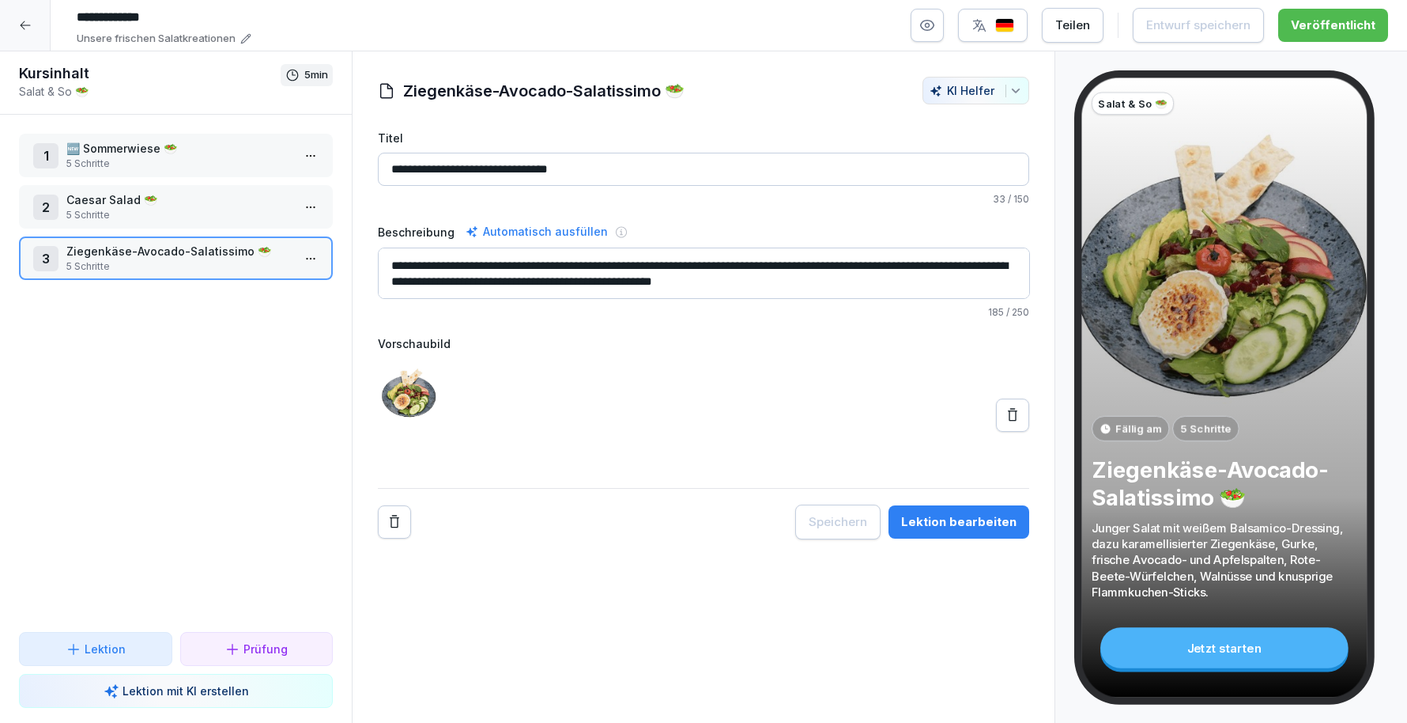
click at [36, 32] on div at bounding box center [25, 25] width 51 height 51
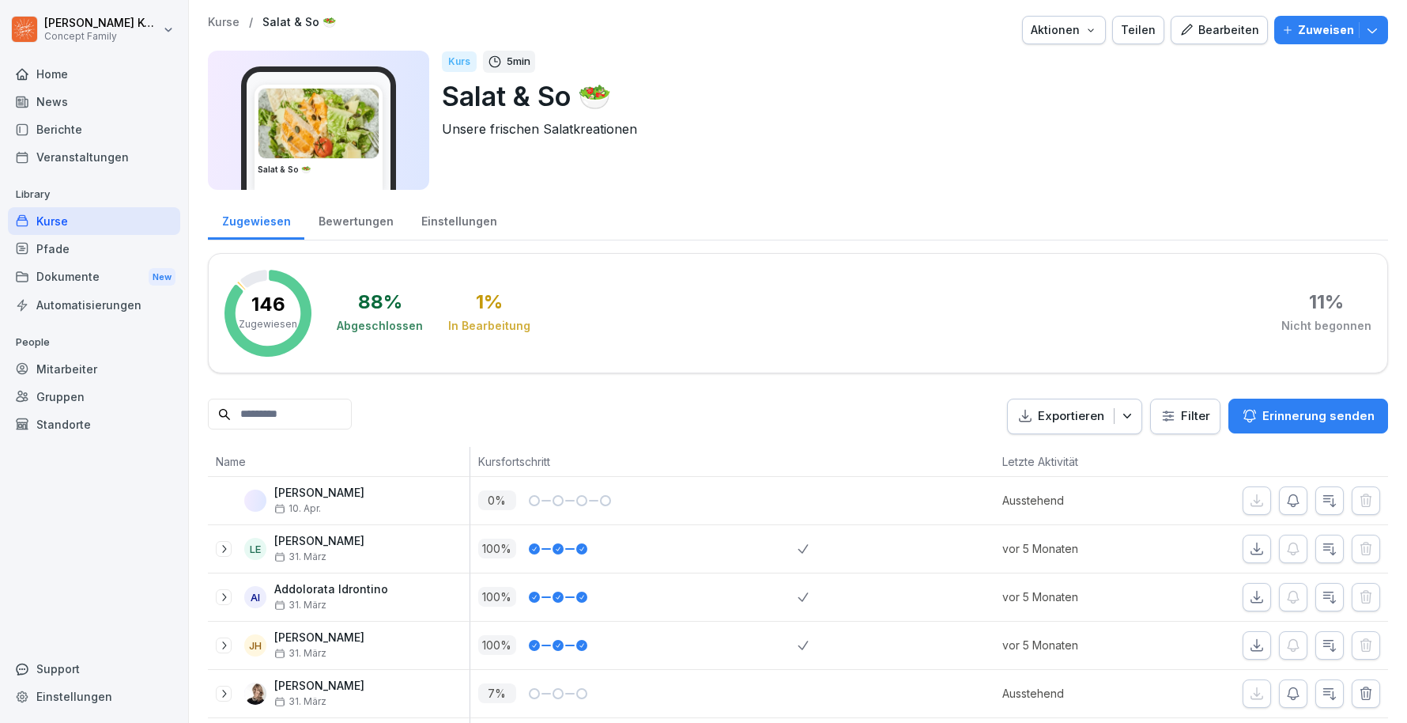
click at [57, 227] on div "Kurse" at bounding box center [94, 221] width 172 height 28
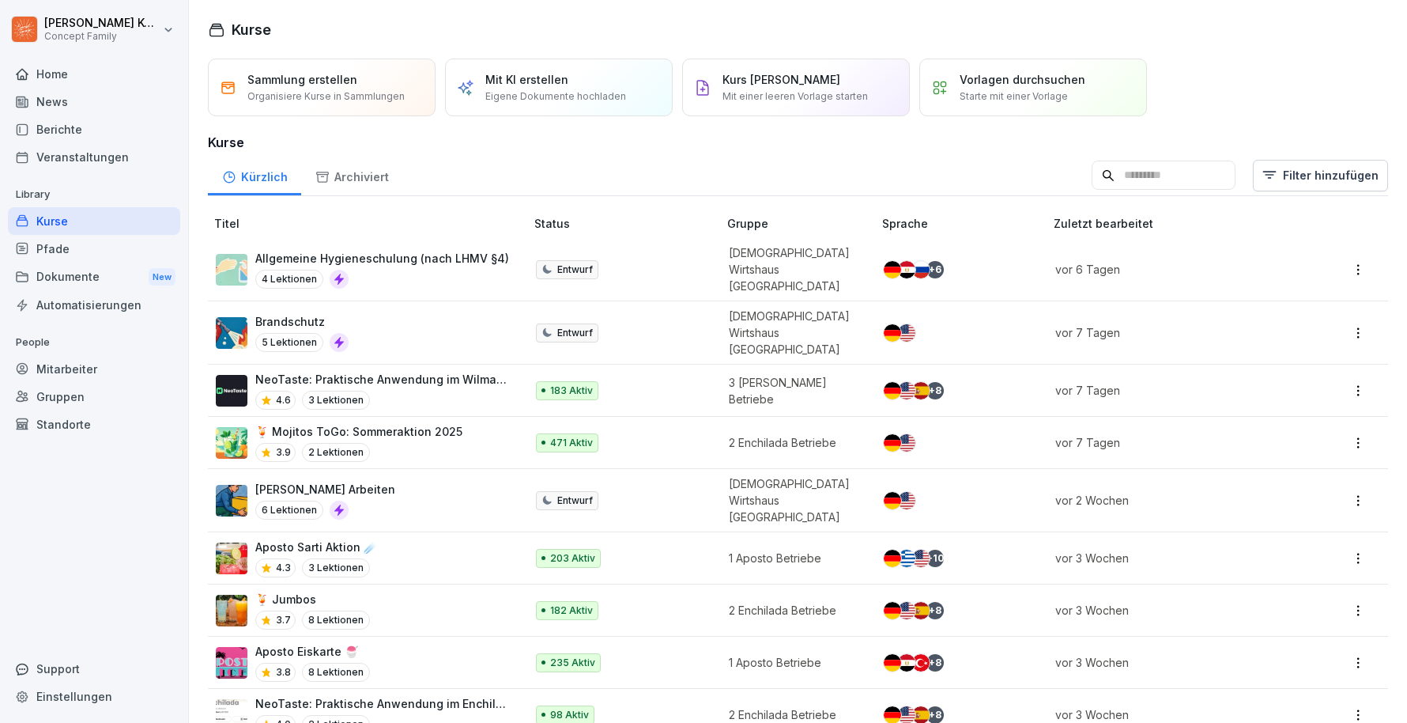
click at [1212, 172] on input at bounding box center [1164, 176] width 144 height 30
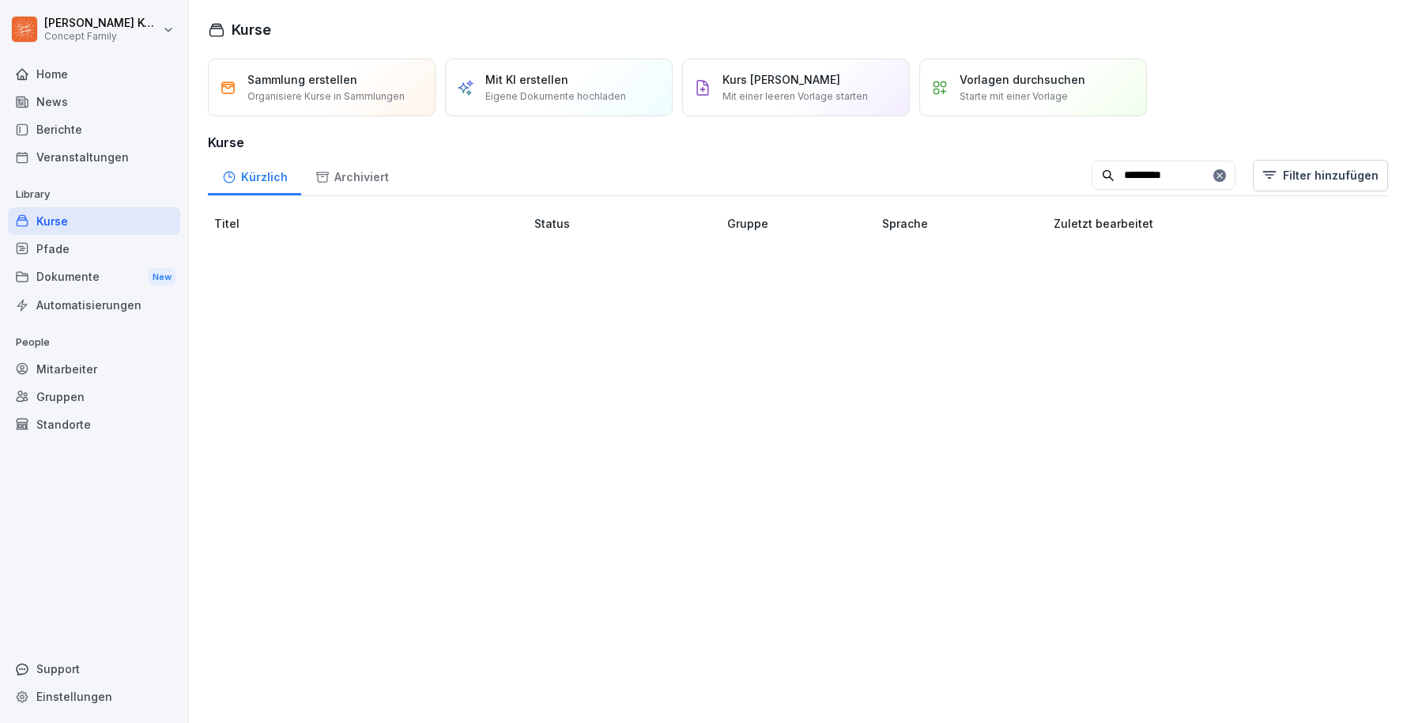
type input "*********"
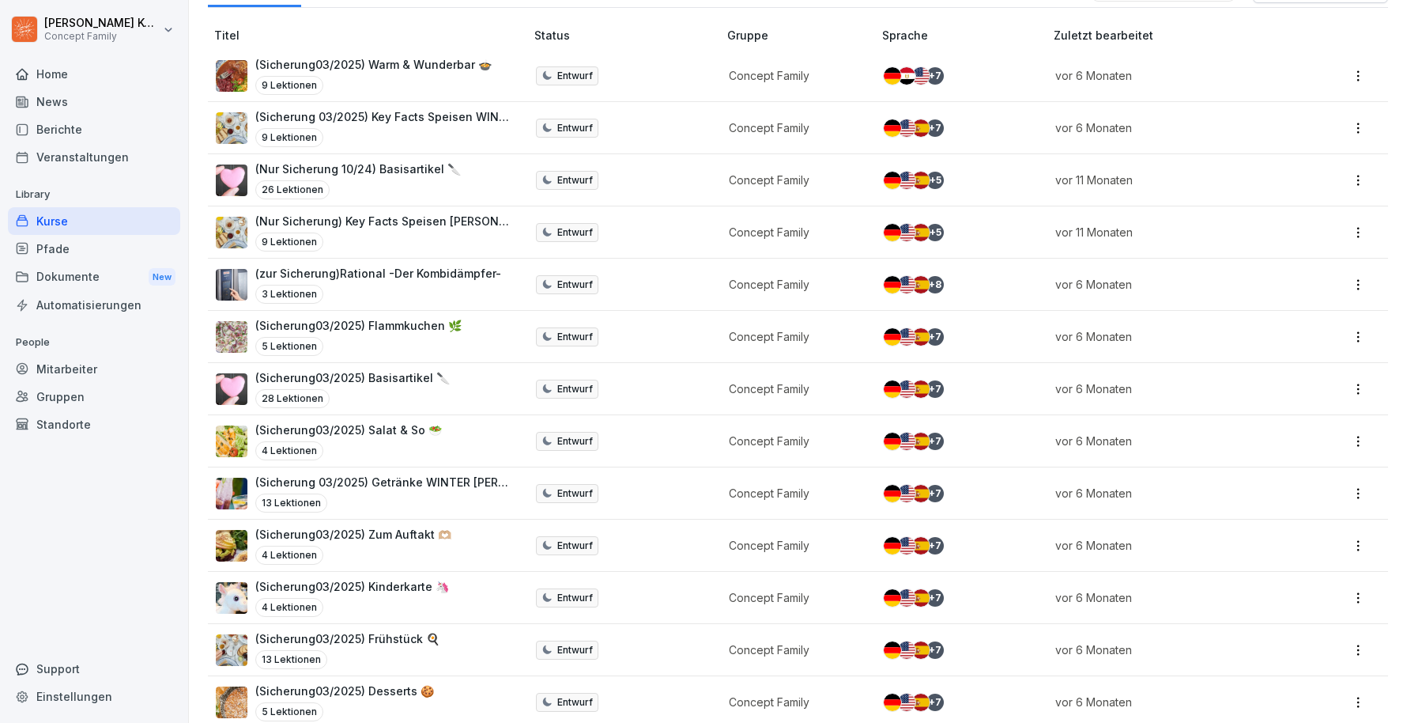
scroll to position [197, 0]
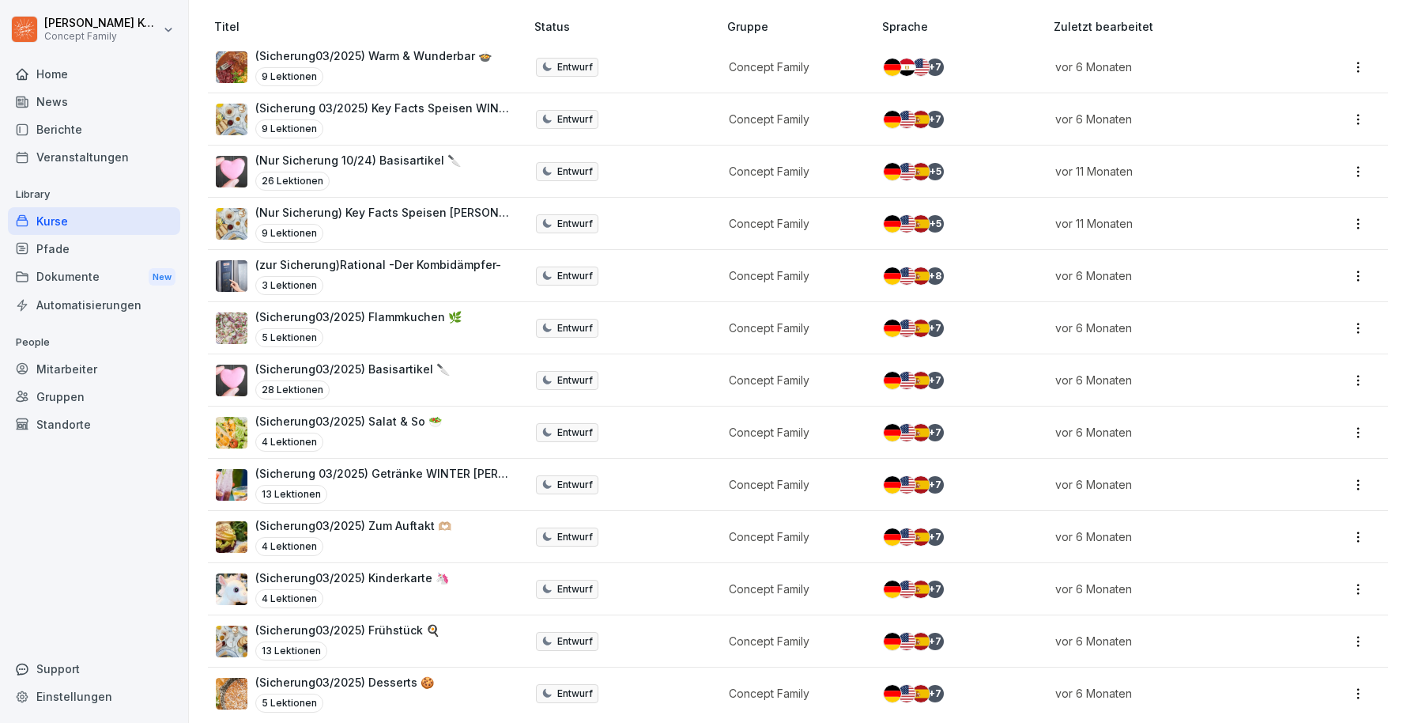
click at [391, 539] on div "4 Lektionen" at bounding box center [353, 546] width 196 height 19
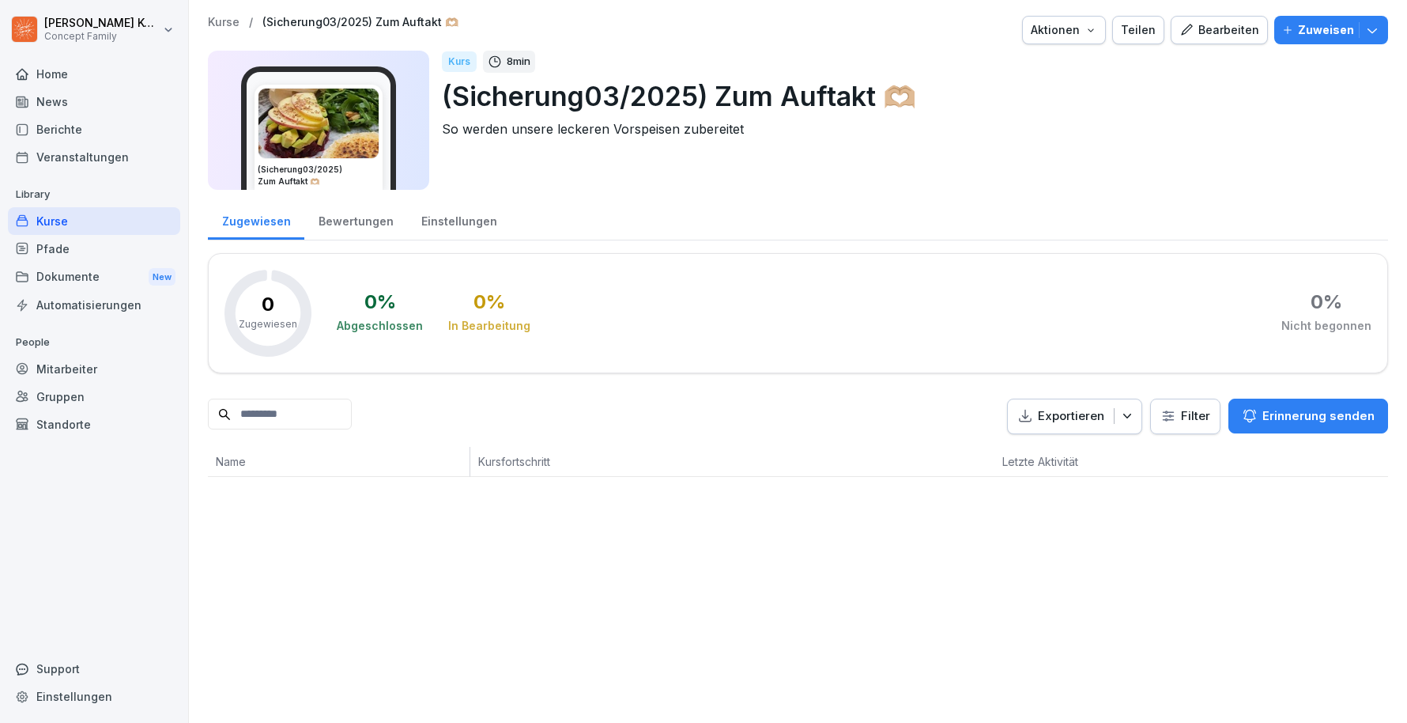
click at [1218, 39] on button "Bearbeiten" at bounding box center [1219, 30] width 97 height 28
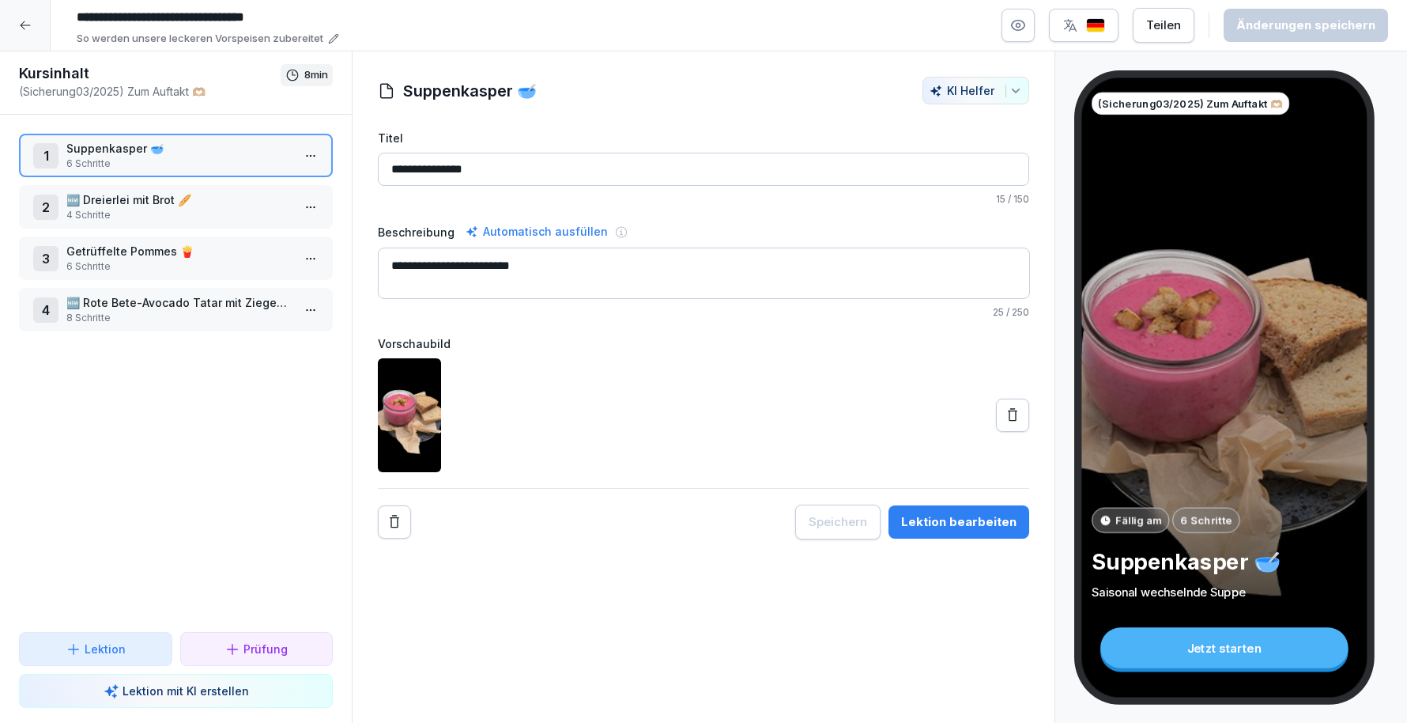
click at [202, 301] on p "🆕 Rote Bete-Avocado Tatar mit Ziegenkäse" at bounding box center [178, 302] width 225 height 17
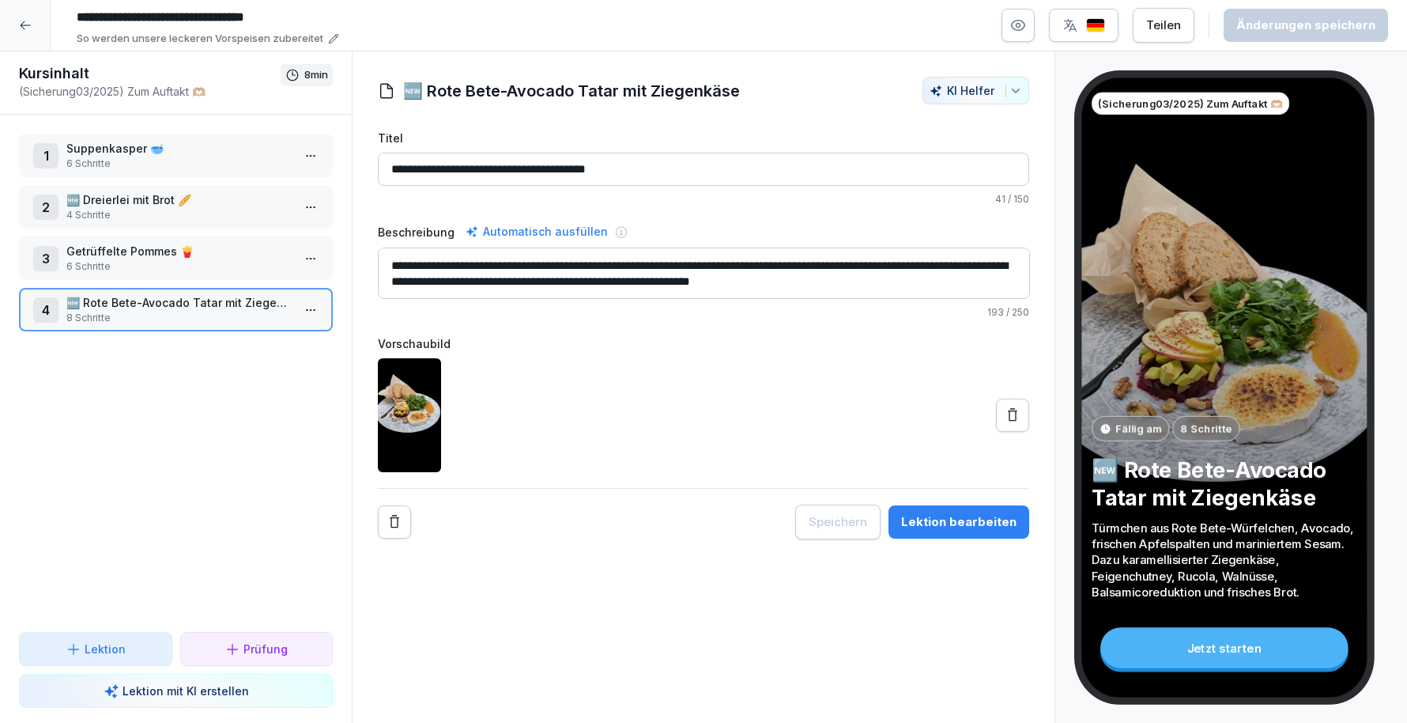
click at [966, 525] on div "Lektion bearbeiten" at bounding box center [958, 521] width 115 height 17
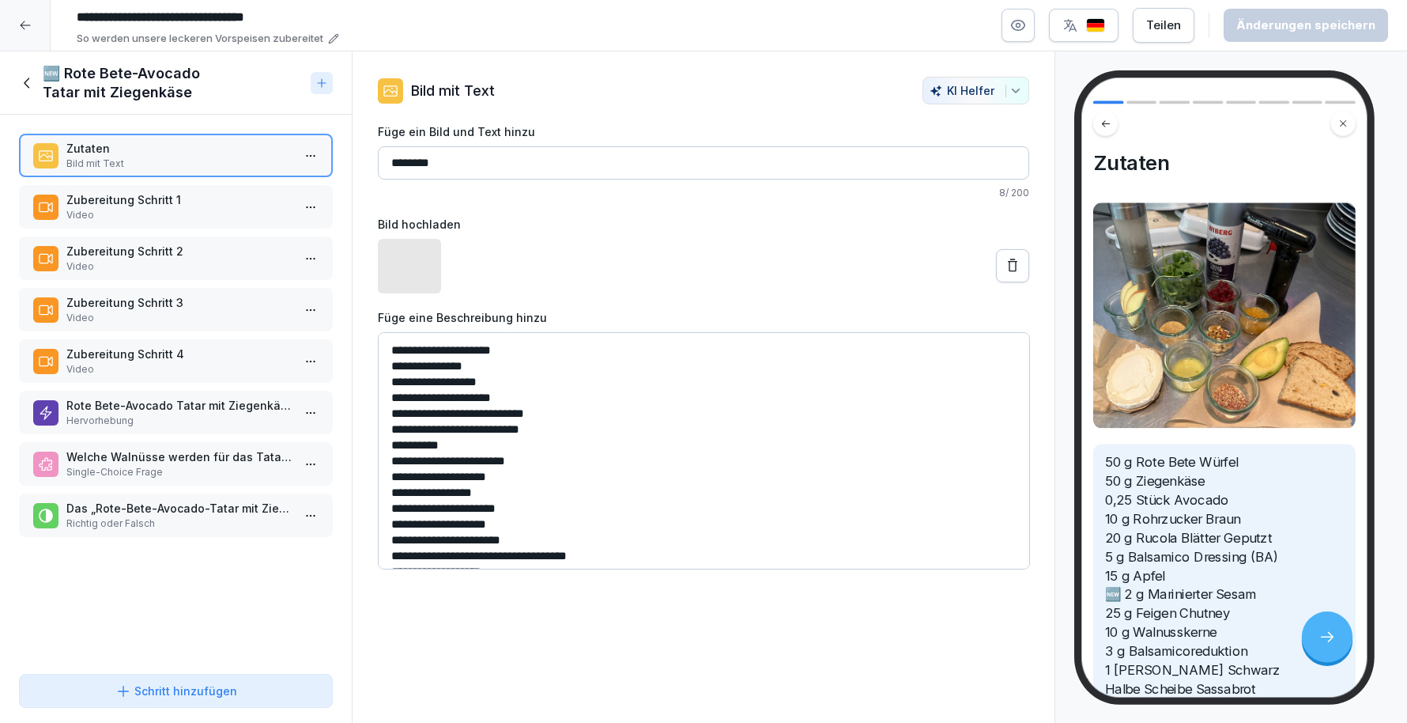
click at [118, 202] on p "Zubereitung Schritt 1" at bounding box center [178, 199] width 225 height 17
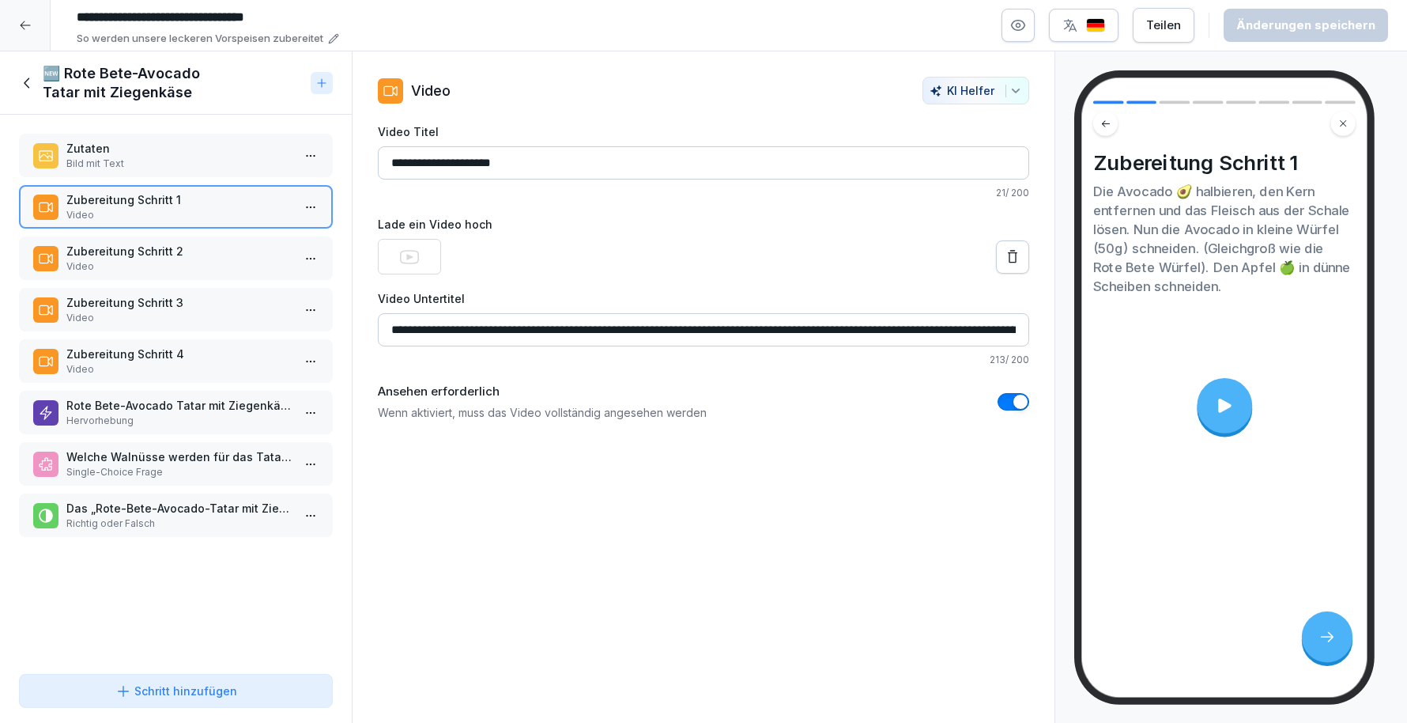
click at [184, 266] on p "Video" at bounding box center [178, 266] width 225 height 14
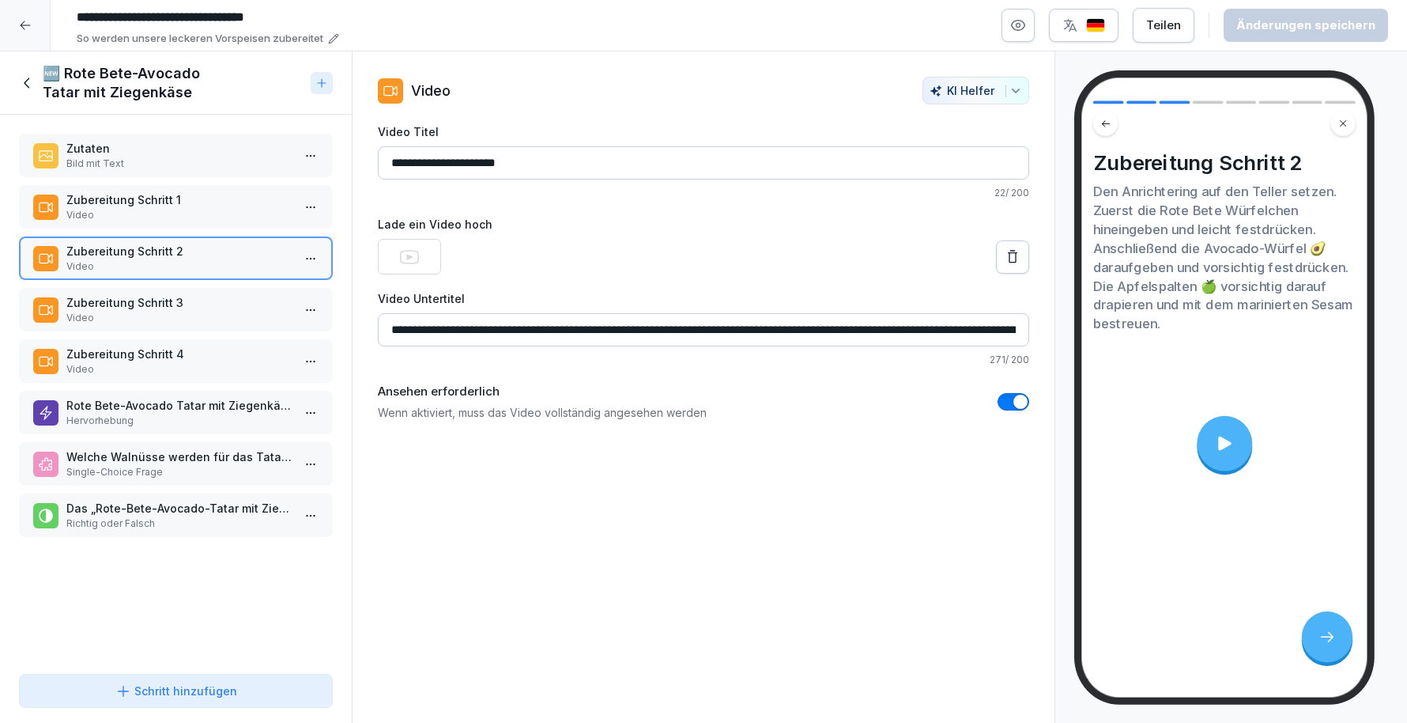
click at [164, 224] on div "Zubereitung Schritt 1 Video" at bounding box center [176, 206] width 314 height 43
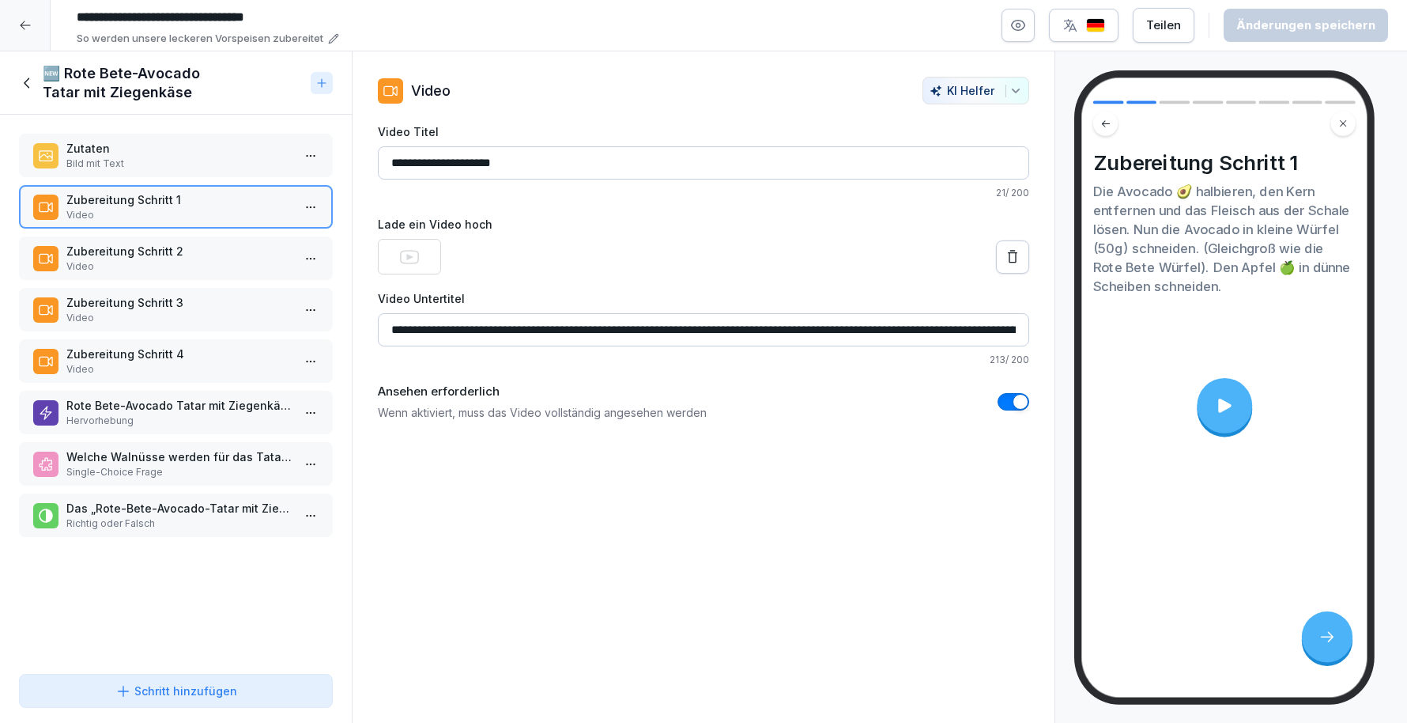
click at [163, 146] on p "Zutaten" at bounding box center [178, 148] width 225 height 17
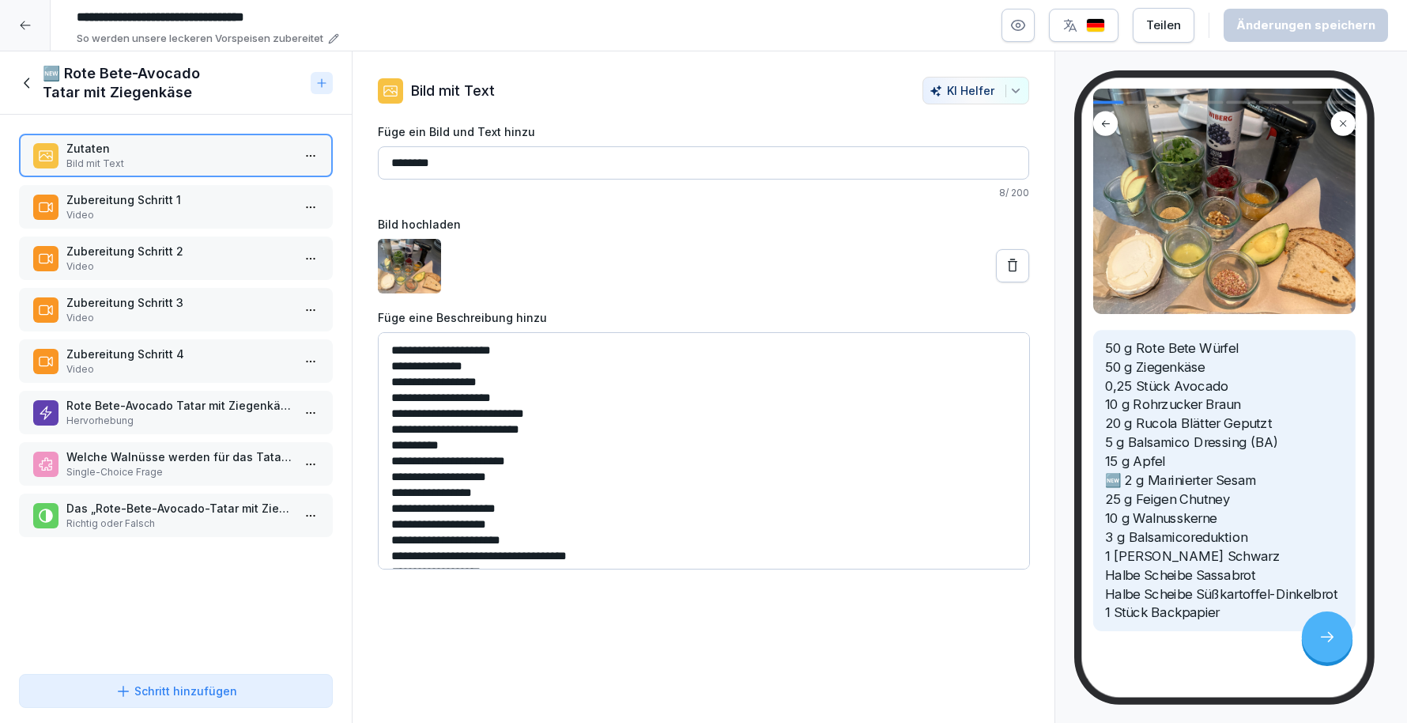
scroll to position [123, 0]
click at [164, 191] on p "Zubereitung Schritt 1" at bounding box center [178, 199] width 225 height 17
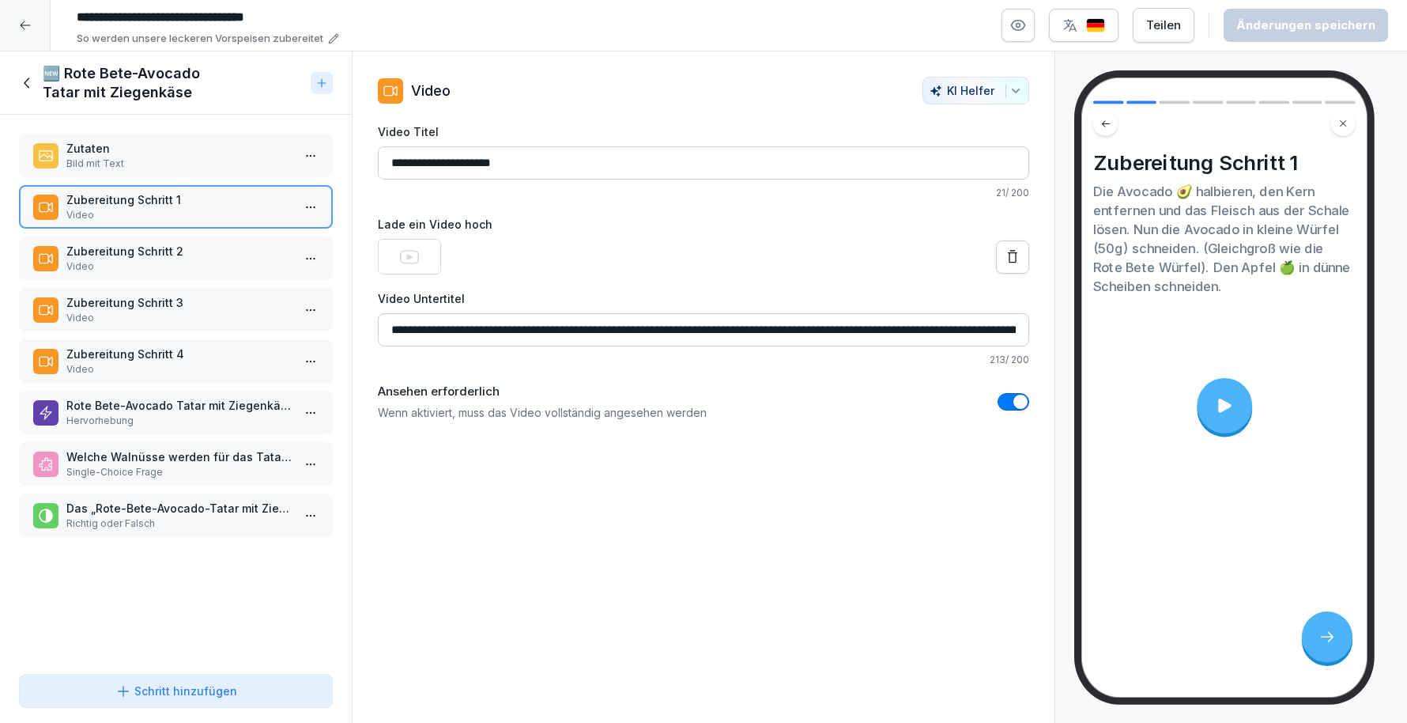
click at [1222, 404] on icon at bounding box center [1224, 406] width 13 height 14
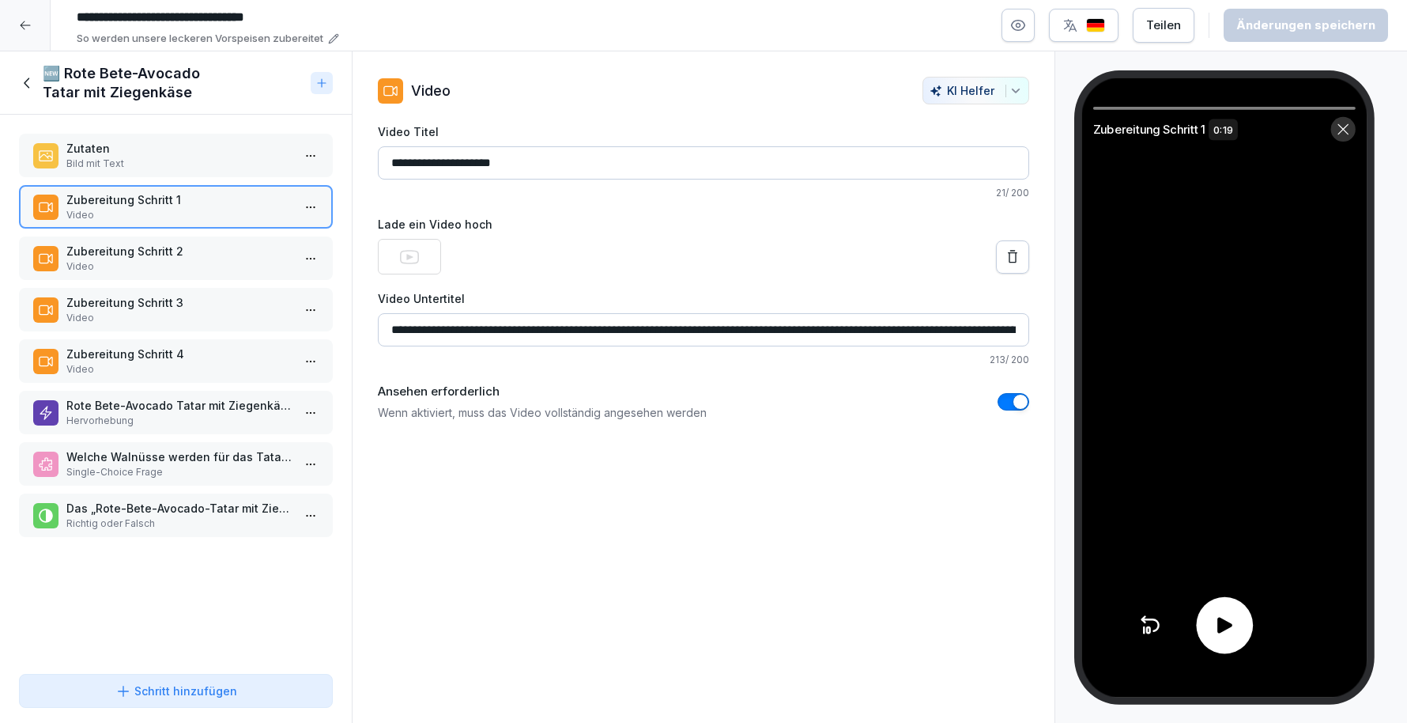
click at [1225, 614] on icon at bounding box center [1224, 625] width 23 height 23
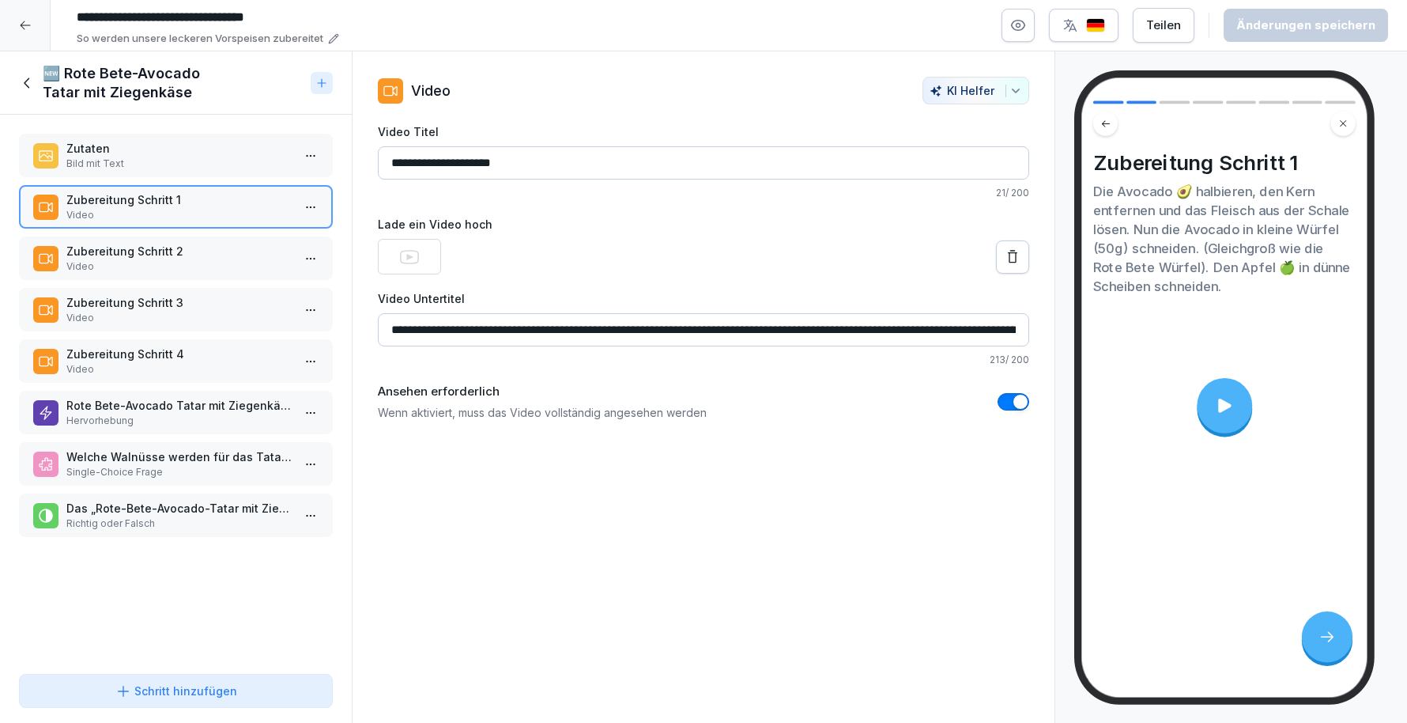
click at [139, 259] on p "Video" at bounding box center [178, 266] width 225 height 14
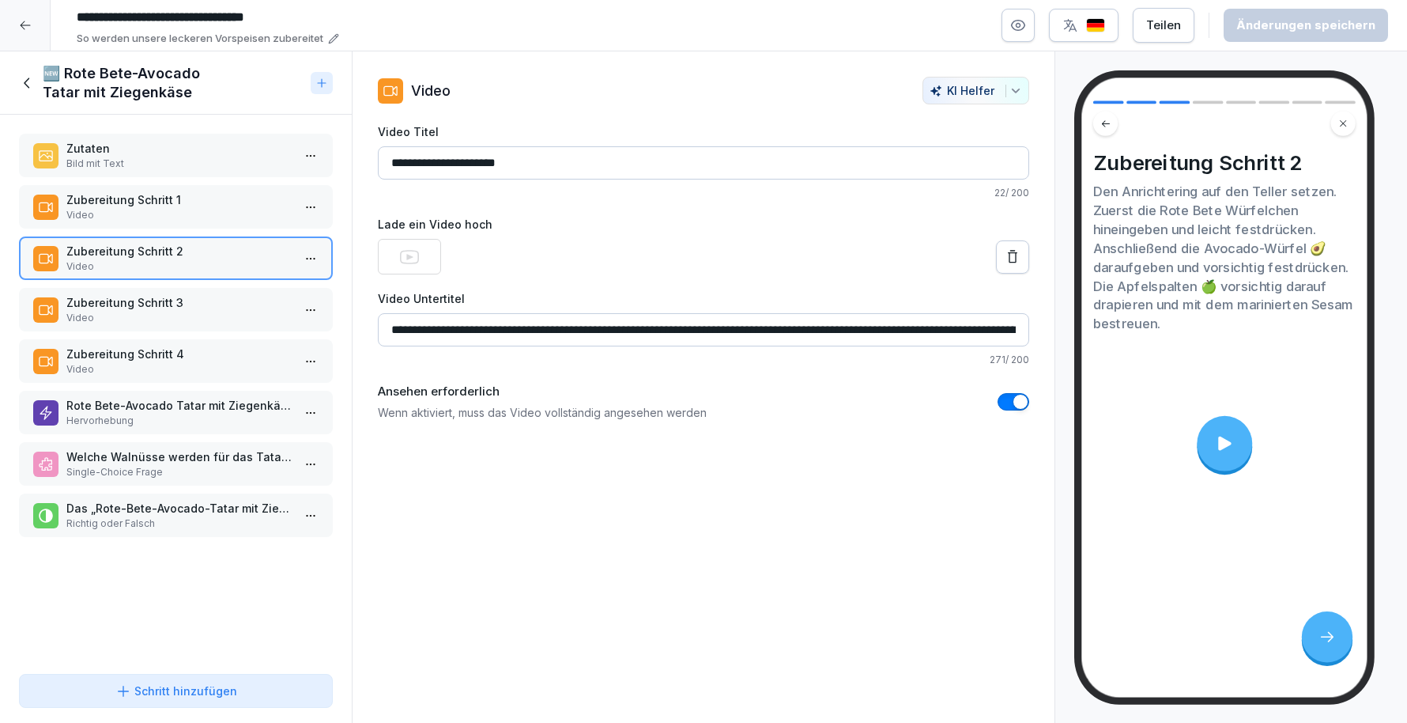
click at [1230, 439] on icon at bounding box center [1225, 443] width 21 height 21
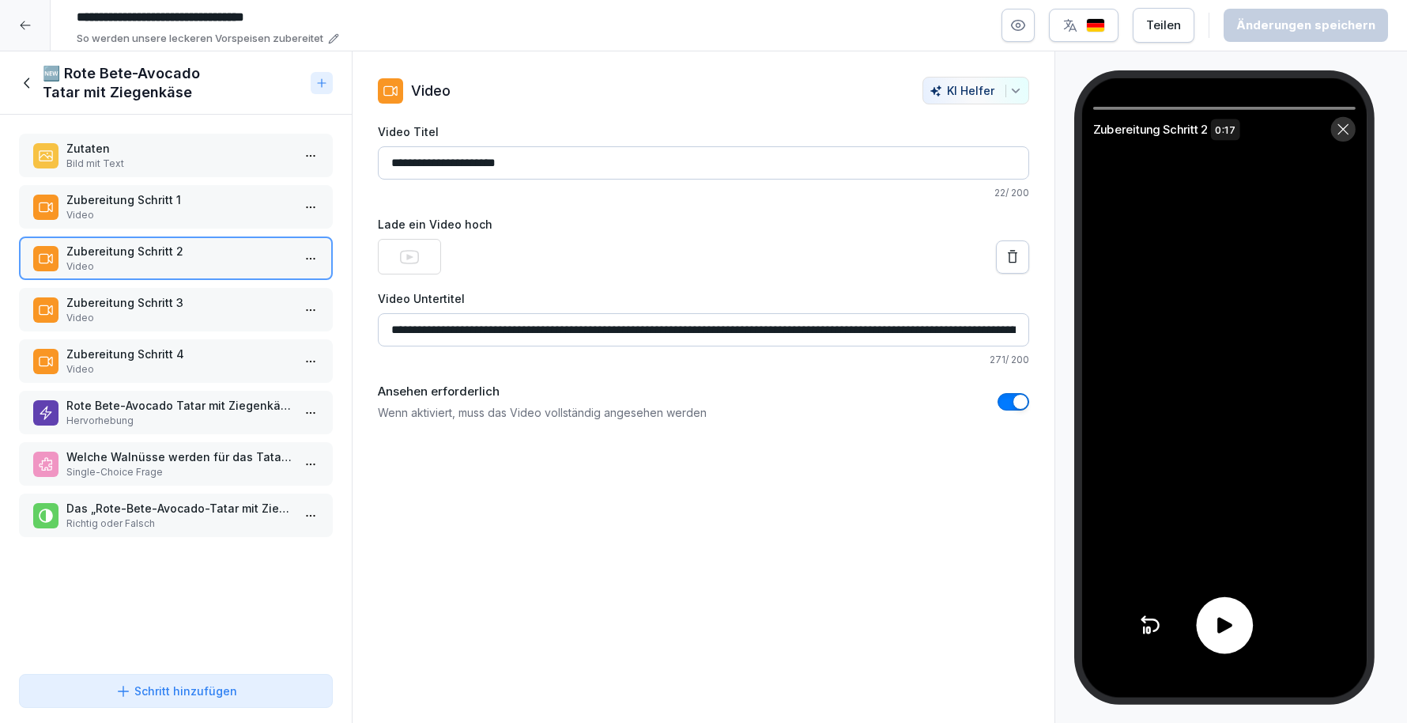
click at [1241, 636] on div at bounding box center [1224, 625] width 57 height 57
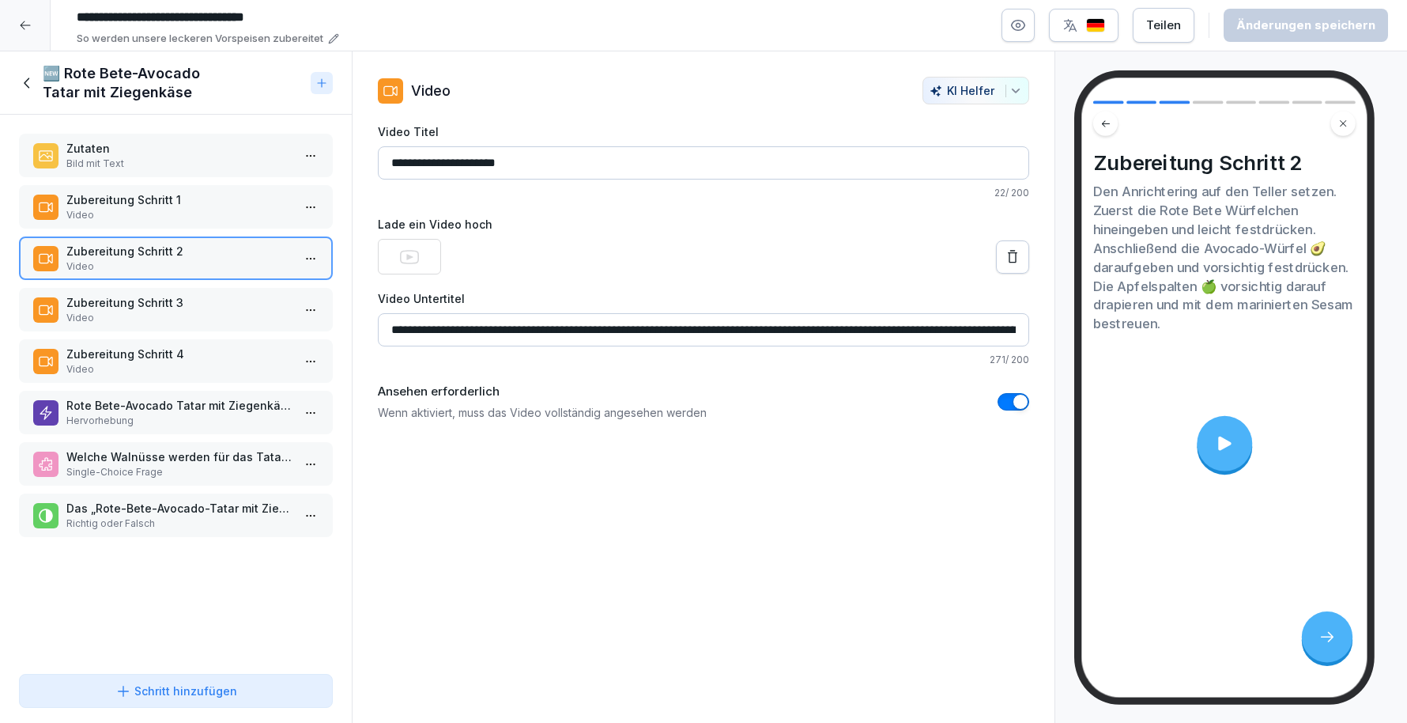
click at [120, 317] on p "Video" at bounding box center [178, 318] width 225 height 14
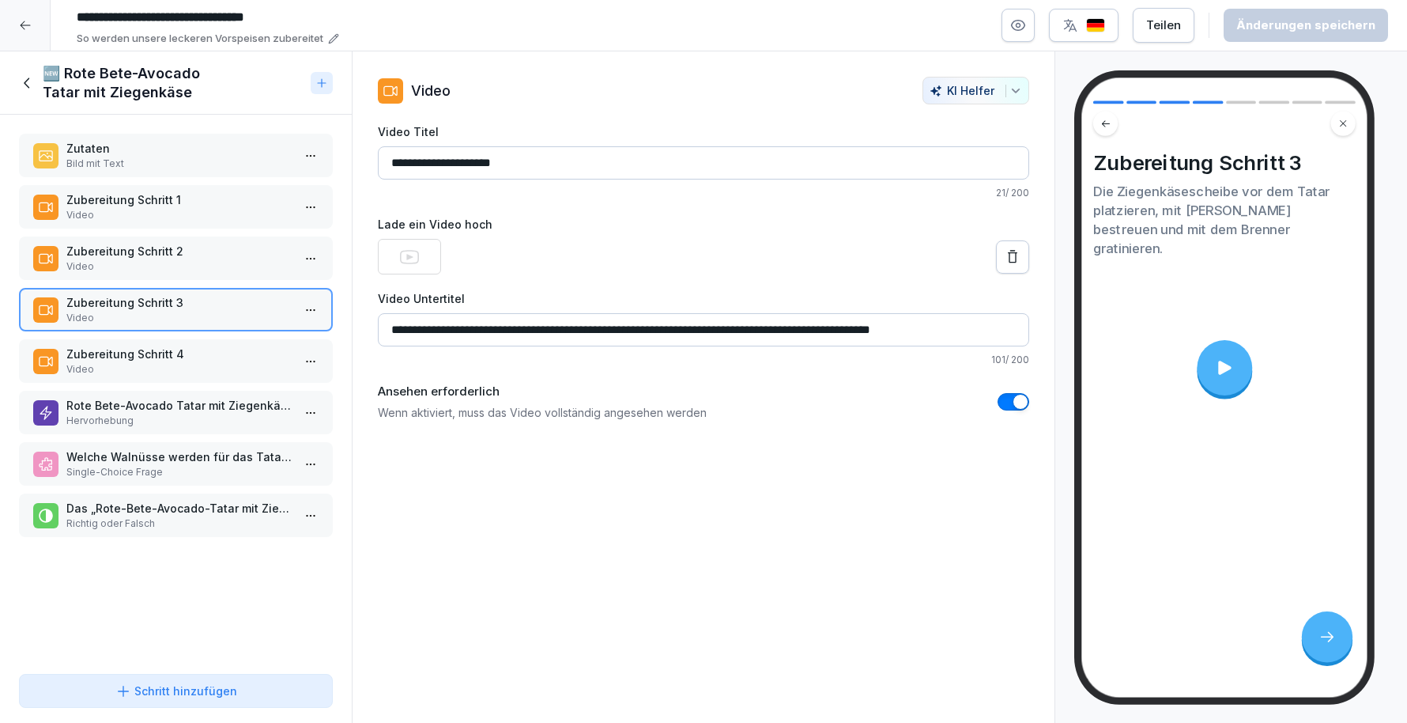
click at [1247, 359] on div at bounding box center [1224, 367] width 55 height 55
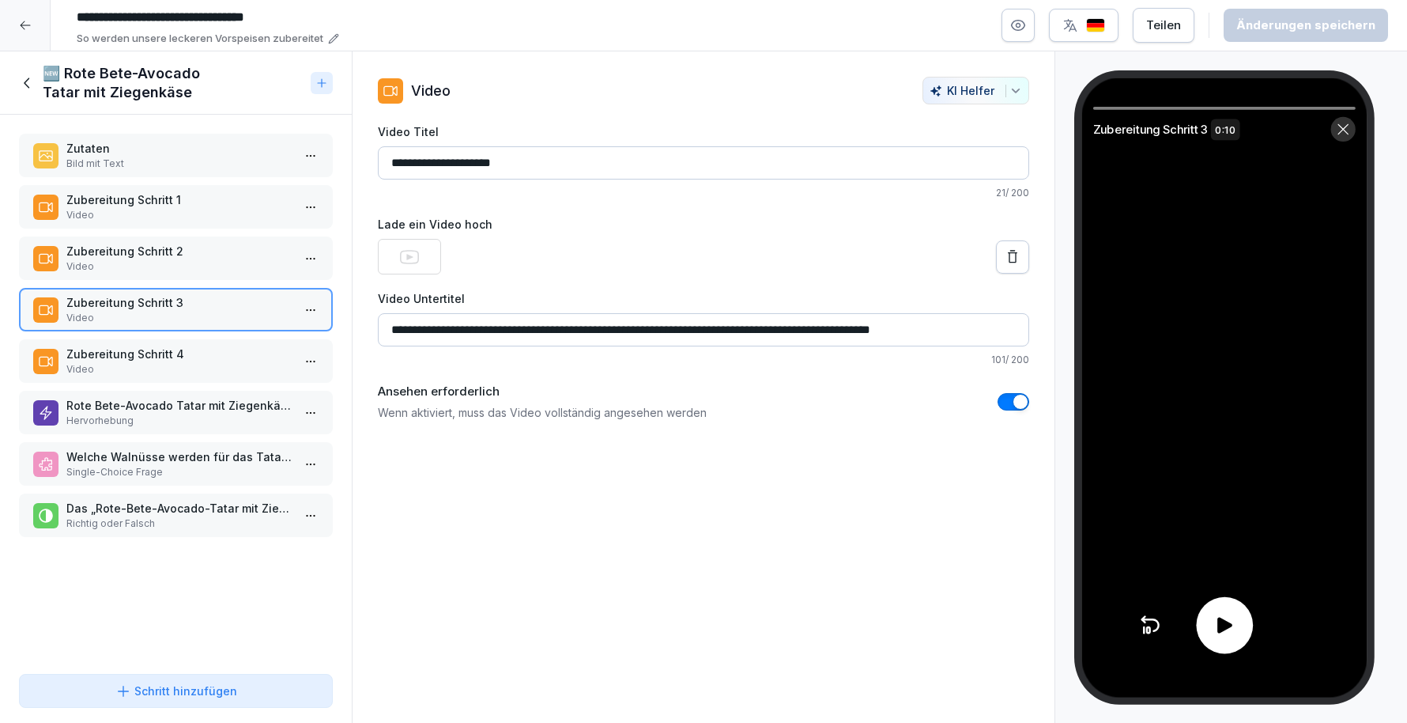
click at [1218, 626] on icon at bounding box center [1225, 625] width 15 height 16
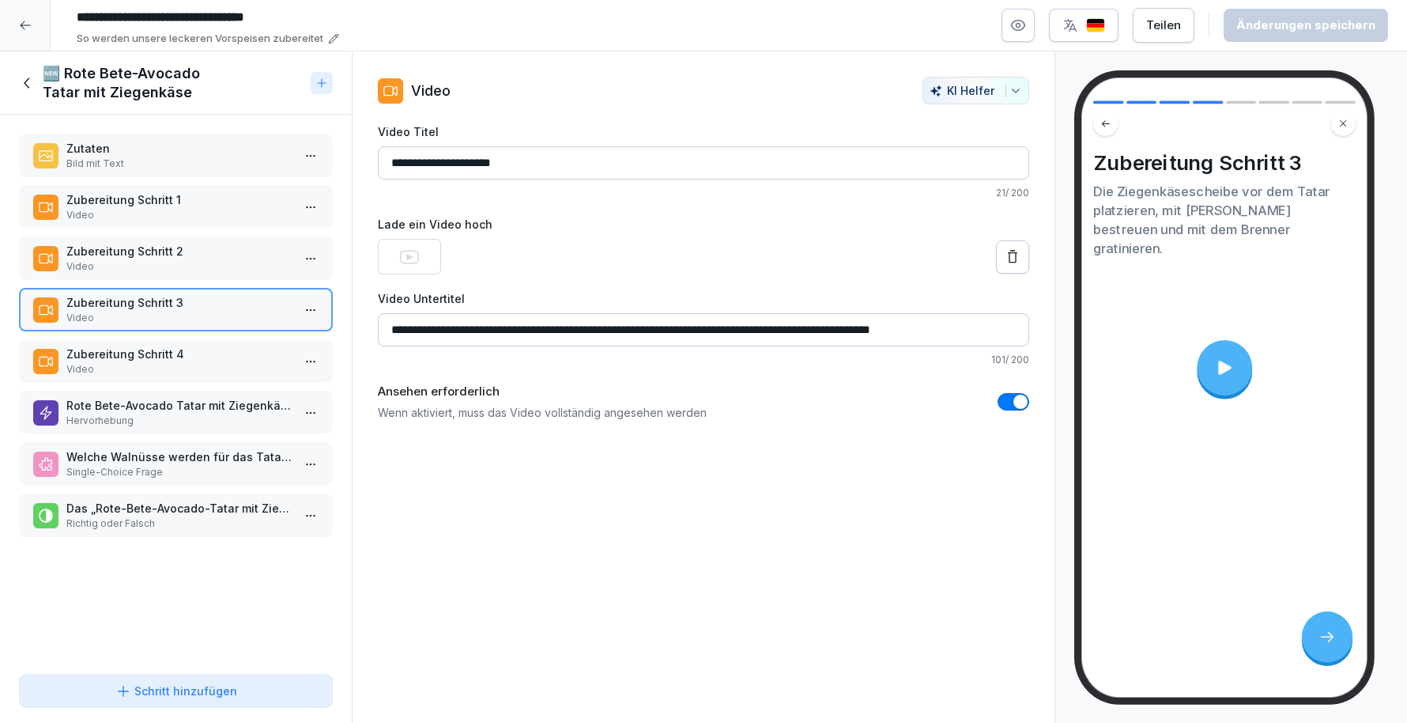
click at [120, 342] on div "Zubereitung Schritt 4 Video" at bounding box center [176, 360] width 314 height 43
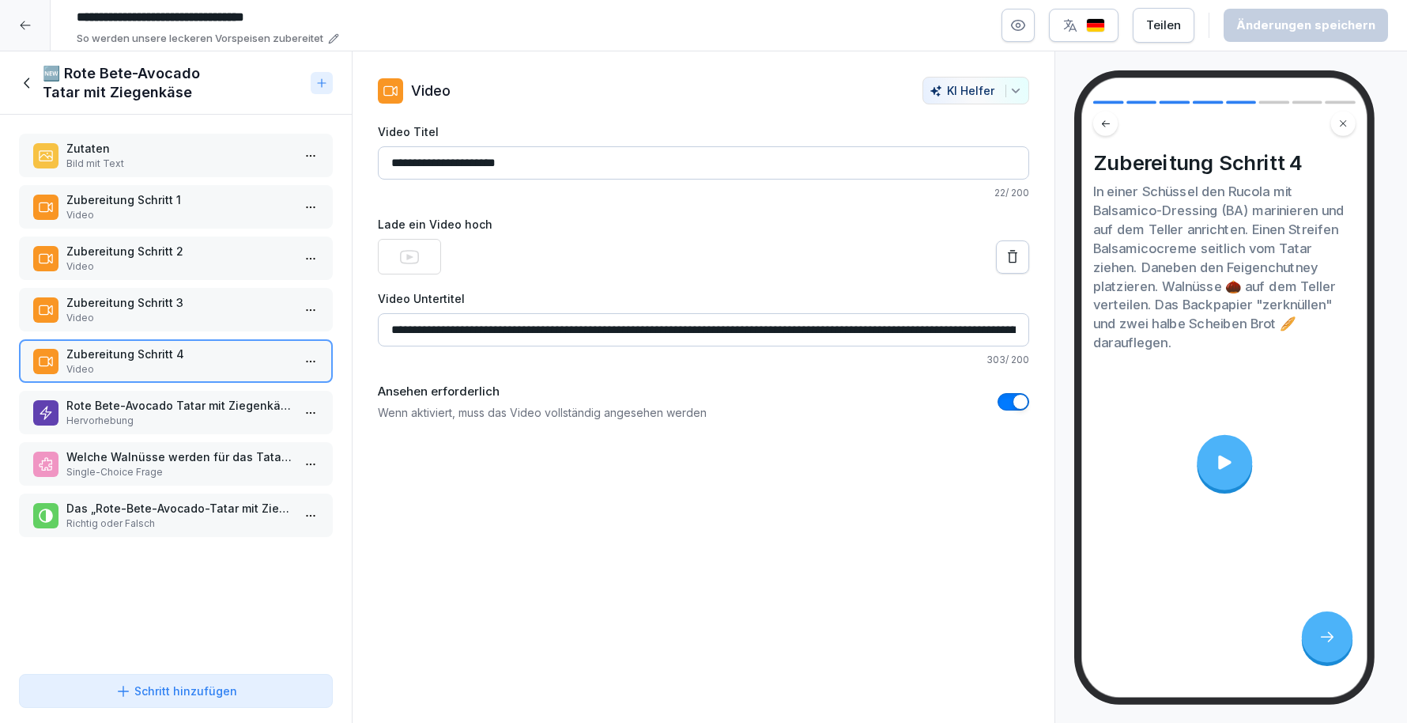
click at [1227, 485] on div at bounding box center [1224, 461] width 55 height 55
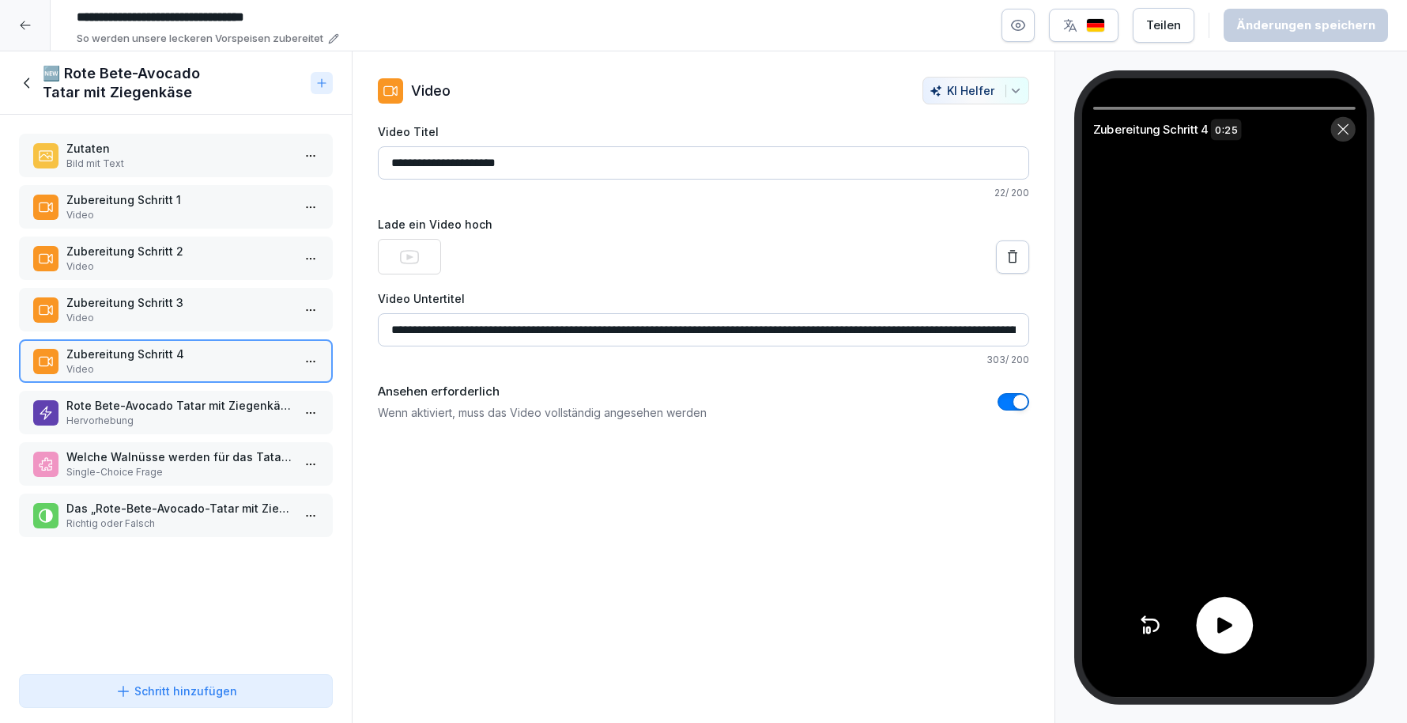
click at [1227, 636] on icon at bounding box center [1224, 625] width 23 height 23
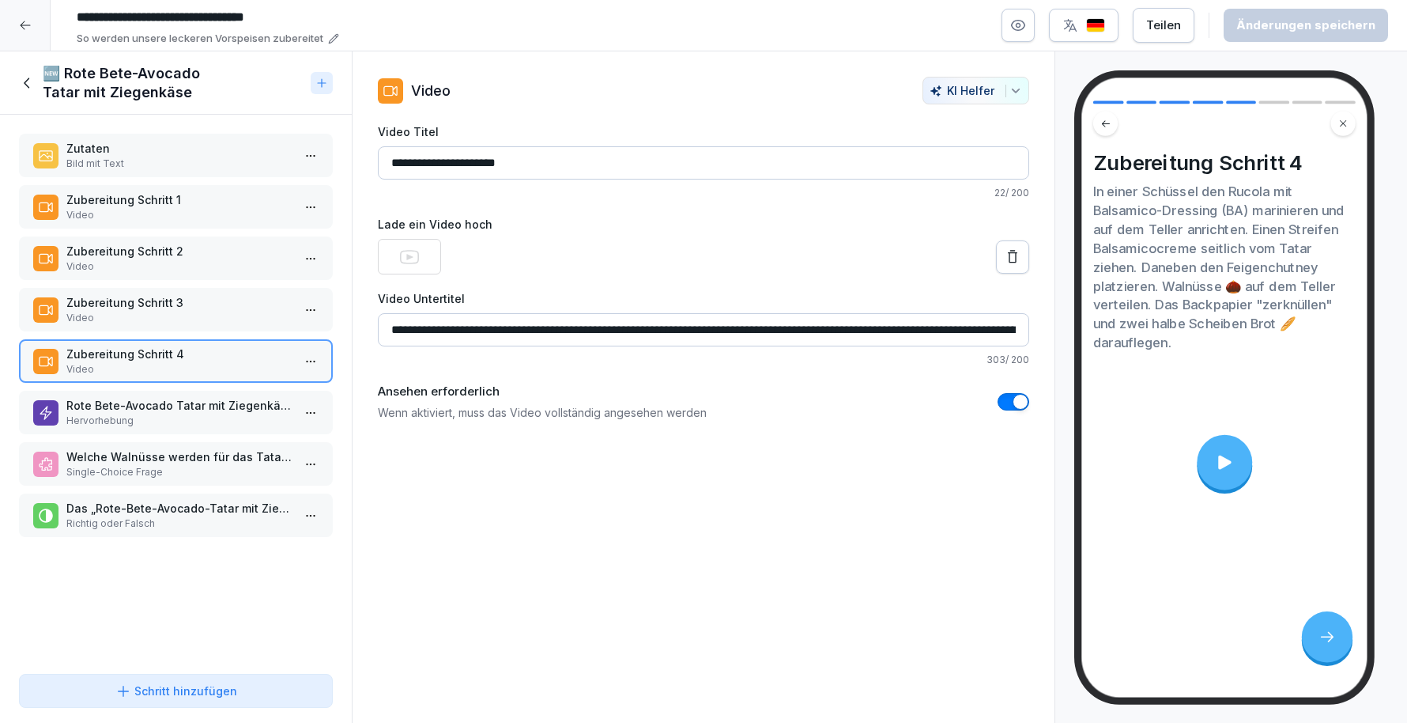
click at [120, 294] on p "Zubereitung Schritt 3" at bounding box center [178, 302] width 225 height 17
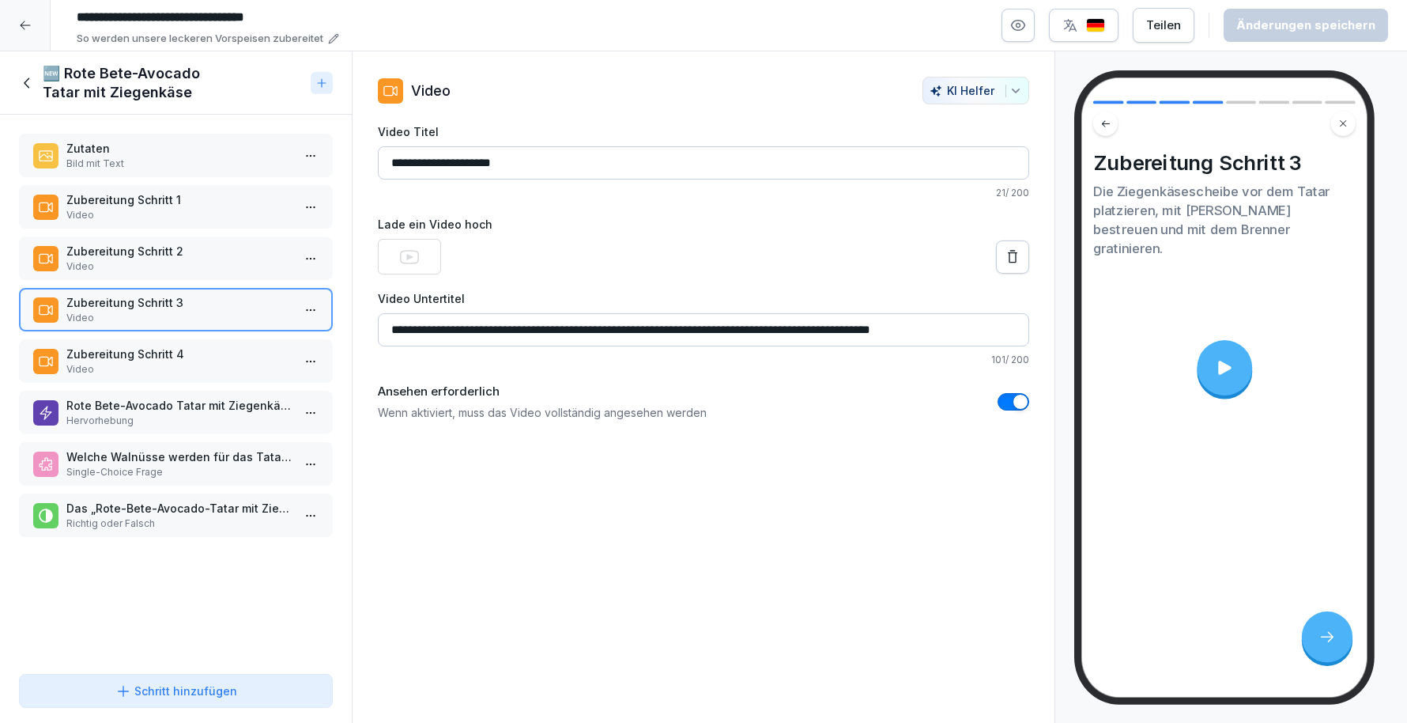
click at [135, 243] on p "Zubereitung Schritt 2" at bounding box center [178, 251] width 225 height 17
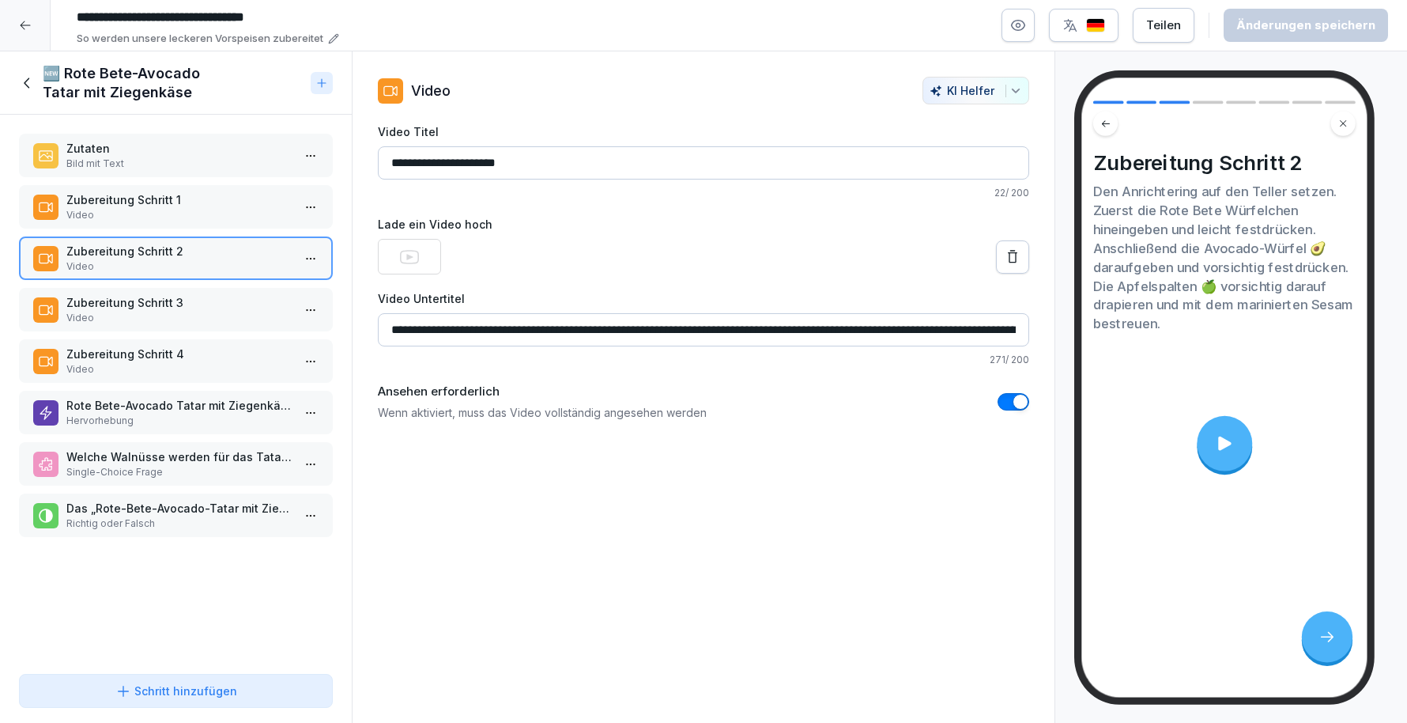
click at [150, 213] on p "Video" at bounding box center [178, 215] width 225 height 14
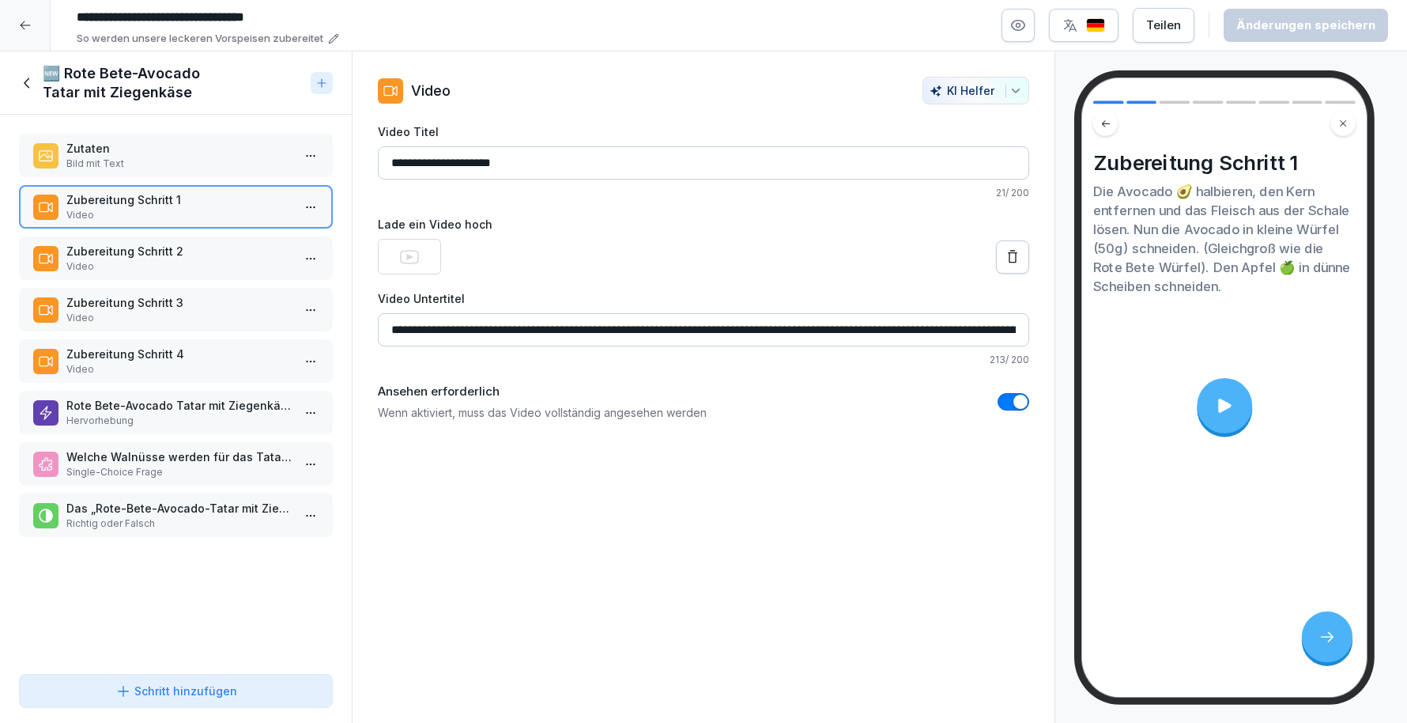
click at [145, 363] on p "Video" at bounding box center [178, 369] width 225 height 14
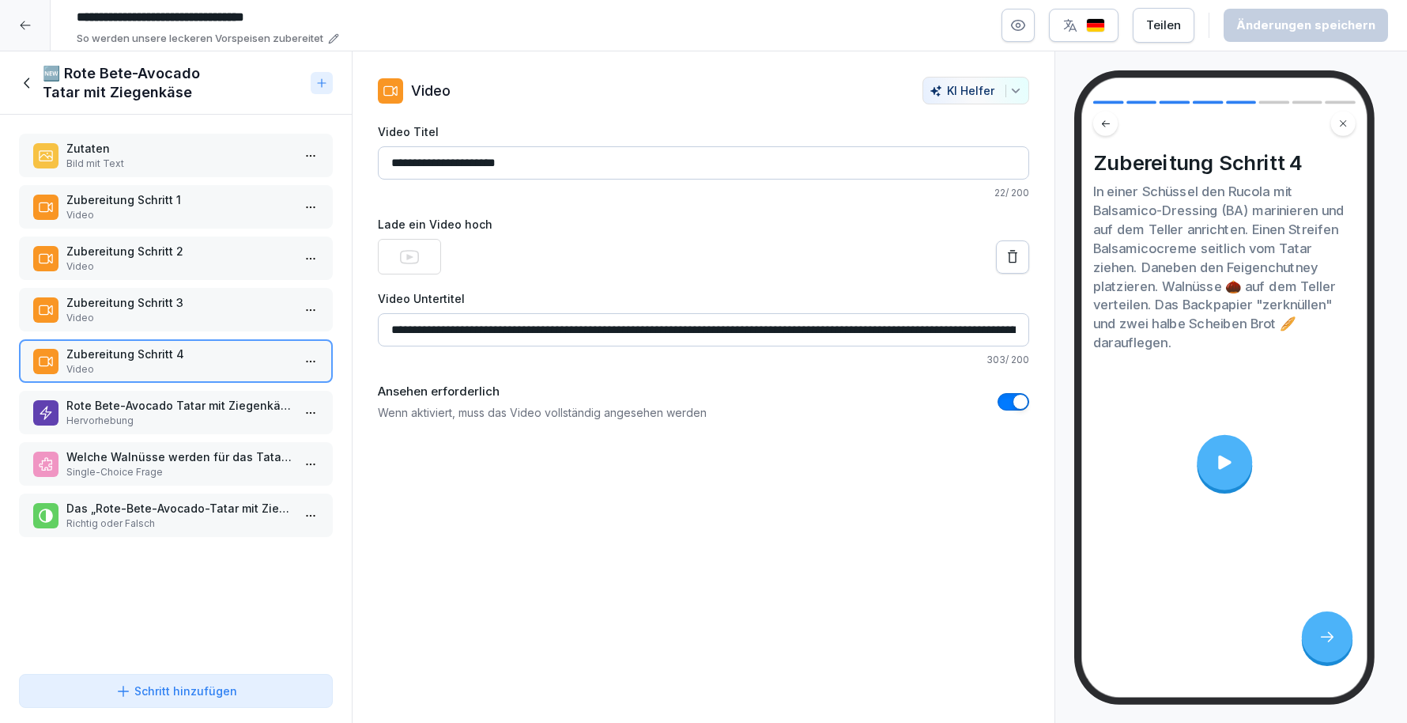
click at [176, 295] on p "Zubereitung Schritt 3" at bounding box center [178, 302] width 225 height 17
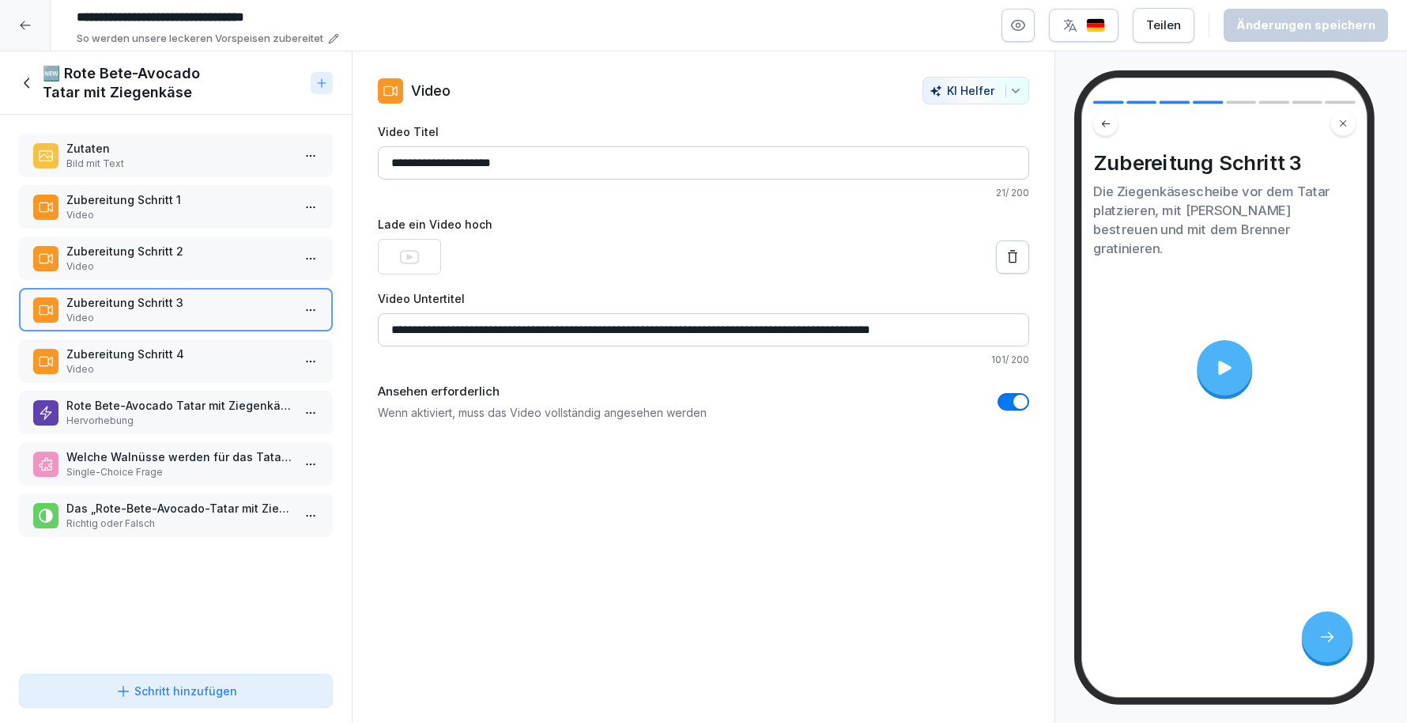
click at [1254, 320] on video at bounding box center [1224, 368] width 245 height 138
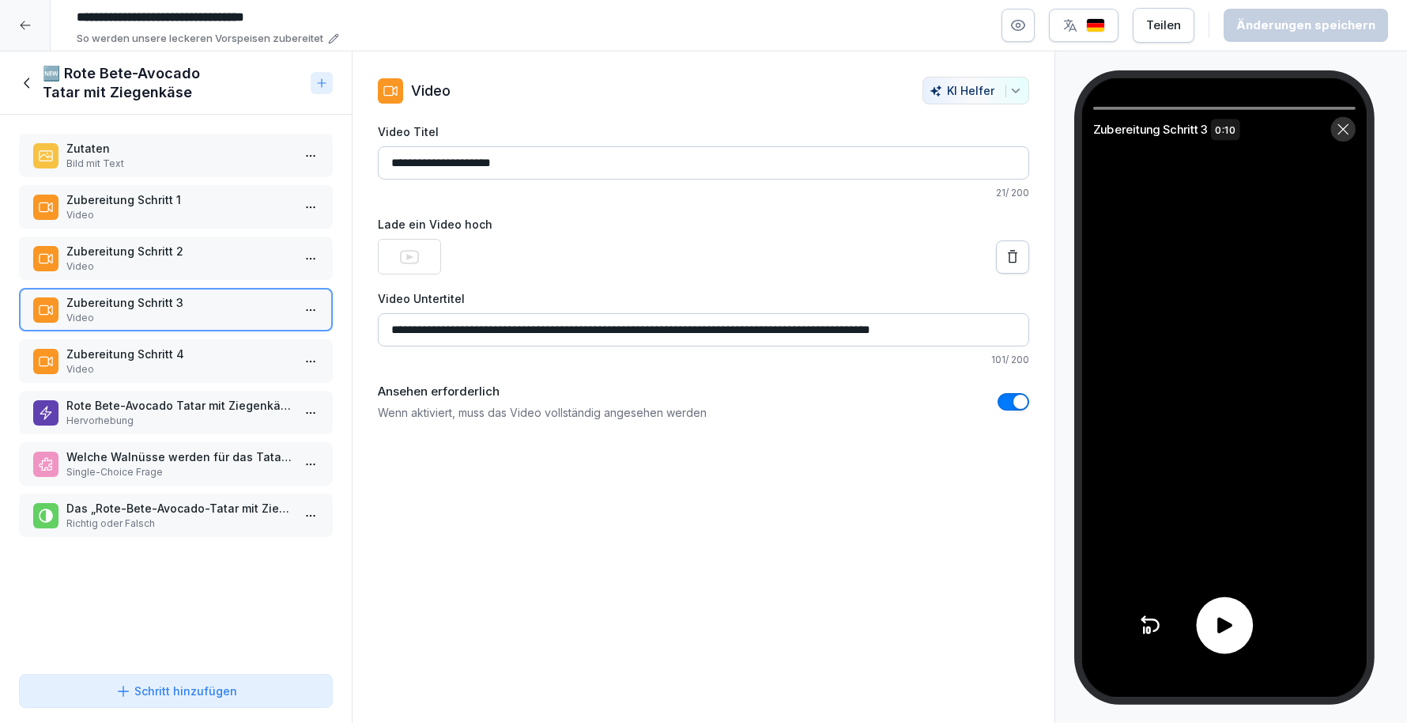
click at [31, 77] on icon at bounding box center [27, 82] width 17 height 17
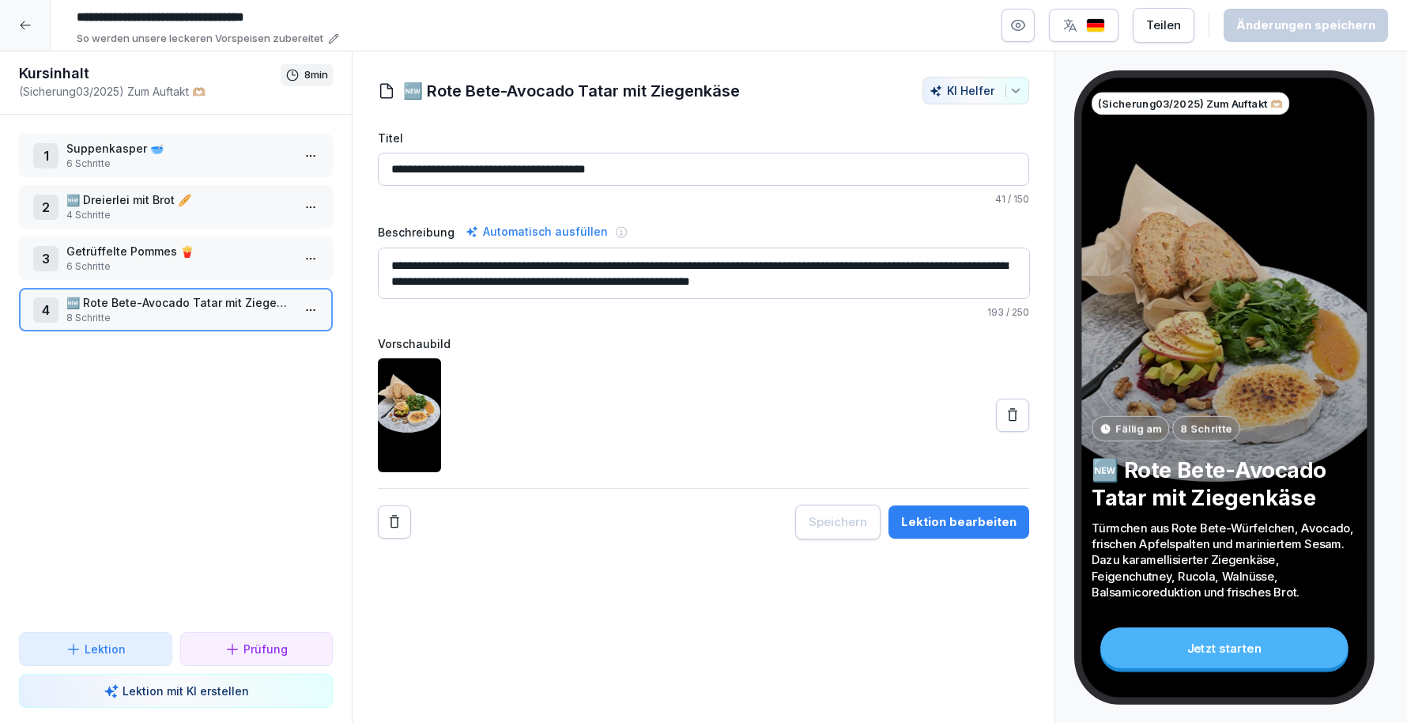
click at [35, 28] on div at bounding box center [25, 25] width 51 height 51
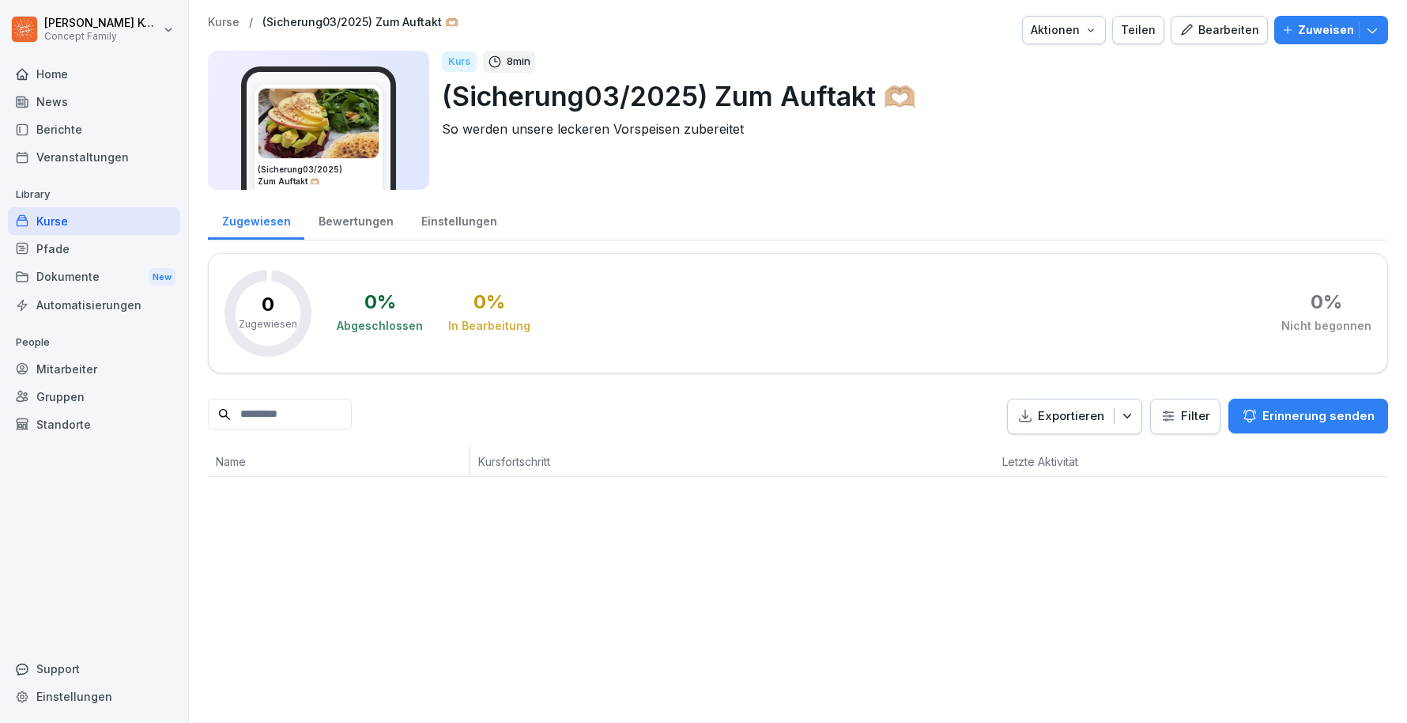
click at [83, 225] on div "Kurse" at bounding box center [94, 221] width 172 height 28
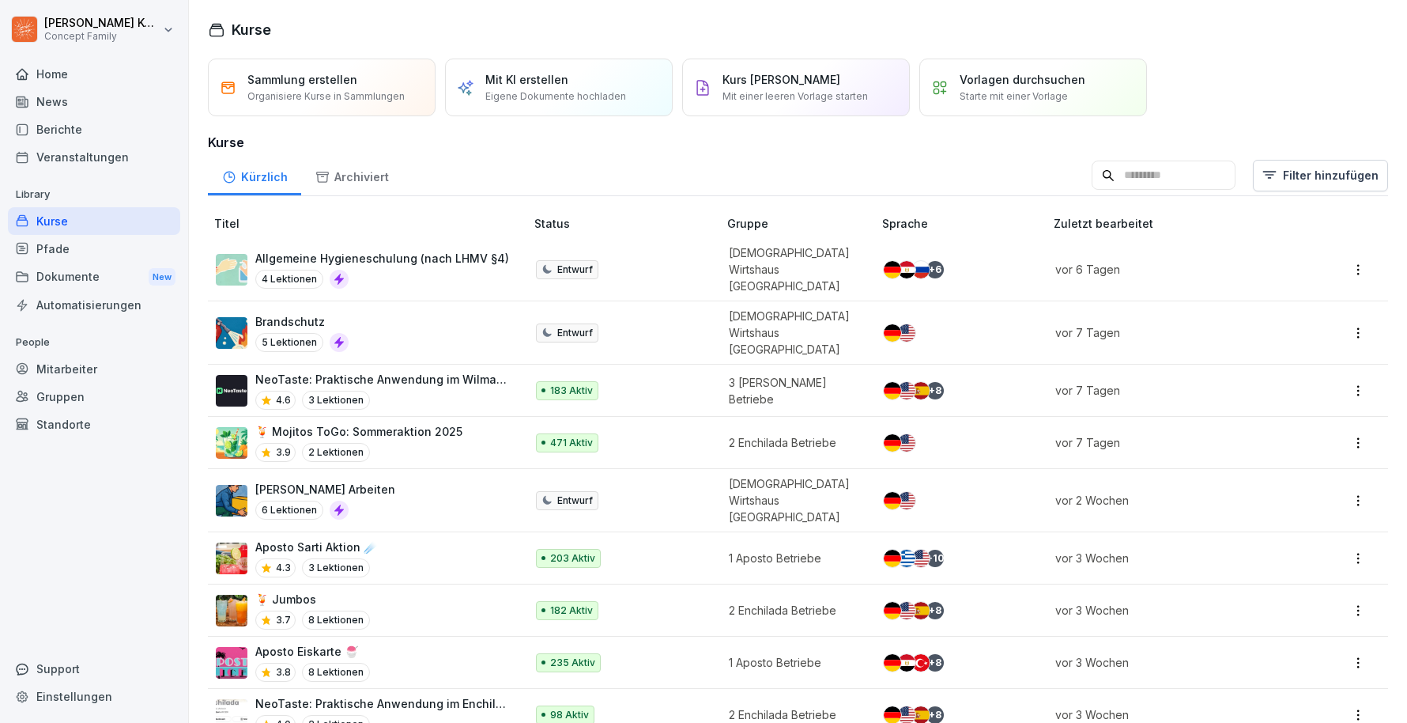
click at [1160, 171] on input at bounding box center [1164, 176] width 144 height 30
click at [1328, 163] on html "Jana Komarov Concept Family Home News Berichte Veranstaltungen Library Kurse Pf…" at bounding box center [703, 361] width 1407 height 723
click at [1290, 213] on div "Kategorie" at bounding box center [1293, 217] width 179 height 30
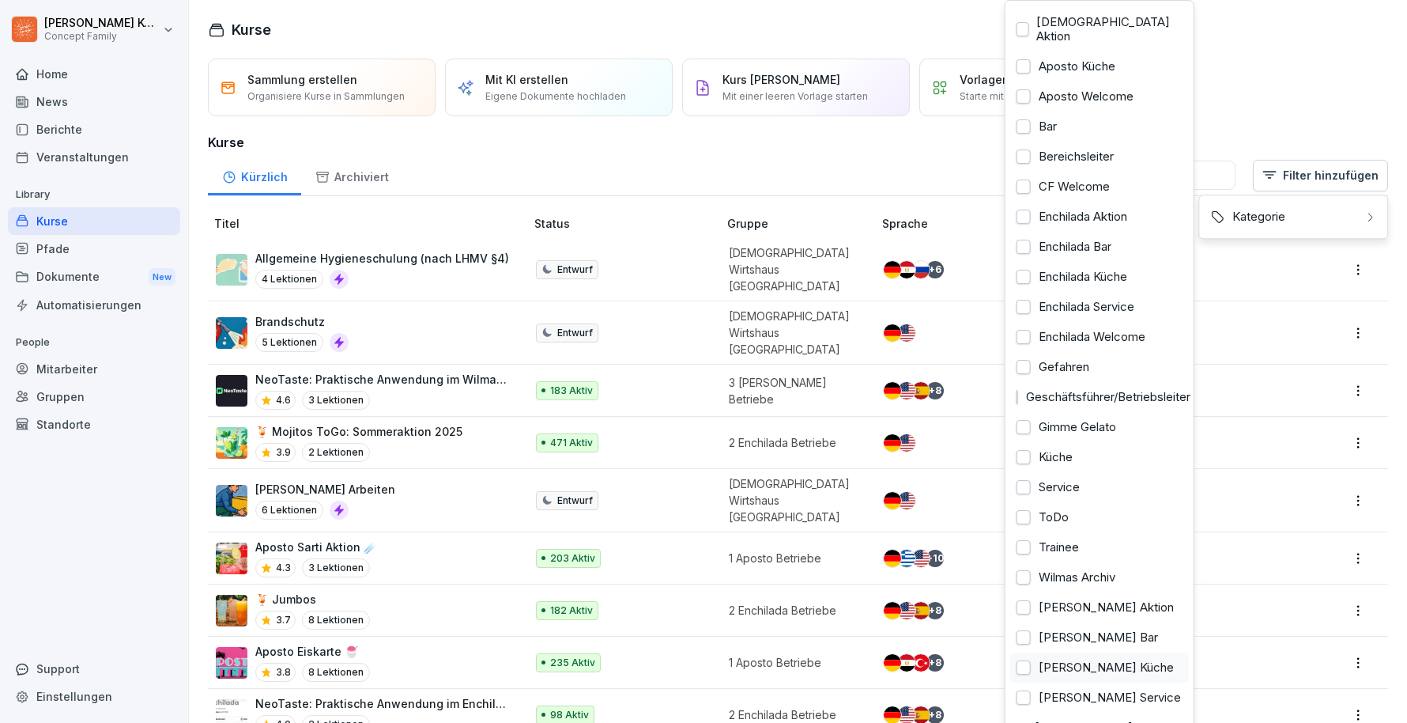
click at [1026, 660] on div at bounding box center [1024, 667] width 14 height 14
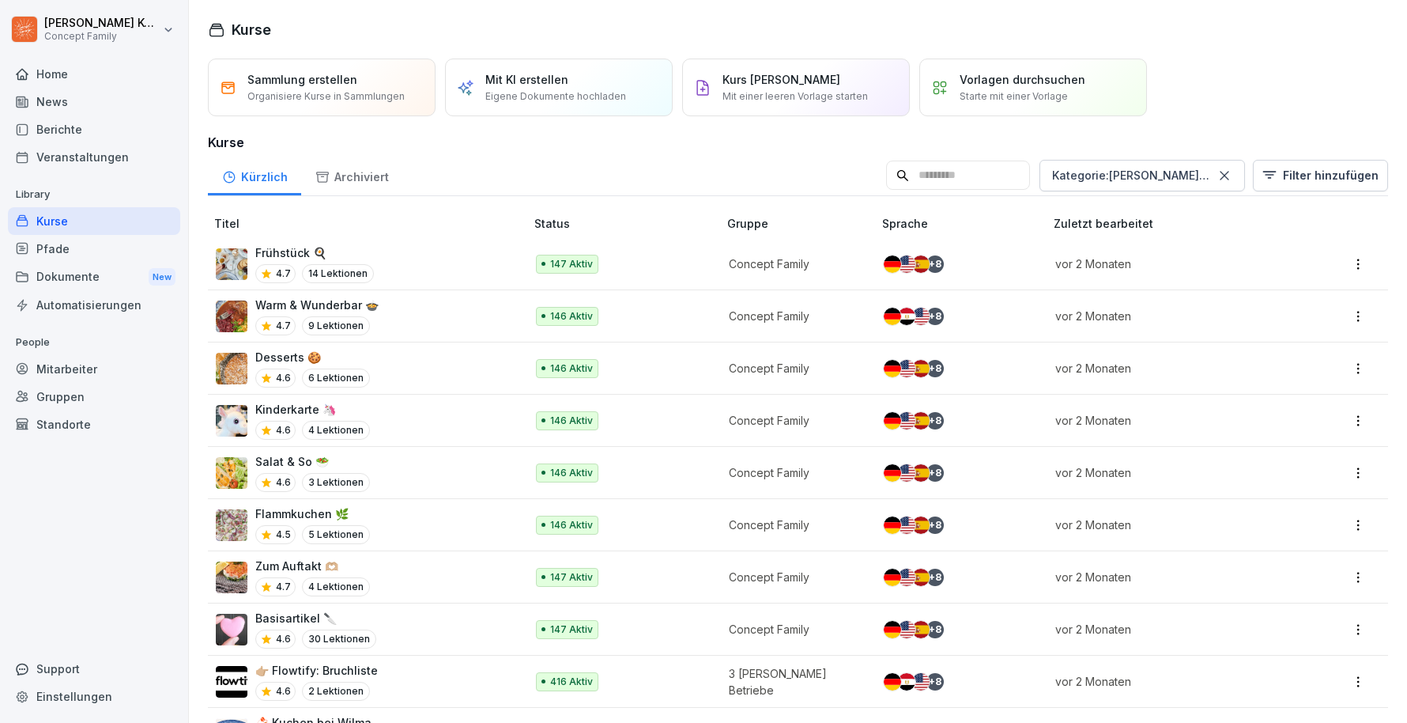
click at [395, 468] on html "[PERSON_NAME] Concept Family Home News Berichte Veranstaltungen Library Kurse P…" at bounding box center [703, 361] width 1407 height 723
click at [442, 464] on div "Salat & So 🥗 4.6 3 Lektionen" at bounding box center [362, 472] width 293 height 39
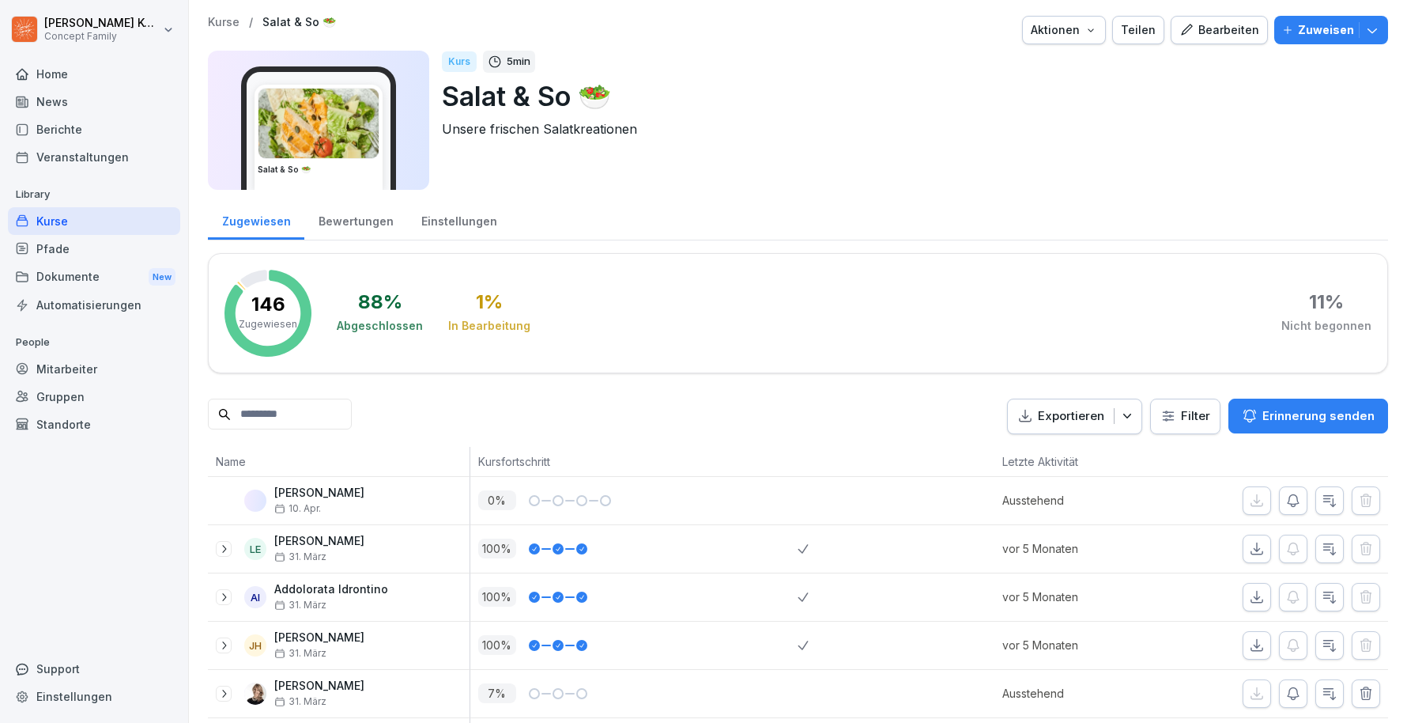
click at [1228, 22] on div "Bearbeiten" at bounding box center [1220, 29] width 80 height 17
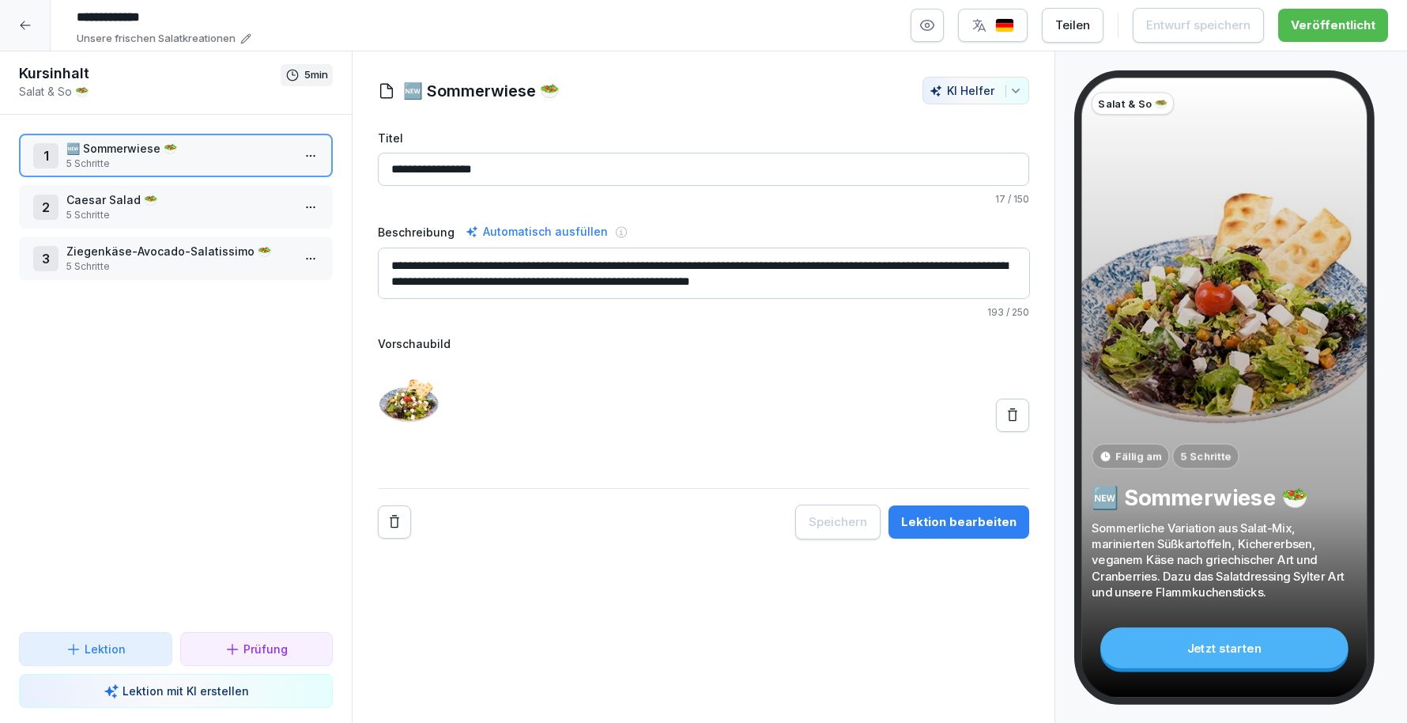
click at [22, 12] on div at bounding box center [25, 25] width 51 height 51
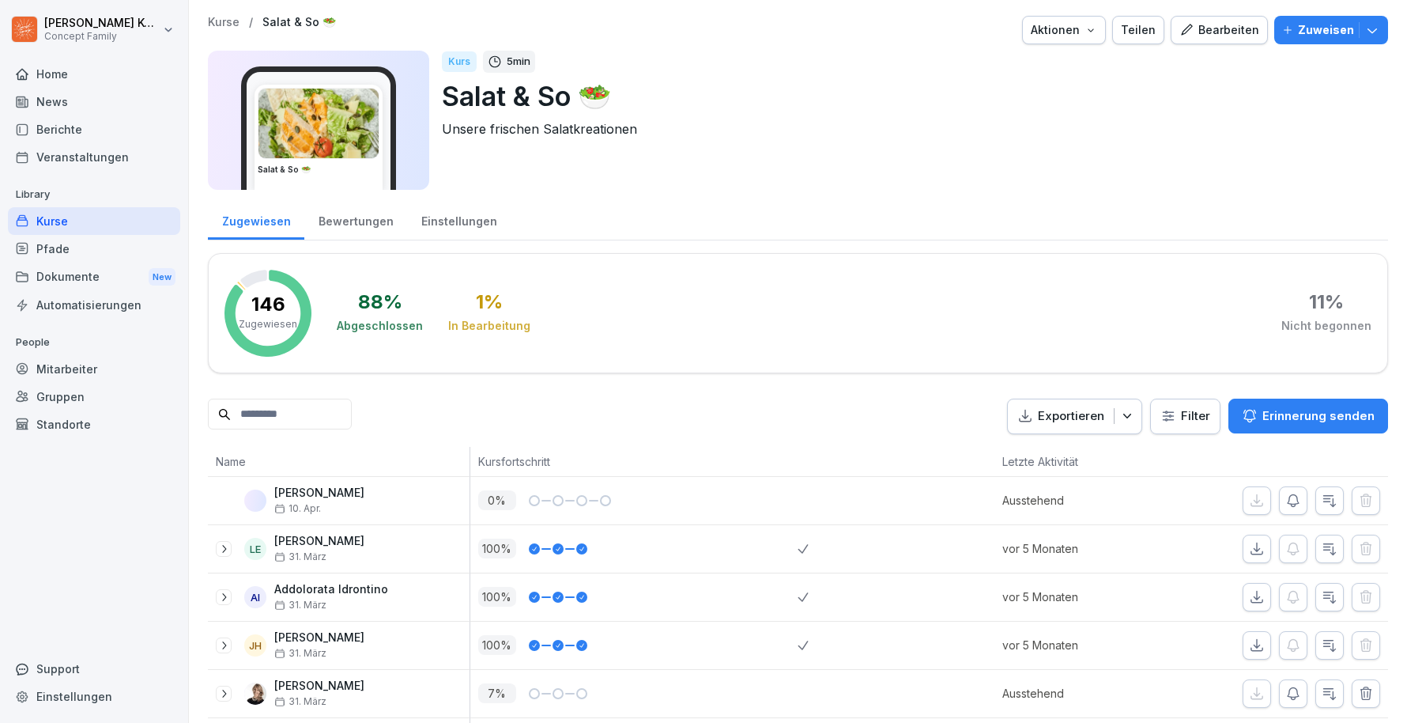
click at [58, 220] on div "Kurse" at bounding box center [94, 221] width 172 height 28
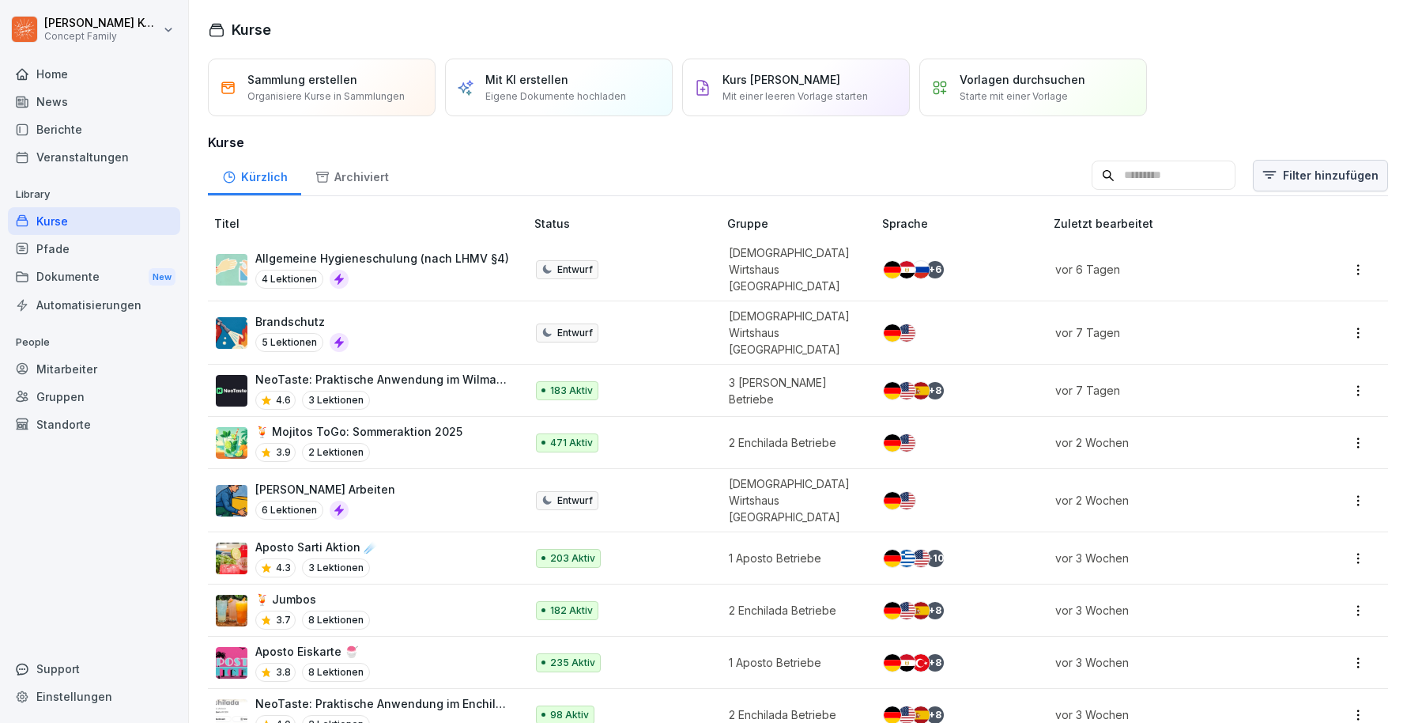
click at [1319, 169] on html "[PERSON_NAME] Concept Family Home News Berichte Veranstaltungen Library Kurse P…" at bounding box center [703, 361] width 1407 height 723
click at [1273, 218] on div "Kategorie" at bounding box center [1293, 217] width 179 height 30
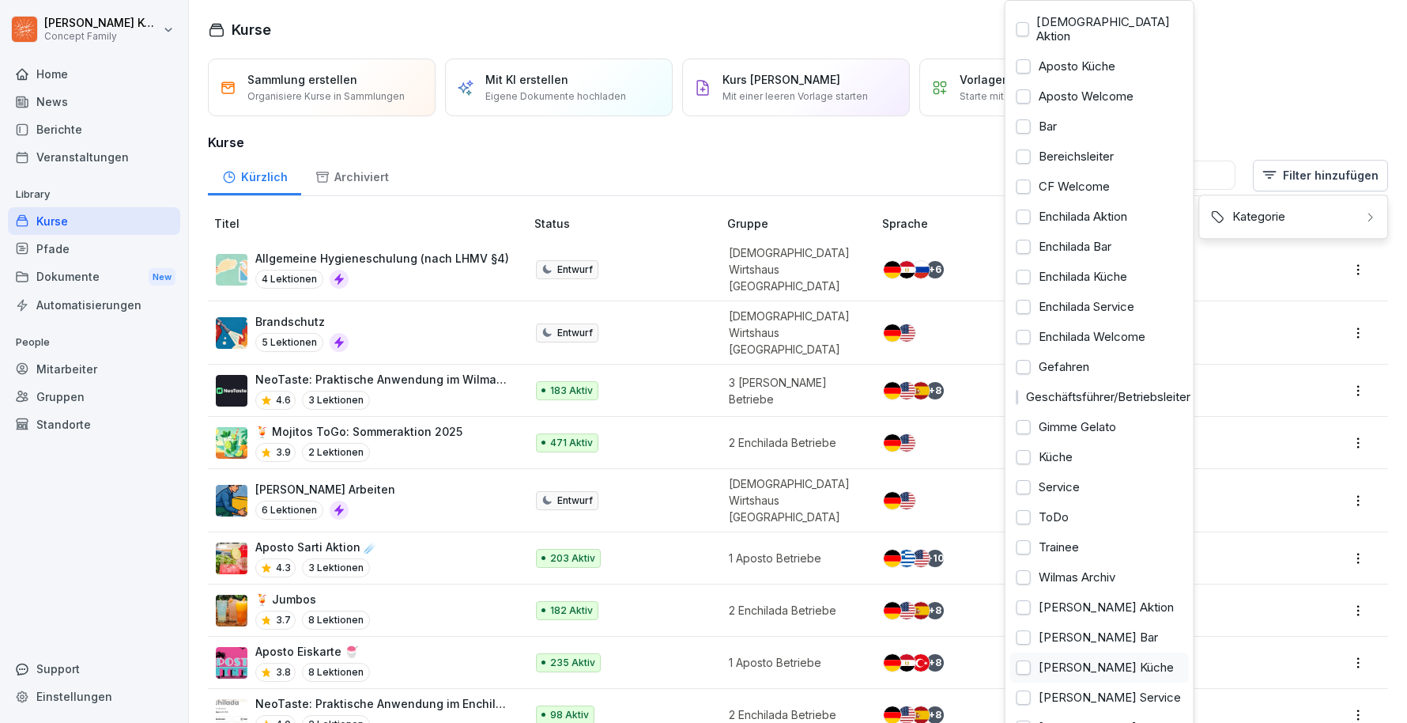
click at [1094, 653] on div "[PERSON_NAME] Küche" at bounding box center [1100, 667] width 179 height 30
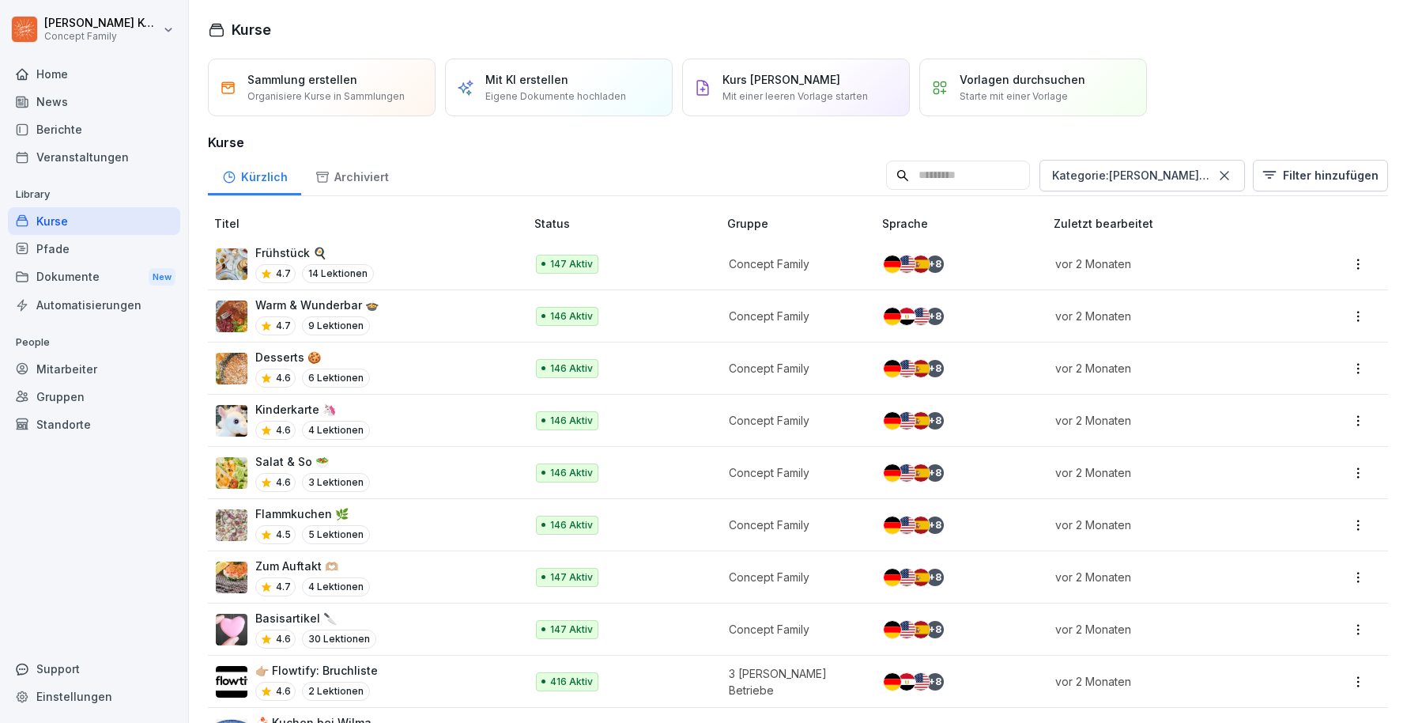
click at [355, 558] on html "[PERSON_NAME] Concept Family Home News Berichte Veranstaltungen Library Kurse P…" at bounding box center [703, 361] width 1407 height 723
click at [406, 565] on div "Zum Auftakt 🫶🏼 4.7 4 Lektionen" at bounding box center [362, 576] width 293 height 39
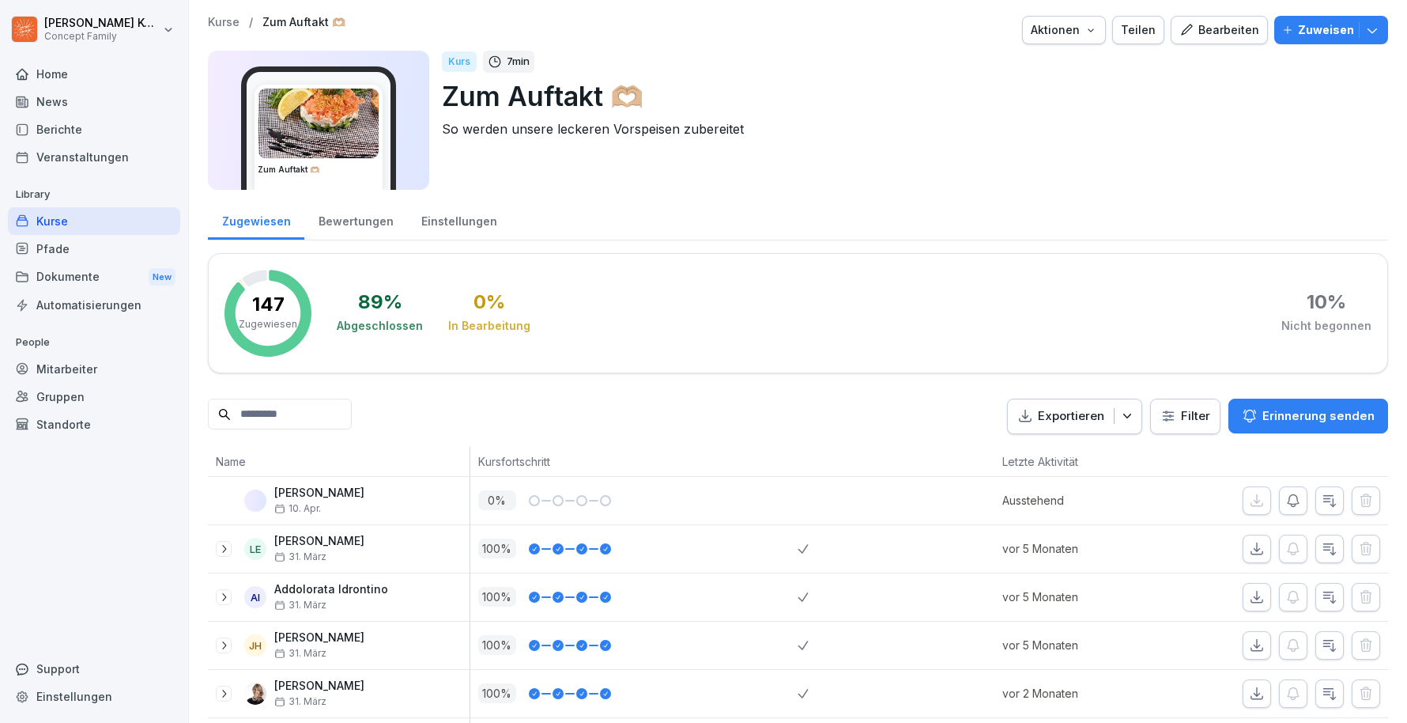
click at [1222, 36] on div "Bearbeiten" at bounding box center [1220, 29] width 80 height 17
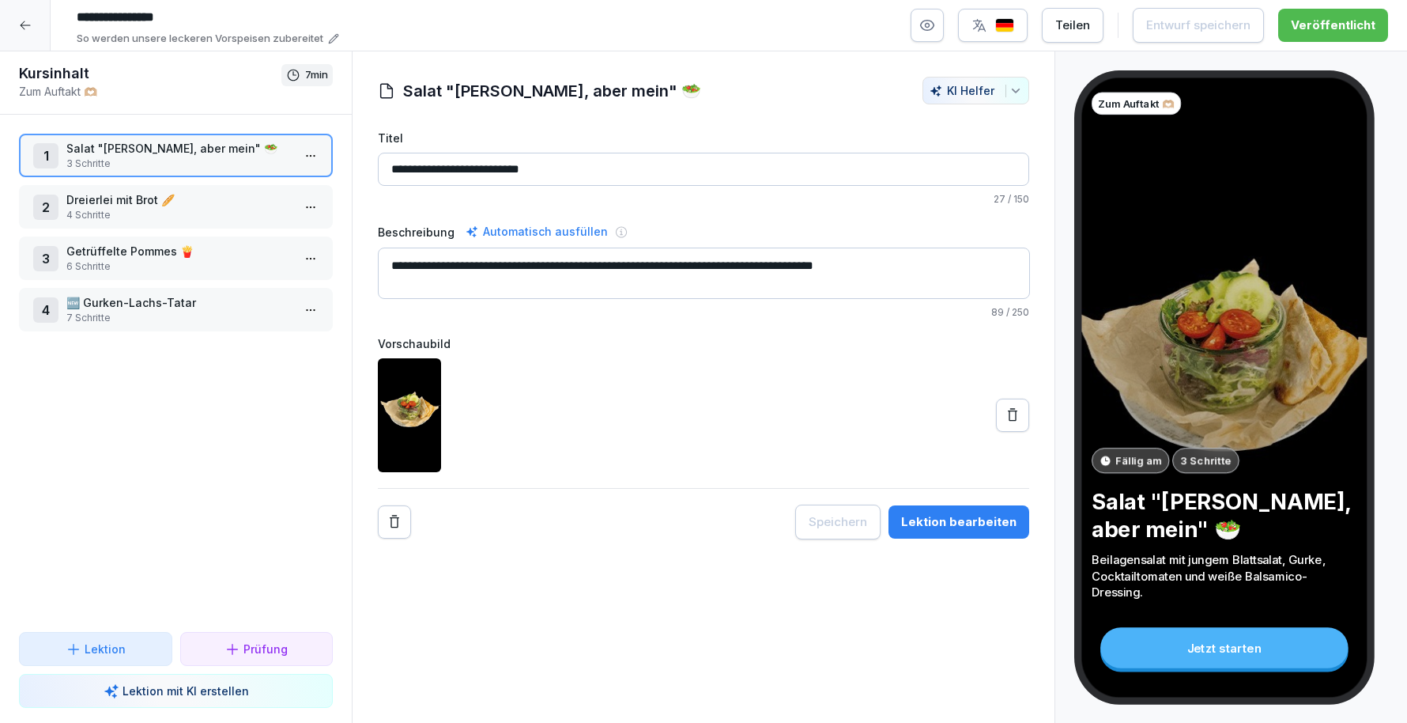
click at [980, 521] on div "Lektion bearbeiten" at bounding box center [958, 521] width 115 height 17
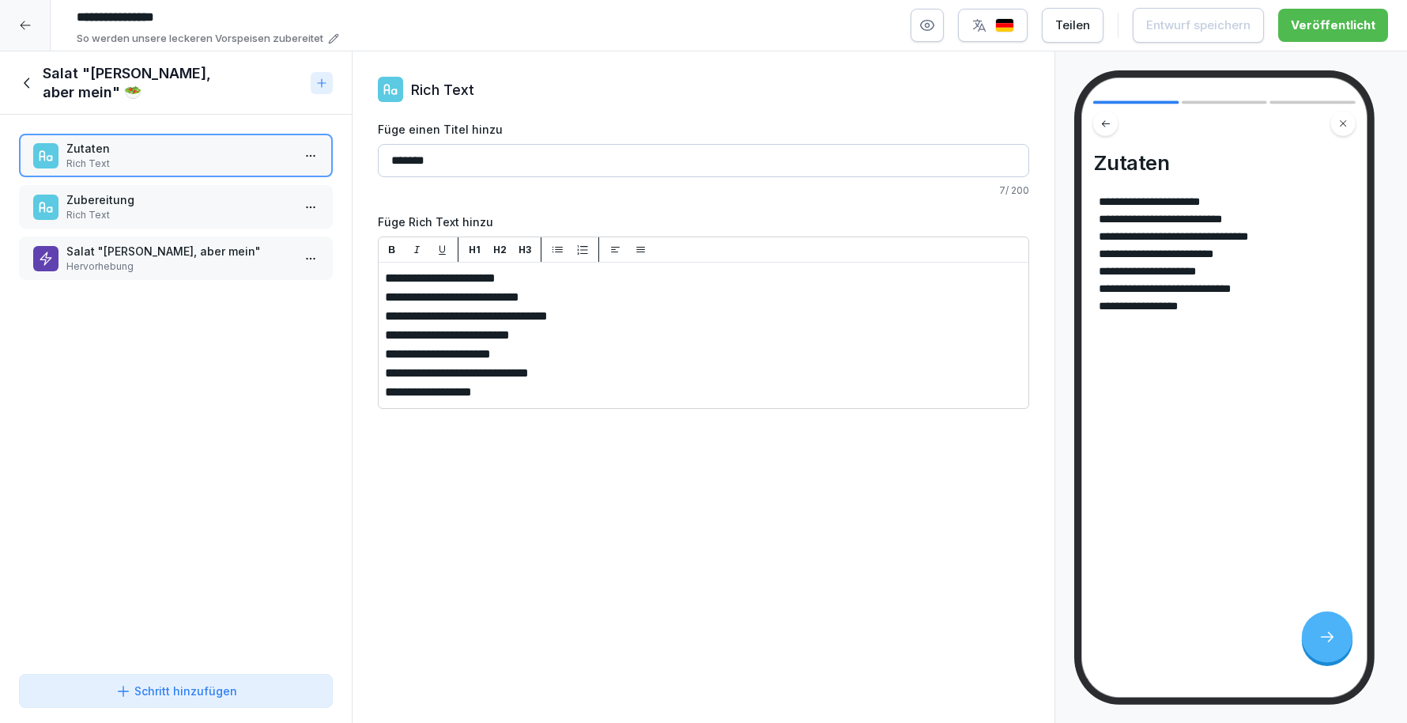
click at [201, 209] on p "Rich Text" at bounding box center [178, 215] width 225 height 14
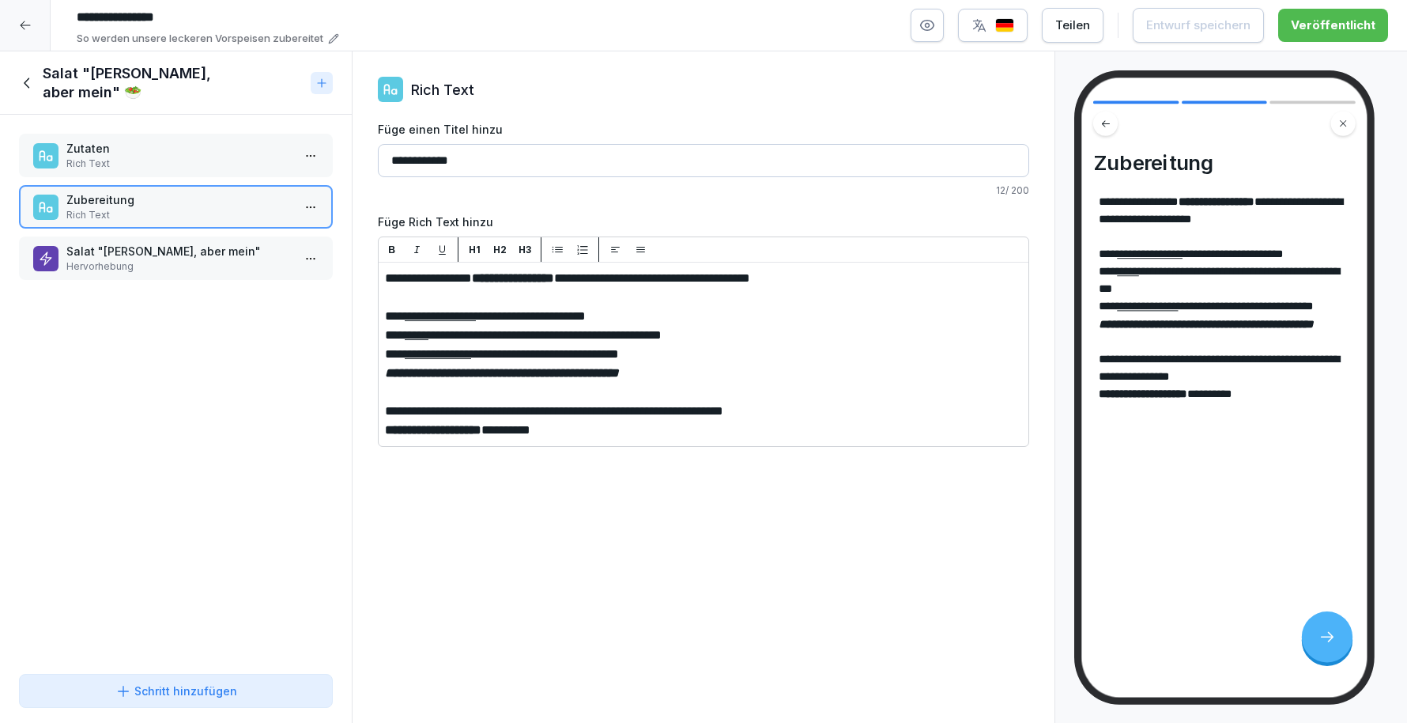
click at [185, 259] on p "Hervorhebung" at bounding box center [178, 266] width 225 height 14
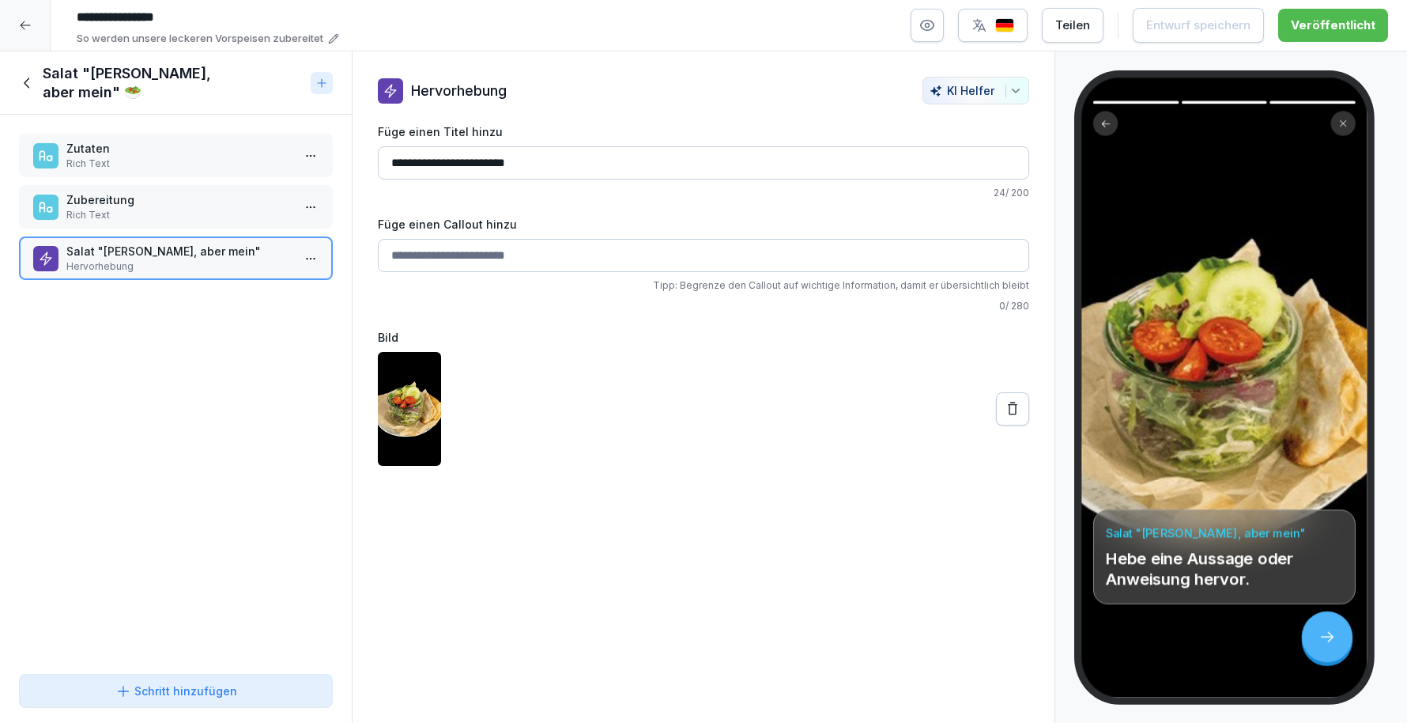
click at [21, 33] on div at bounding box center [25, 25] width 51 height 51
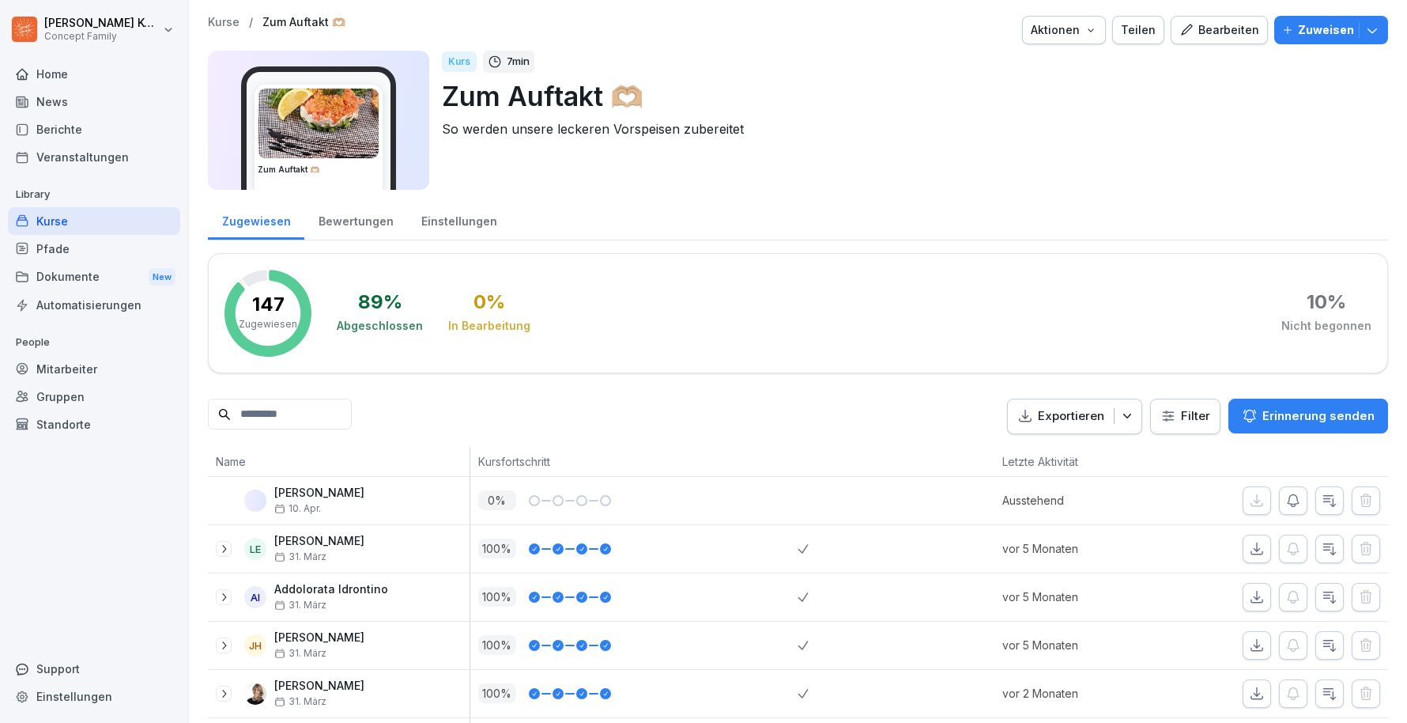
click at [337, 233] on div "Bewertungen" at bounding box center [355, 219] width 103 height 40
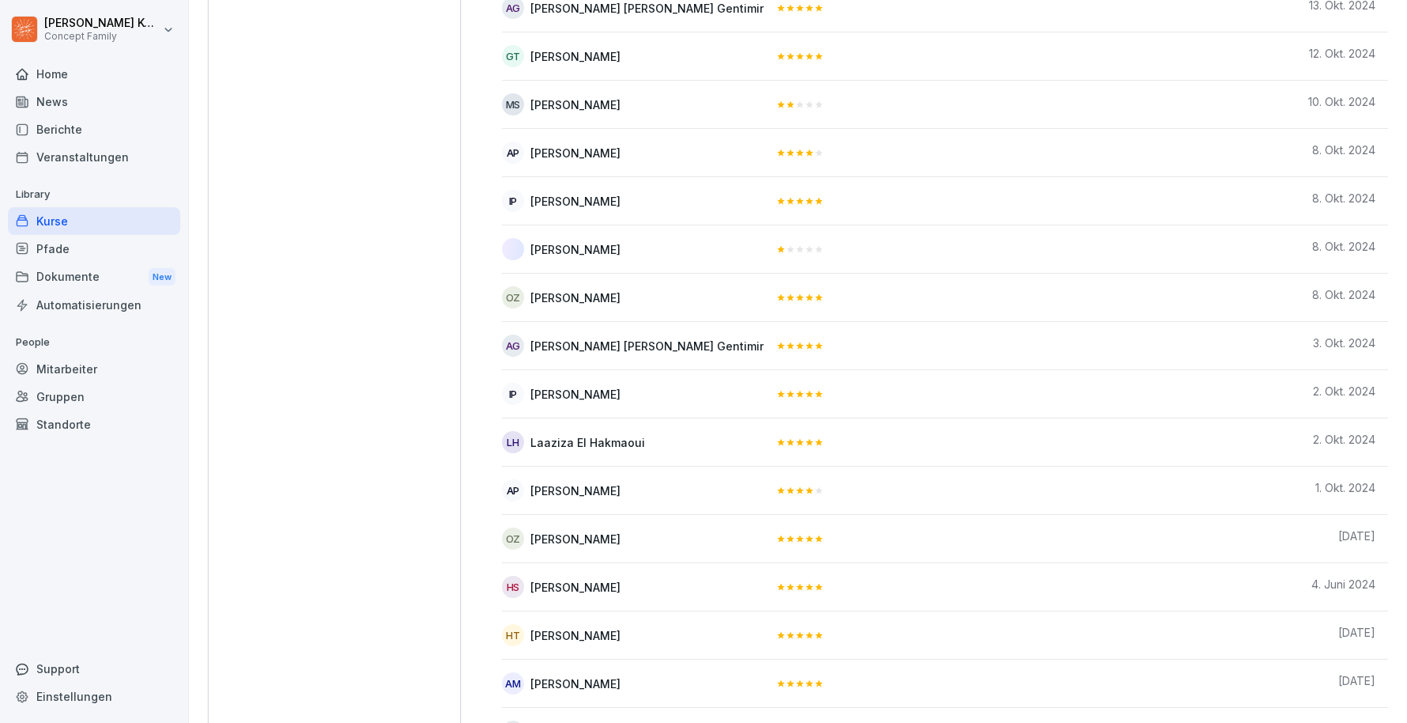
scroll to position [2457, 0]
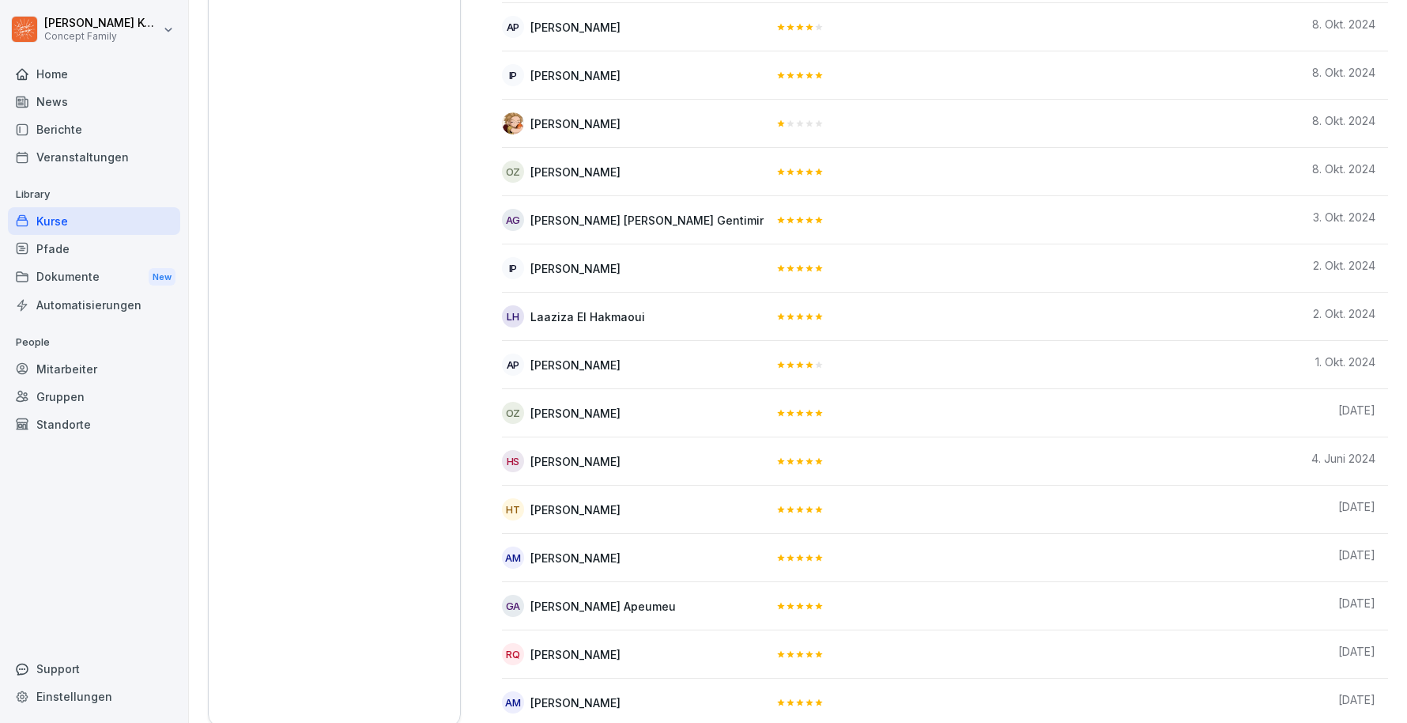
click at [82, 226] on div "Kurse" at bounding box center [94, 221] width 172 height 28
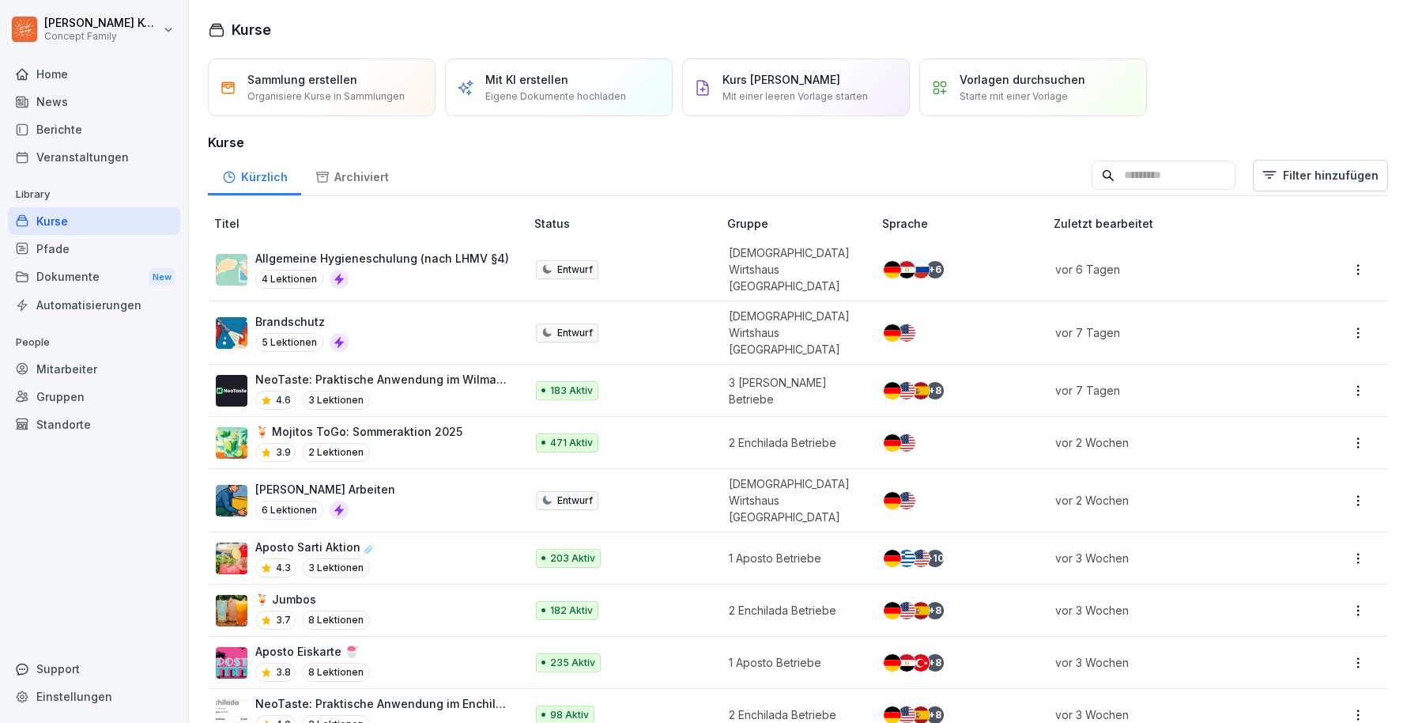
click at [63, 220] on div "Kurse" at bounding box center [94, 221] width 172 height 28
